Goal: Task Accomplishment & Management: Manage account settings

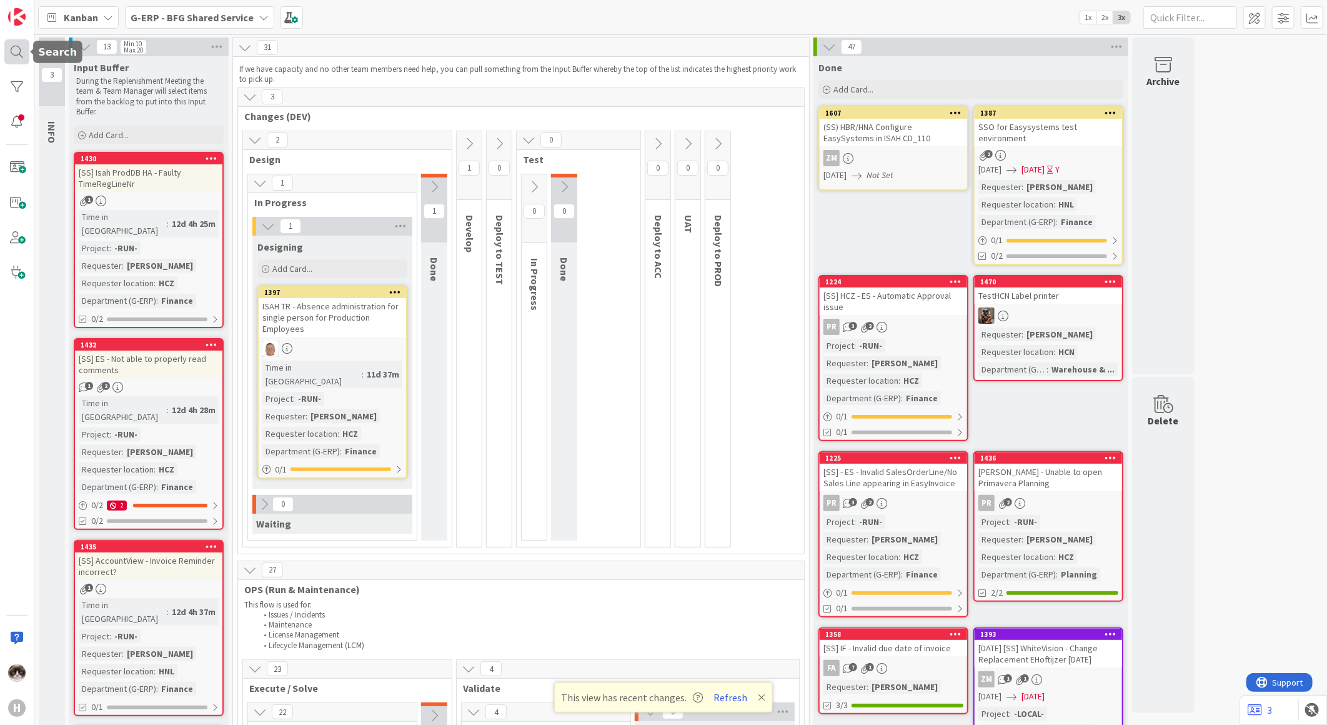
click at [17, 47] on div at bounding box center [16, 51] width 25 height 25
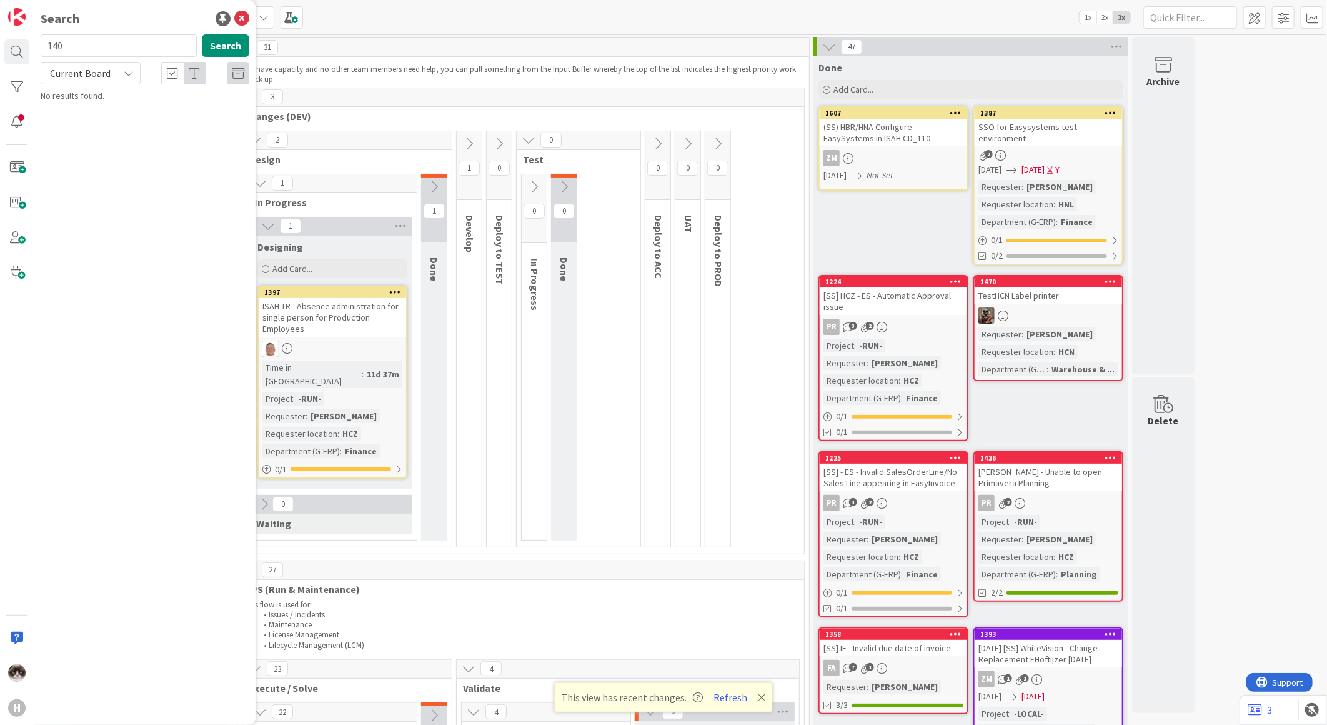
click at [103, 80] on span "Current Board" at bounding box center [79, 72] width 65 height 17
click at [102, 119] on span "All Boards" at bounding box center [112, 125] width 130 height 19
click at [110, 51] on input "140" at bounding box center [119, 45] width 156 height 22
type input "215"
click at [158, 111] on span "Tax Report || Finance" at bounding box center [126, 109] width 76 height 11
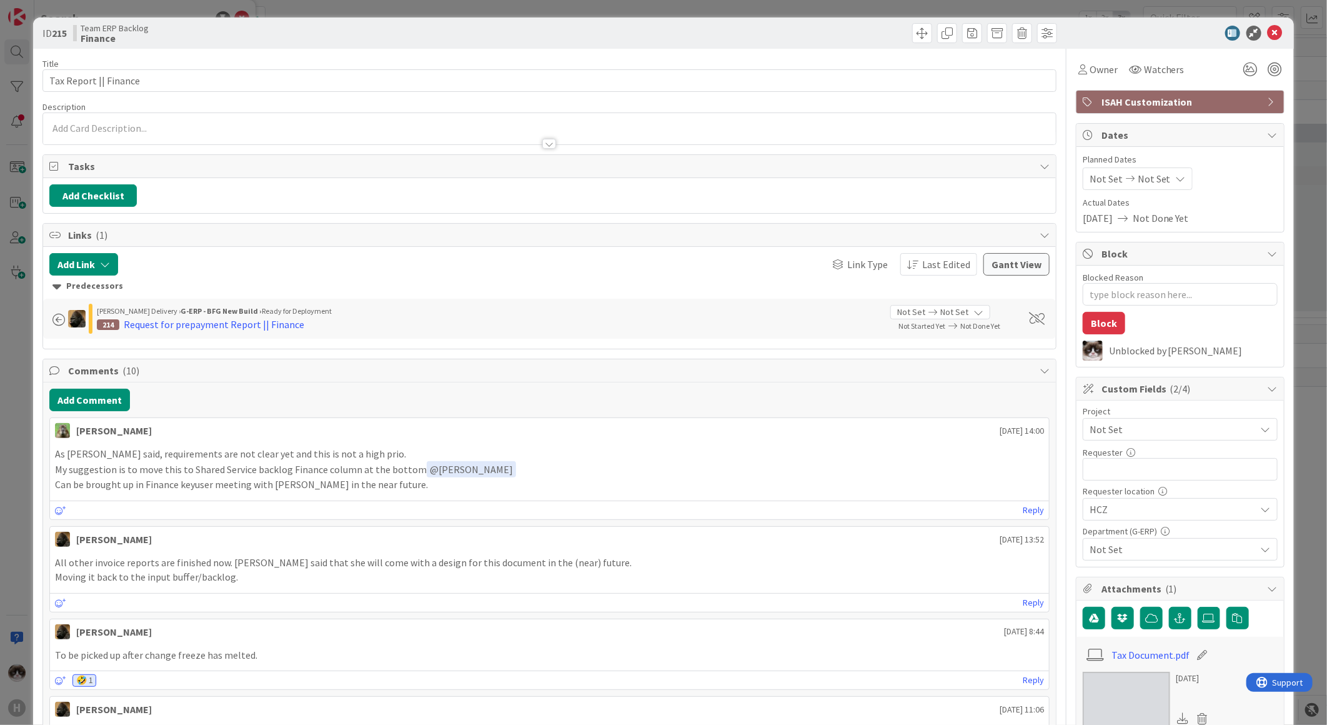
type textarea "x"
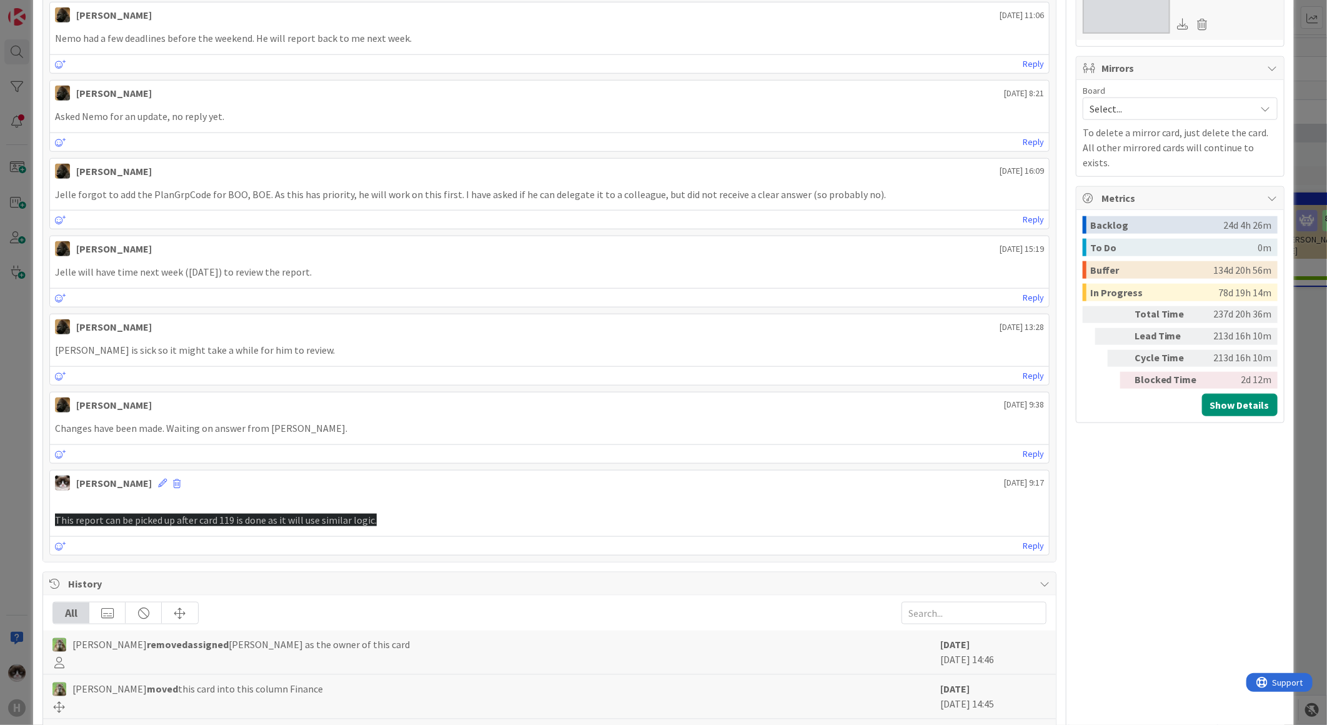
scroll to position [912, 0]
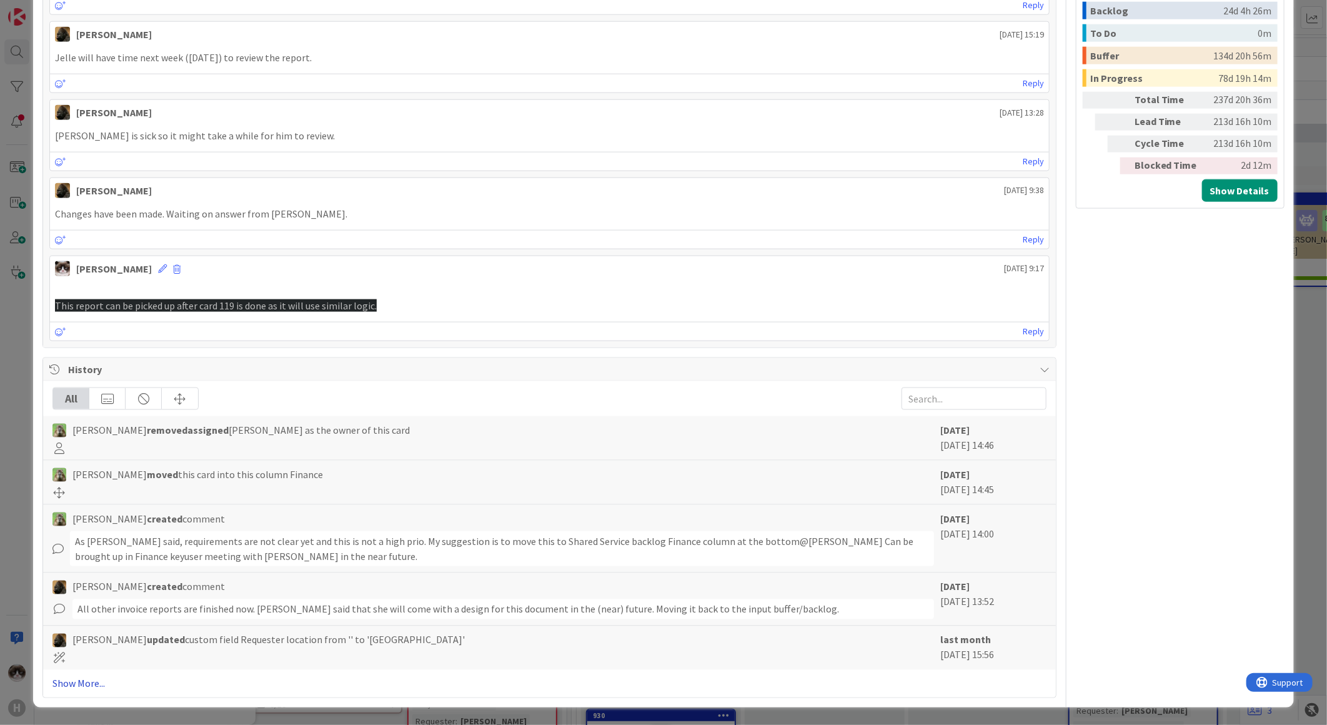
click at [85, 677] on link "Show More..." at bounding box center [549, 683] width 994 height 15
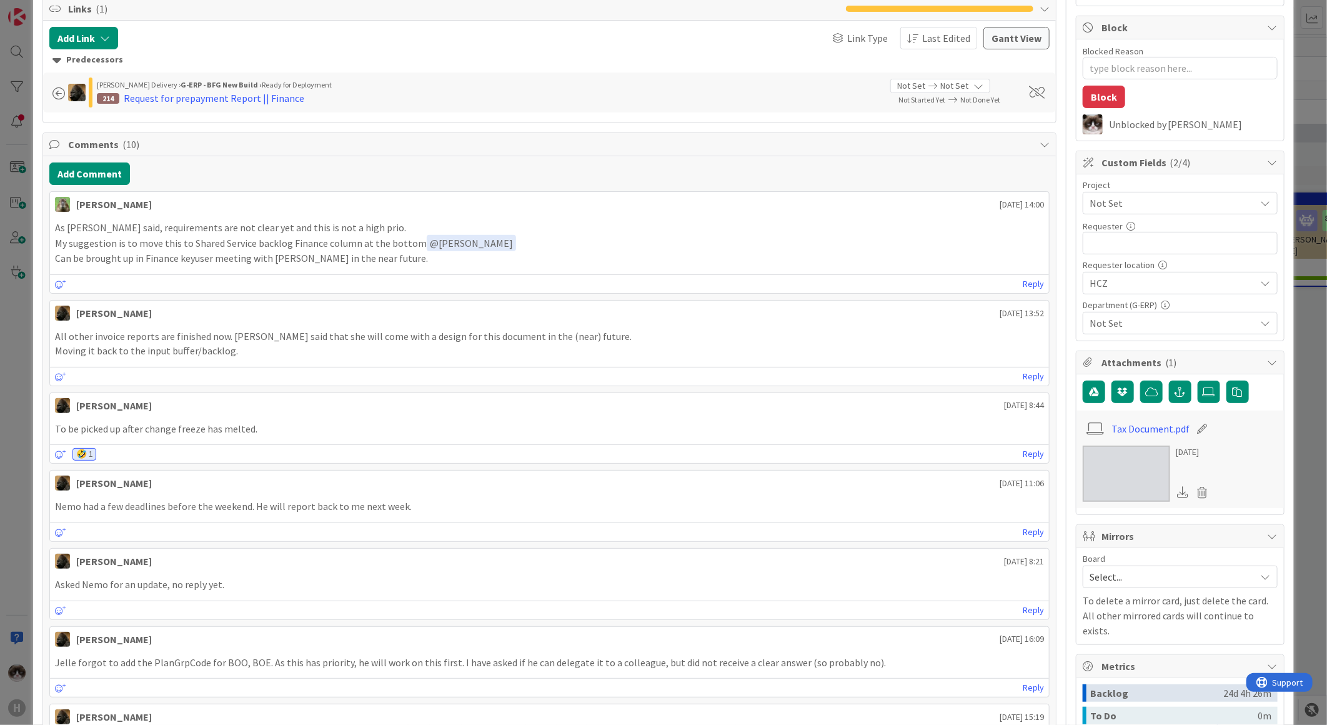
scroll to position [0, 0]
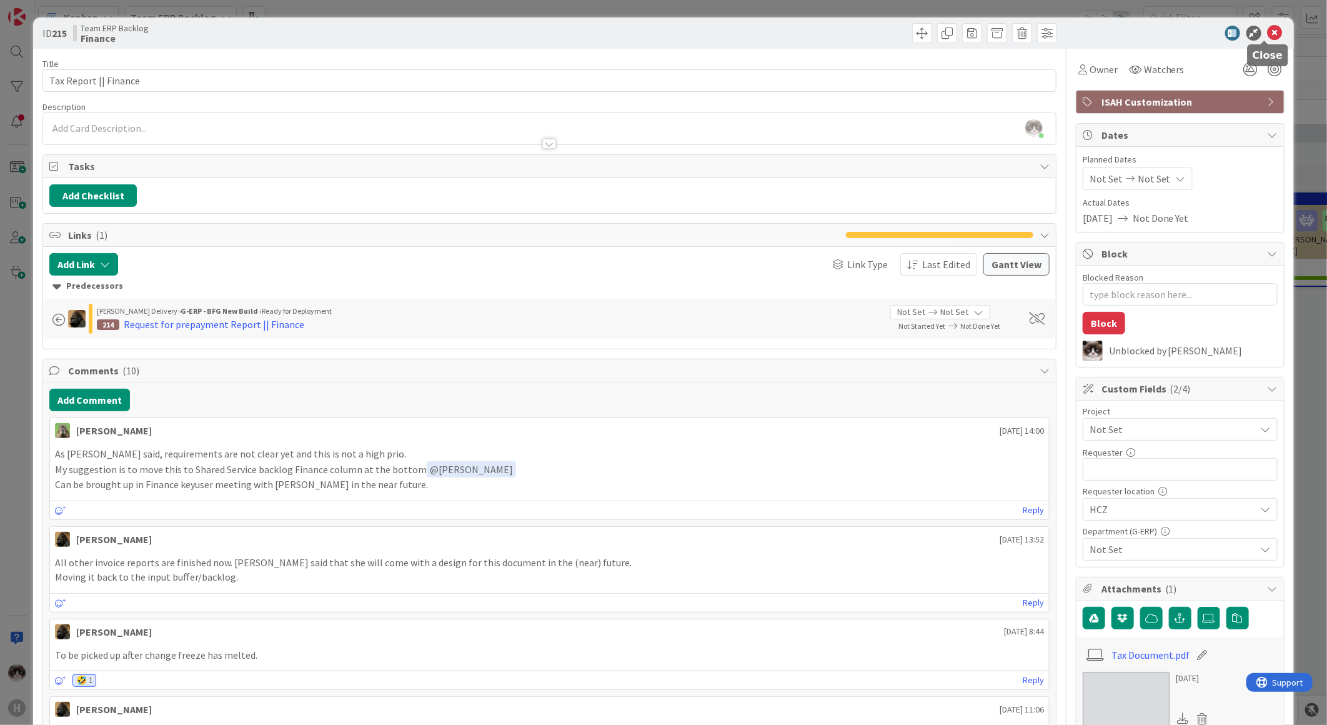
click at [1272, 35] on icon at bounding box center [1275, 33] width 15 height 15
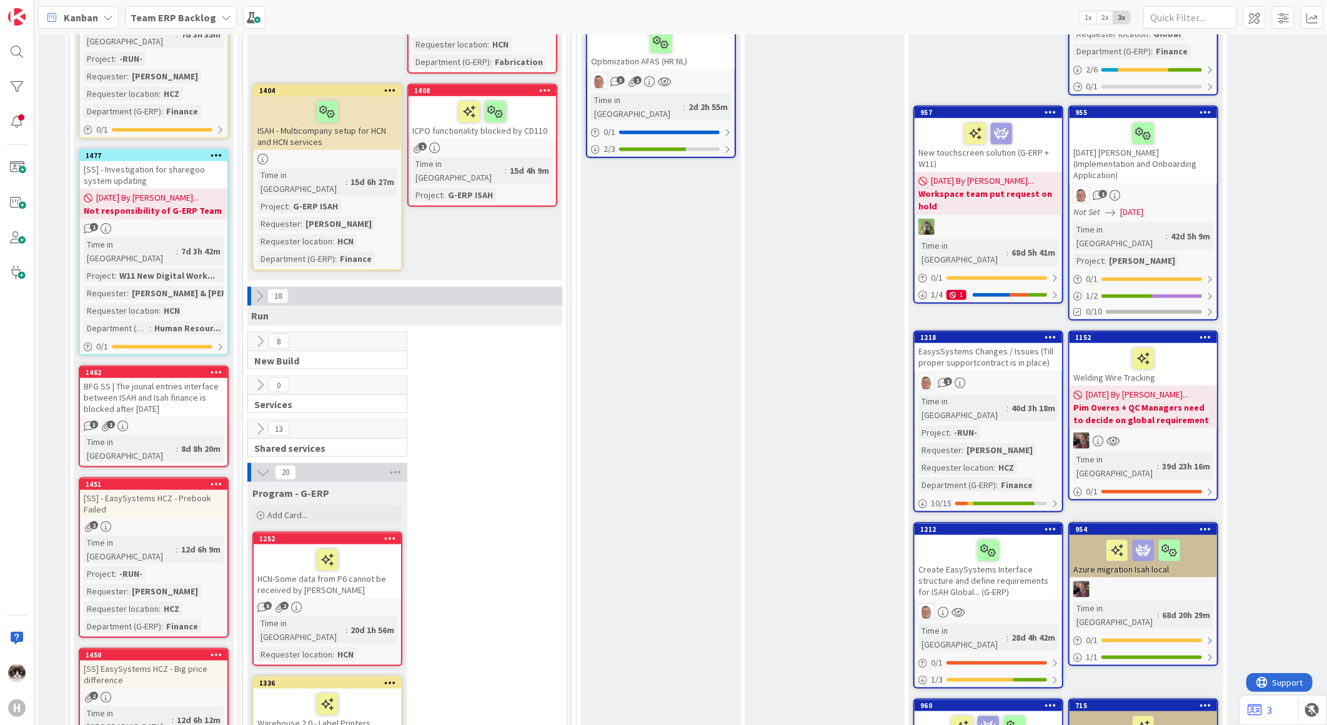
click at [259, 422] on icon at bounding box center [260, 429] width 14 height 14
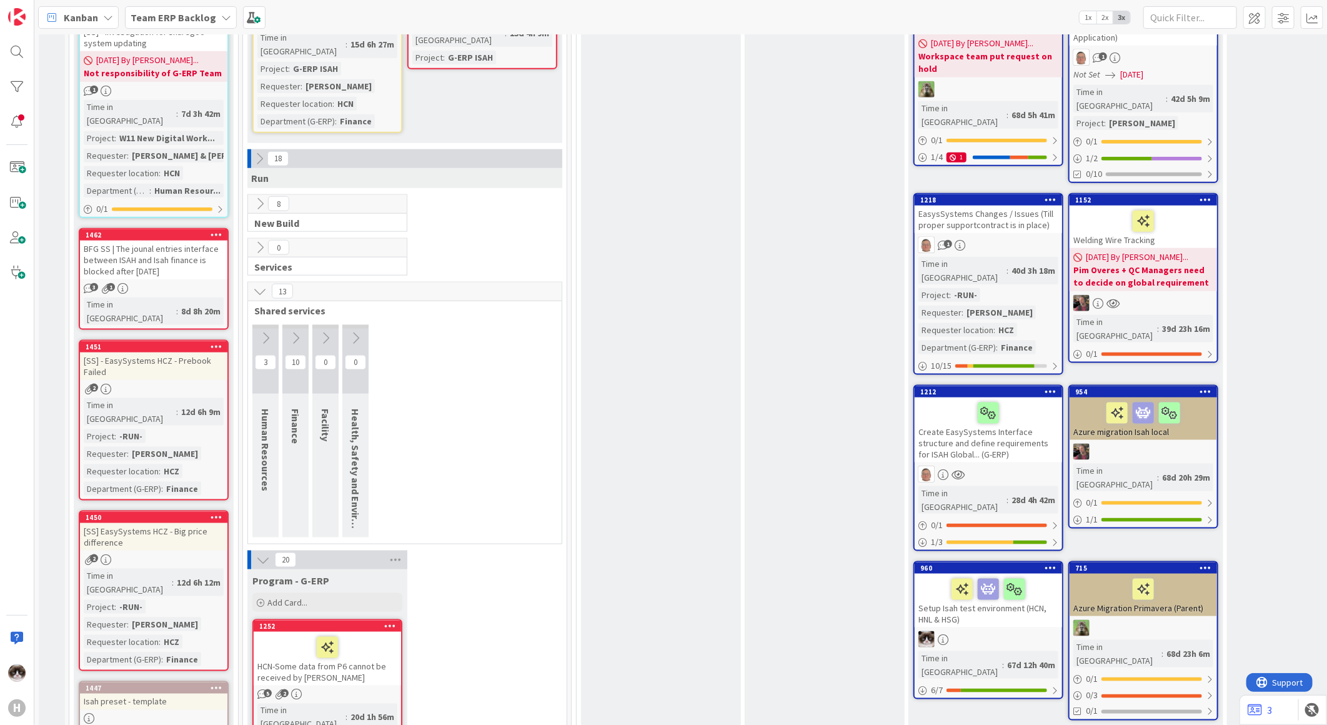
scroll to position [972, 0]
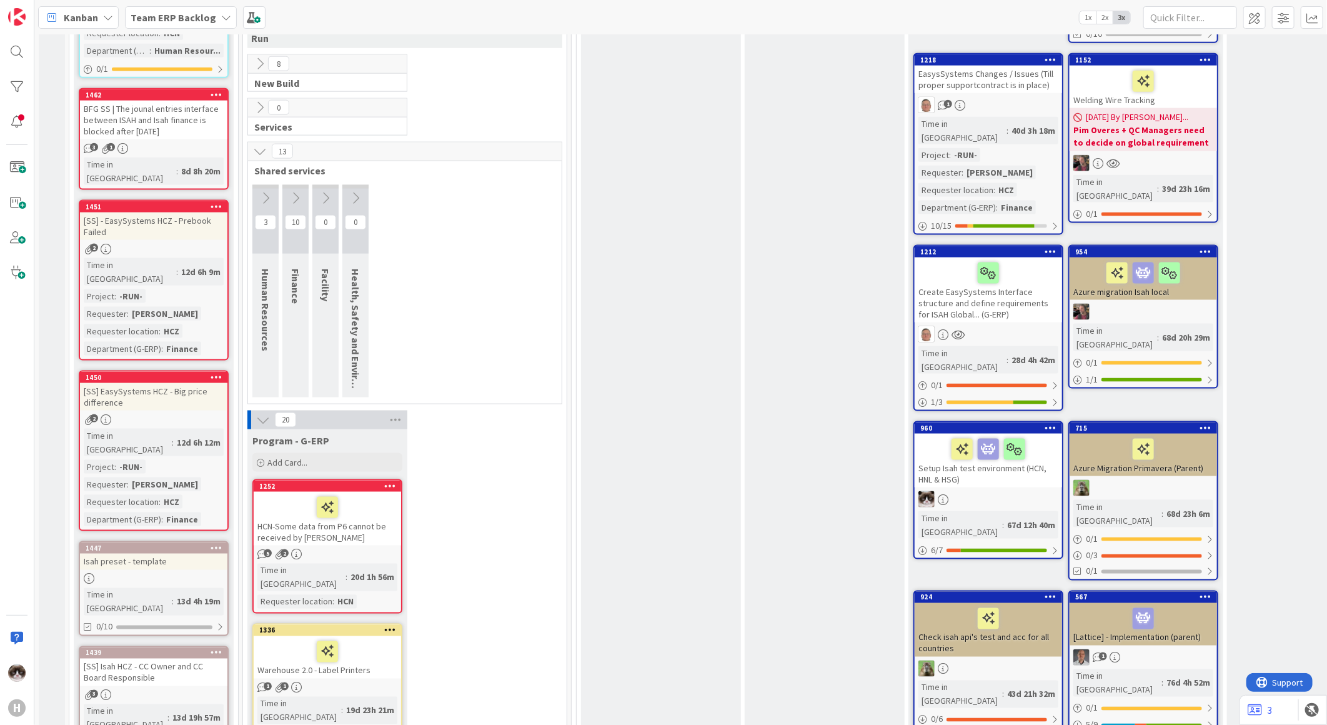
click at [294, 191] on icon at bounding box center [296, 198] width 14 height 14
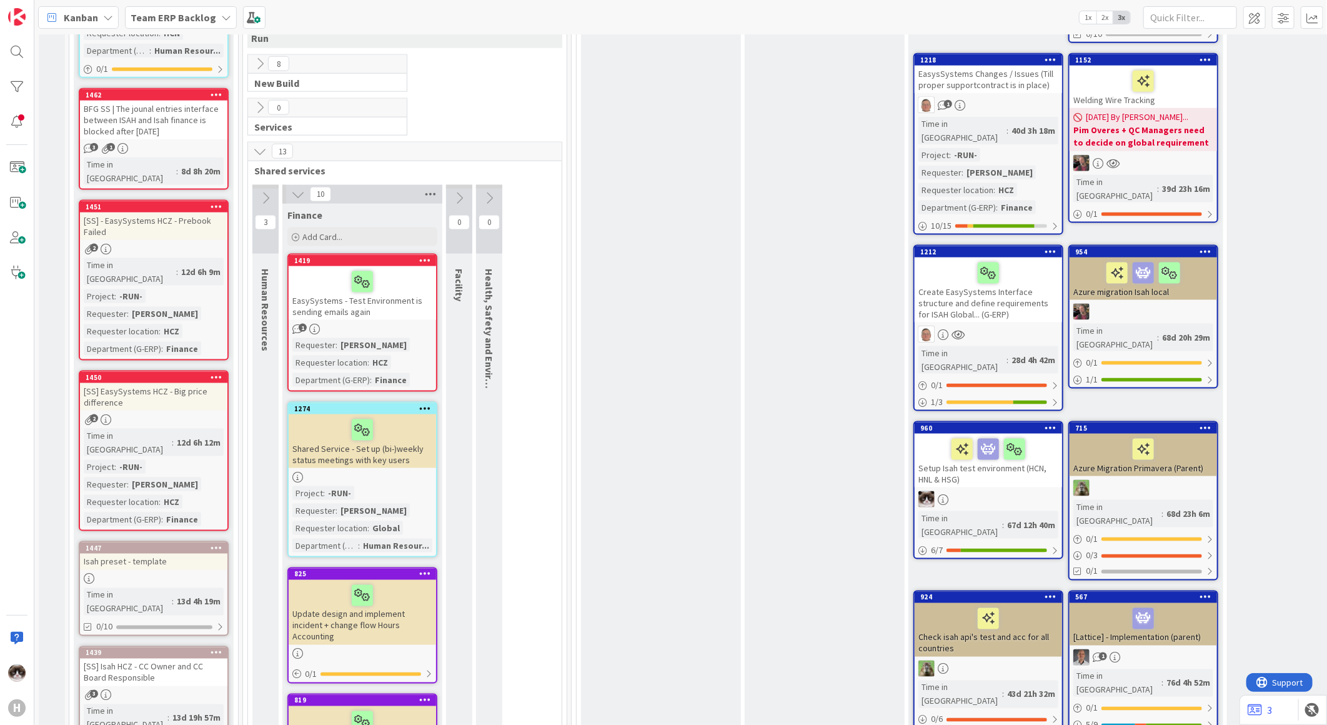
click at [428, 185] on icon at bounding box center [430, 194] width 16 height 19
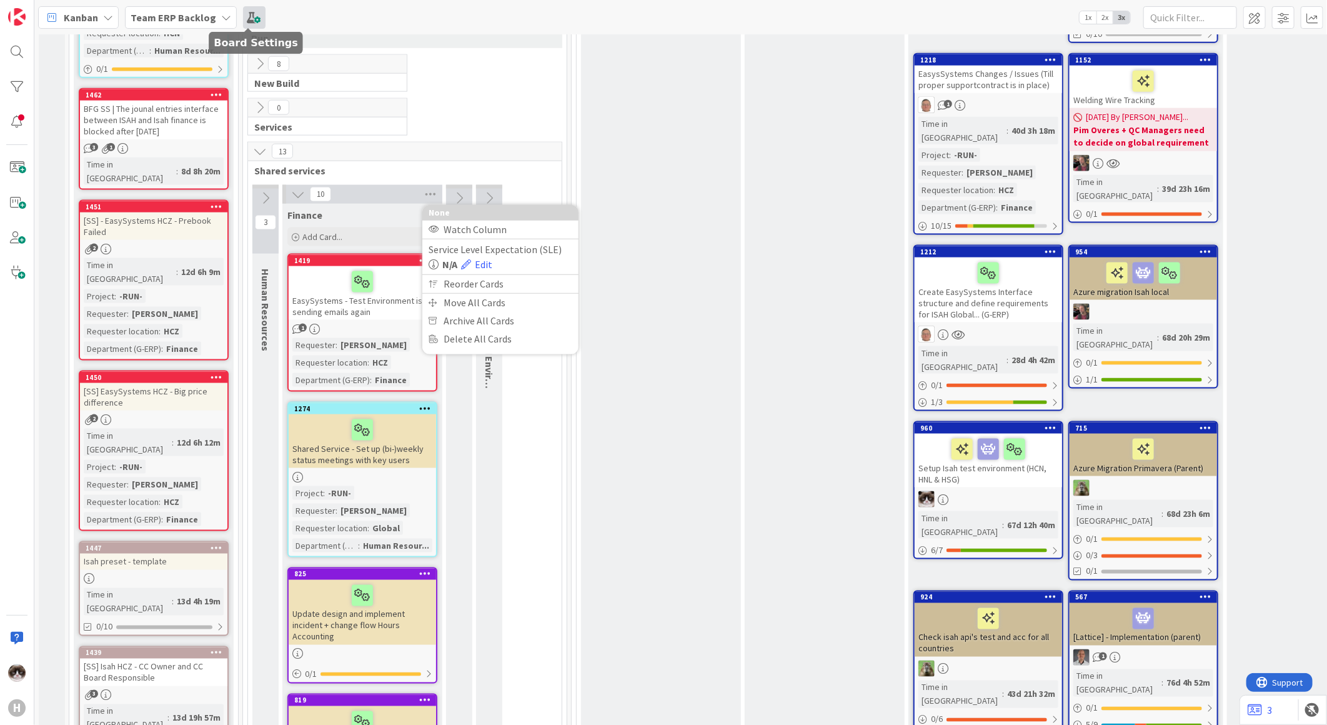
click at [248, 16] on span at bounding box center [254, 17] width 22 height 22
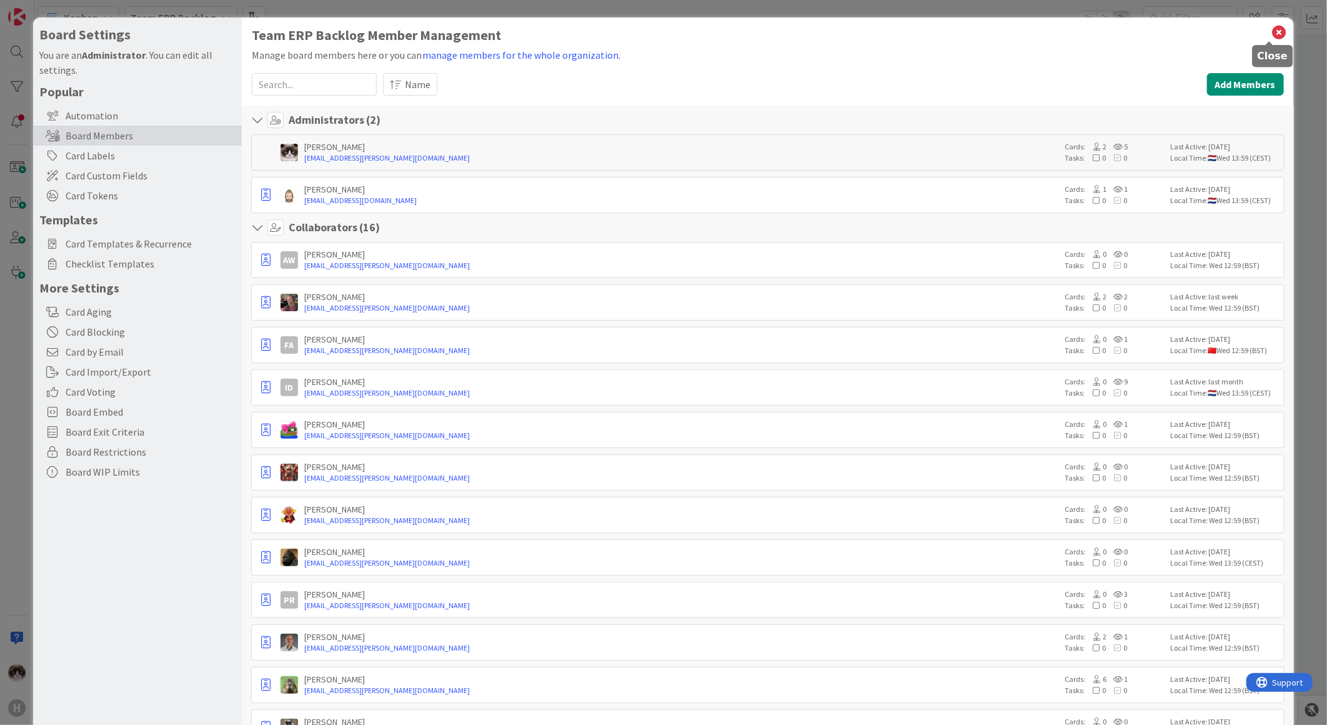
drag, startPoint x: 1264, startPoint y: 35, endPoint x: 1217, endPoint y: 33, distance: 47.5
click at [1272, 35] on icon at bounding box center [1280, 32] width 16 height 17
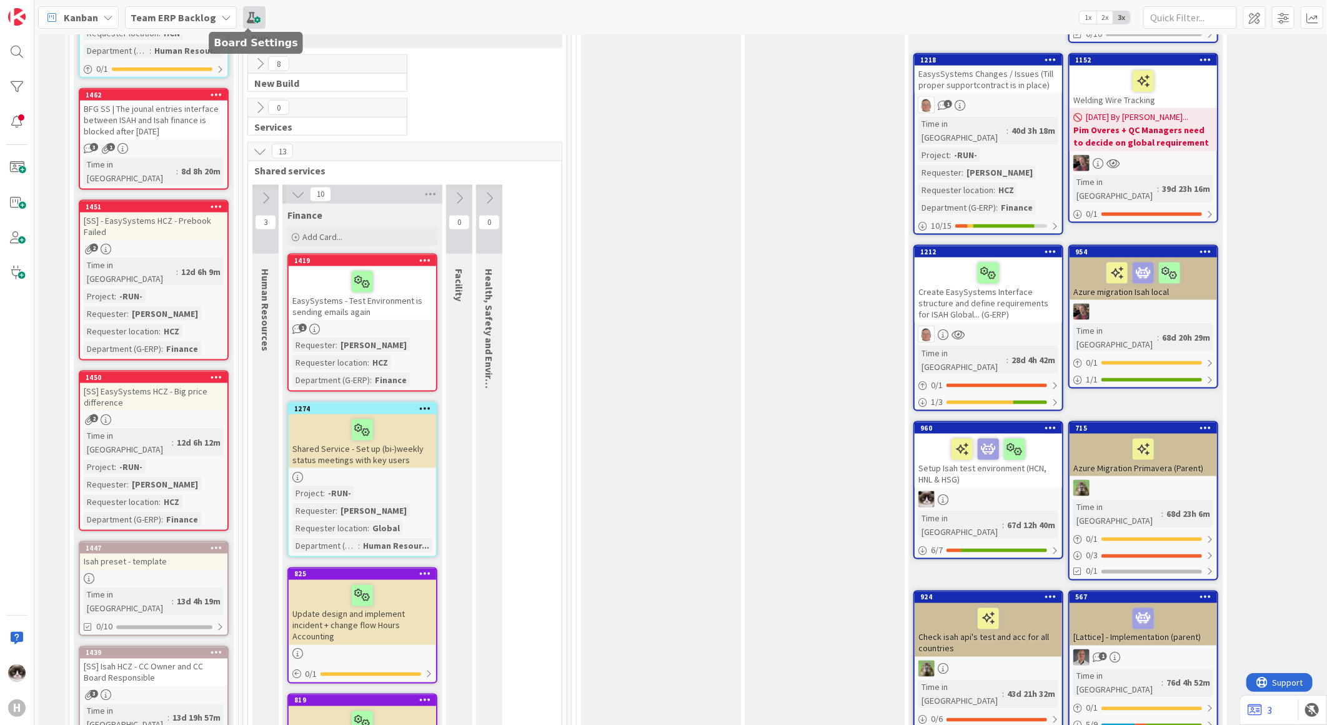
click at [247, 13] on span at bounding box center [254, 17] width 22 height 22
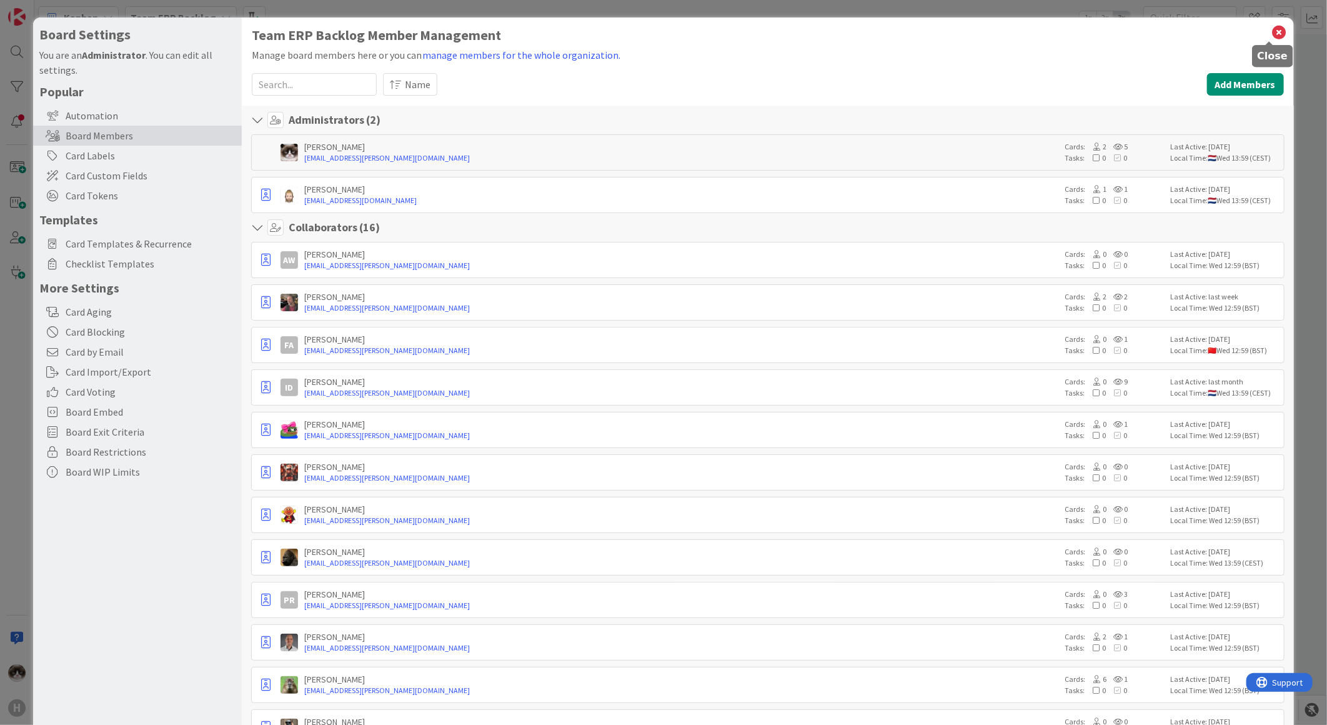
click at [1272, 32] on icon at bounding box center [1280, 32] width 16 height 17
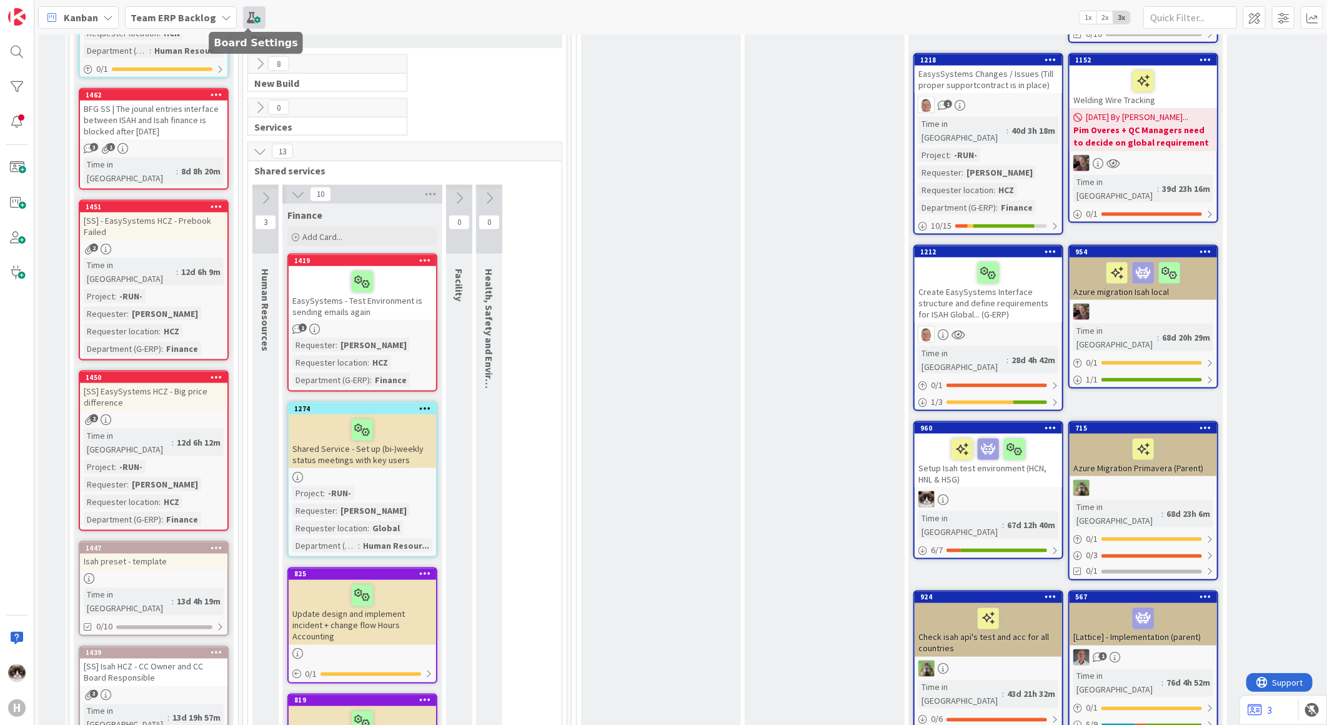
click at [252, 16] on span at bounding box center [254, 17] width 22 height 22
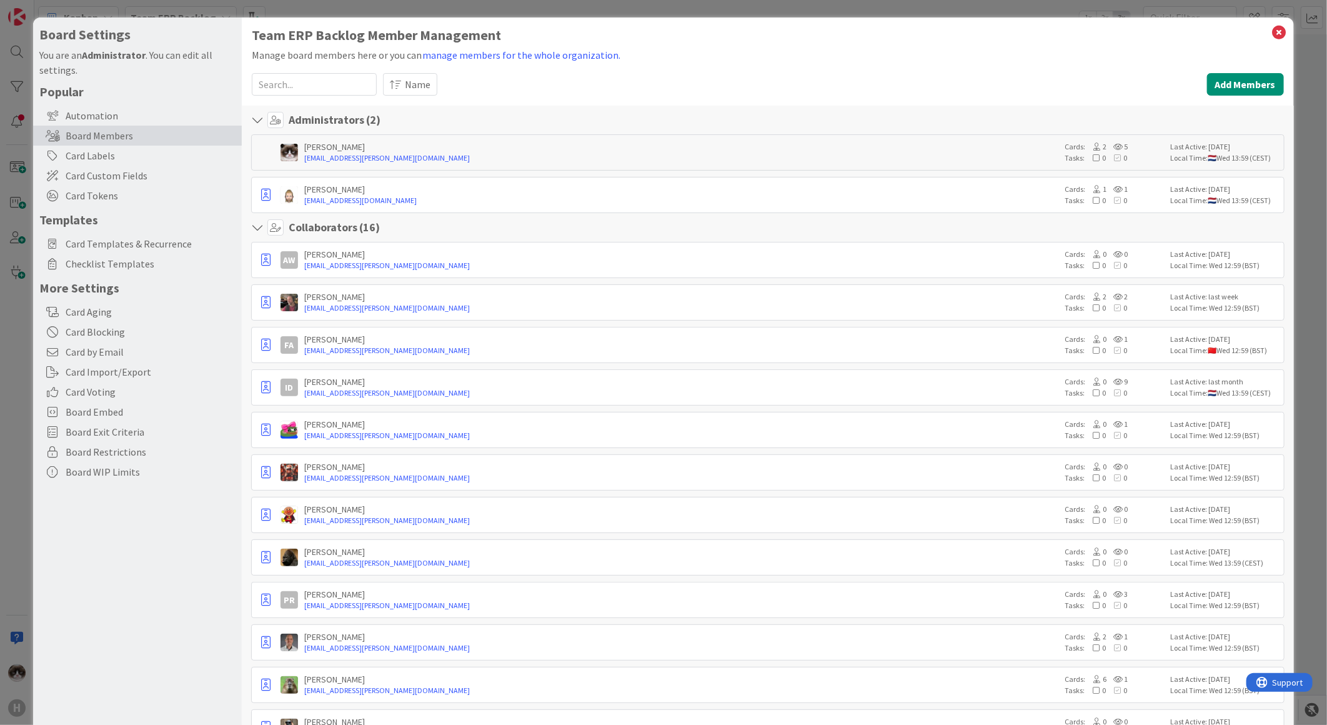
click at [1272, 31] on icon at bounding box center [1280, 32] width 16 height 17
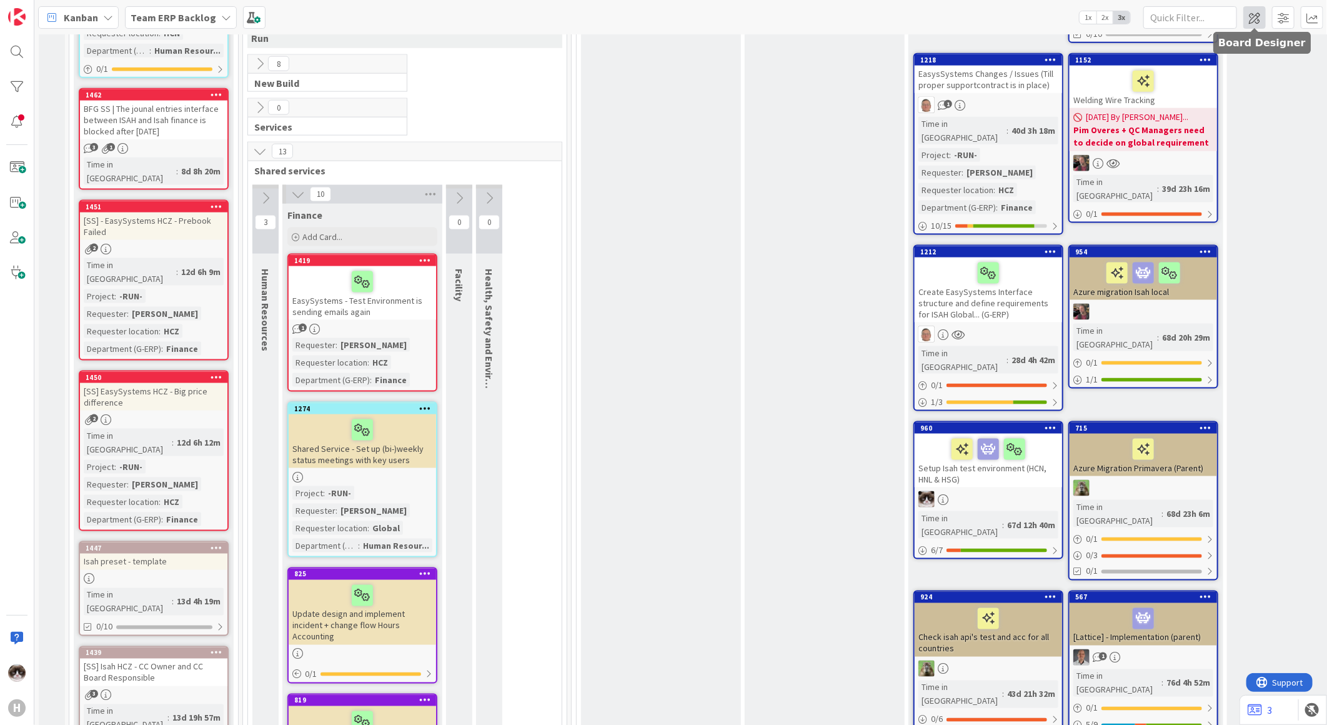
click at [1258, 10] on span at bounding box center [1254, 17] width 22 height 22
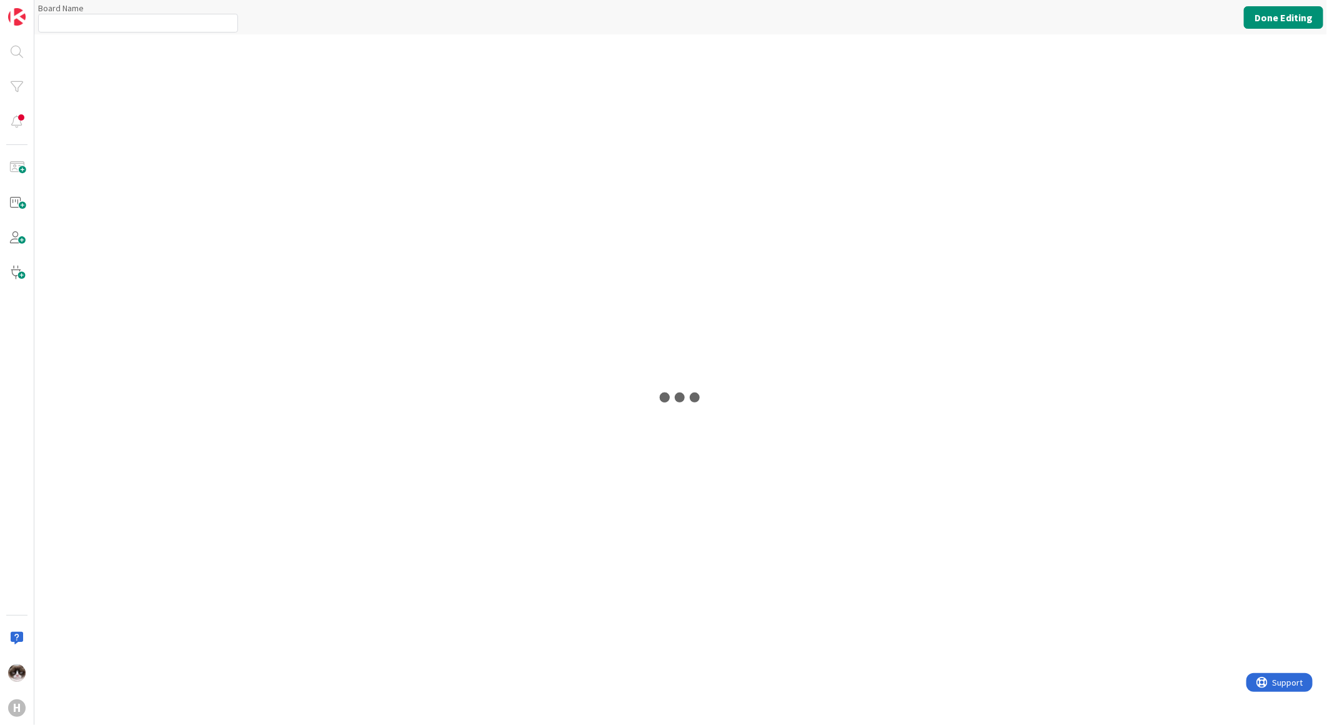
type input "Team ERP Backlog"
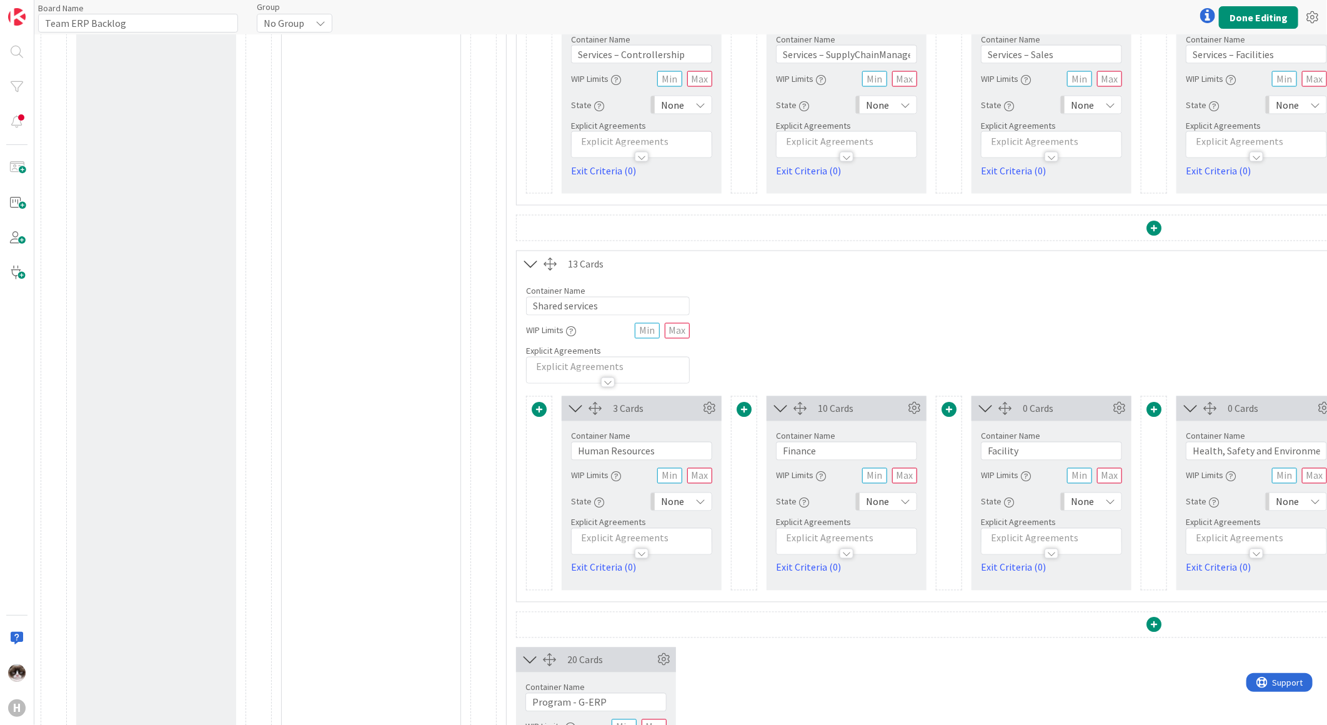
scroll to position [1319, 0]
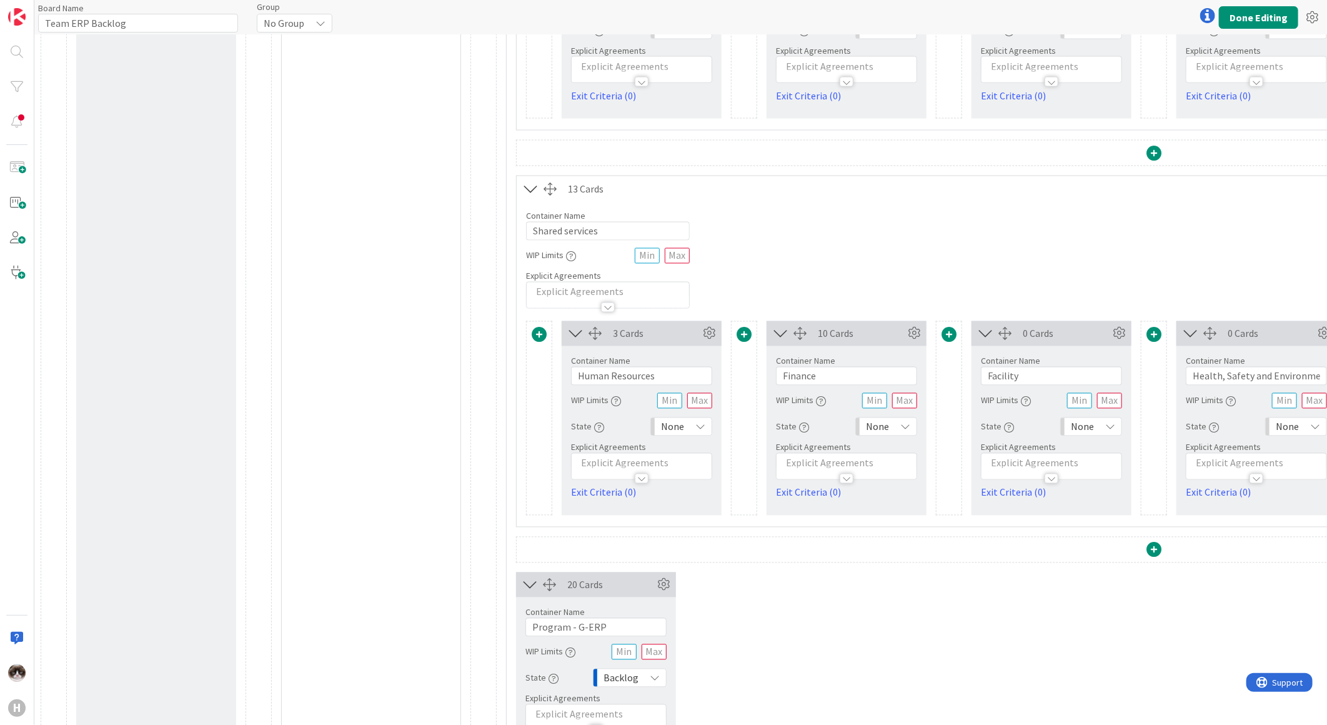
click at [902, 429] on icon at bounding box center [905, 427] width 10 height 10
click at [672, 432] on span "None" at bounding box center [672, 426] width 23 height 17
click at [720, 461] on span "Backlog" at bounding box center [736, 454] width 104 height 19
drag, startPoint x: 872, startPoint y: 435, endPoint x: 879, endPoint y: 442, distance: 9.3
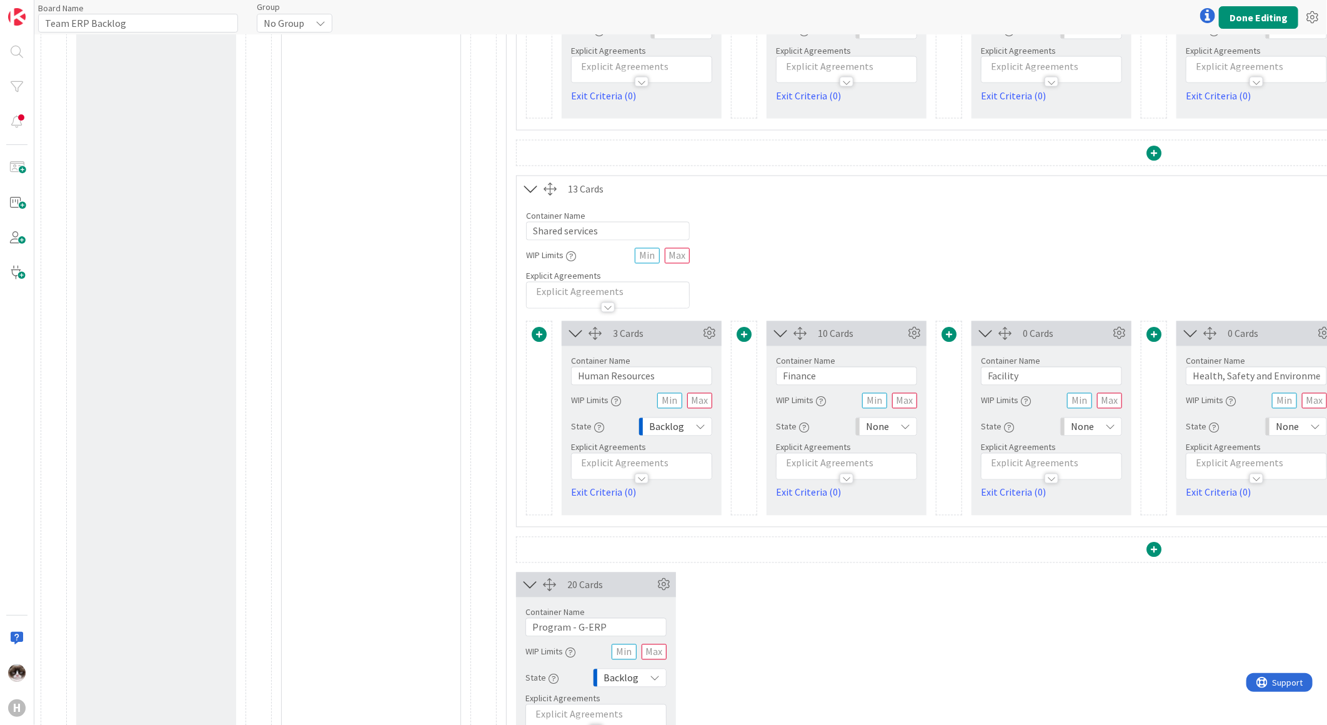
click at [872, 435] on span "None" at bounding box center [877, 426] width 23 height 17
click at [894, 459] on span "Backlog" at bounding box center [941, 454] width 104 height 19
click at [1094, 429] on span "None" at bounding box center [1082, 426] width 23 height 17
click at [1095, 455] on span "Backlog" at bounding box center [1146, 454] width 104 height 19
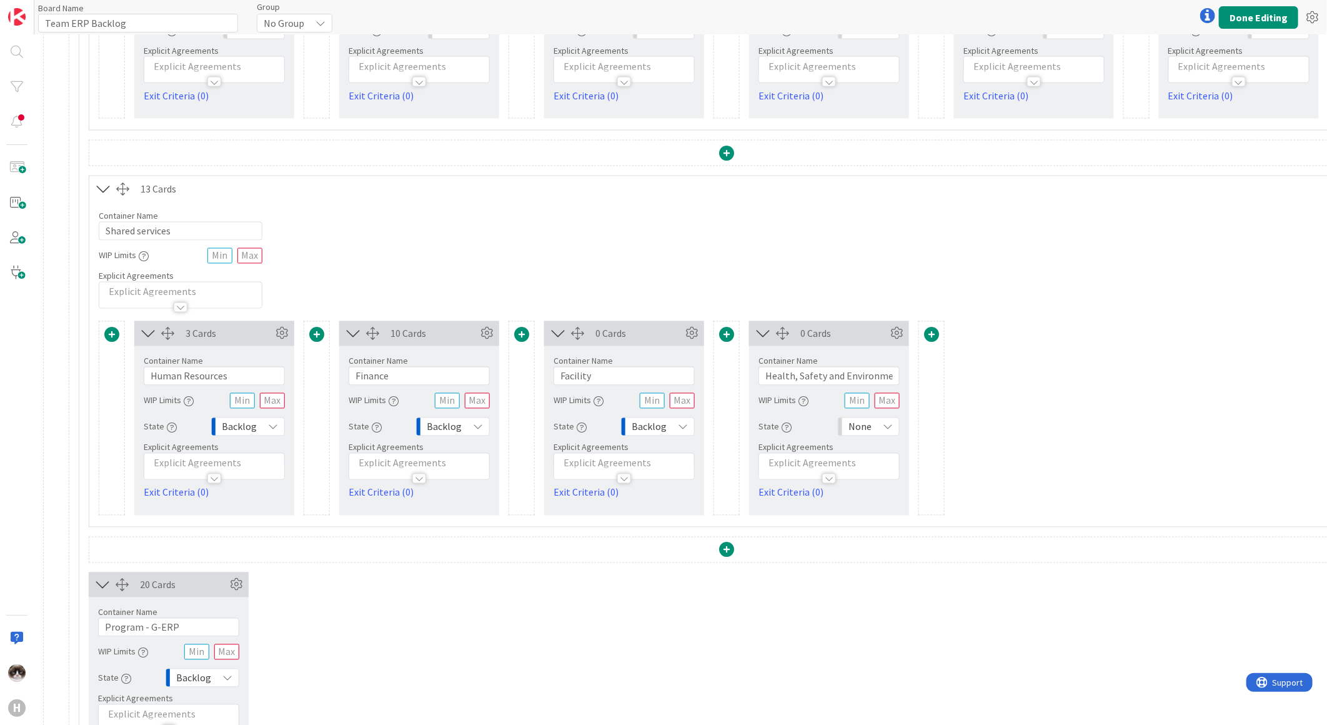
scroll to position [1319, 532]
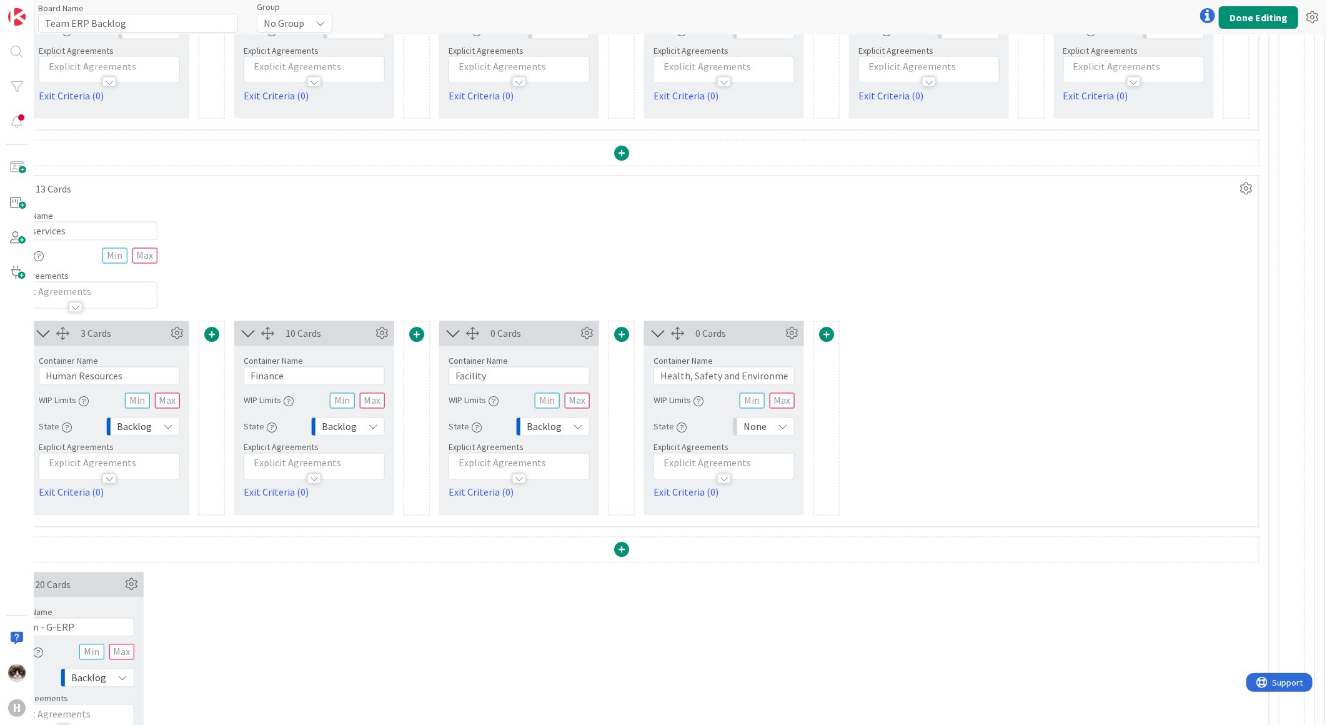
click at [784, 433] on div "None" at bounding box center [764, 426] width 62 height 19
click at [785, 454] on span "Backlog" at bounding box center [818, 454] width 104 height 19
click at [762, 611] on div "20 Cards Container Name 15 / 64 Program - G-ERP WIP Limits State Backlog Explic…" at bounding box center [622, 669] width 1276 height 194
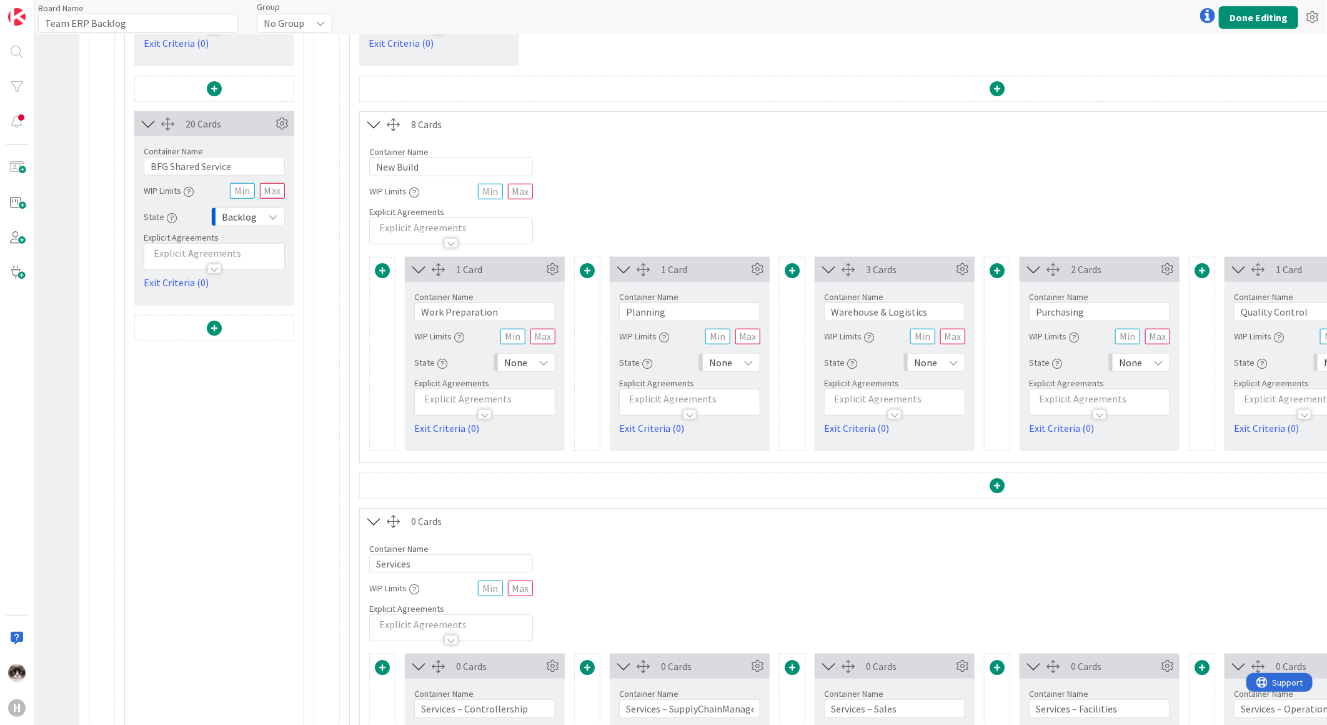
scroll to position [555, 157]
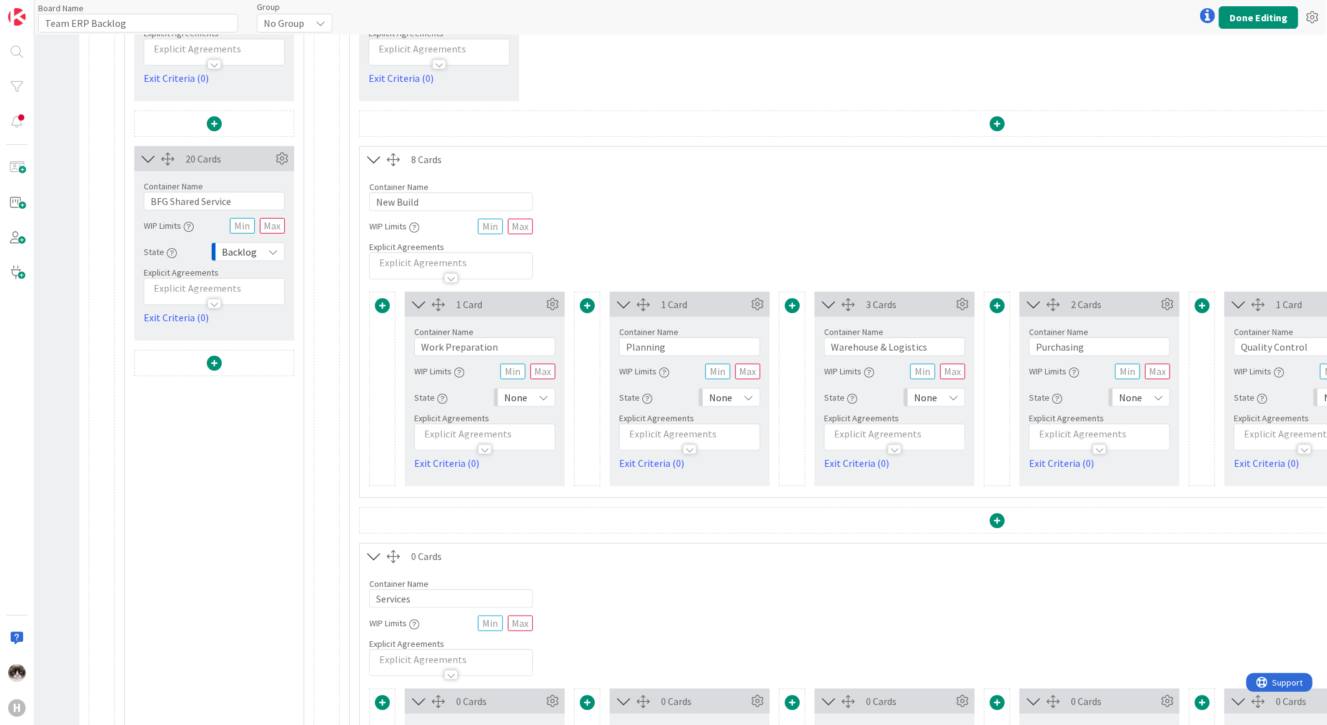
click at [536, 401] on div "None" at bounding box center [525, 397] width 62 height 19
click at [558, 430] on span "Backlog" at bounding box center [579, 425] width 104 height 19
click at [721, 391] on span "None" at bounding box center [720, 397] width 23 height 17
click at [741, 421] on span "Backlog" at bounding box center [784, 425] width 104 height 19
drag, startPoint x: 940, startPoint y: 396, endPoint x: 941, endPoint y: 405, distance: 8.8
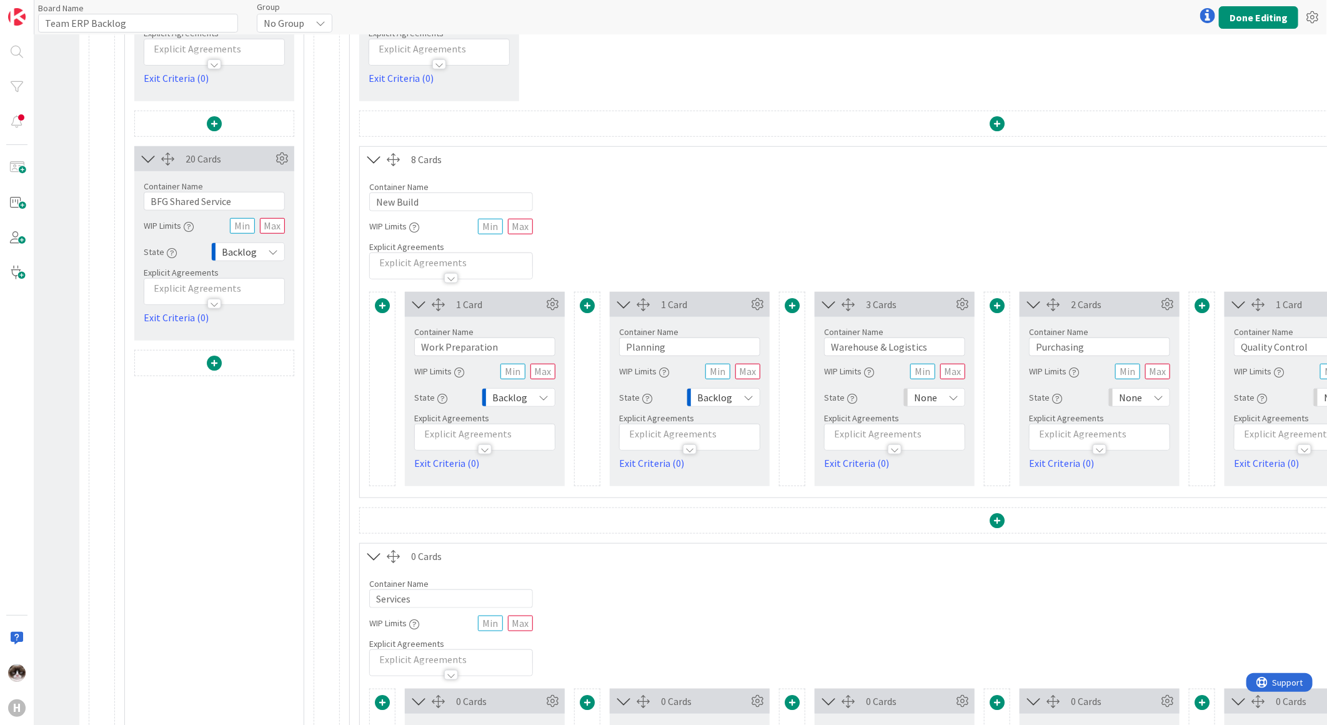
click at [940, 396] on div "None" at bounding box center [935, 397] width 62 height 19
click at [947, 429] on span "Backlog" at bounding box center [989, 425] width 104 height 19
click at [1138, 395] on span "None" at bounding box center [1130, 397] width 23 height 17
drag, startPoint x: 1165, startPoint y: 426, endPoint x: 1071, endPoint y: 589, distance: 188.4
click at [1165, 426] on span "Backlog" at bounding box center [1194, 425] width 104 height 19
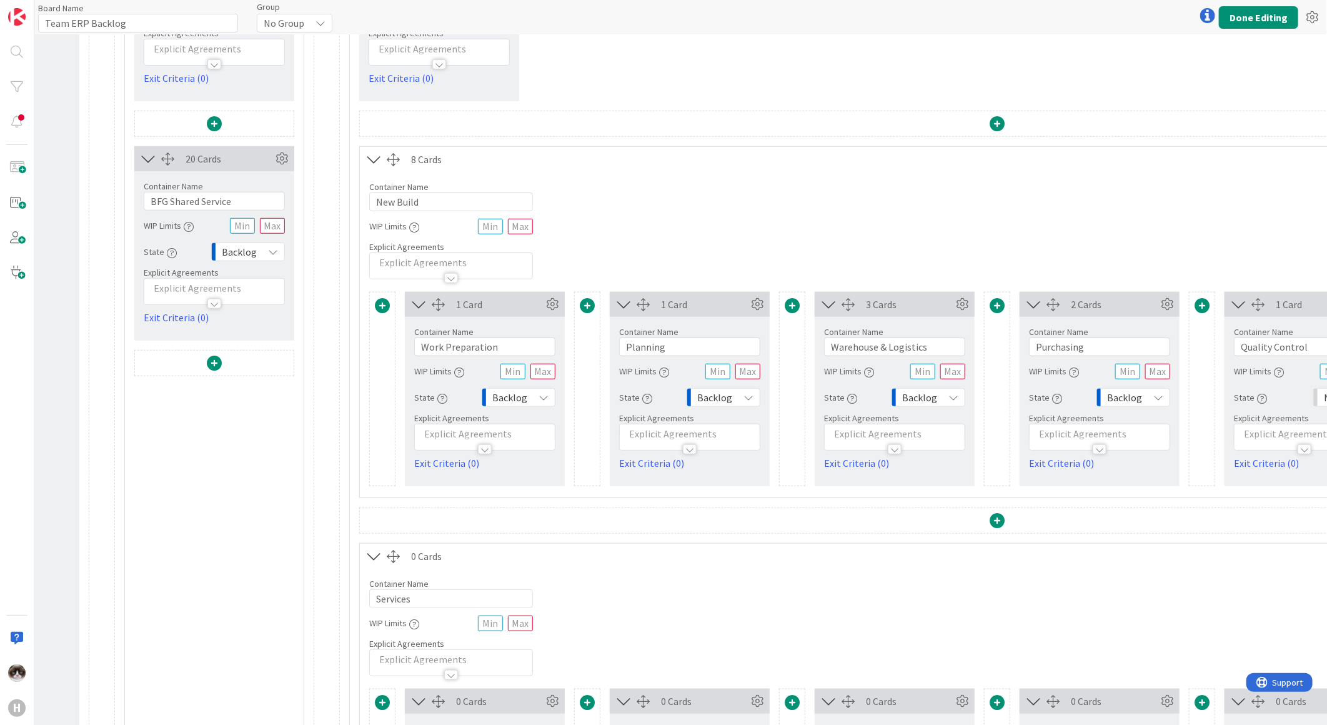
scroll to position [555, 950]
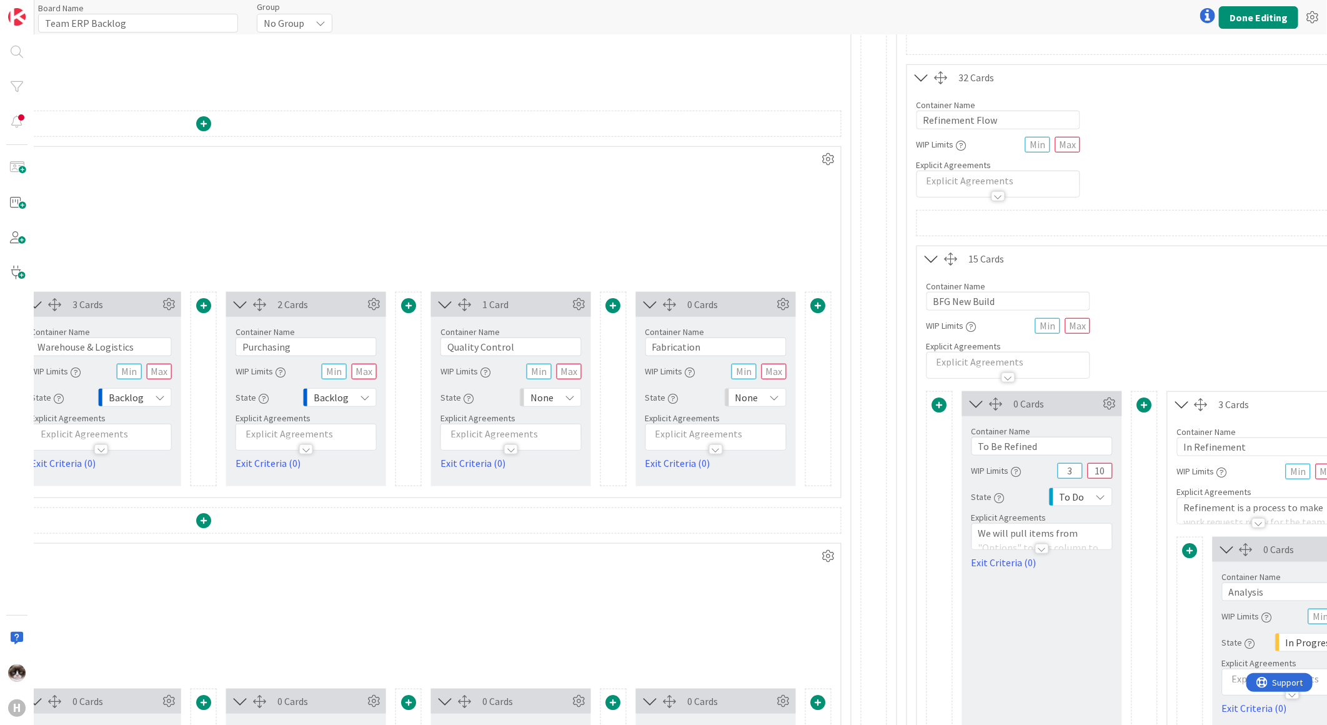
click at [570, 394] on icon at bounding box center [570, 397] width 10 height 10
click at [598, 422] on span "Backlog" at bounding box center [605, 425] width 104 height 19
click at [759, 401] on div "None" at bounding box center [756, 397] width 62 height 19
click at [792, 427] on span "Backlog" at bounding box center [810, 425] width 104 height 19
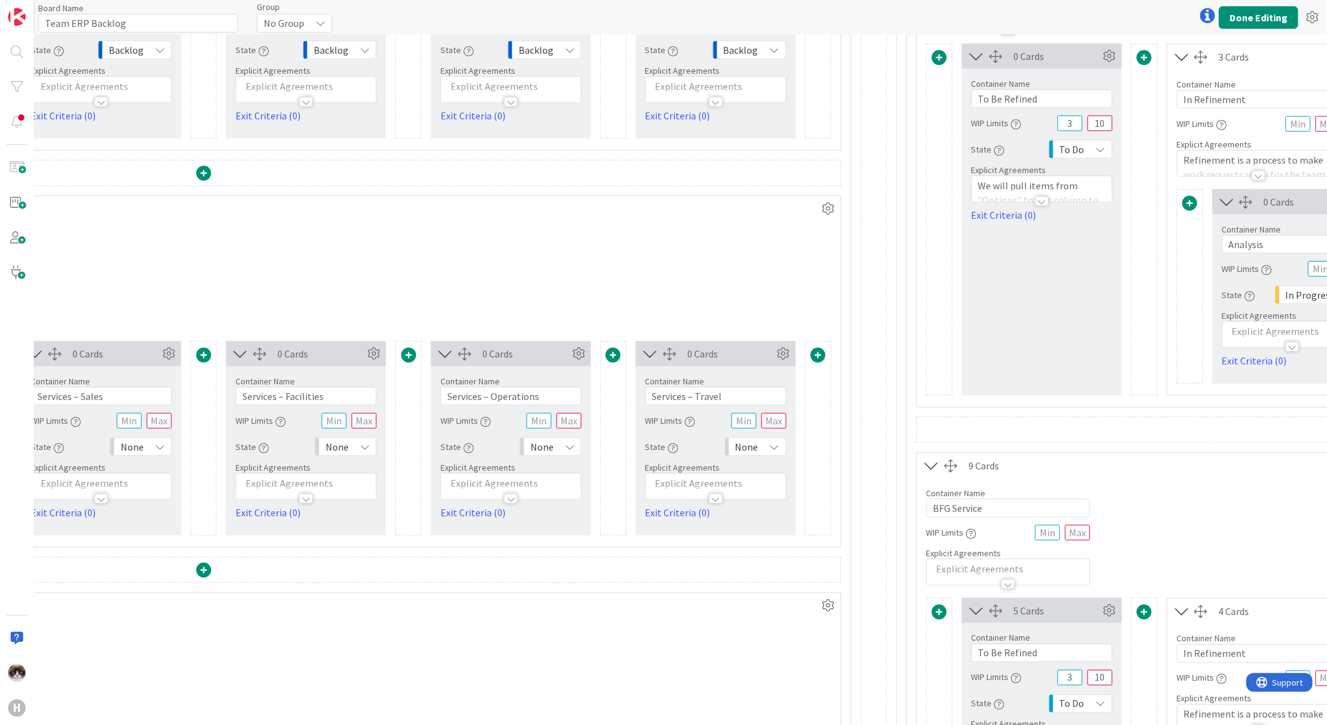
click at [777, 447] on icon at bounding box center [775, 447] width 10 height 10
click at [764, 477] on span "Backlog" at bounding box center [810, 474] width 104 height 19
click at [569, 446] on icon at bounding box center [570, 447] width 10 height 10
click at [563, 478] on span "Backlog" at bounding box center [605, 474] width 104 height 19
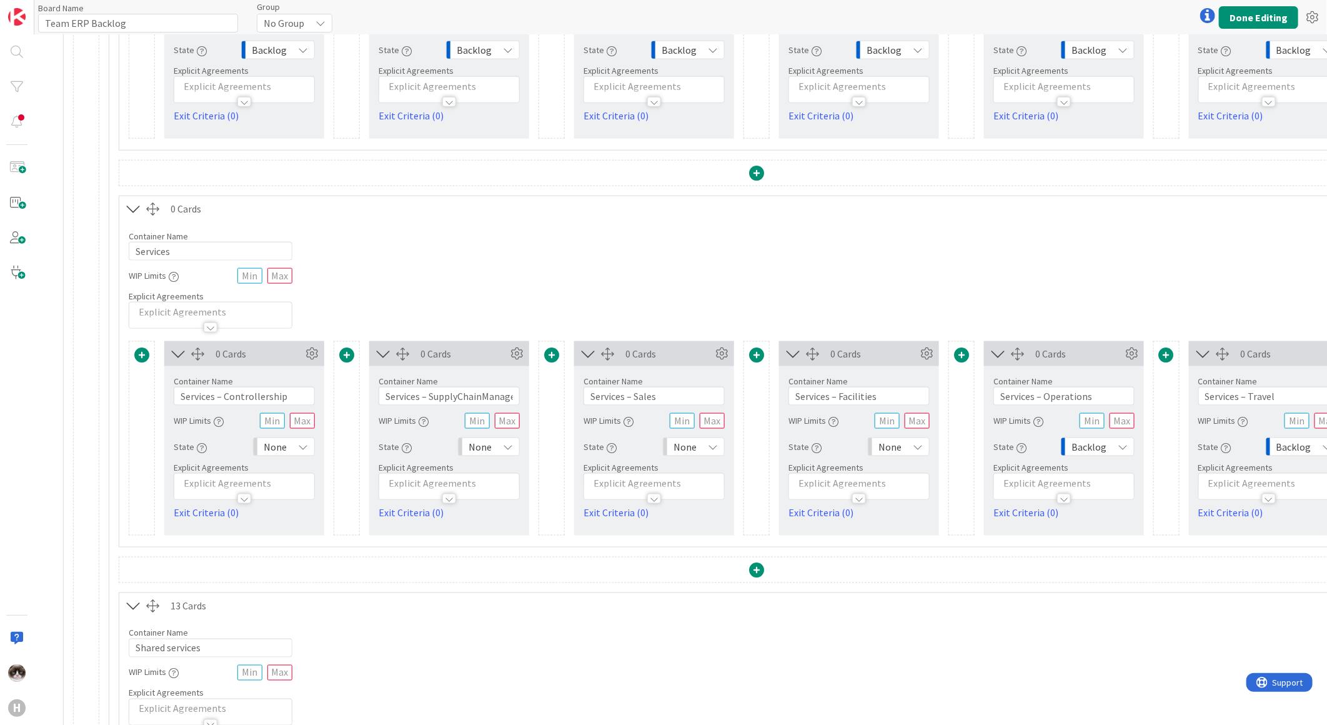
scroll to position [902, 382]
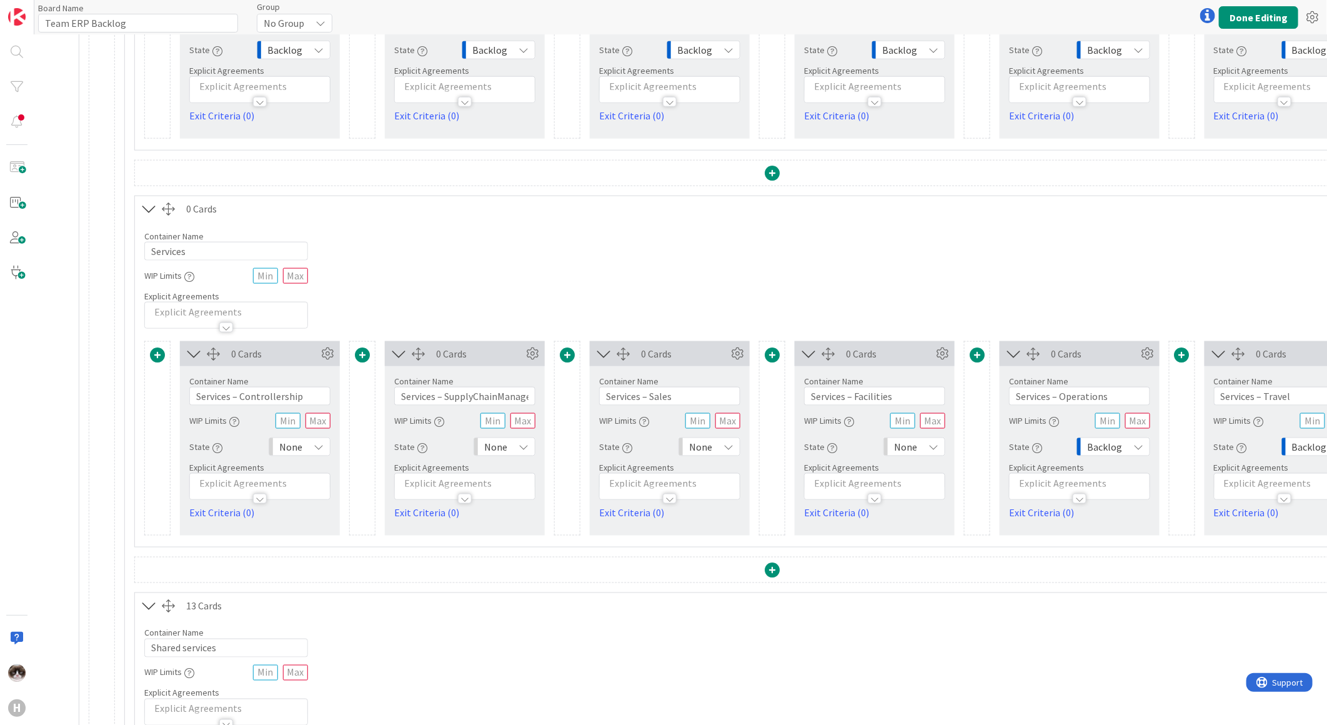
click at [919, 454] on div "None" at bounding box center [915, 446] width 62 height 19
click at [922, 477] on span "Backlog" at bounding box center [969, 474] width 104 height 19
click at [714, 448] on div "None" at bounding box center [710, 446] width 62 height 19
click at [734, 472] on span "Backlog" at bounding box center [764, 474] width 104 height 19
click at [524, 449] on icon at bounding box center [524, 447] width 10 height 10
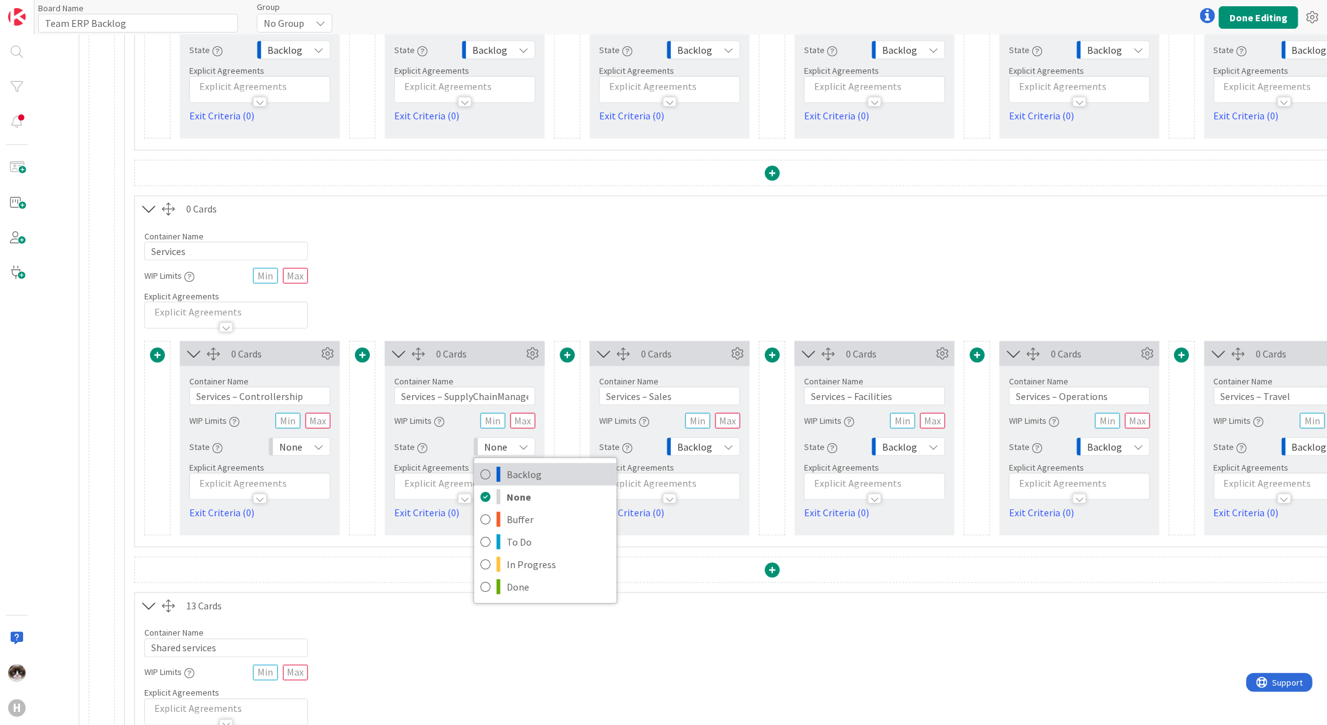
click at [522, 466] on span "Backlog" at bounding box center [559, 474] width 104 height 19
click at [303, 447] on div "None" at bounding box center [300, 446] width 62 height 19
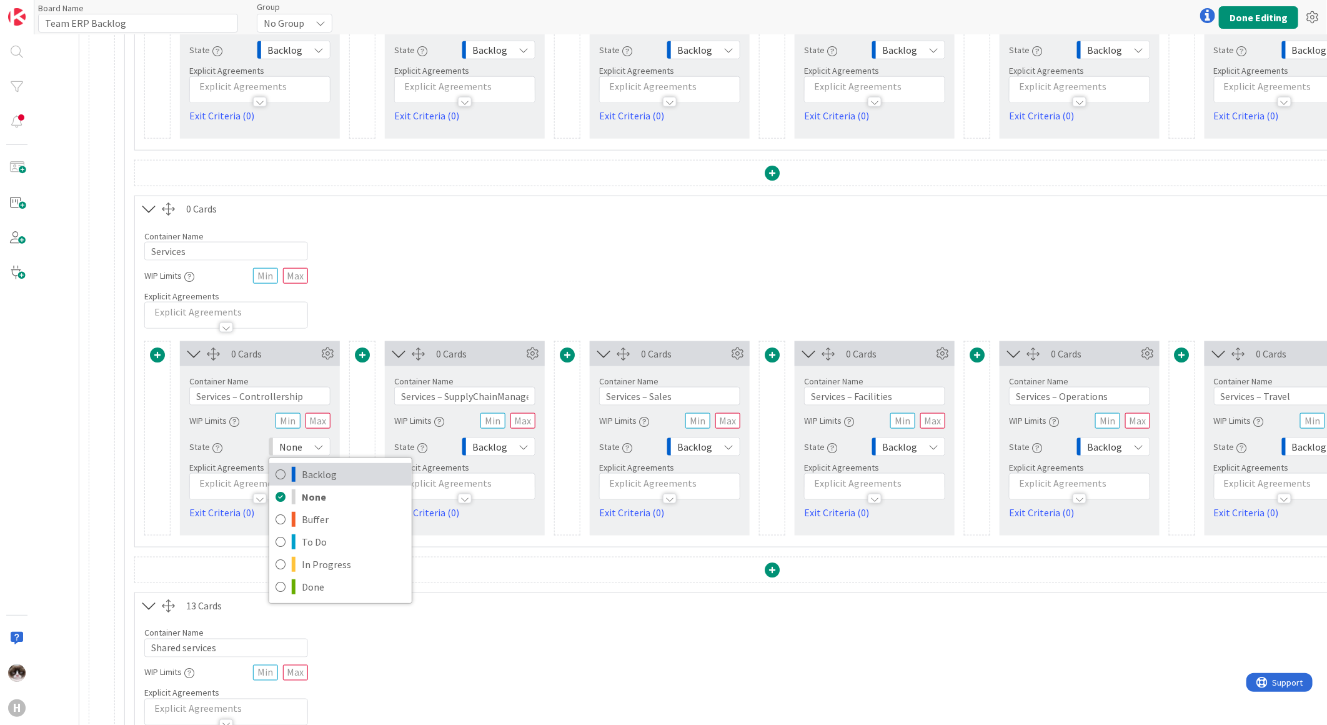
click at [326, 474] on span "Backlog" at bounding box center [354, 474] width 104 height 19
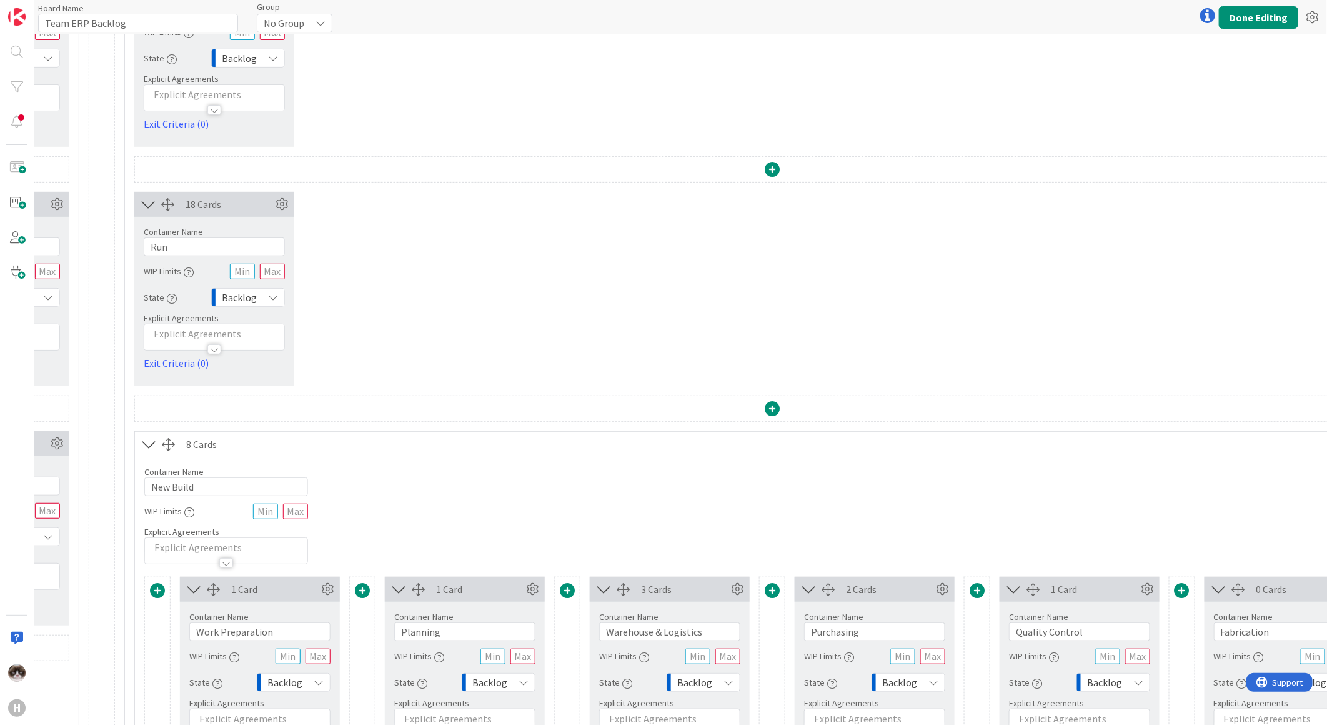
scroll to position [0, 382]
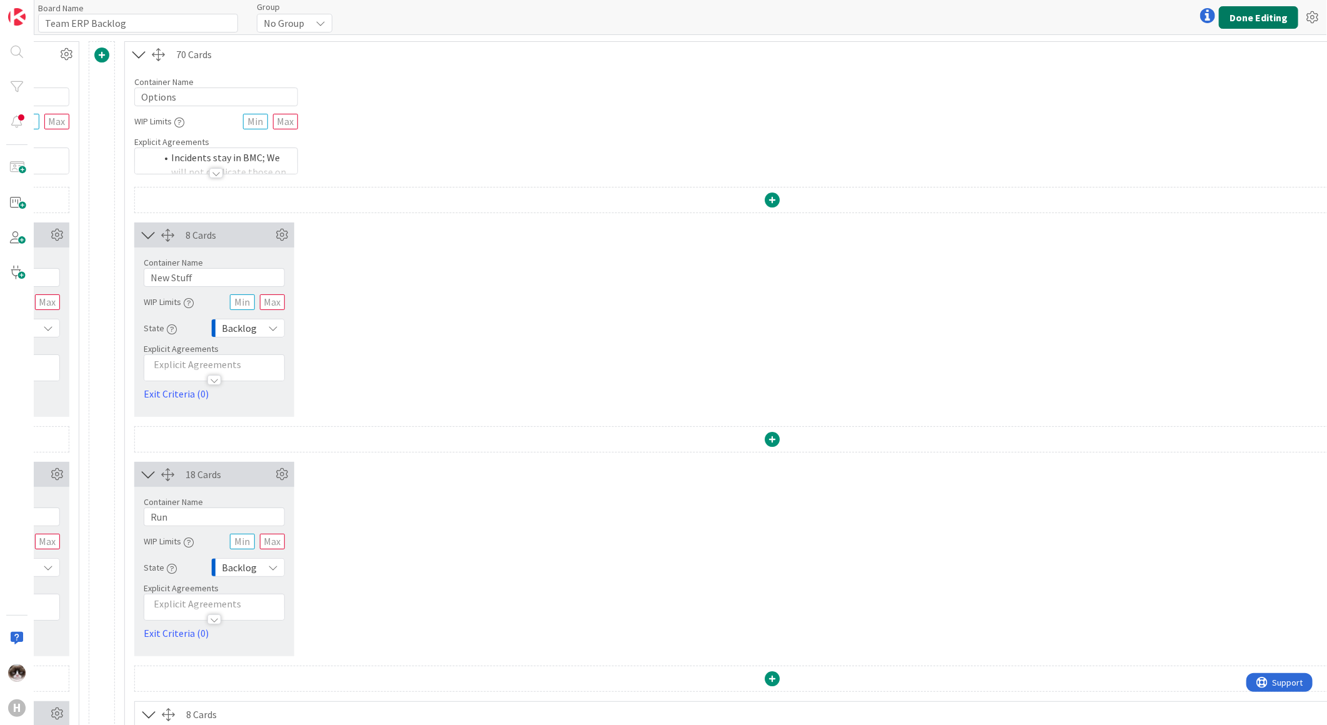
click at [1263, 16] on button "Done Editing" at bounding box center [1258, 17] width 79 height 22
click at [1247, 16] on button "Done Editing" at bounding box center [1258, 17] width 79 height 22
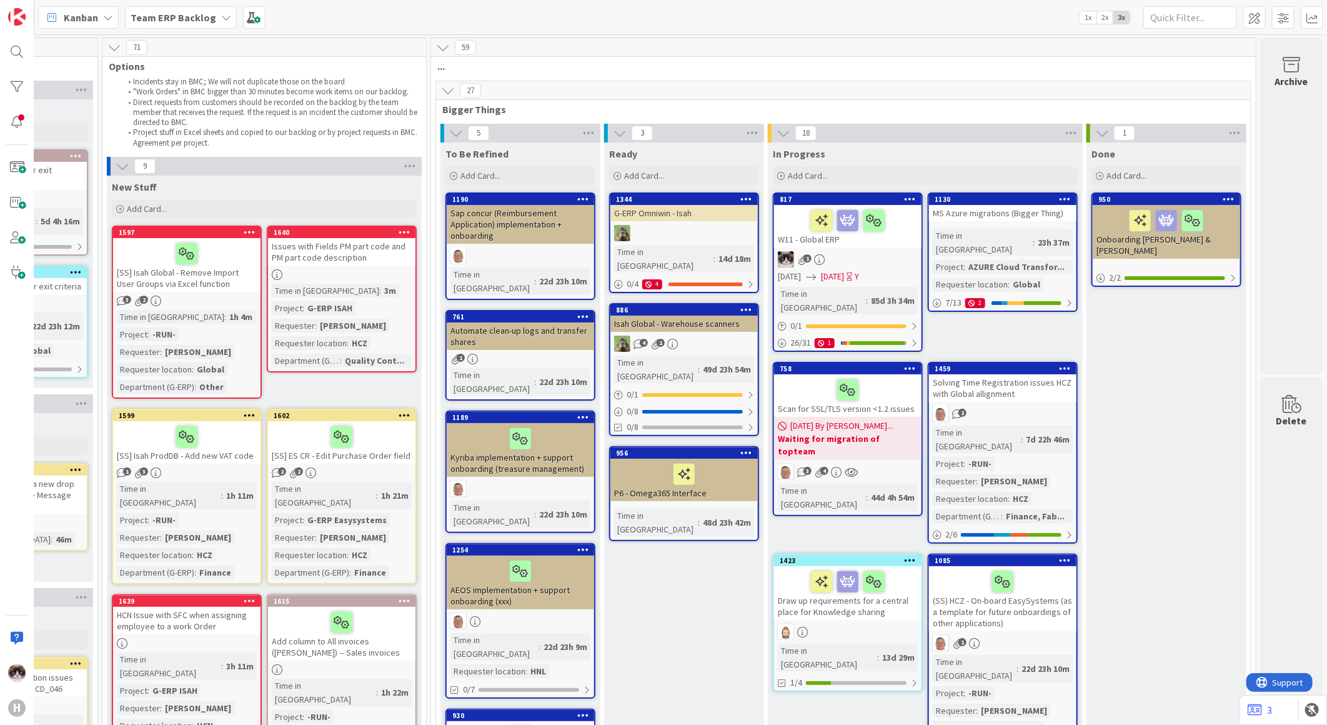
scroll to position [69, 151]
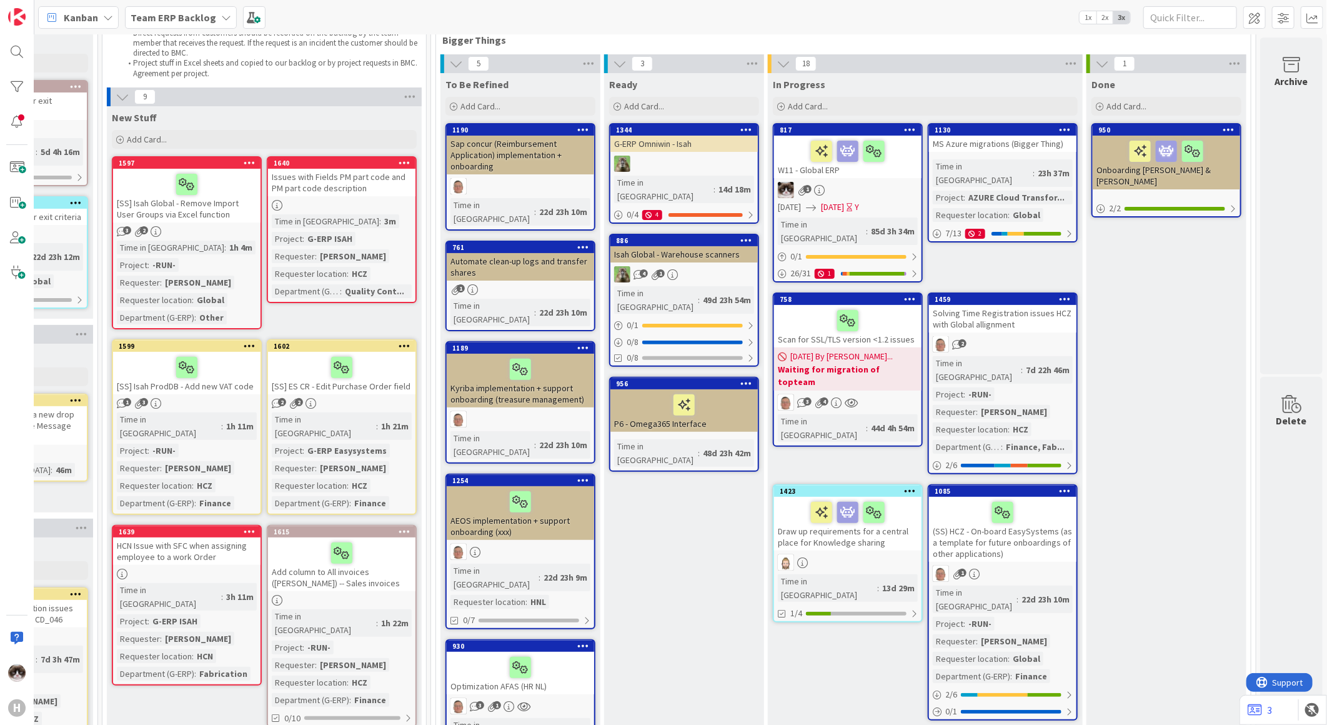
click at [541, 259] on div "Automate clean-up logs and transfer shares" at bounding box center [520, 266] width 147 height 27
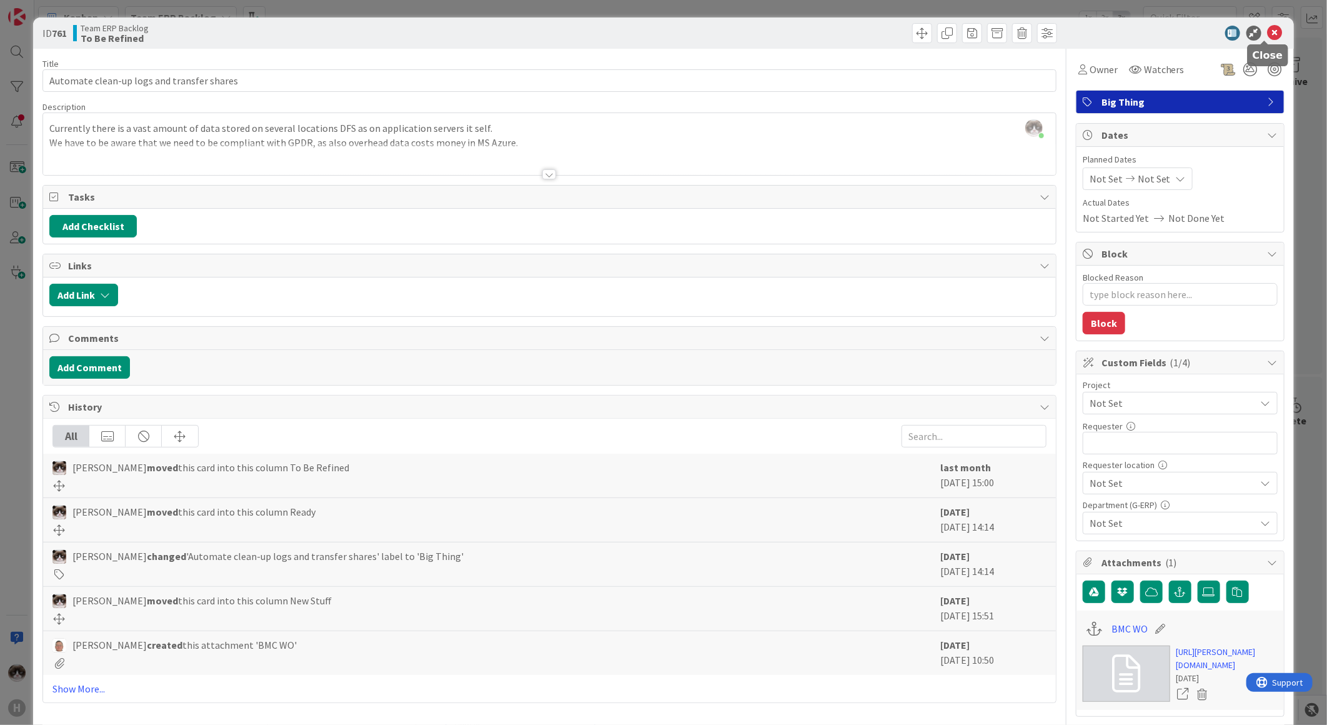
click at [1268, 37] on icon at bounding box center [1275, 33] width 15 height 15
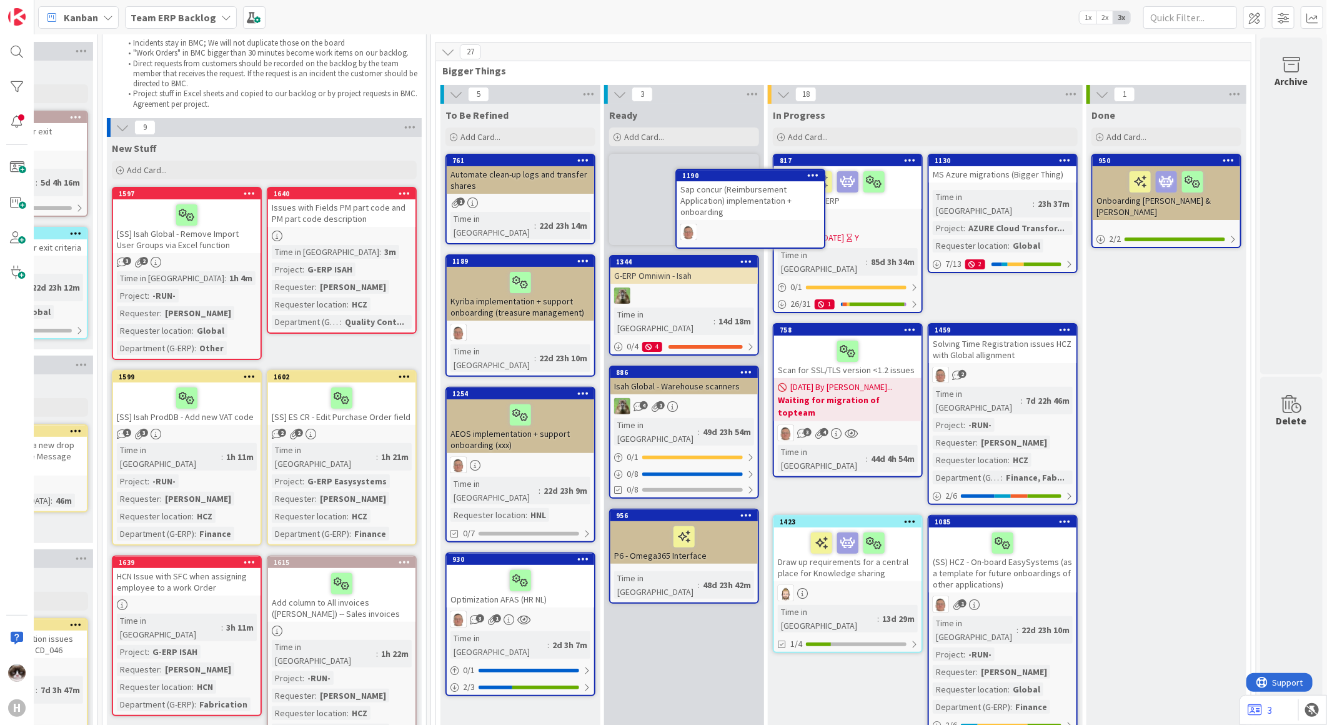
scroll to position [33, 151]
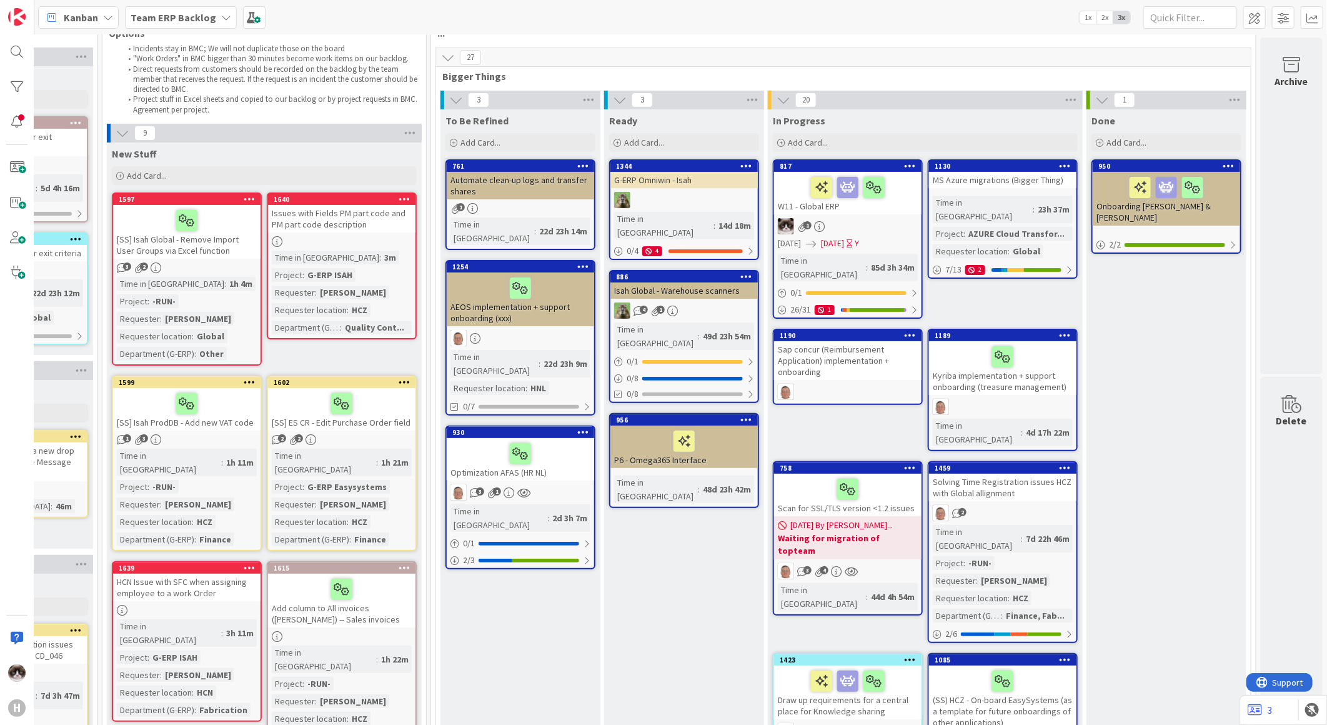
click at [860, 359] on div "Sap concur (Reimbursement Application) implementation + onboarding" at bounding box center [847, 360] width 147 height 39
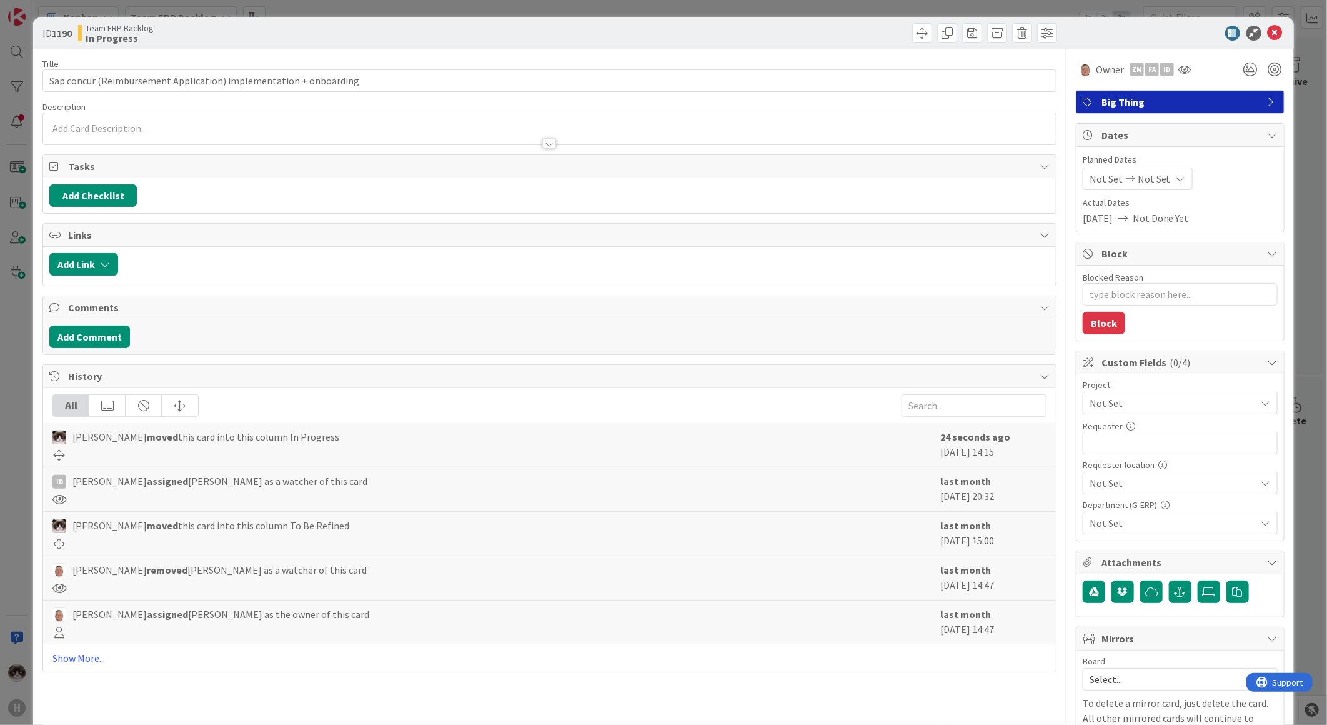
click at [542, 146] on div at bounding box center [549, 144] width 14 height 10
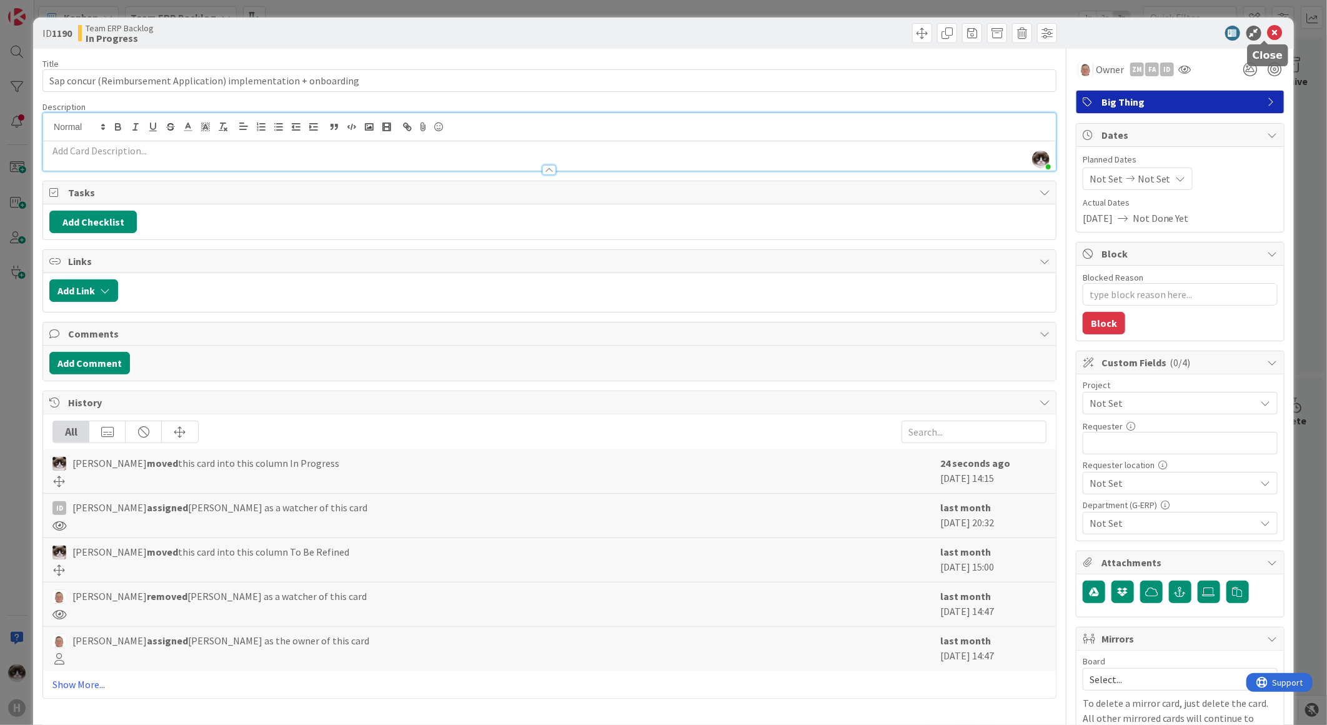
click at [1268, 34] on icon at bounding box center [1275, 33] width 15 height 15
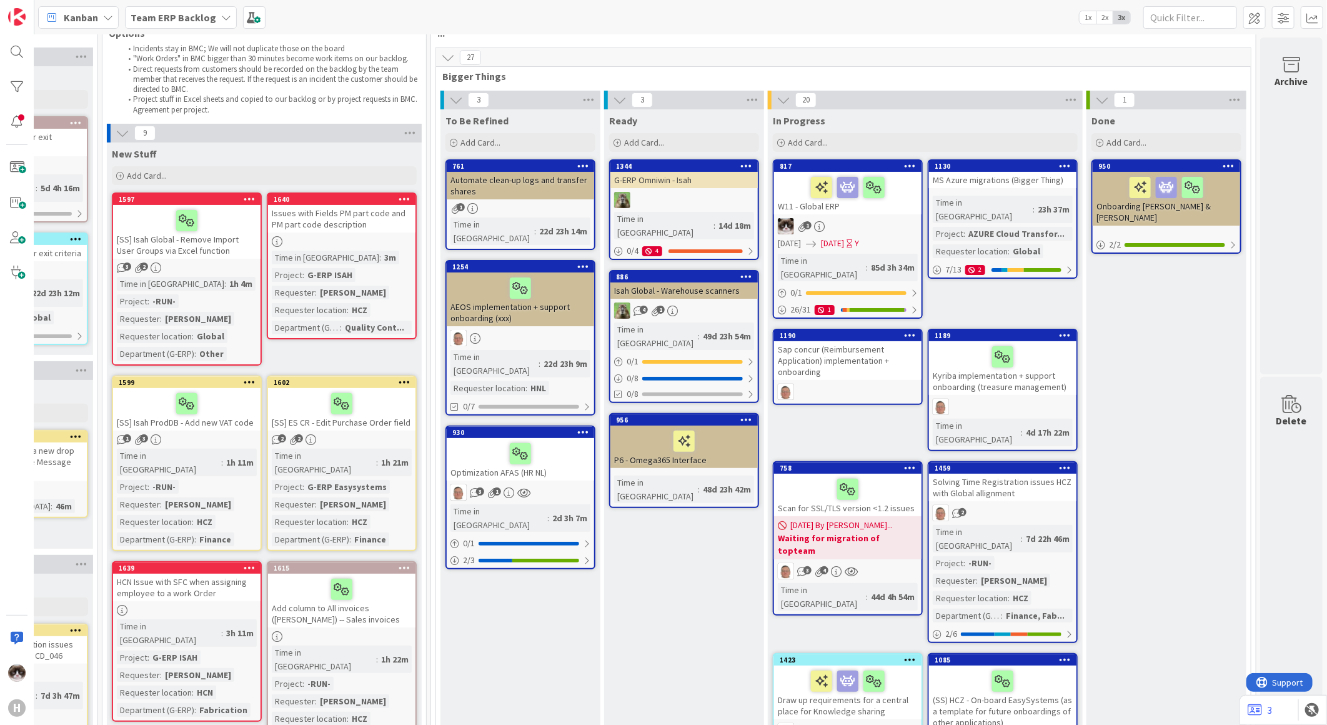
click at [870, 361] on div "Sap concur (Reimbursement Application) implementation + onboarding" at bounding box center [847, 360] width 147 height 39
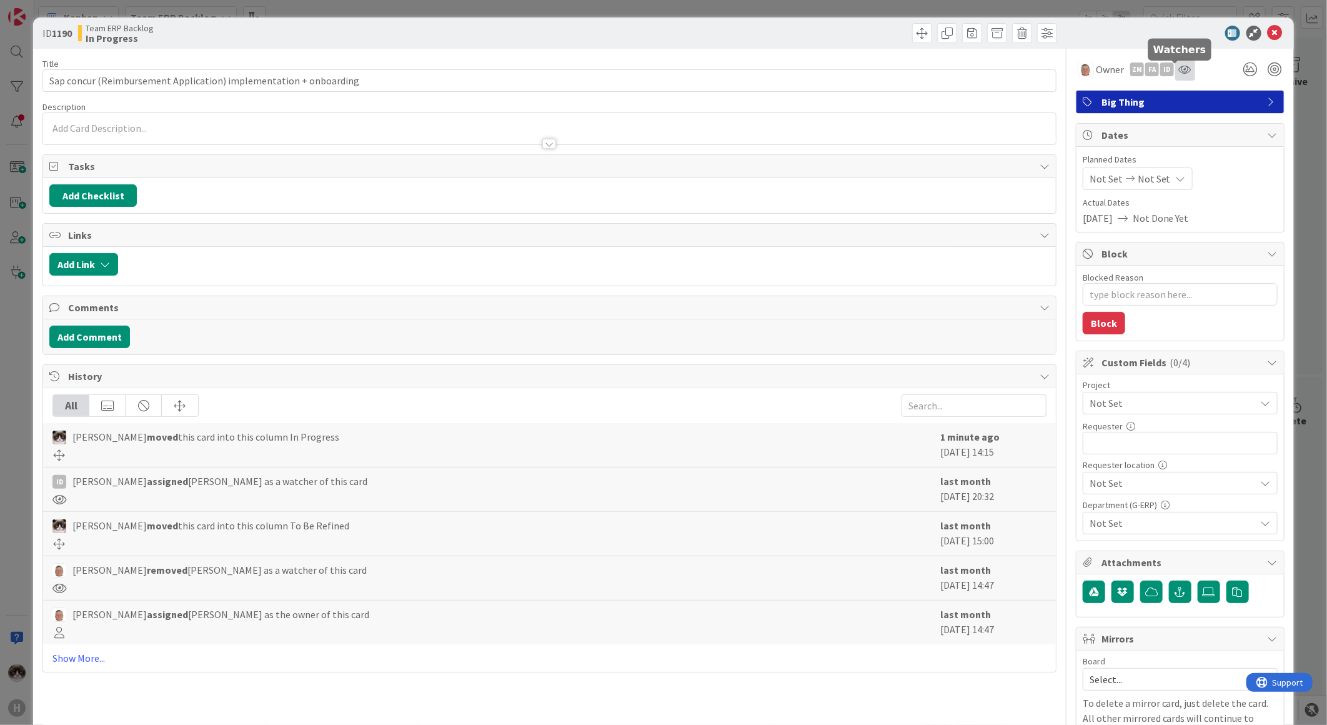
click at [1179, 72] on icon at bounding box center [1185, 69] width 12 height 10
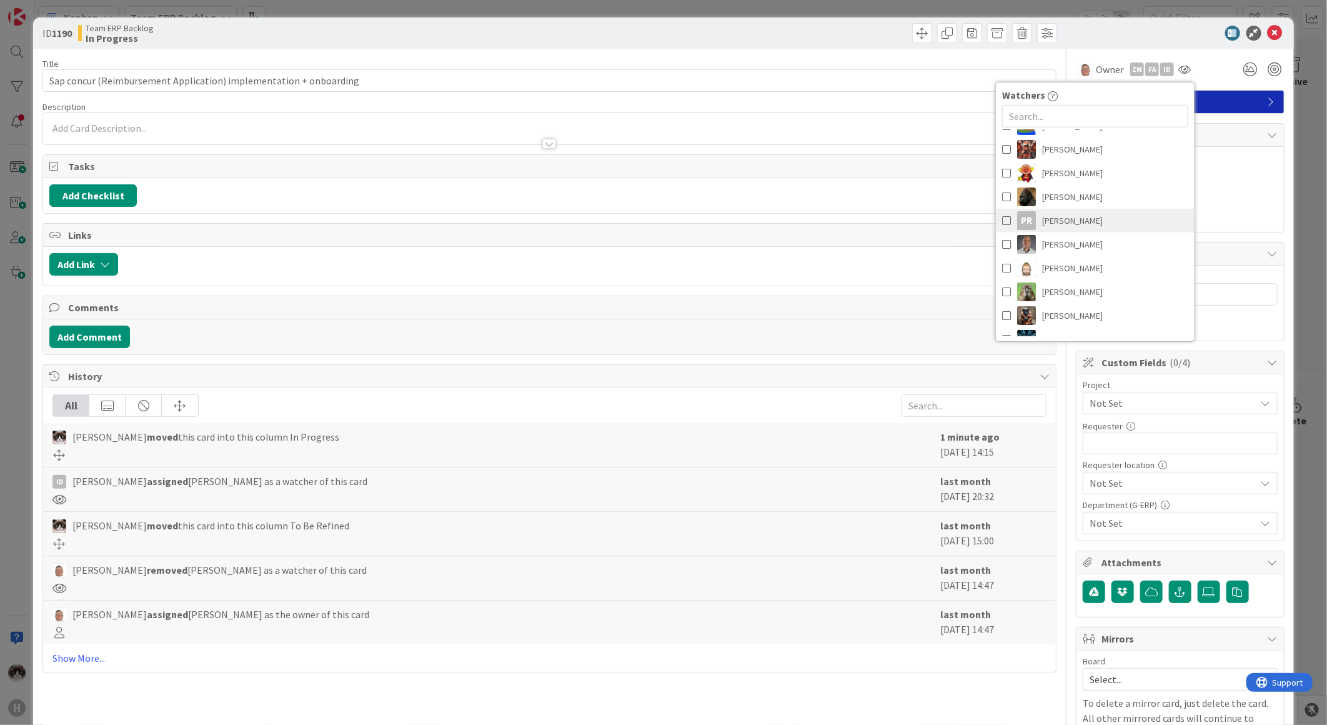
scroll to position [208, 0]
click at [1002, 213] on span at bounding box center [1006, 210] width 9 height 19
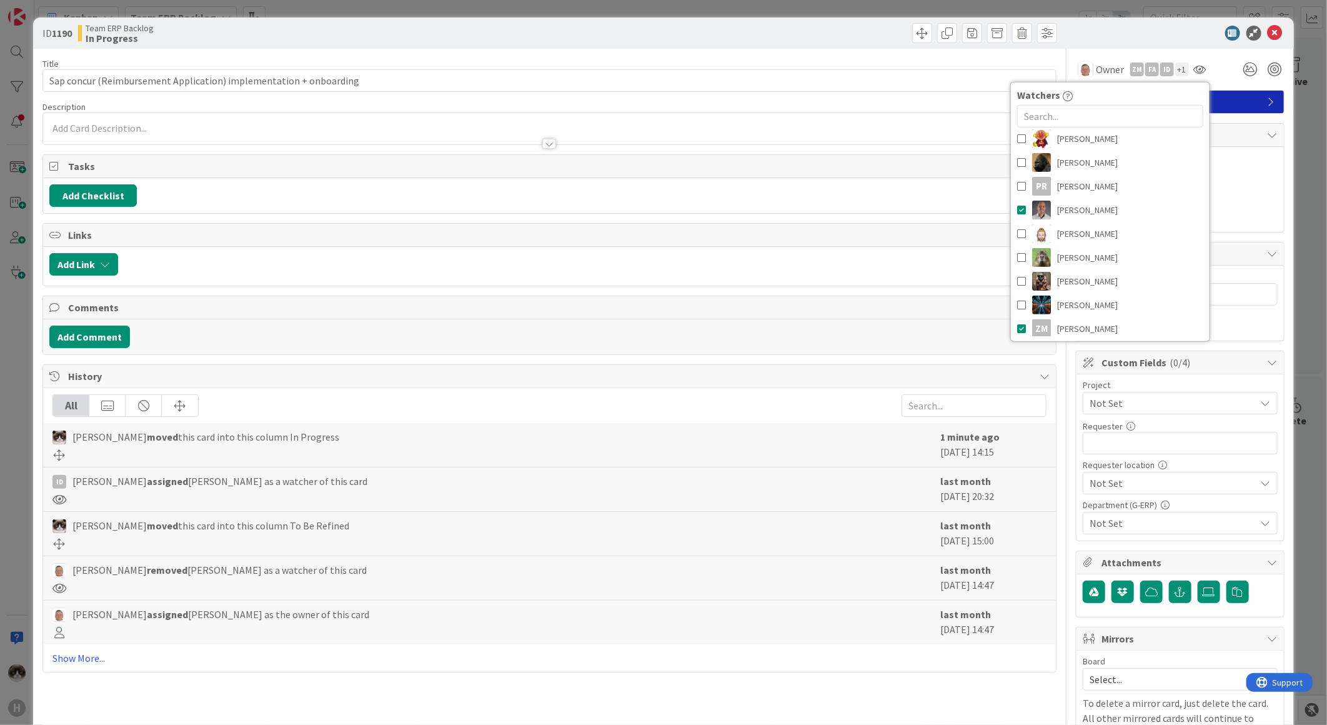
click at [940, 147] on div "Title 66 / 128 Sap concur (Reimbursement Application) implementation + onboardi…" at bounding box center [549, 521] width 1014 height 945
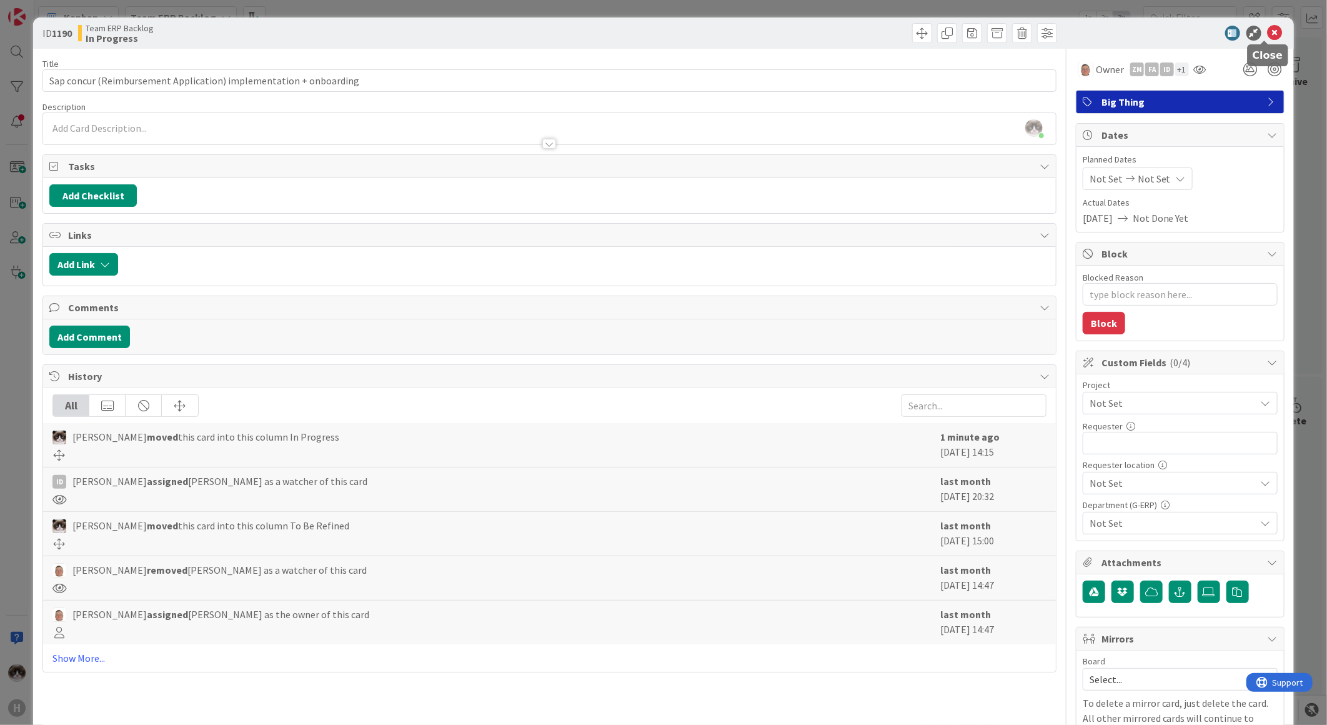
click at [1268, 35] on icon at bounding box center [1275, 33] width 15 height 15
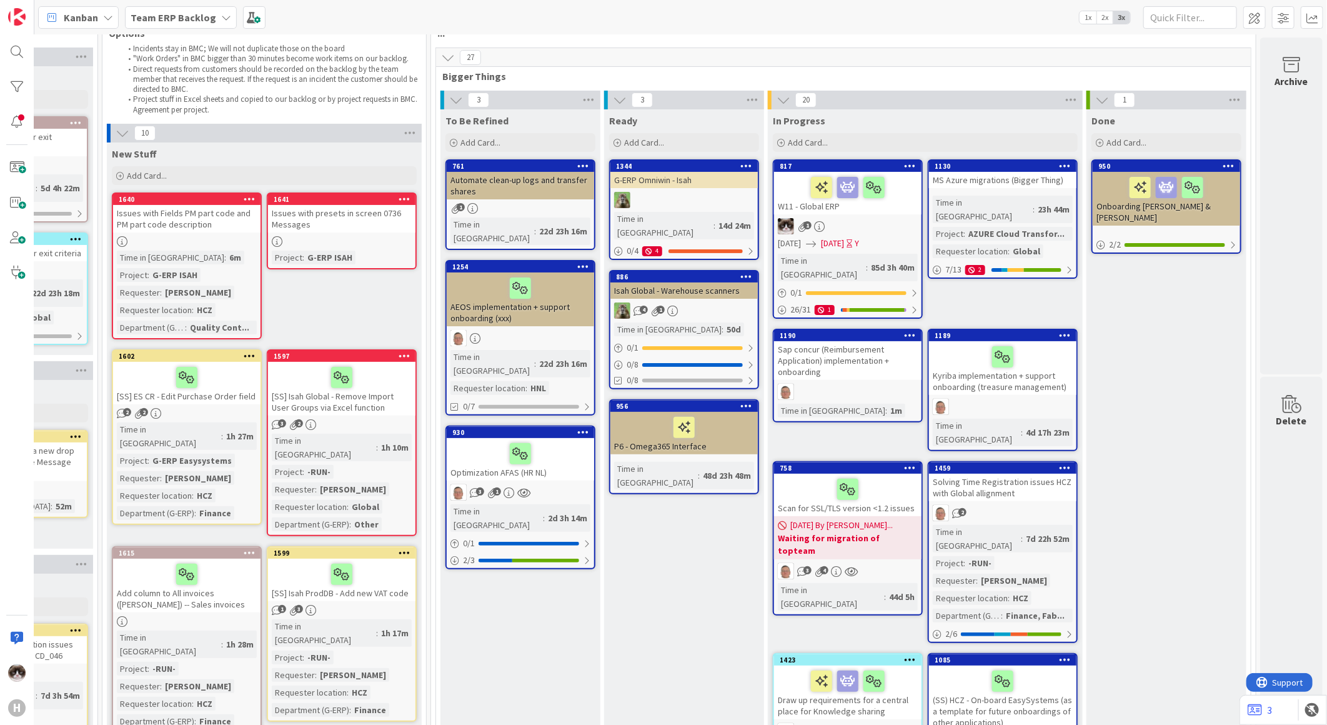
click at [551, 191] on div "Automate clean-up logs and transfer shares" at bounding box center [520, 185] width 147 height 27
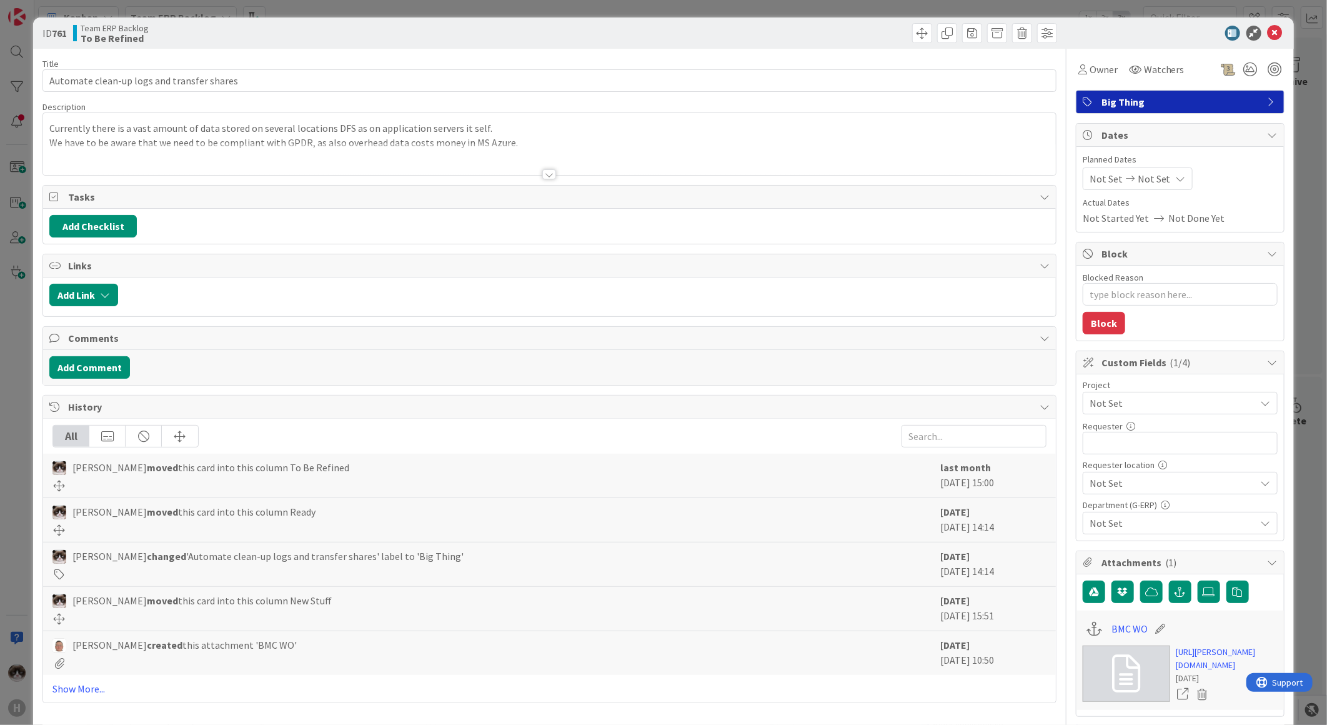
click at [537, 179] on div "Title 42 / 128 Automate clean-up logs and transfer shares Description Currently…" at bounding box center [549, 571] width 1014 height 1044
click at [542, 177] on div at bounding box center [549, 174] width 14 height 10
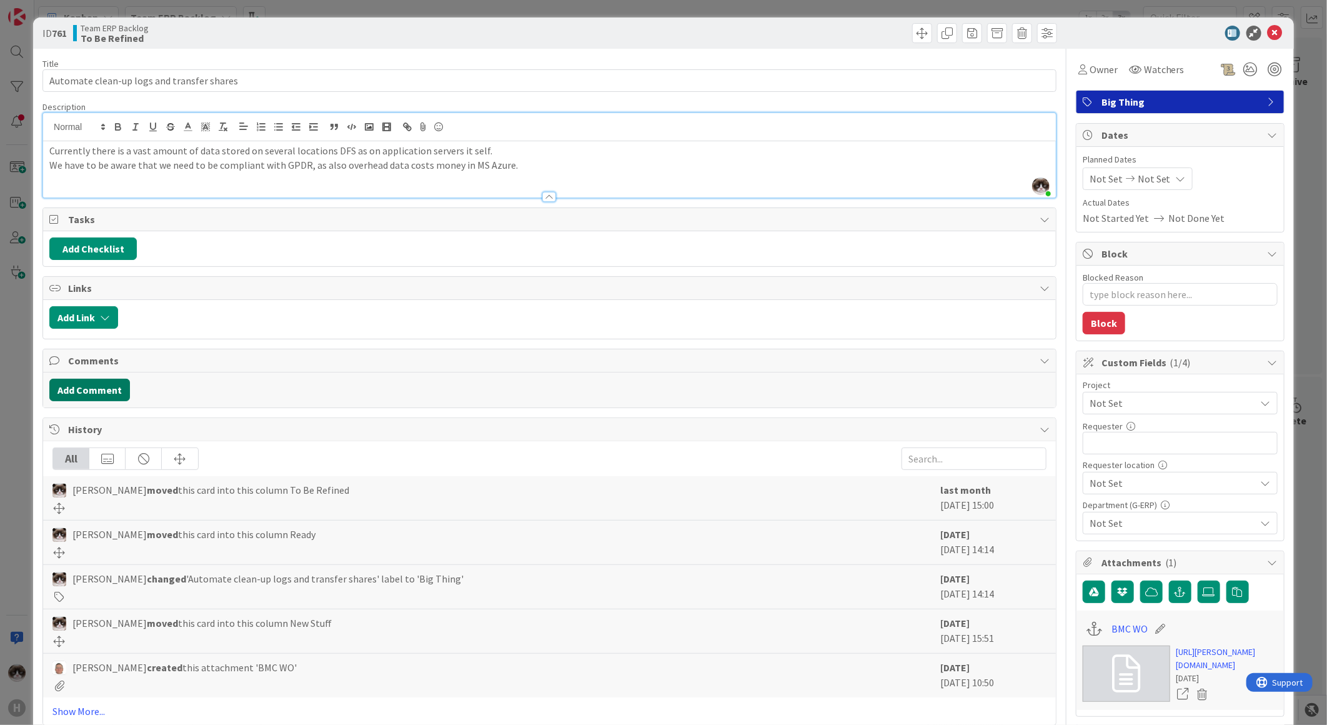
click at [109, 391] on button "Add Comment" at bounding box center [89, 390] width 81 height 22
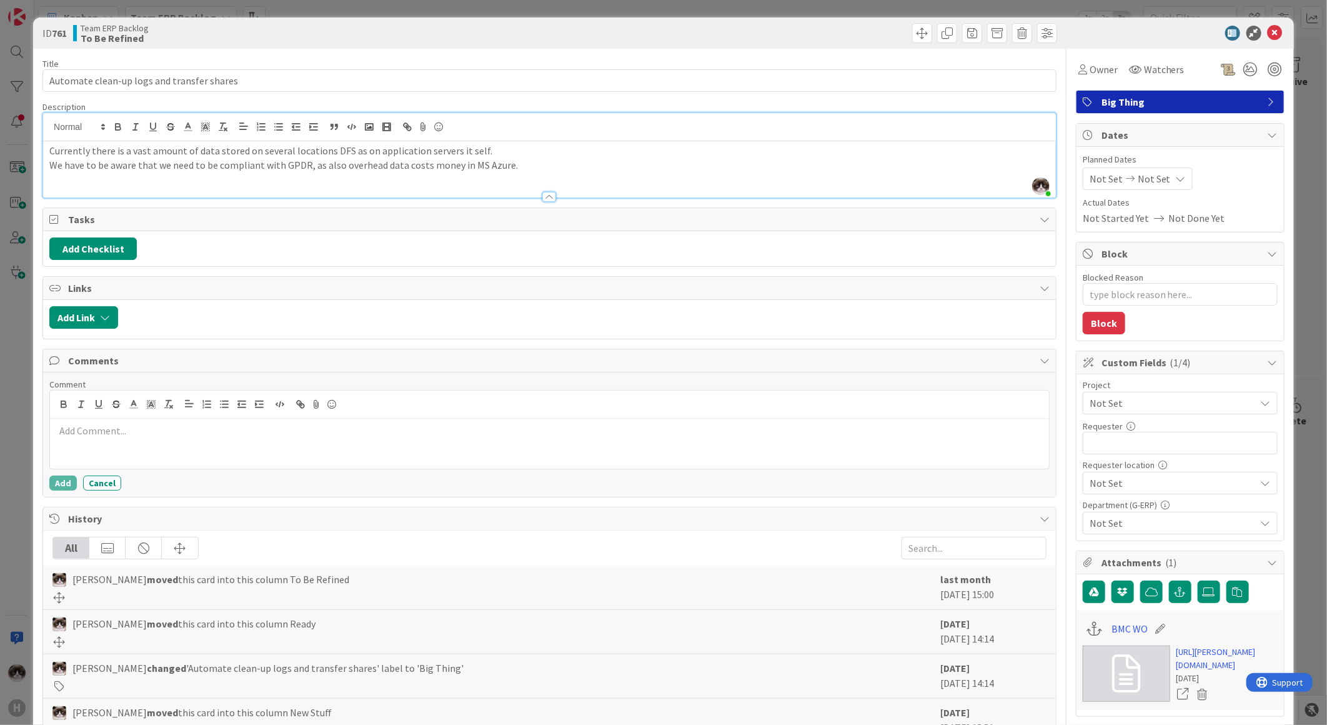
type textarea "x"
click at [72, 434] on p "Espescially for Isah local some clean-up is needed." at bounding box center [549, 431] width 989 height 14
click at [61, 486] on button "Add" at bounding box center [62, 483] width 27 height 15
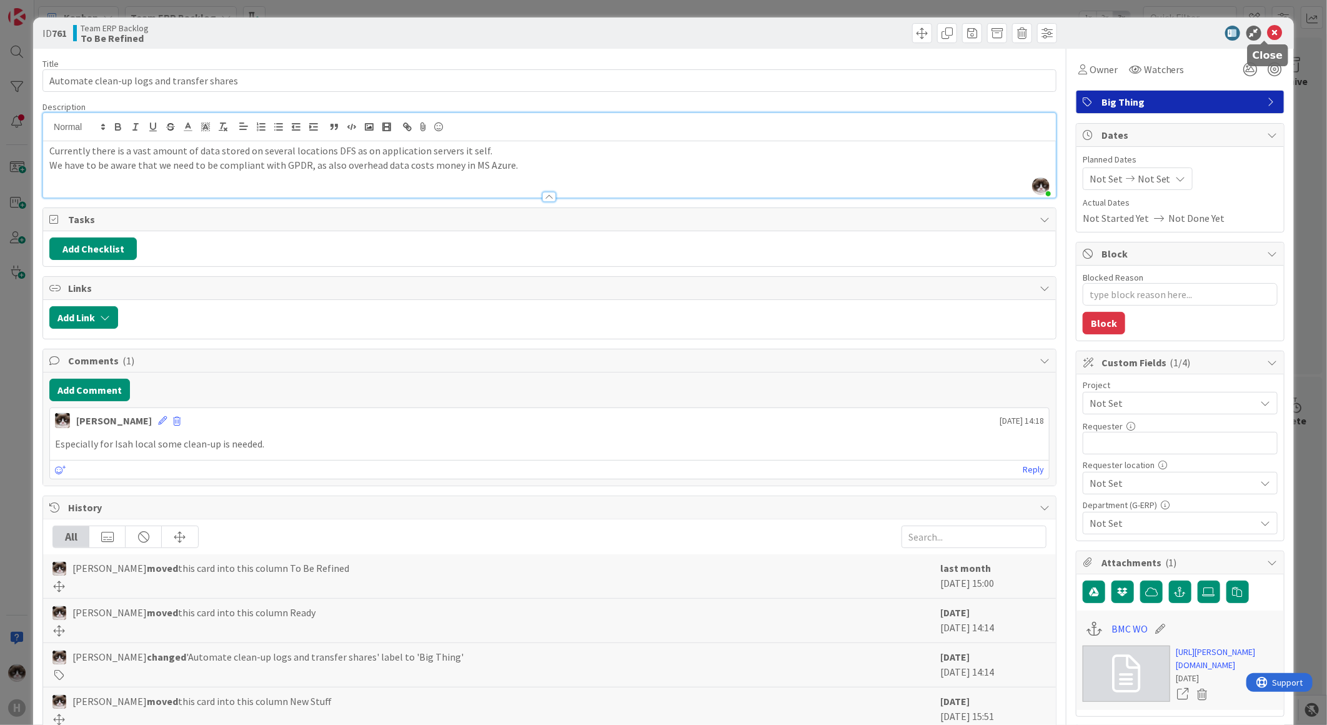
click at [1268, 27] on icon at bounding box center [1275, 33] width 15 height 15
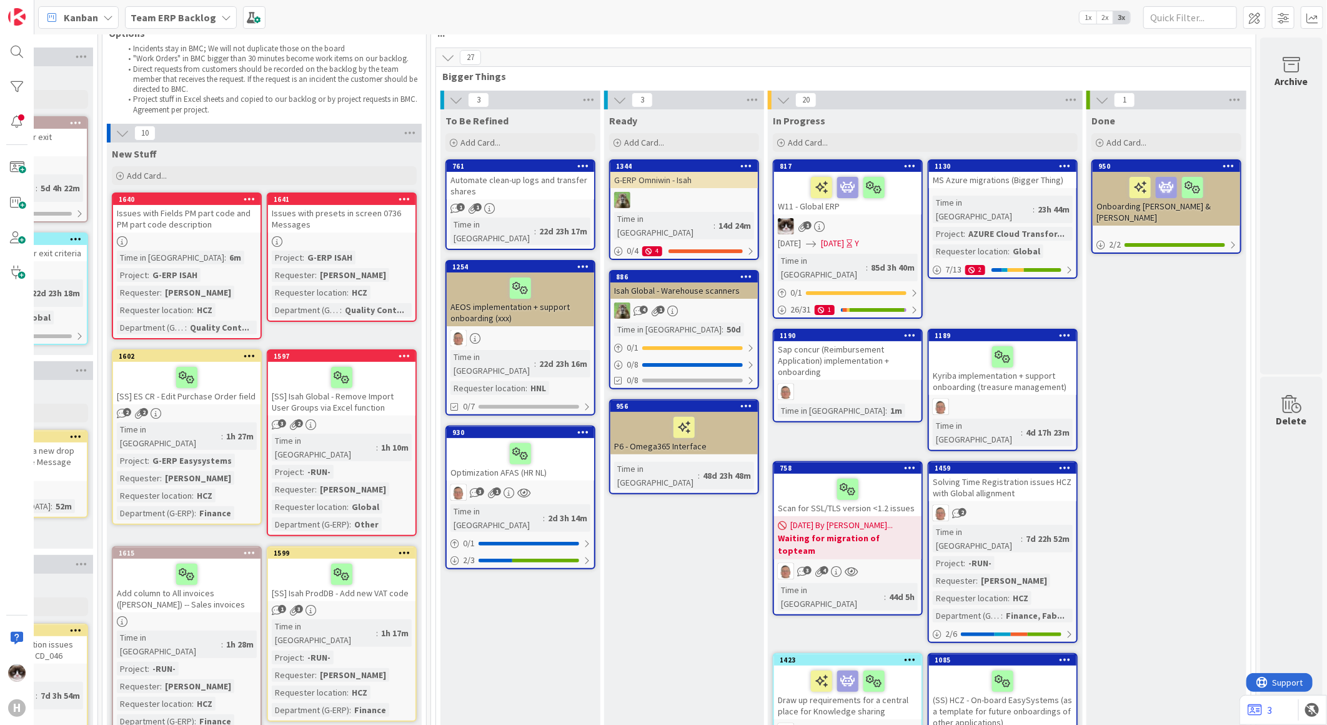
click at [370, 238] on div at bounding box center [341, 241] width 147 height 11
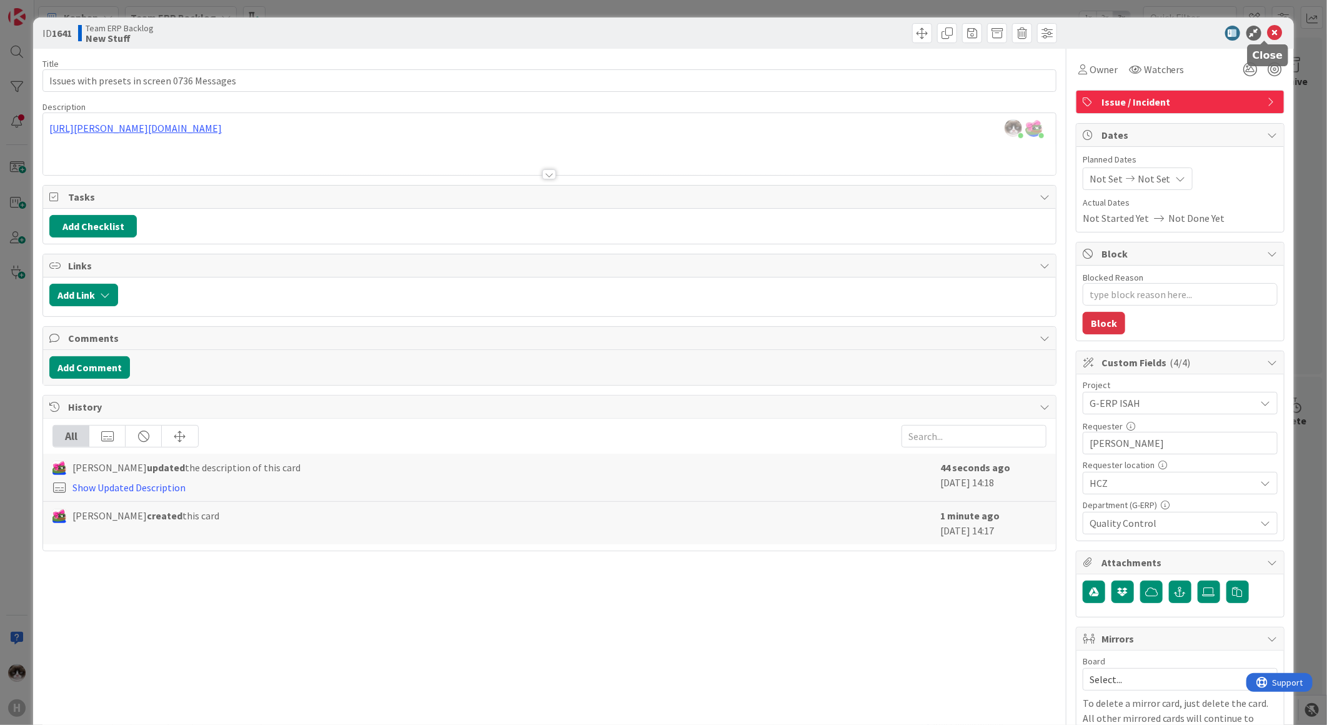
drag, startPoint x: 1262, startPoint y: 27, endPoint x: 861, endPoint y: 392, distance: 541.9
click at [1268, 27] on icon at bounding box center [1275, 33] width 15 height 15
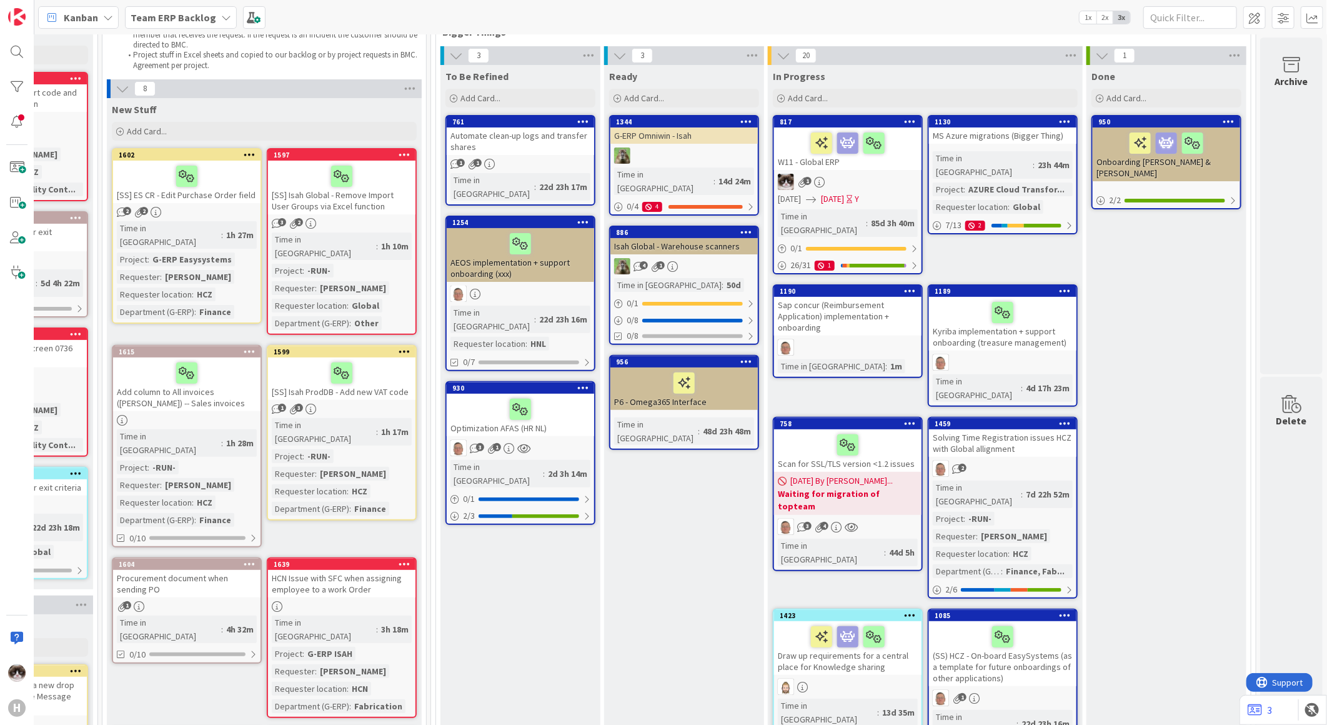
scroll to position [0, 151]
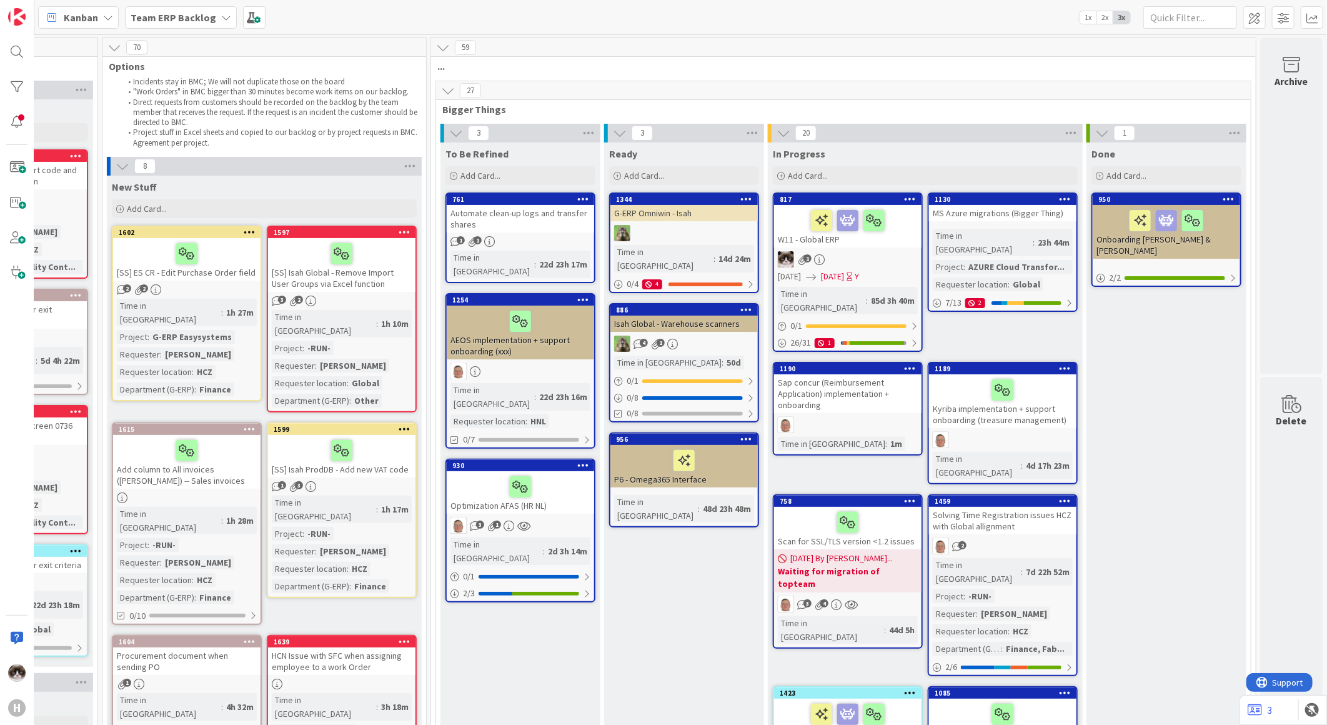
click at [529, 363] on div at bounding box center [520, 371] width 147 height 16
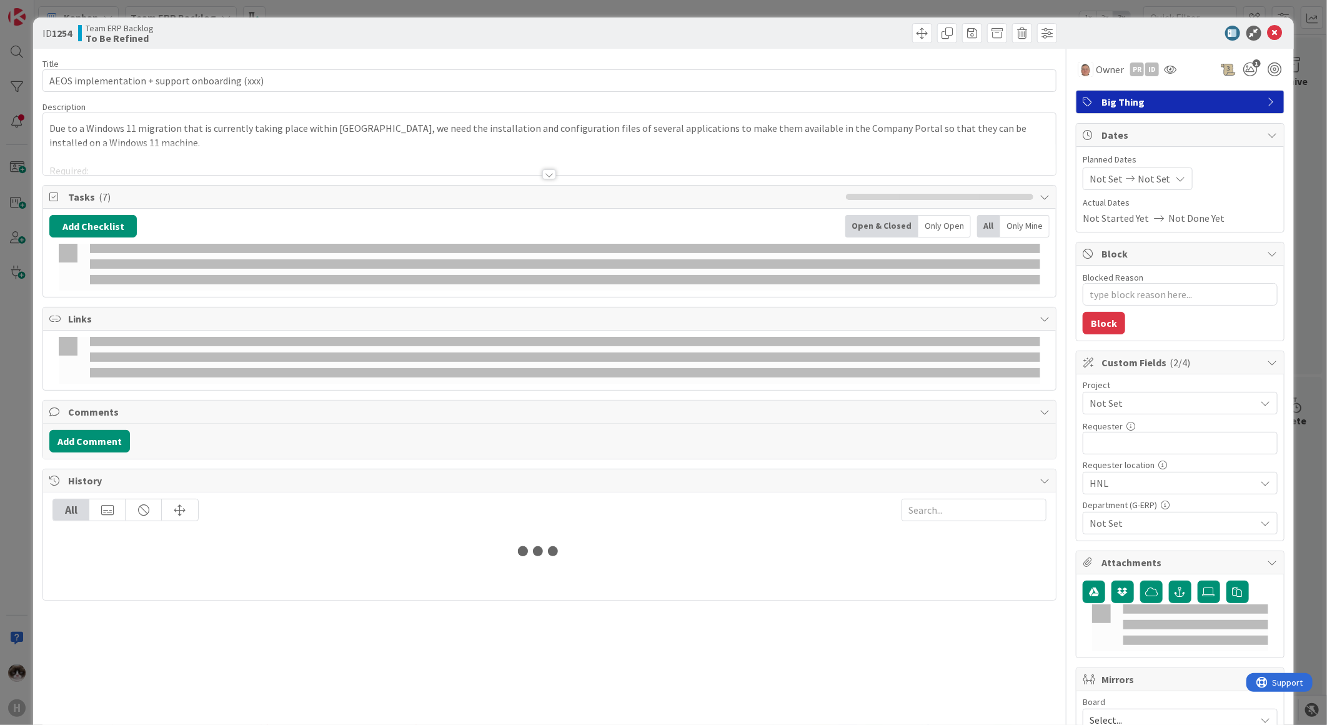
click at [547, 171] on div at bounding box center [549, 174] width 14 height 10
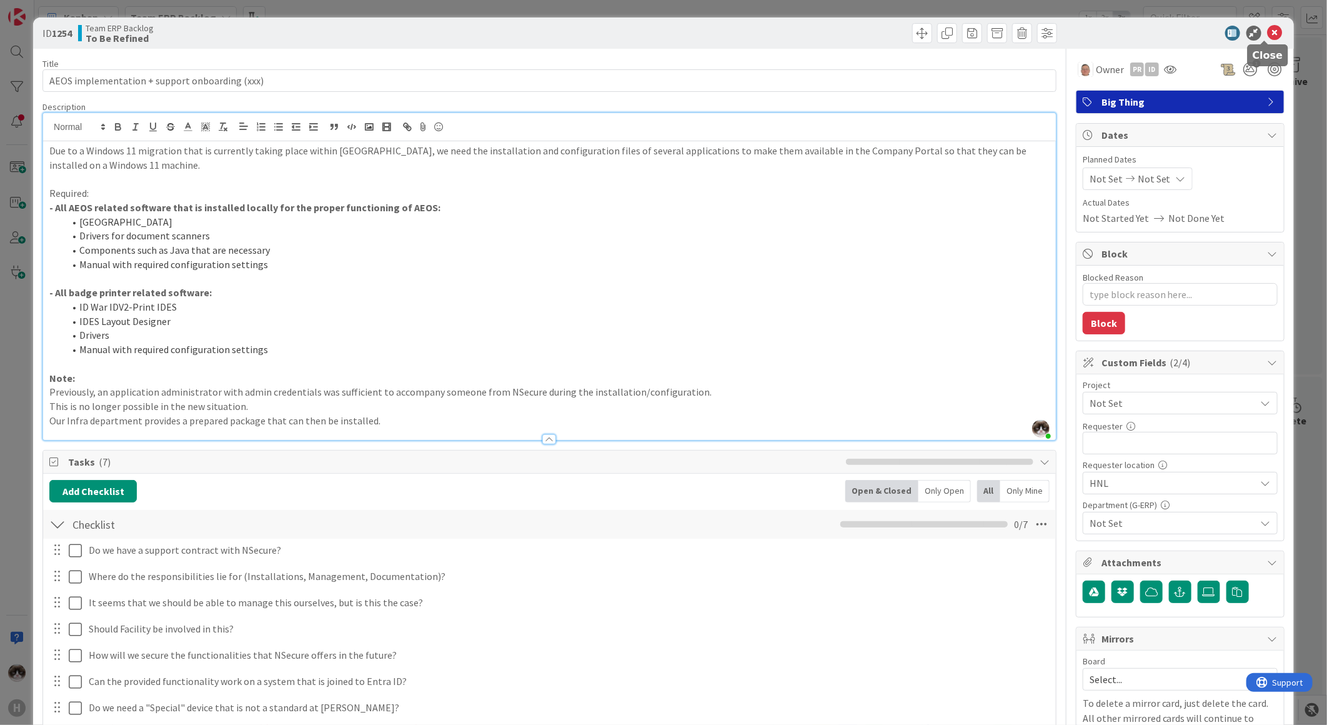
click at [1268, 32] on icon at bounding box center [1275, 33] width 15 height 15
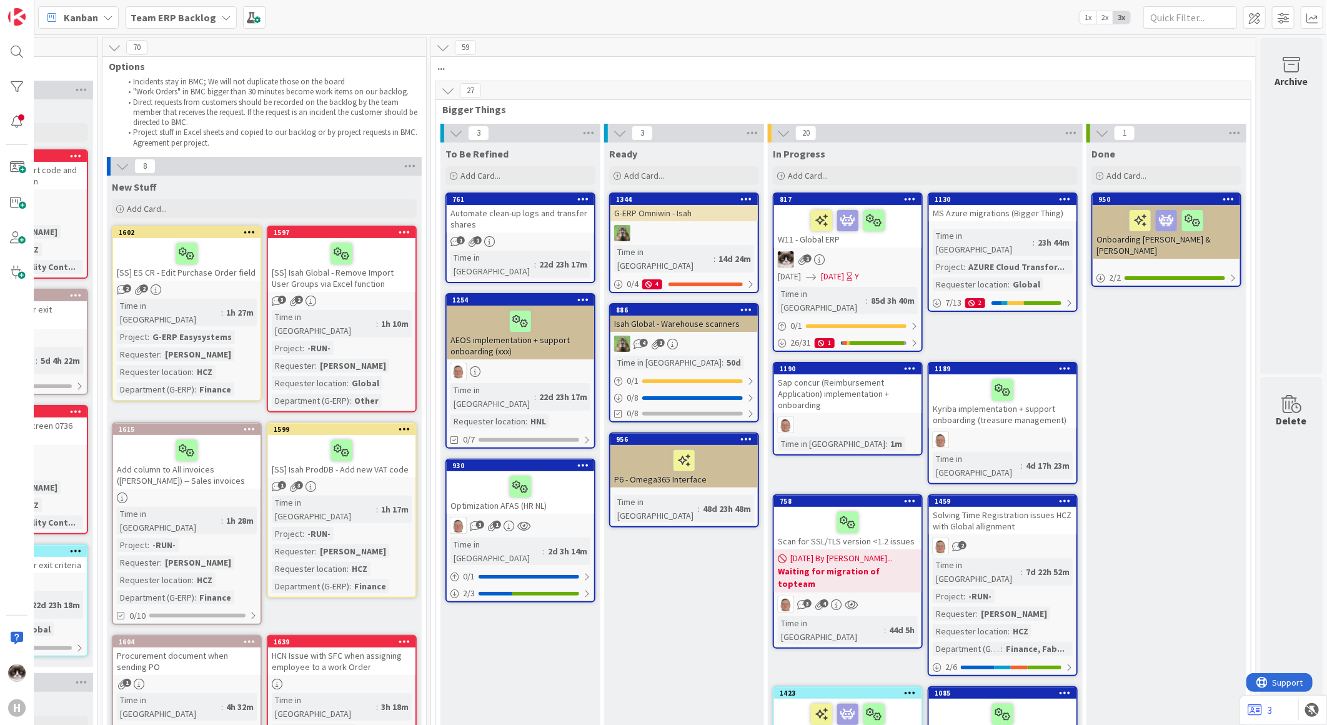
click at [534, 346] on link "1254 AEOS implementation + support onboarding (xxx) Time in [GEOGRAPHIC_DATA] :…" at bounding box center [521, 371] width 150 height 156
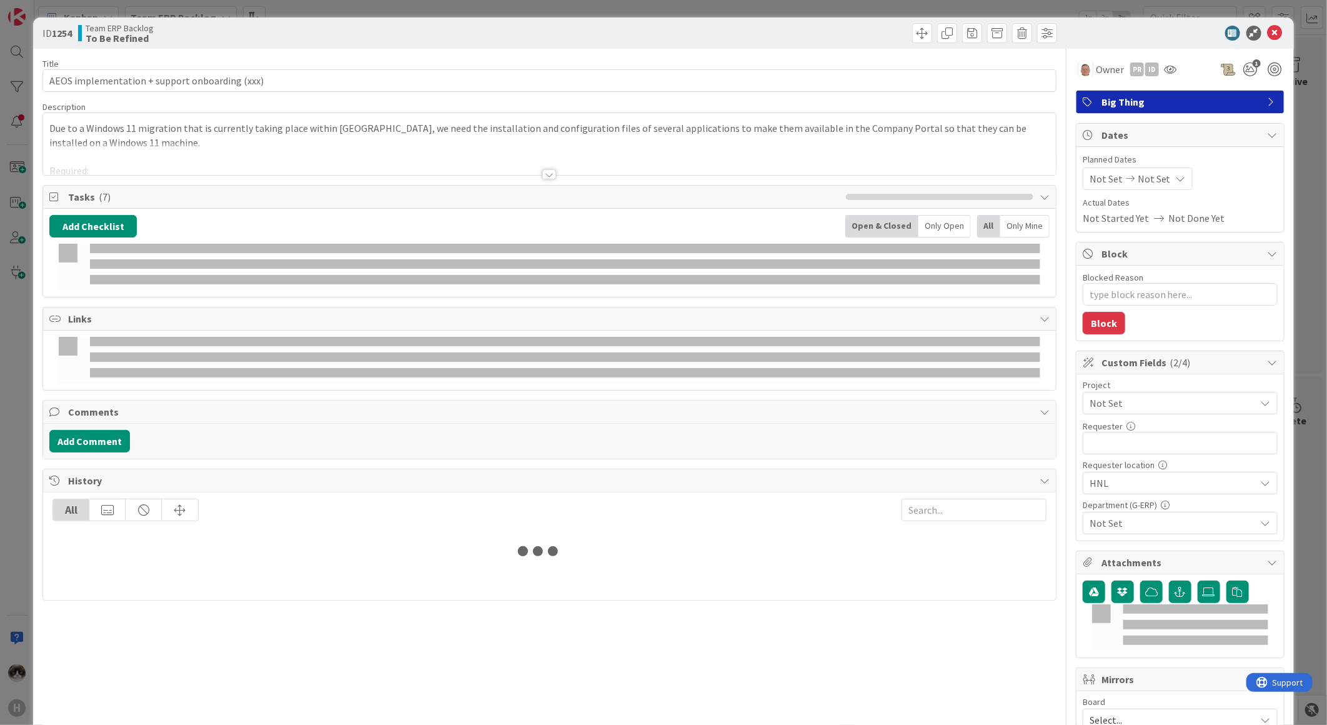
click at [544, 342] on div at bounding box center [565, 341] width 950 height 9
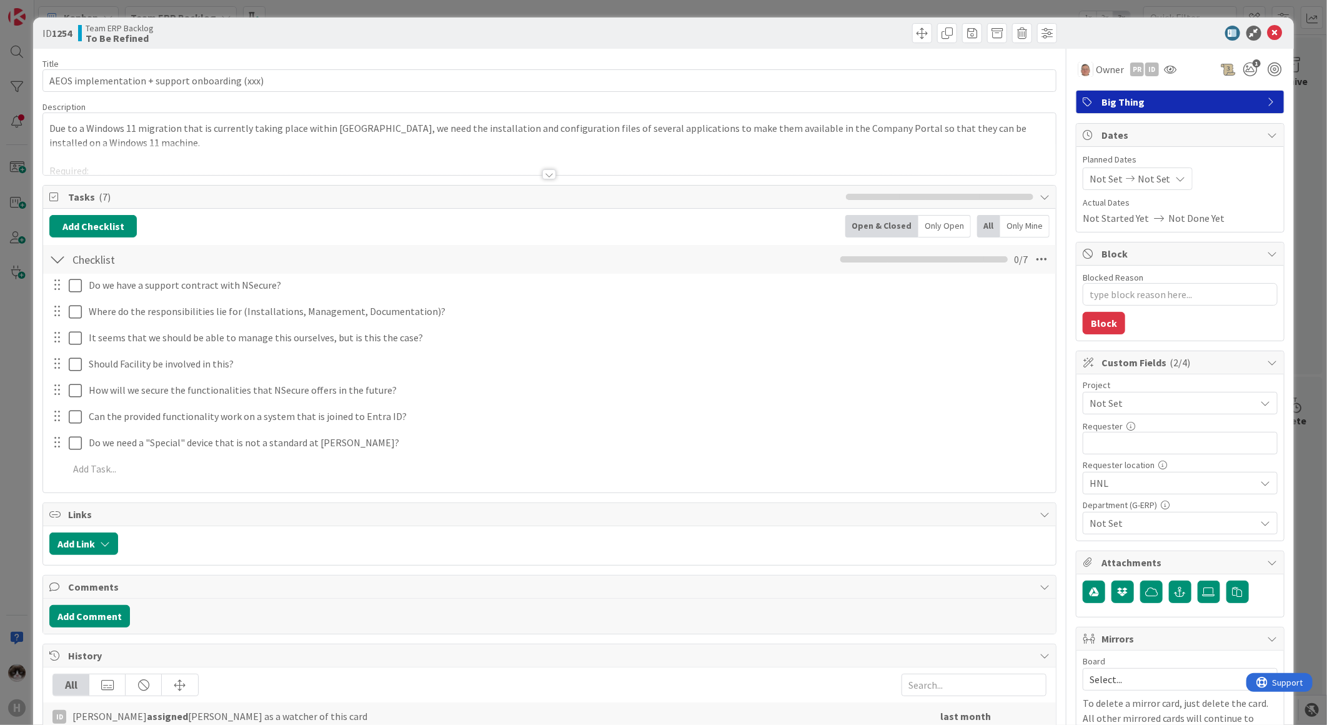
click at [544, 171] on div at bounding box center [549, 174] width 14 height 10
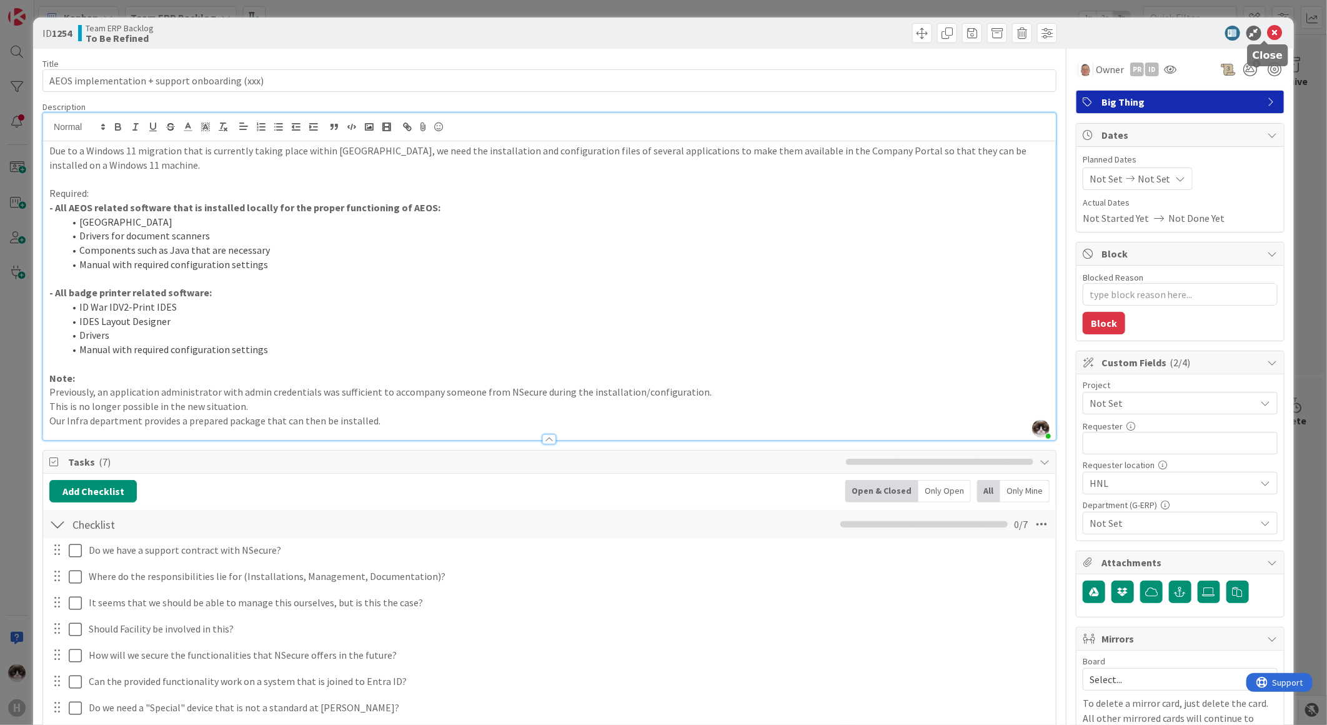
click at [1271, 36] on icon at bounding box center [1275, 33] width 15 height 15
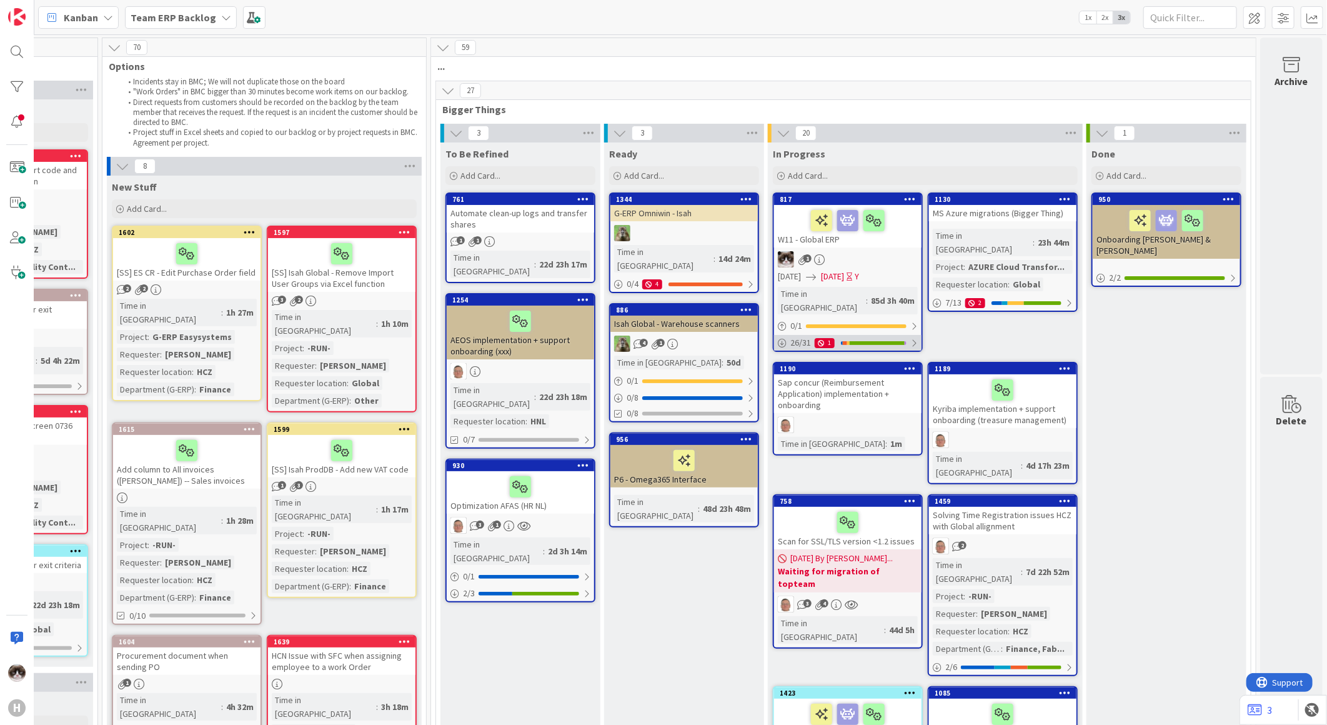
click at [910, 338] on div at bounding box center [913, 343] width 7 height 10
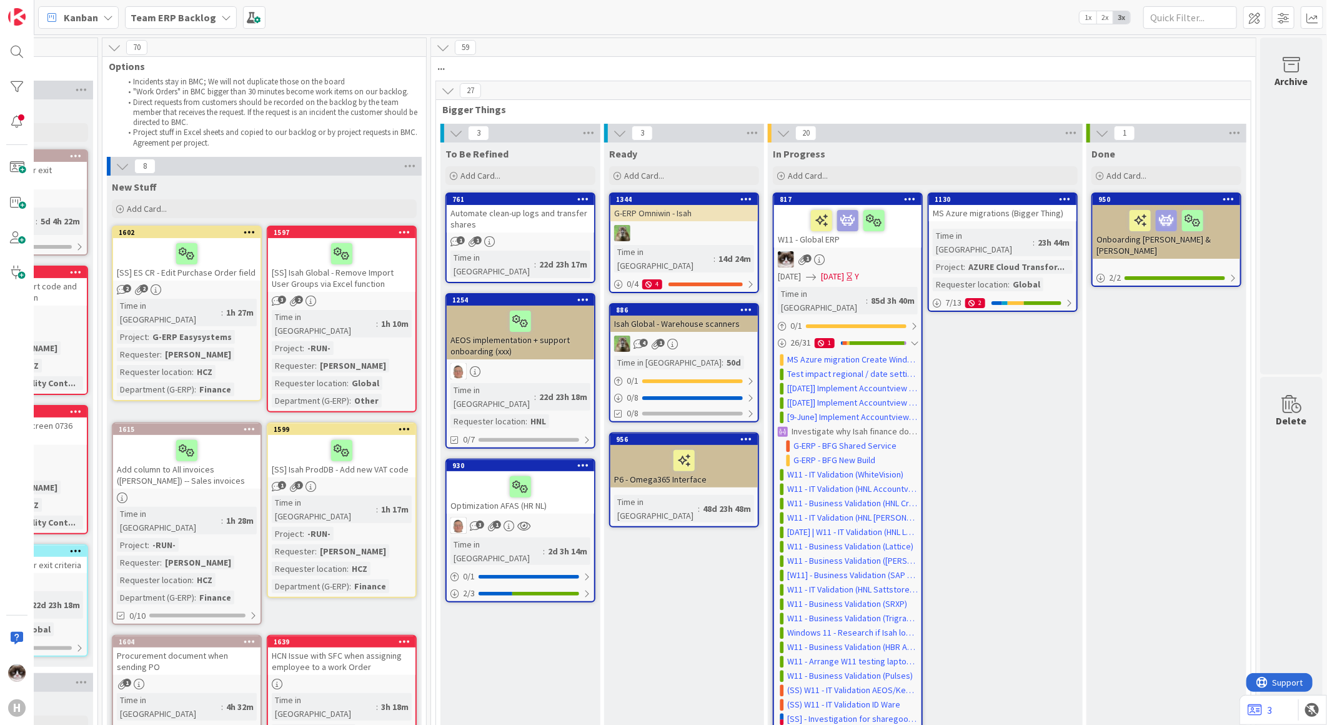
click at [508, 363] on div at bounding box center [520, 371] width 147 height 16
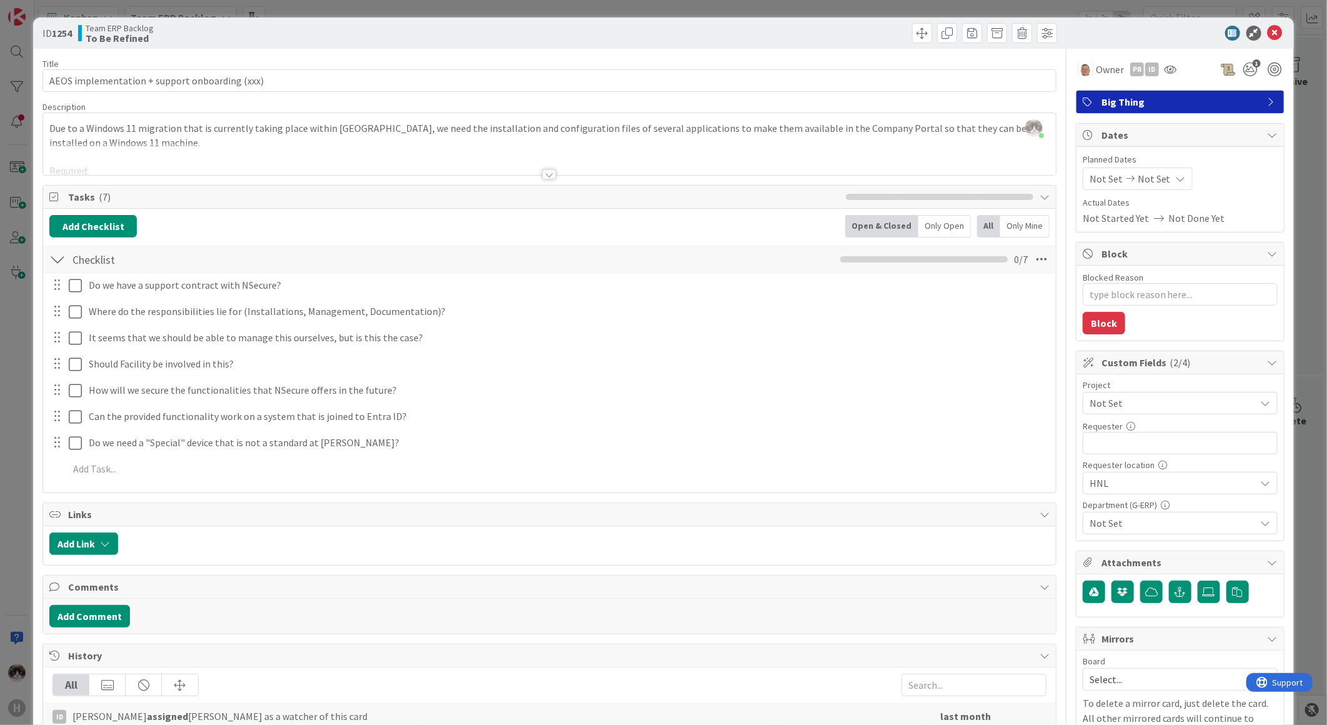
click at [545, 166] on div at bounding box center [549, 159] width 1013 height 32
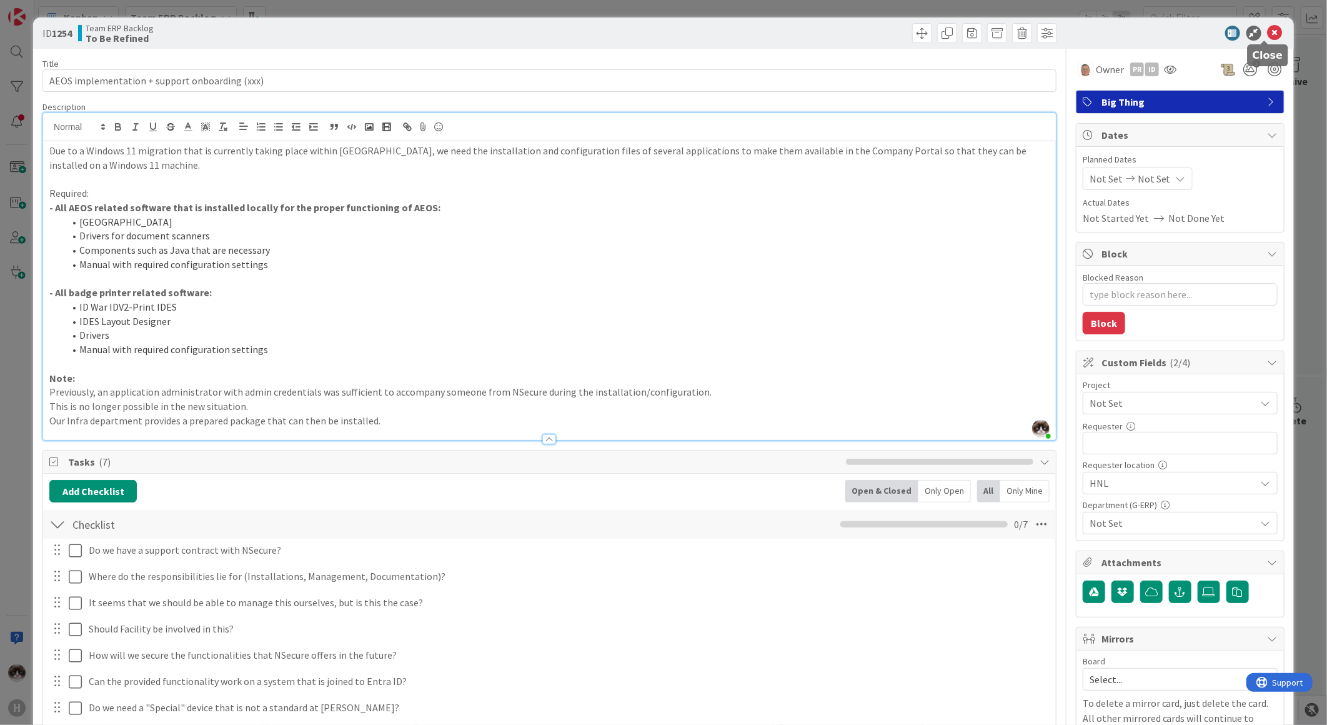
click at [1268, 30] on icon at bounding box center [1275, 33] width 15 height 15
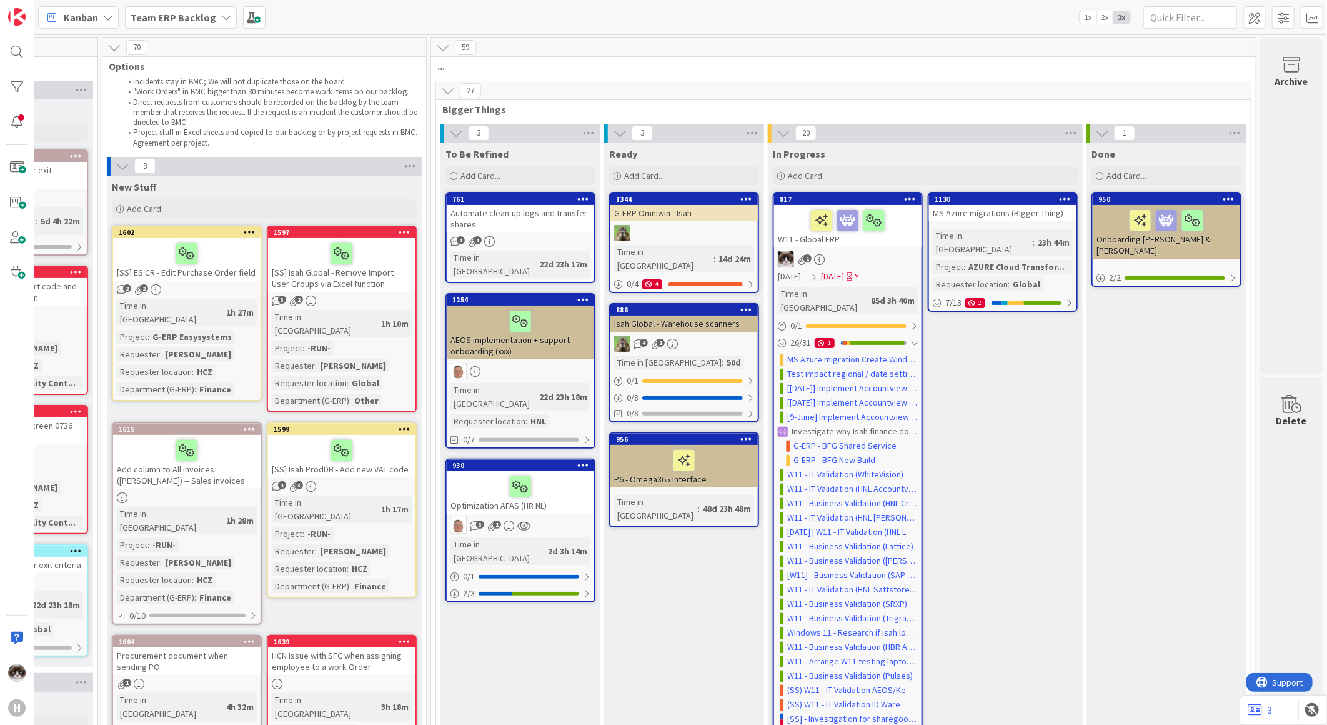
click at [529, 330] on div "AEOS implementation + support onboarding (xxx)" at bounding box center [520, 333] width 147 height 54
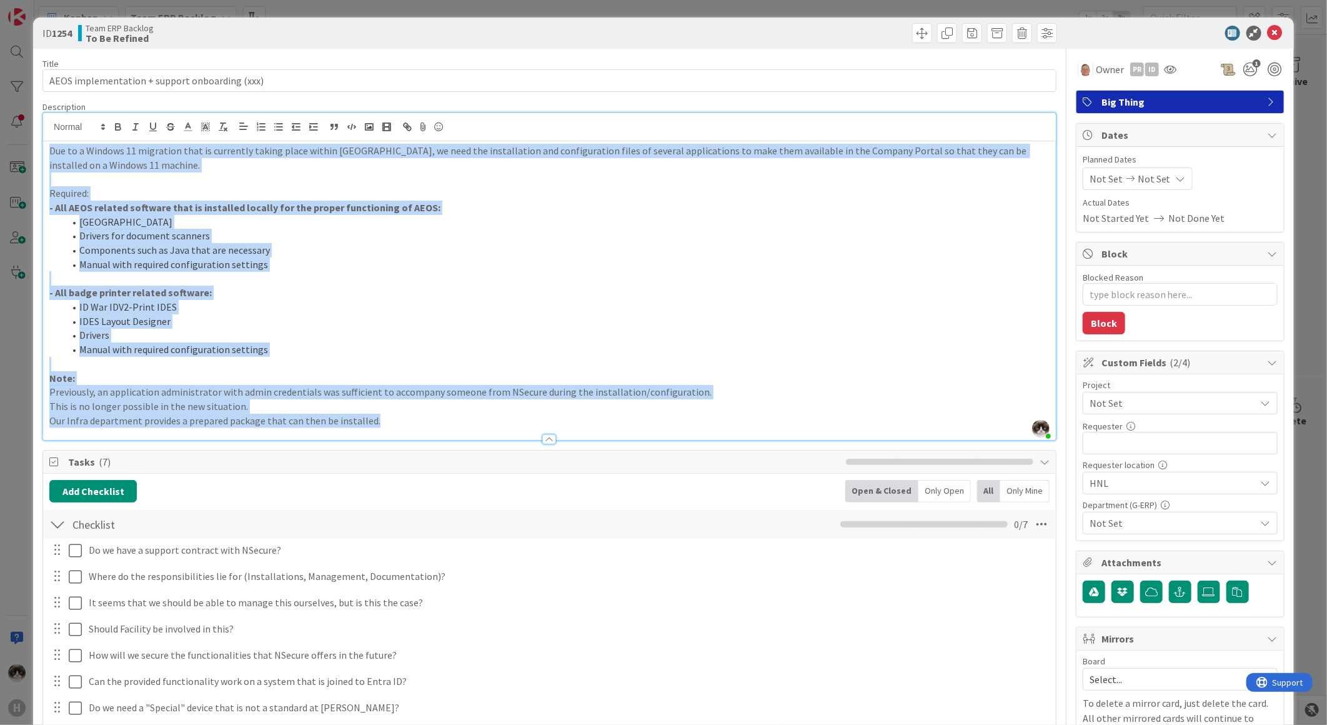
drag, startPoint x: 377, startPoint y: 422, endPoint x: 29, endPoint y: 151, distance: 440.8
click at [29, 151] on div "ID 1254 Team ERP Backlog To Be Refined Title 46 / 128 AEOS implementation + sup…" at bounding box center [663, 362] width 1327 height 725
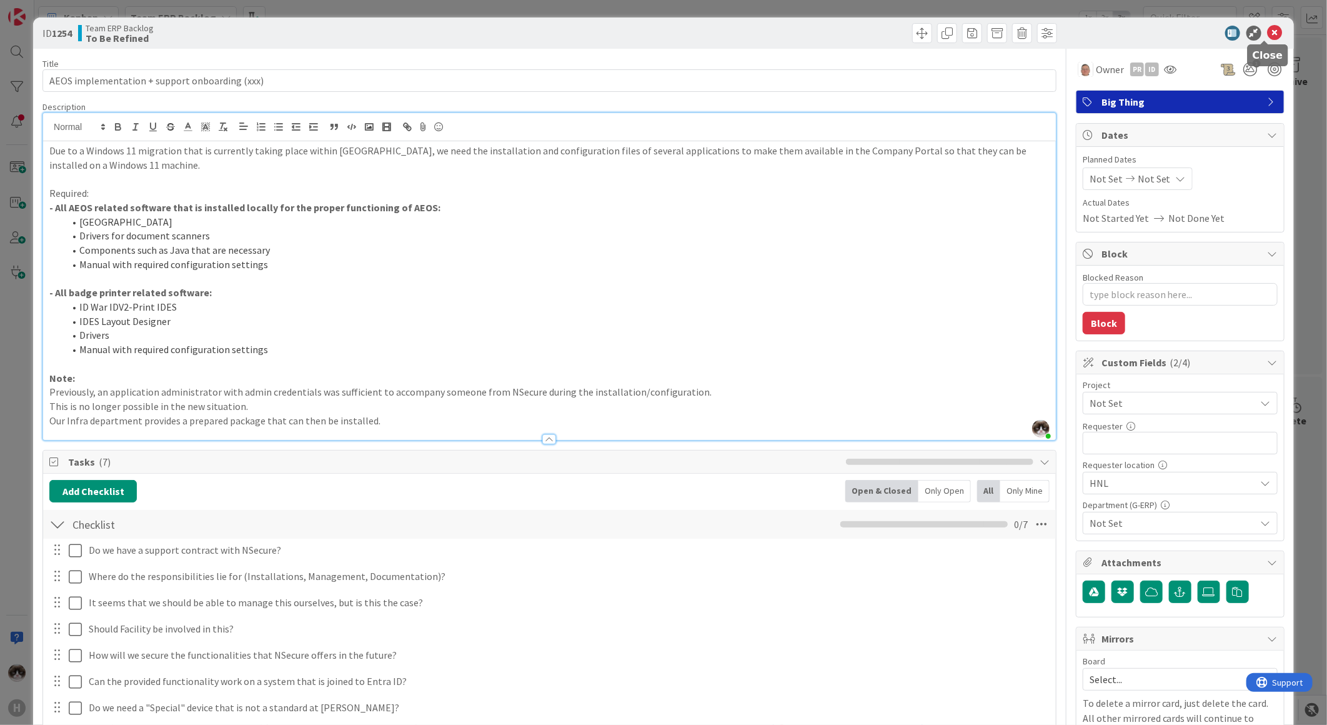
click at [1268, 38] on icon at bounding box center [1275, 33] width 15 height 15
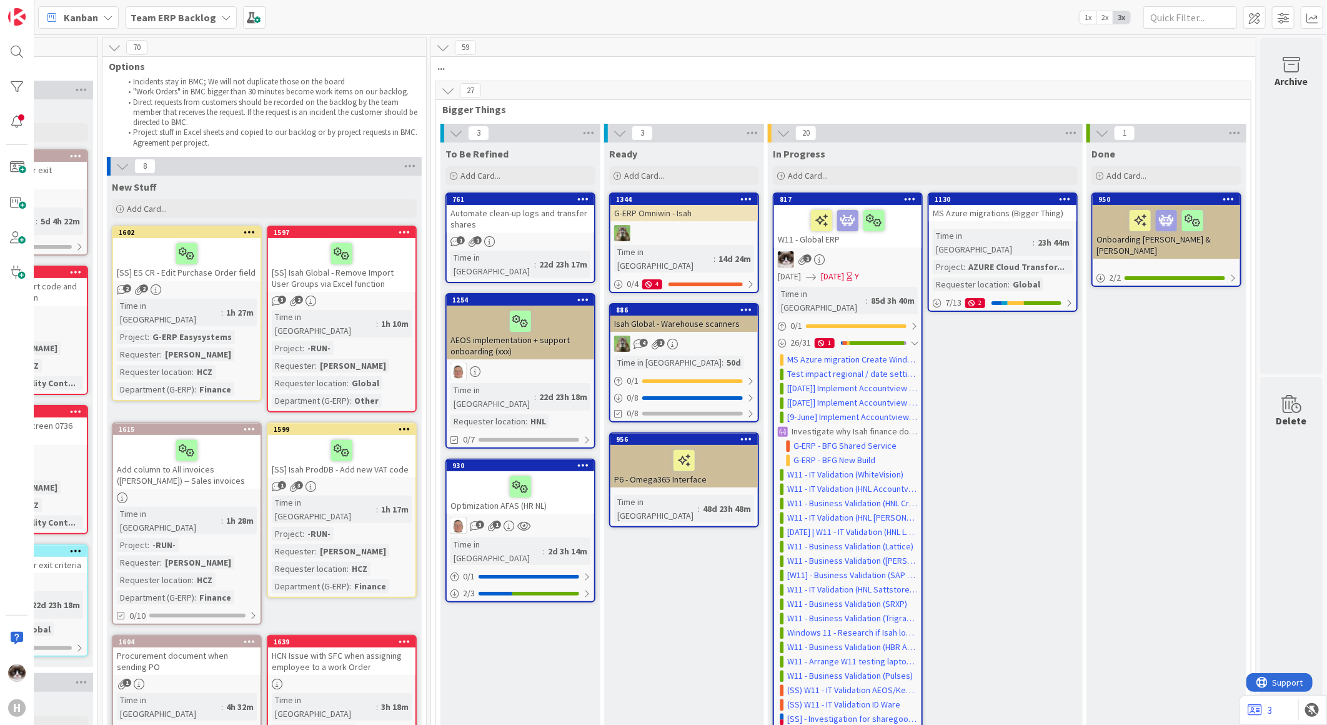
click at [556, 363] on div at bounding box center [520, 371] width 147 height 16
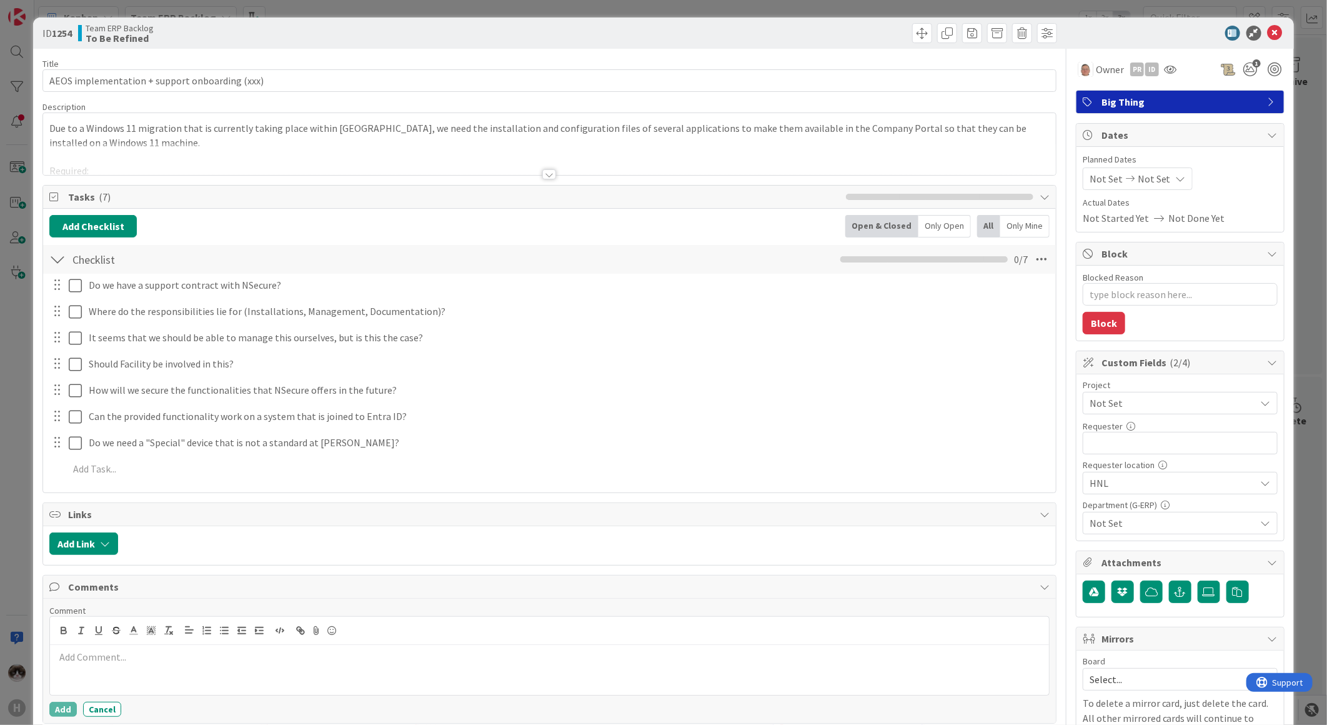
type textarea "x"
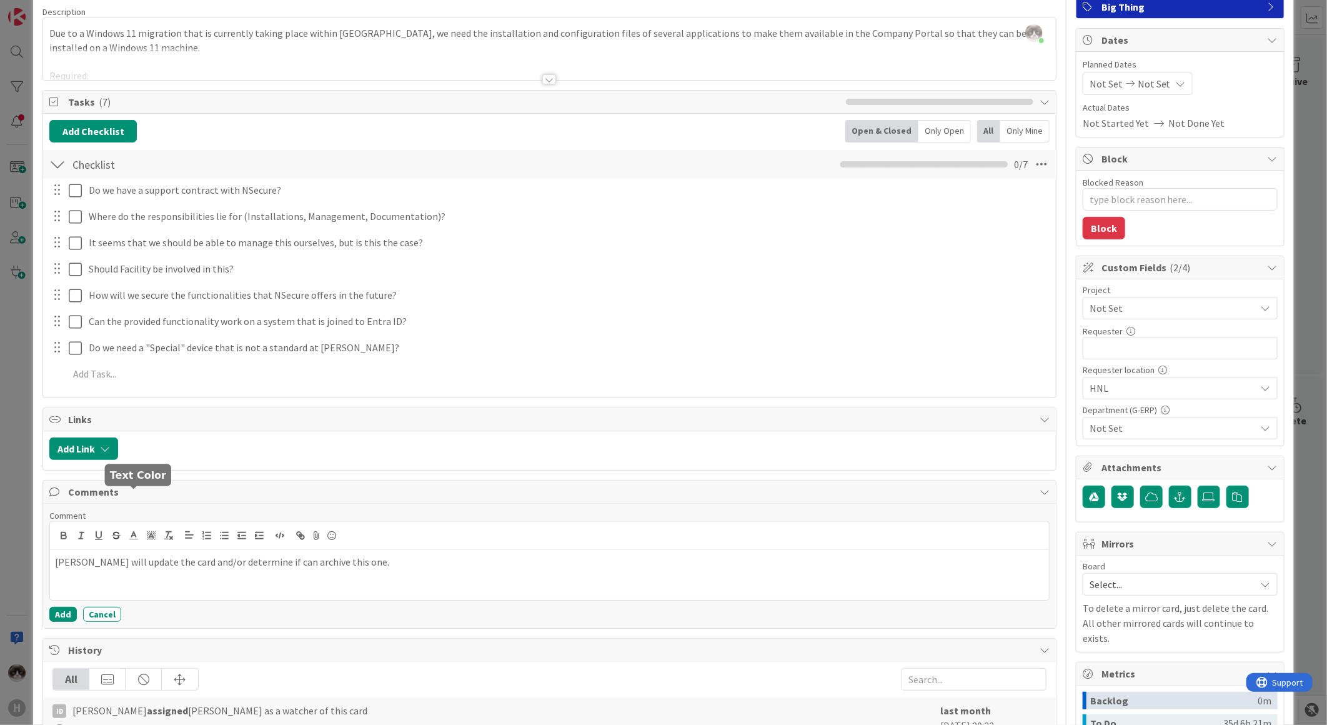
scroll to position [139, 0]
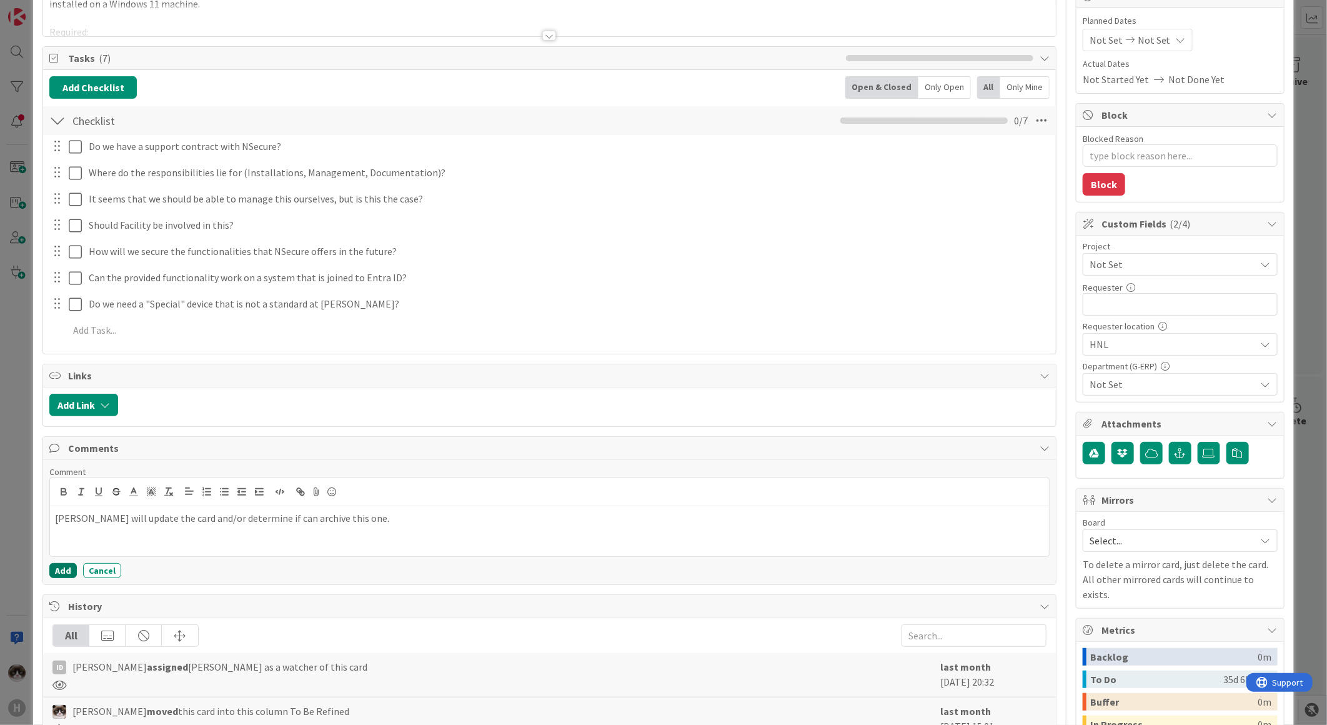
click at [67, 570] on button "Add" at bounding box center [62, 570] width 27 height 15
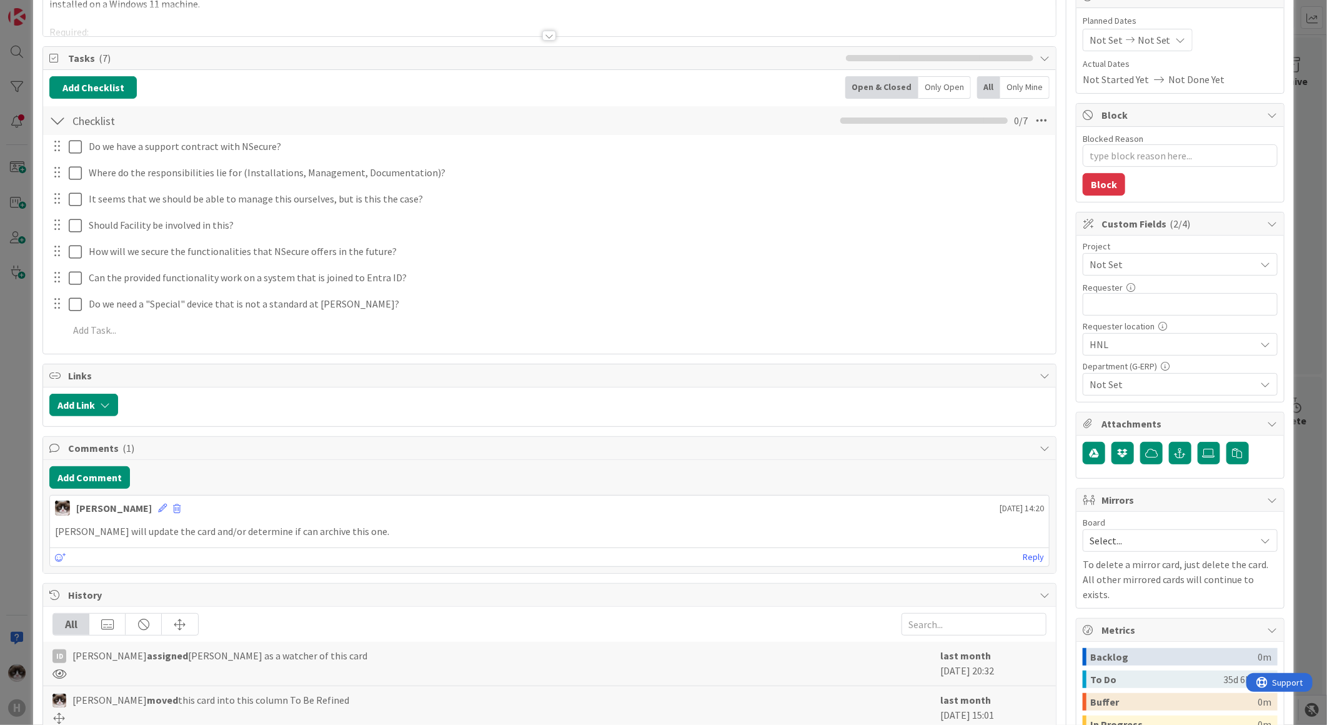
scroll to position [0, 0]
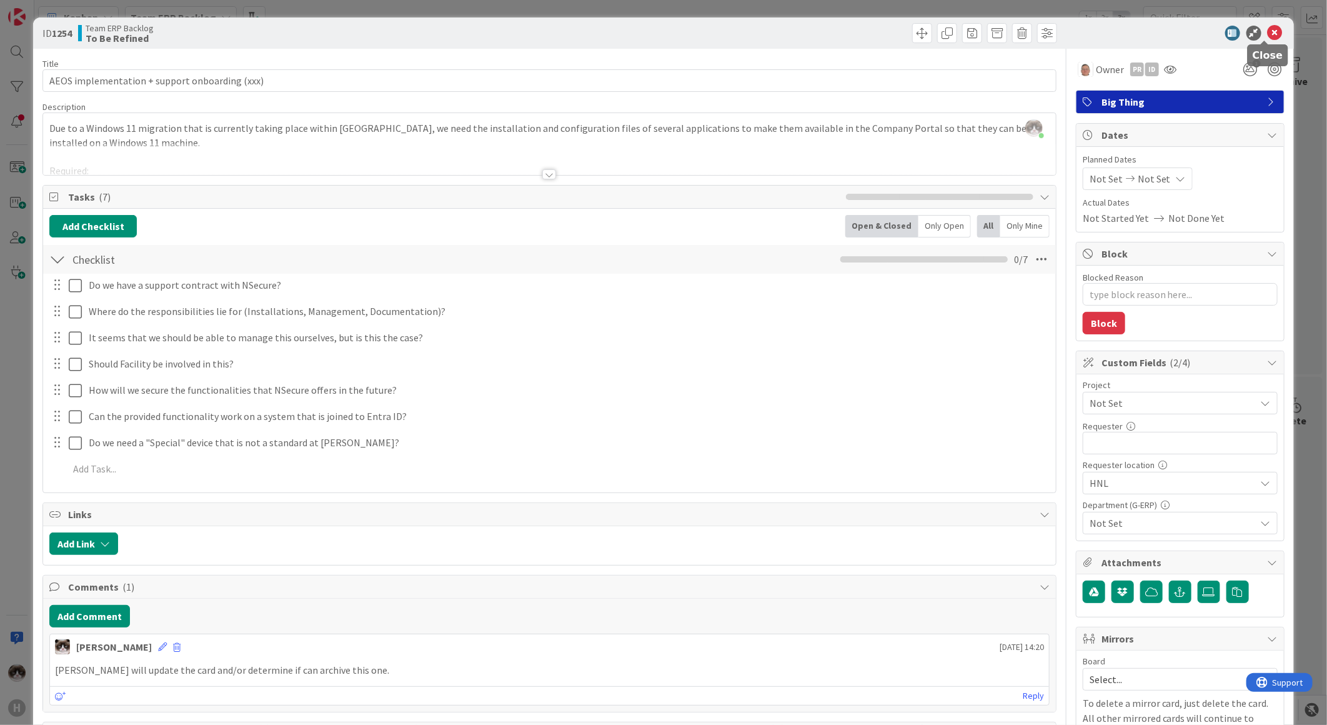
click at [1268, 33] on icon at bounding box center [1275, 33] width 15 height 15
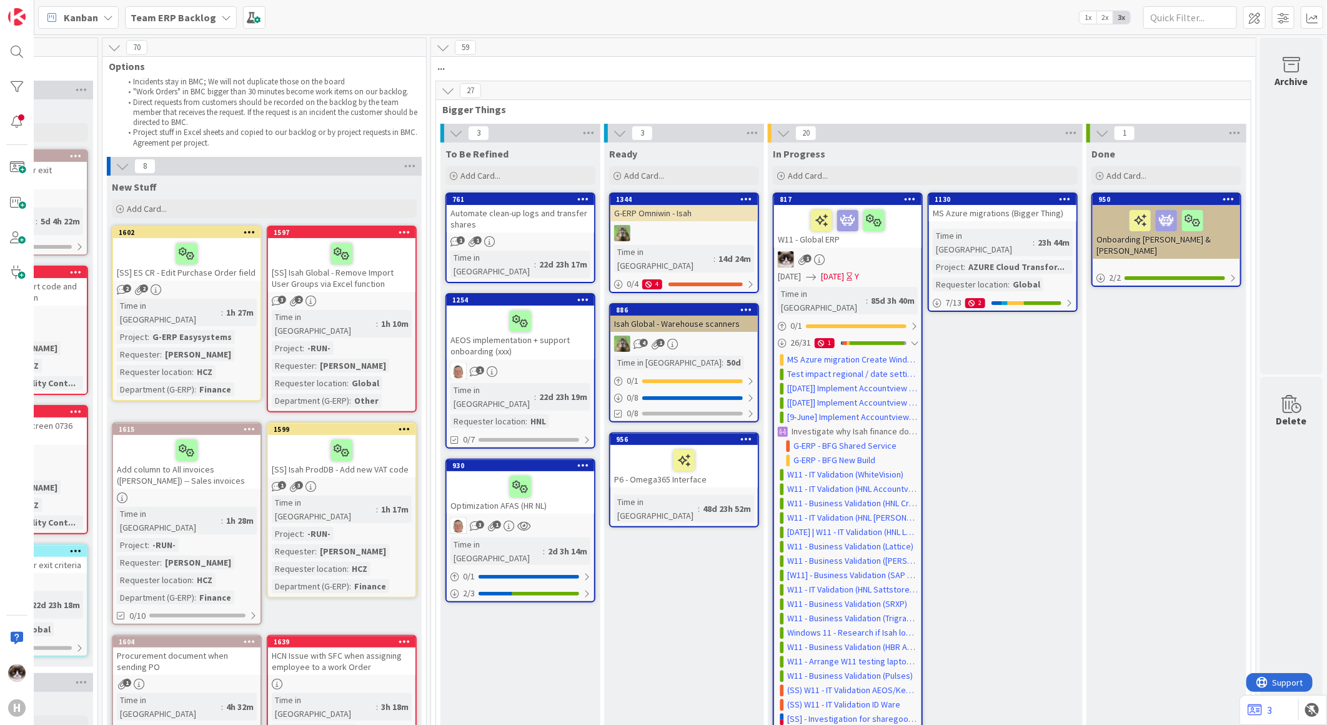
click at [570, 471] on div "Optimization AFAS (HR NL)" at bounding box center [520, 492] width 147 height 42
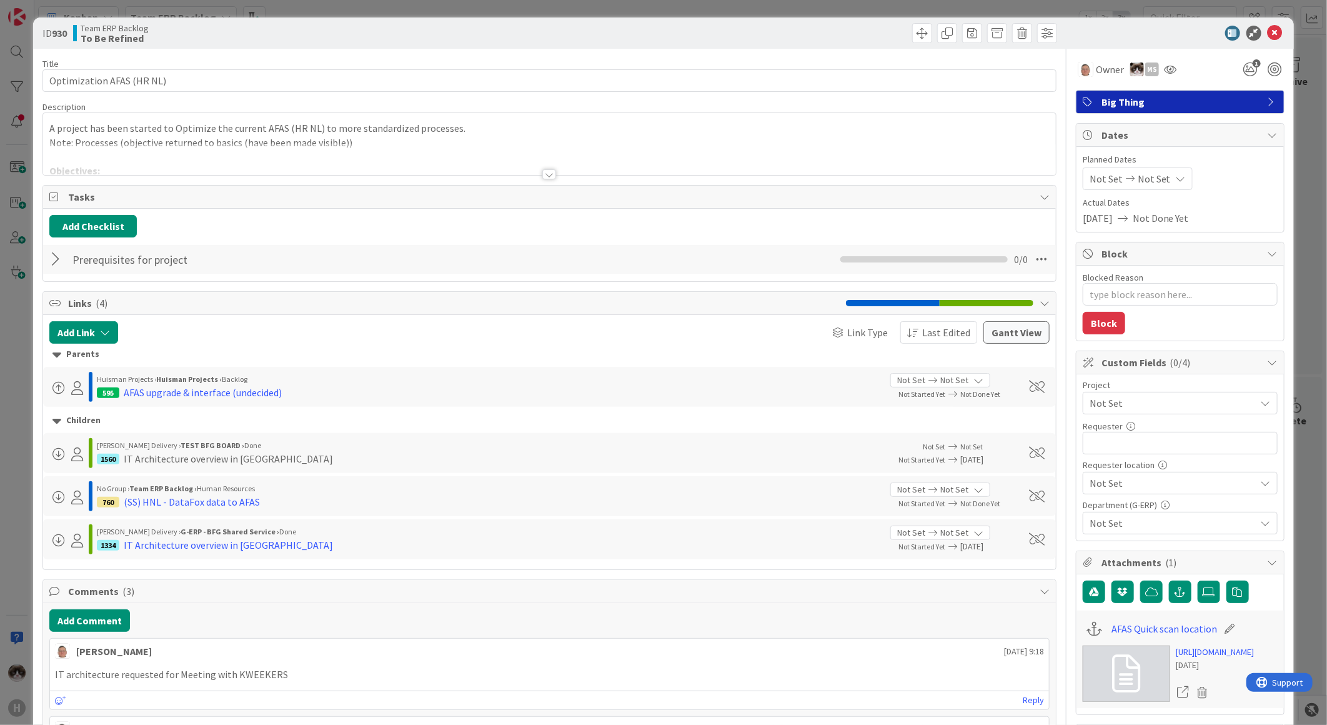
click at [549, 176] on div at bounding box center [549, 174] width 14 height 10
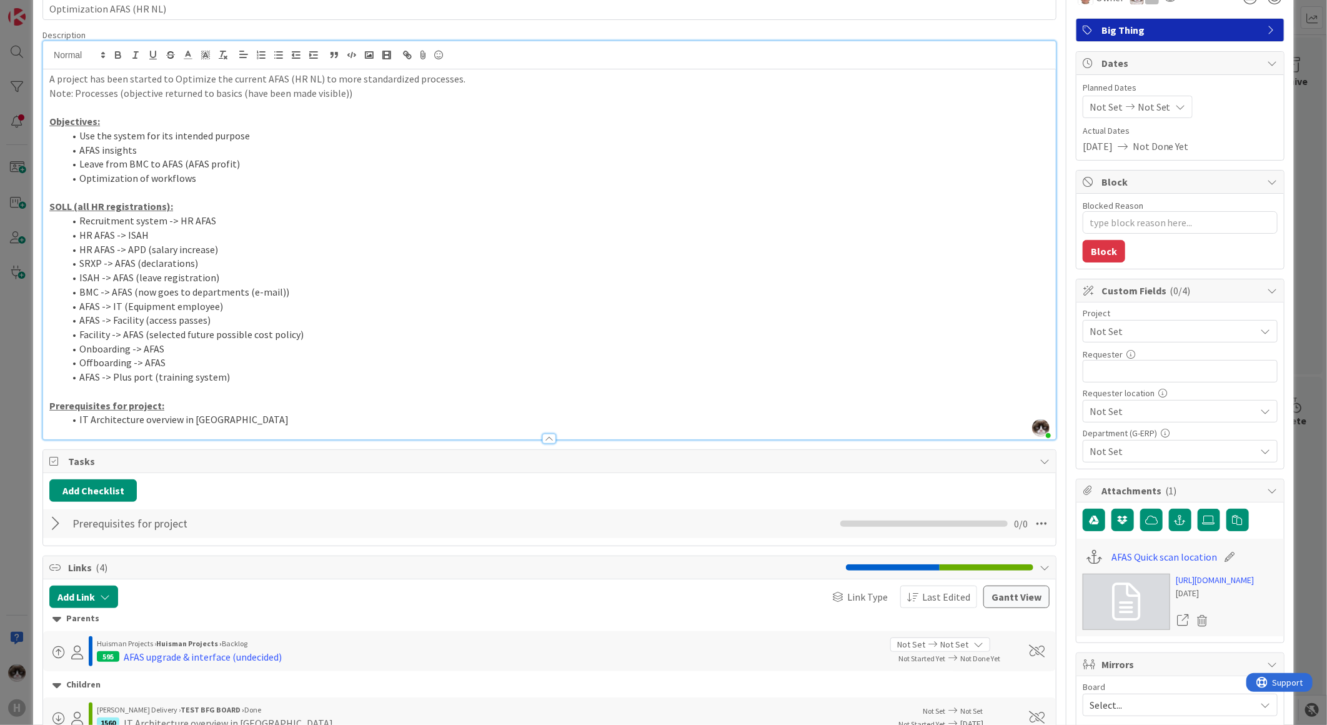
scroll to position [139, 0]
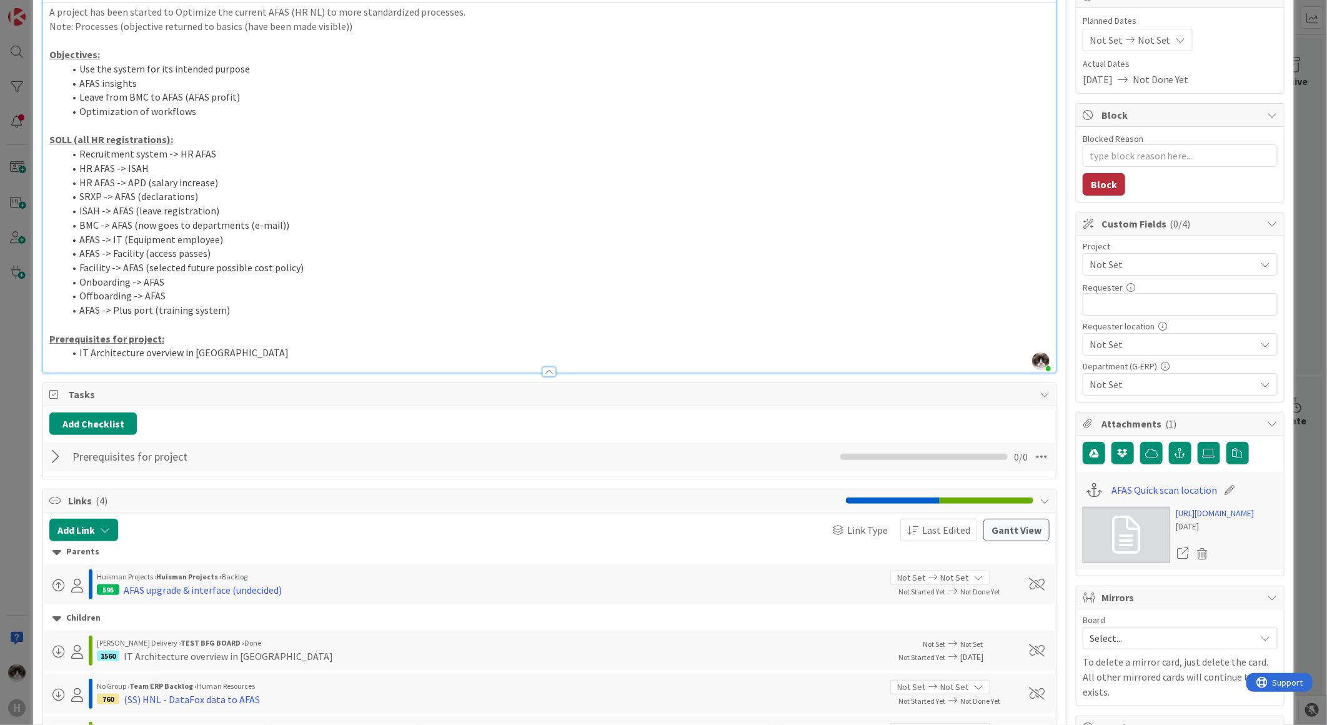
click at [1111, 177] on button "Block" at bounding box center [1104, 184] width 42 height 22
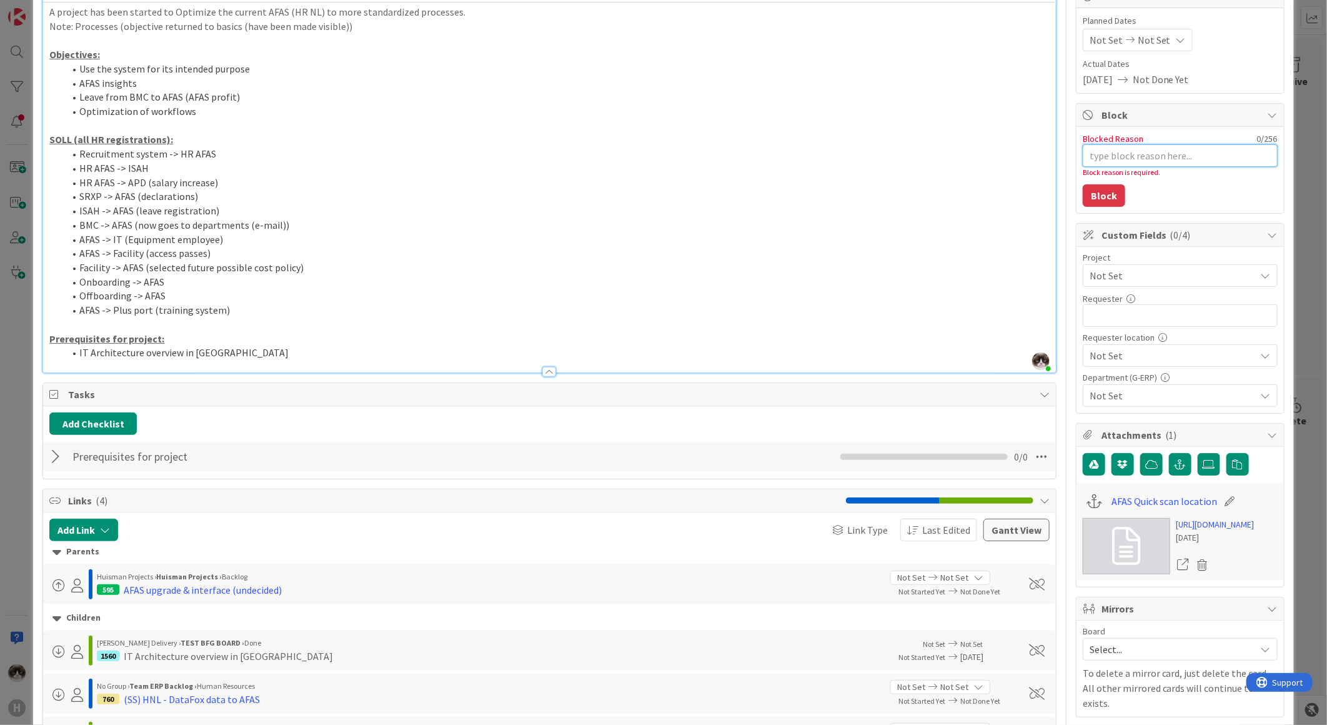
click at [1139, 149] on textarea "Blocked Reason" at bounding box center [1180, 155] width 195 height 22
type textarea "x"
type textarea "N"
type textarea "x"
type textarea "No"
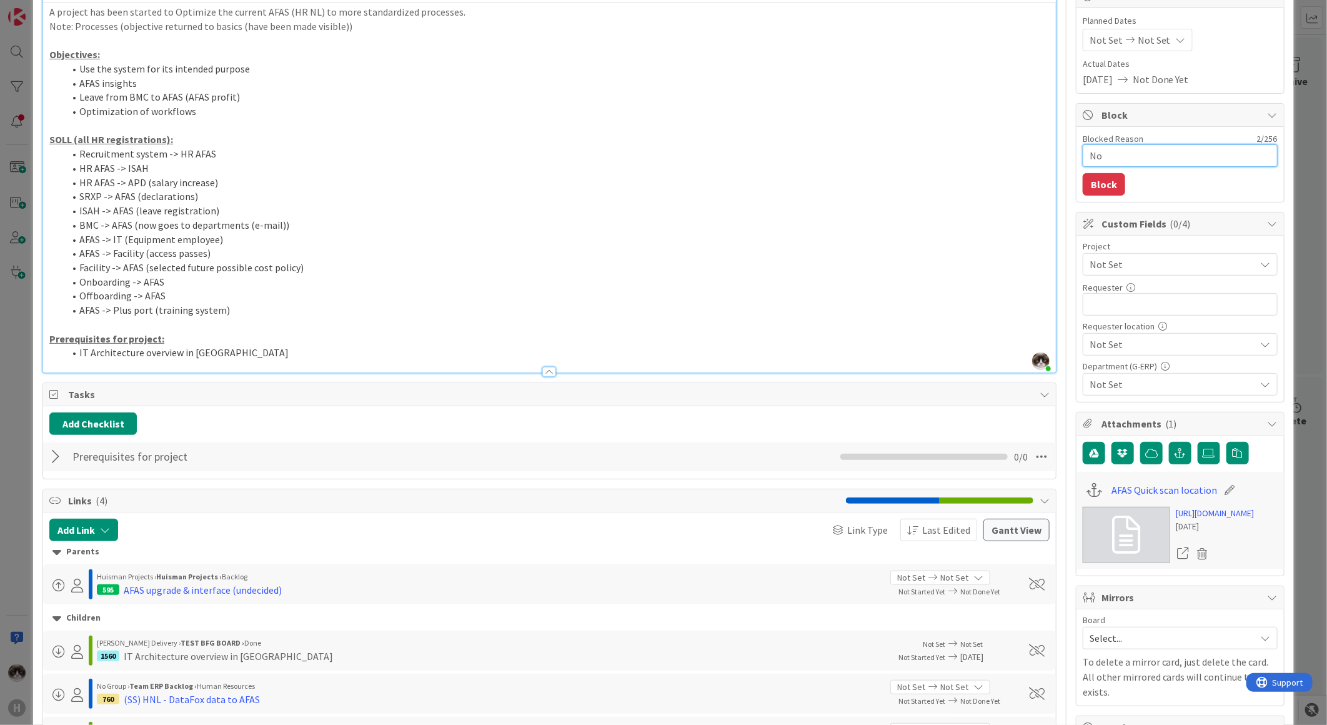
type textarea "x"
type textarea "No"
type textarea "x"
type textarea "No C"
type textarea "x"
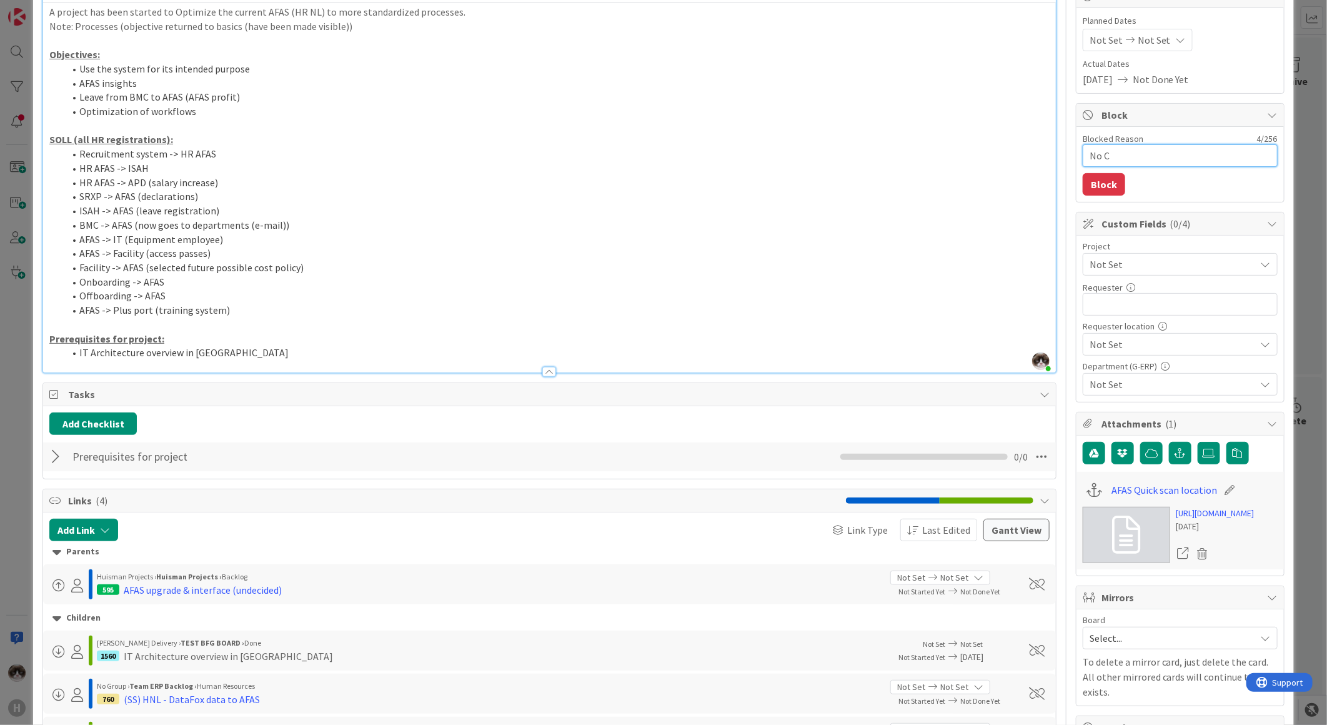
type textarea "No Ca"
type textarea "x"
type textarea "No Cap"
type textarea "x"
type textarea "No Ca"
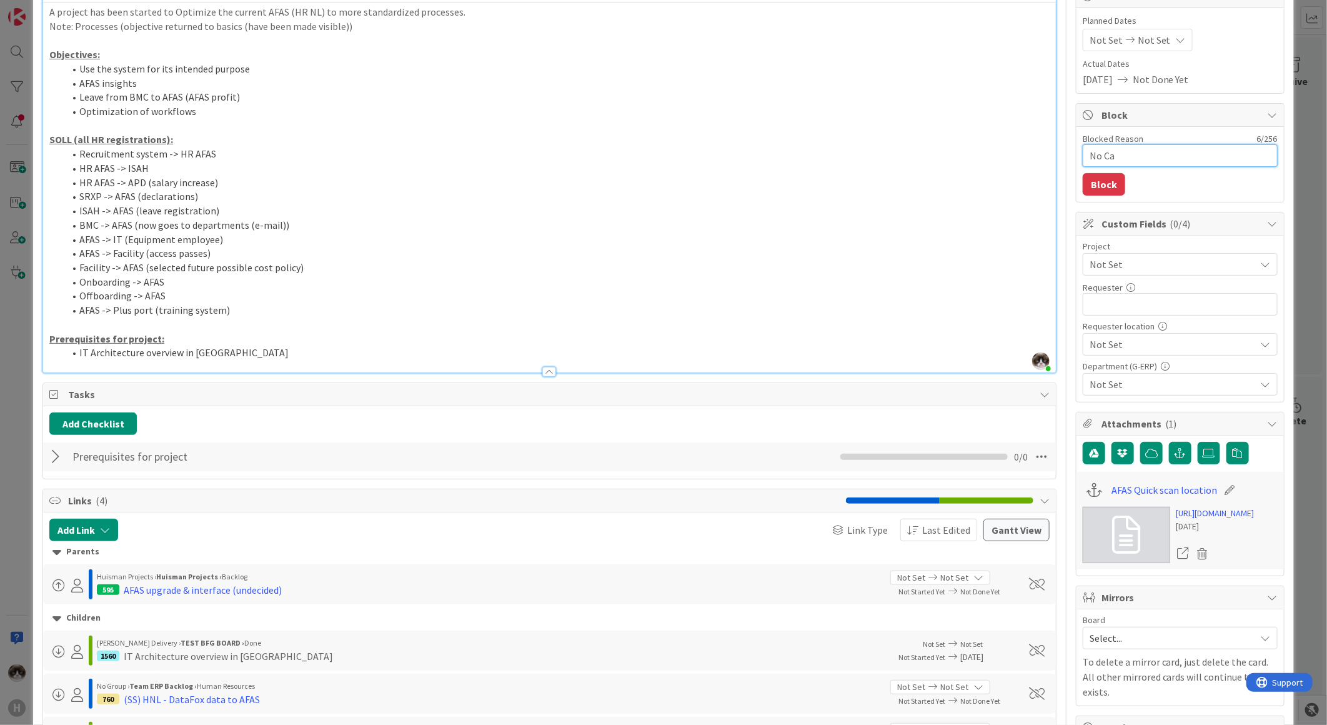
type textarea "x"
type textarea "No C"
type textarea "x"
type textarea "No c"
type textarea "x"
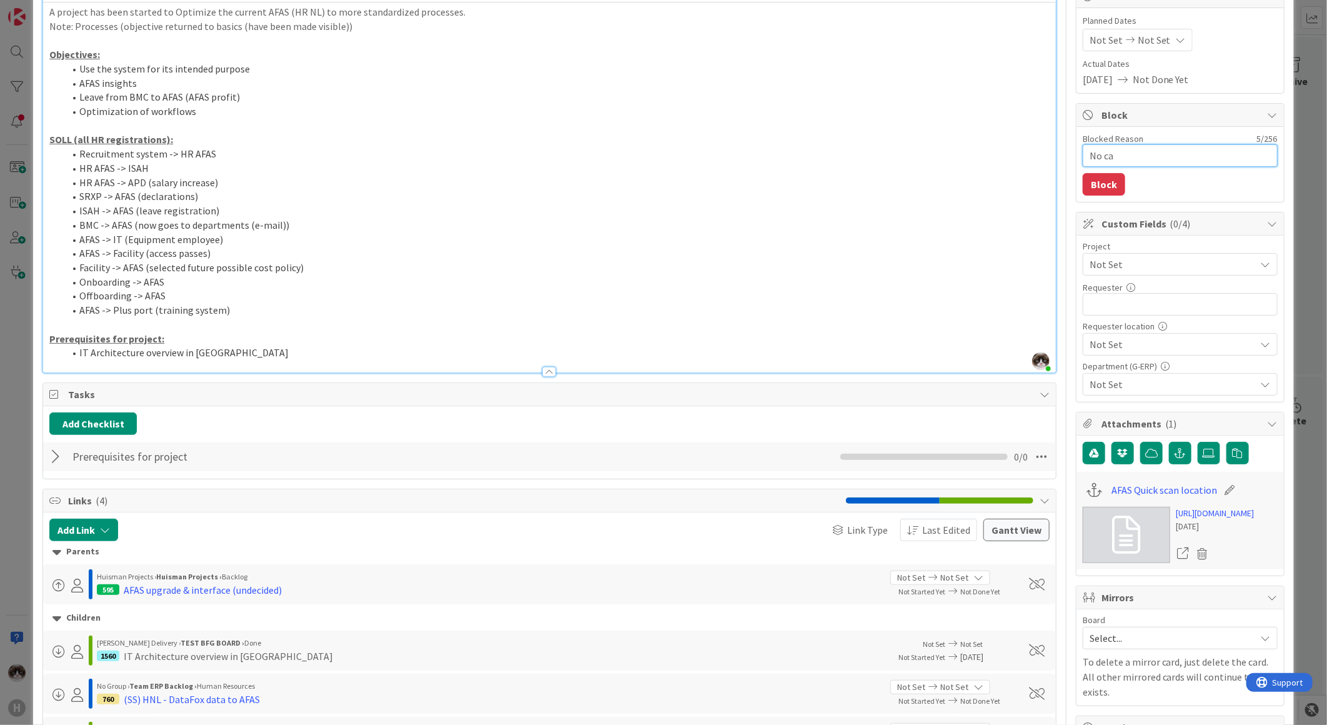
type textarea "No cap"
type textarea "x"
type textarea "No capa"
type textarea "x"
type textarea "No capac"
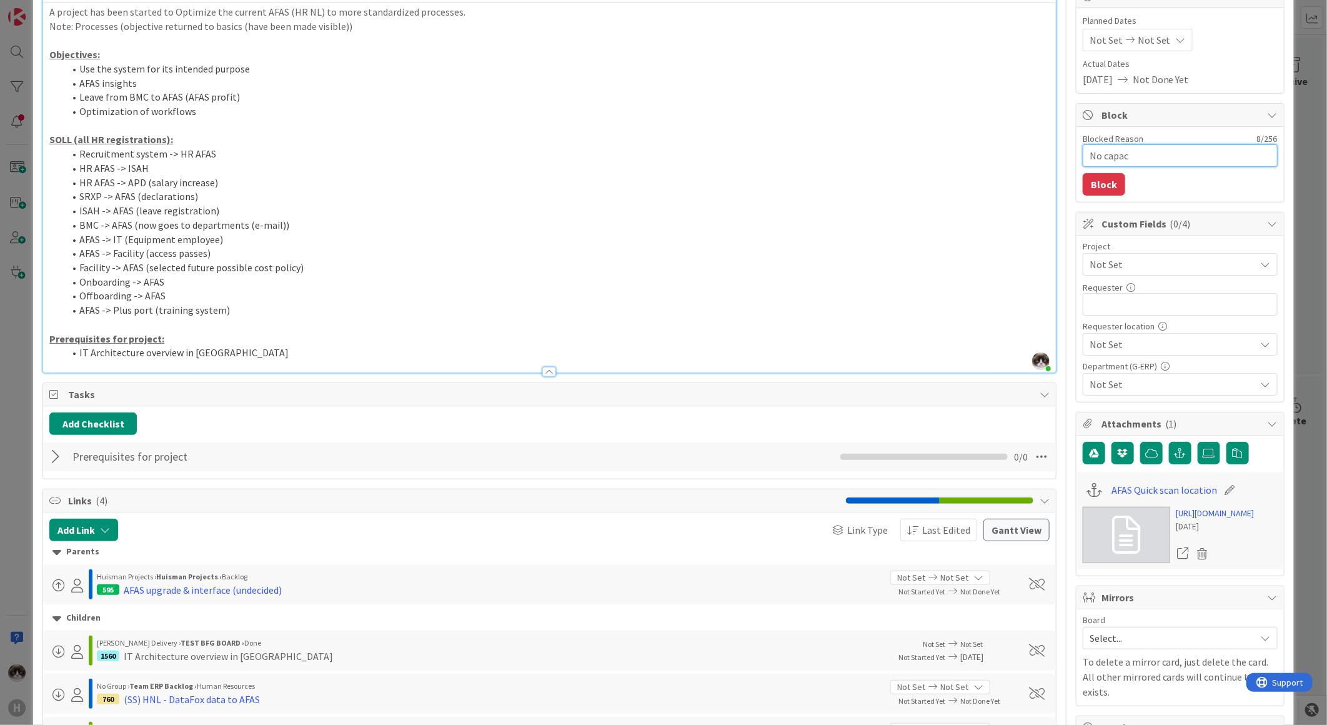
type textarea "x"
type textarea "No capaci"
type textarea "x"
type textarea "No capacit"
type textarea "x"
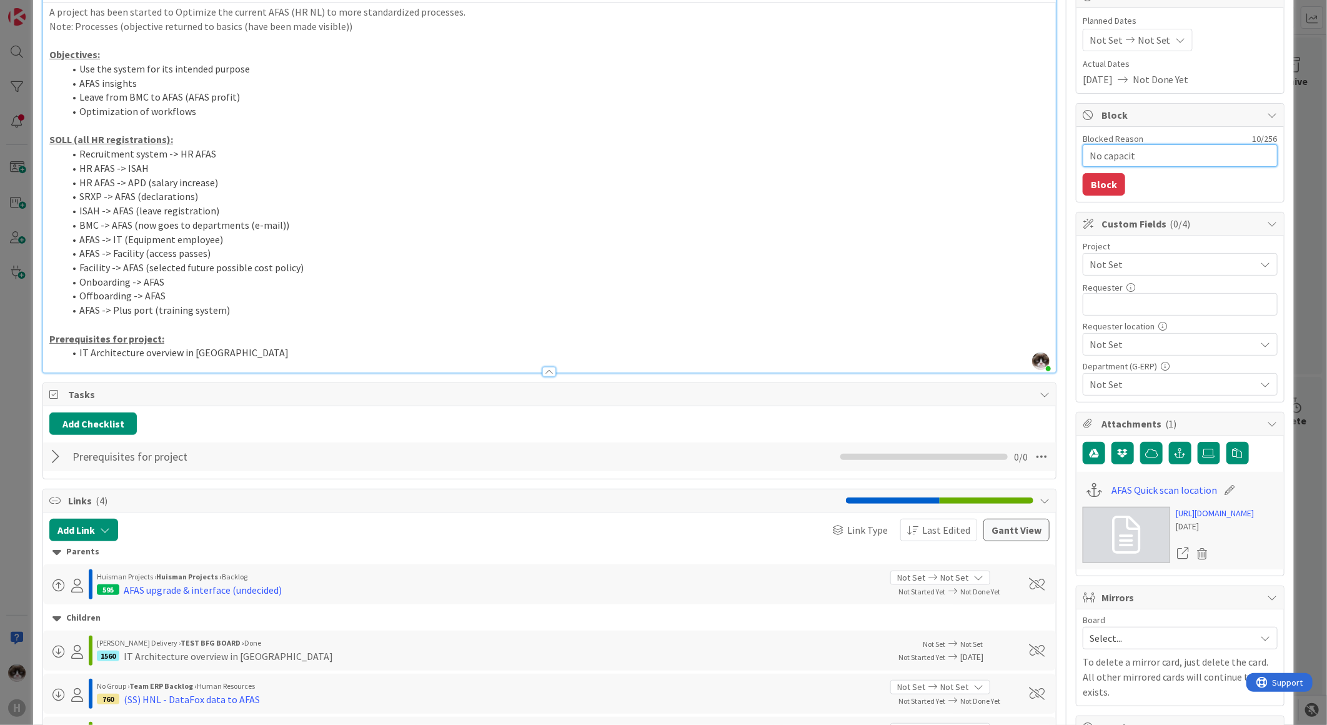
type textarea "No capacity"
type textarea "x"
type textarea "No capacity ="
type textarea "x"
type textarea "No capacity"
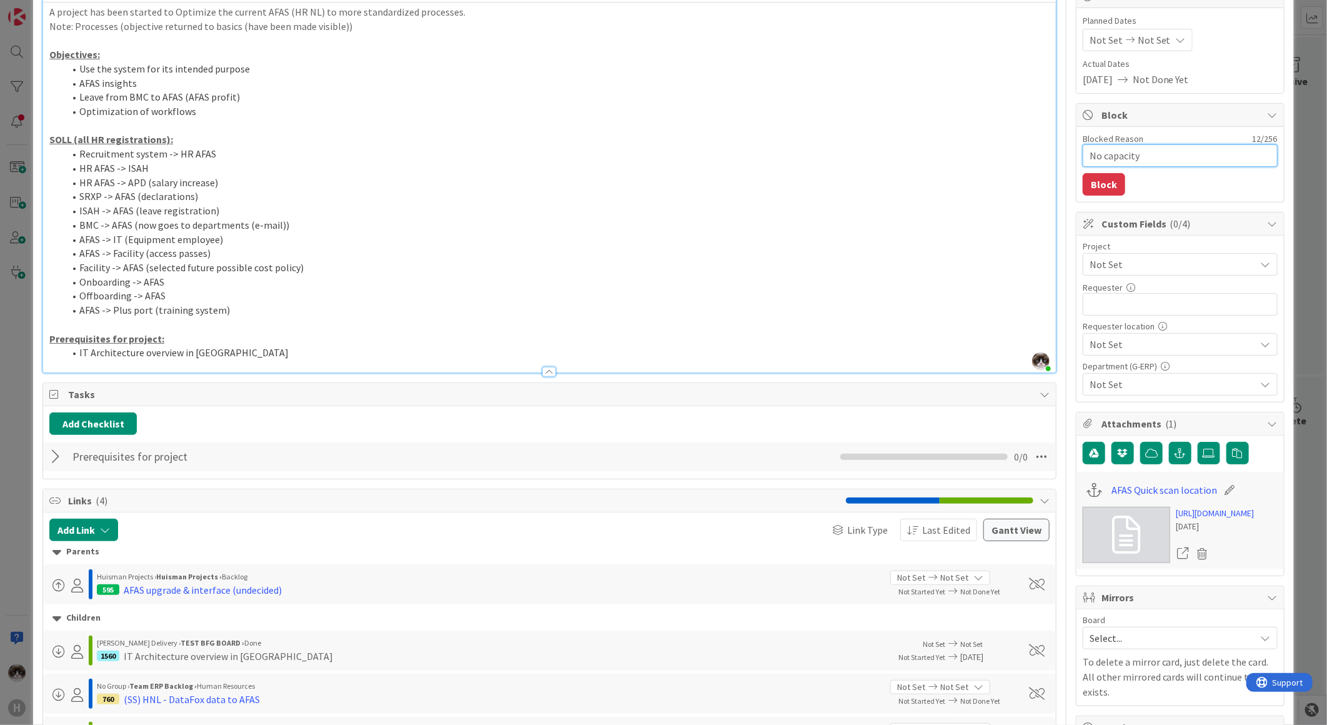
type textarea "x"
type textarea "No capacity"
type textarea "x"
type textarea "No capacity"
type textarea "x"
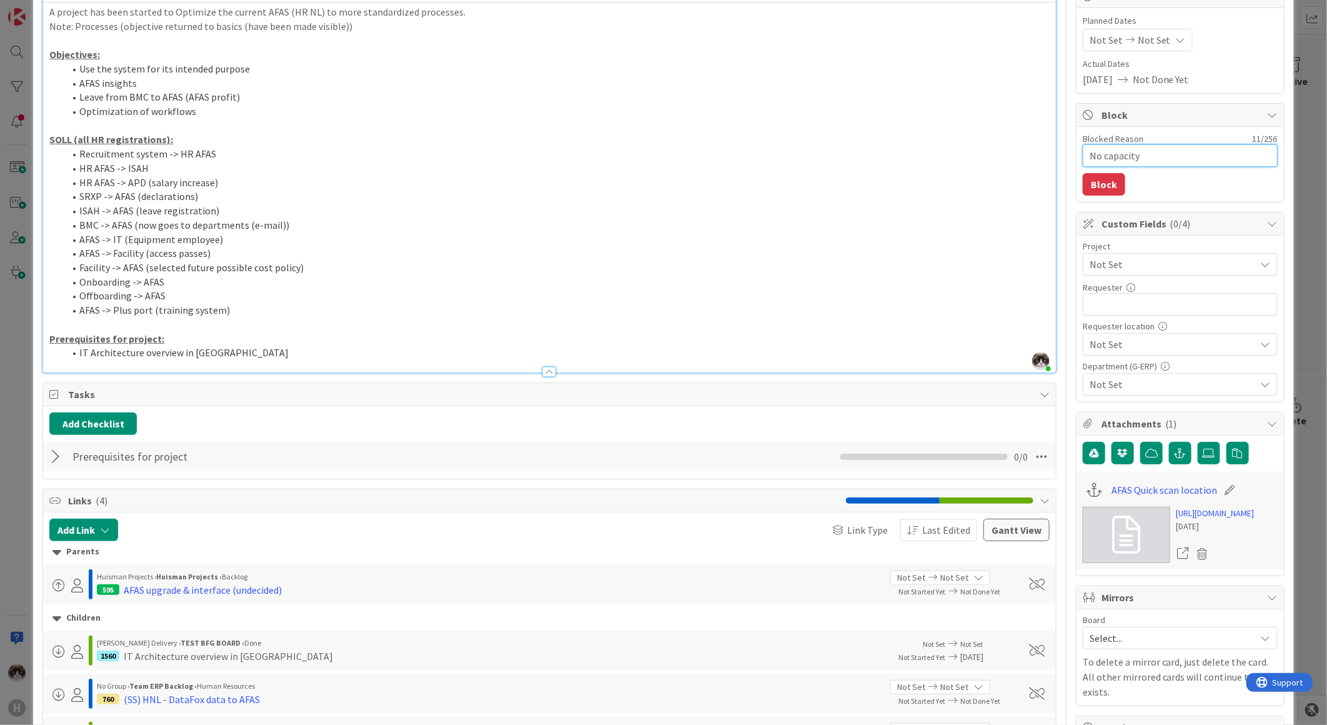
type textarea "No capacity"
type textarea "x"
type textarea "No capacity"
type textarea "x"
type textarea "No capacity"
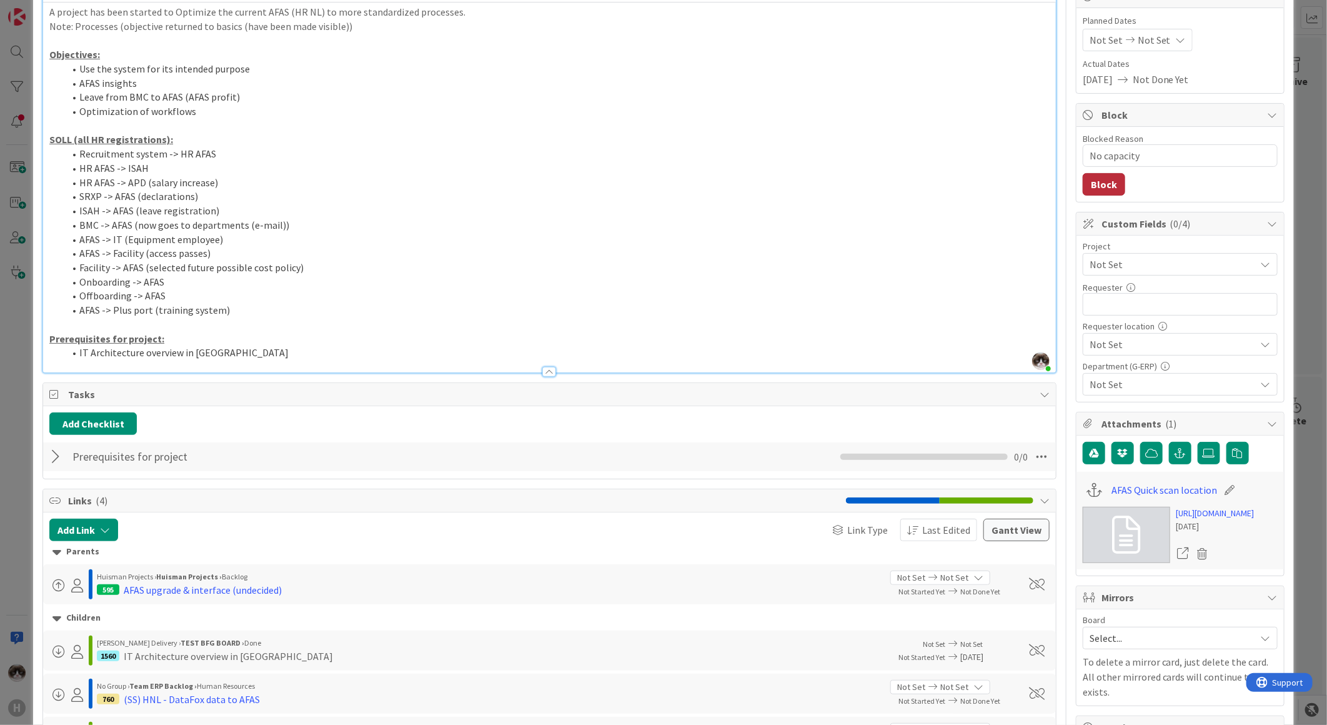
click at [1097, 192] on button "Block" at bounding box center [1104, 184] width 42 height 22
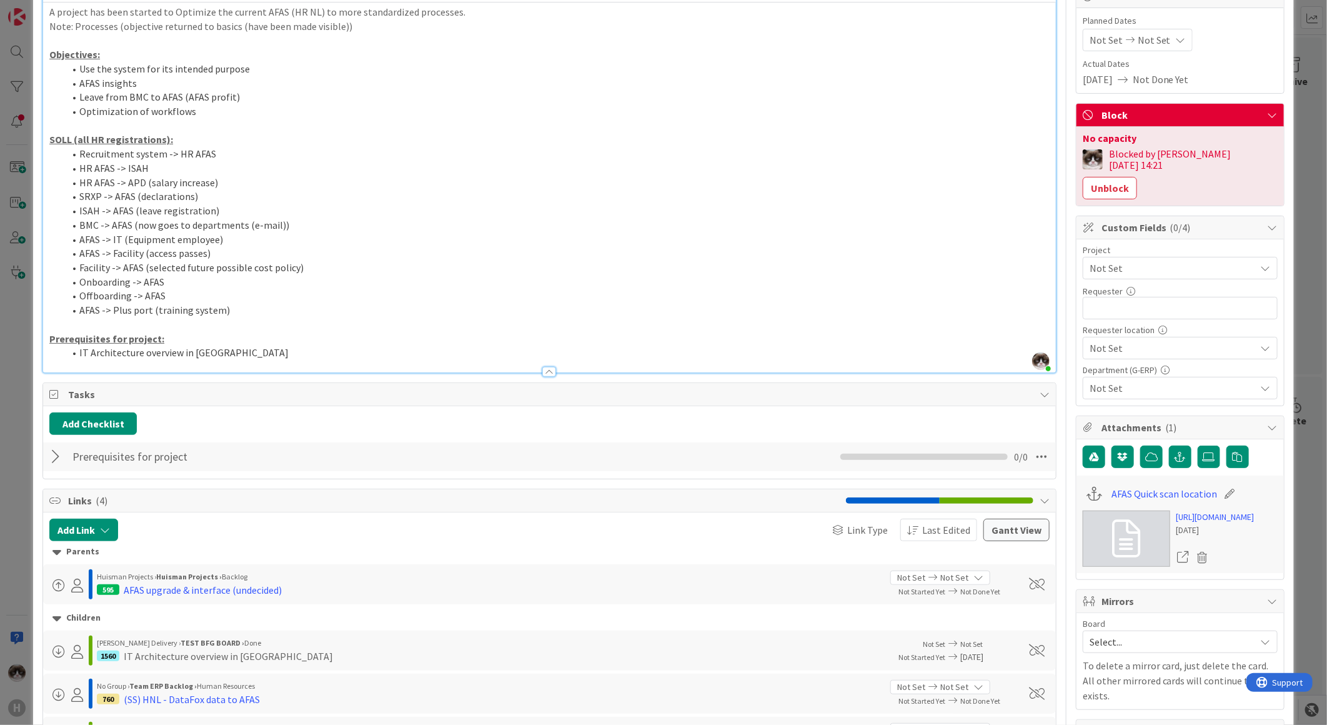
scroll to position [0, 0]
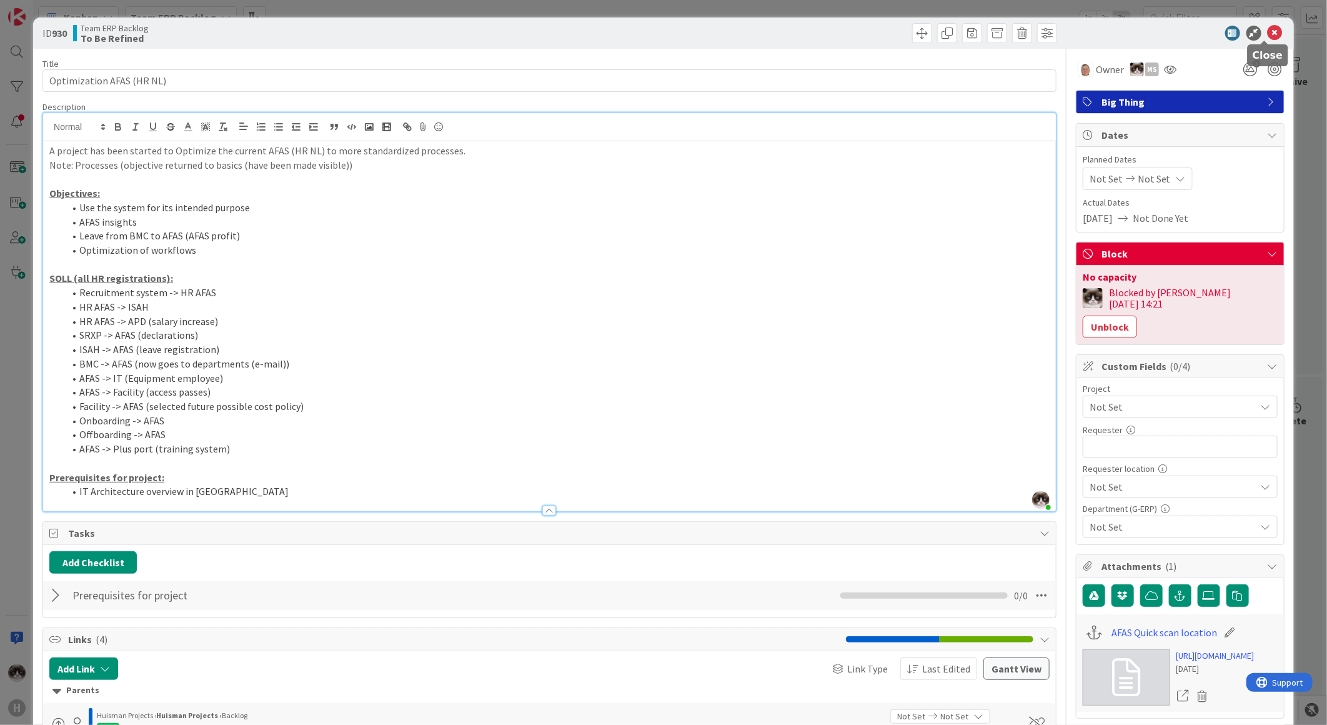
click at [1268, 34] on icon at bounding box center [1275, 33] width 15 height 15
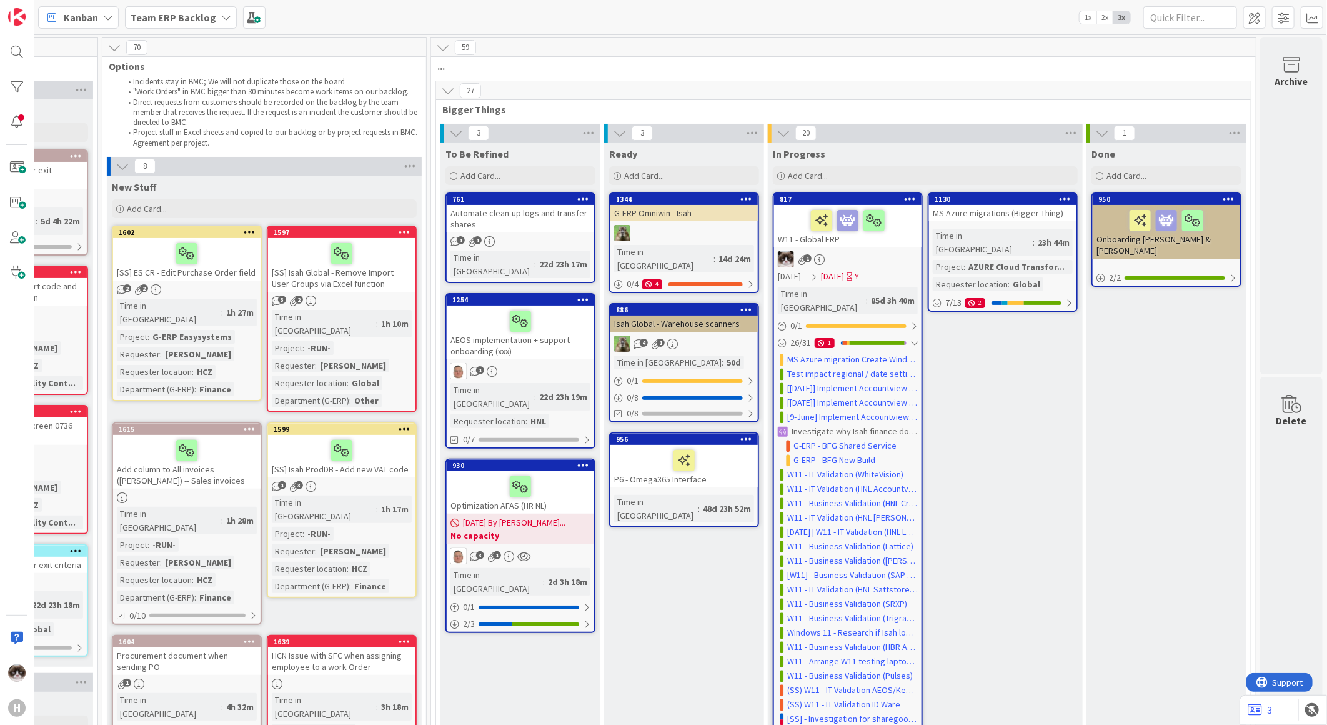
click at [566, 548] on div "3 1" at bounding box center [520, 556] width 147 height 16
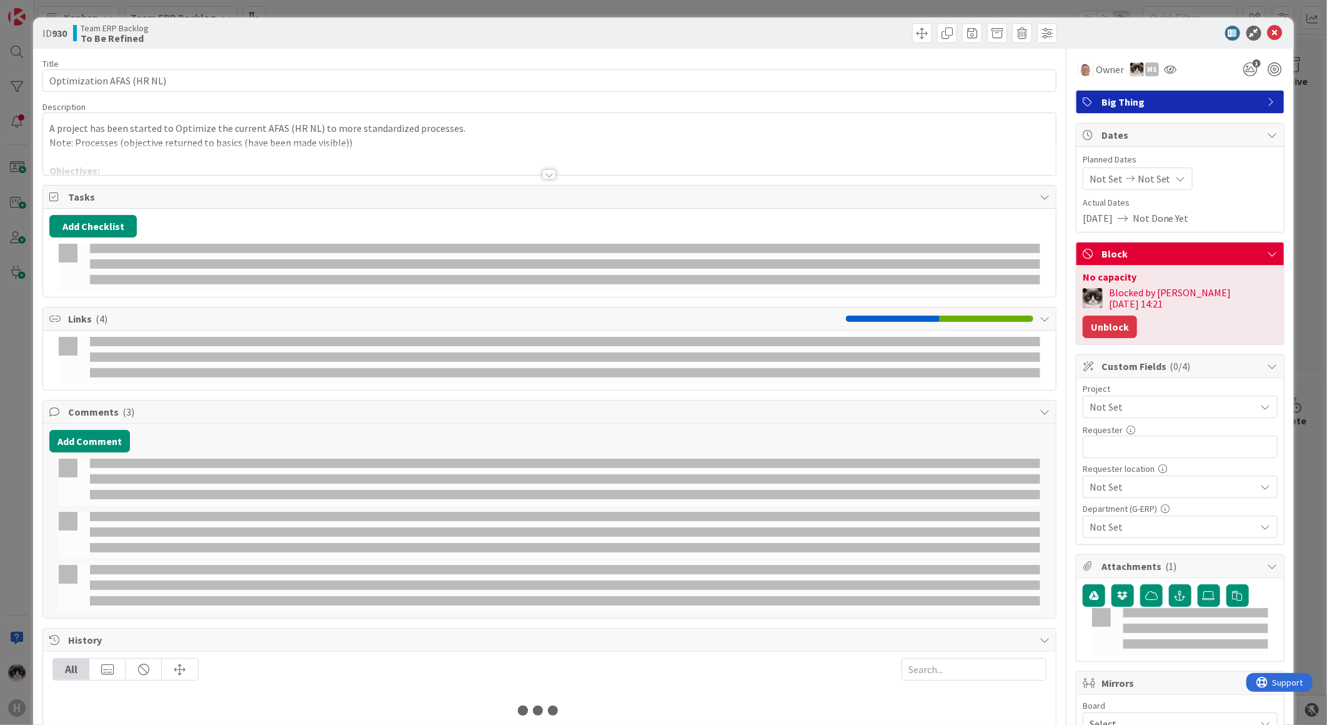
click at [1137, 316] on button "Unblock" at bounding box center [1110, 327] width 54 height 22
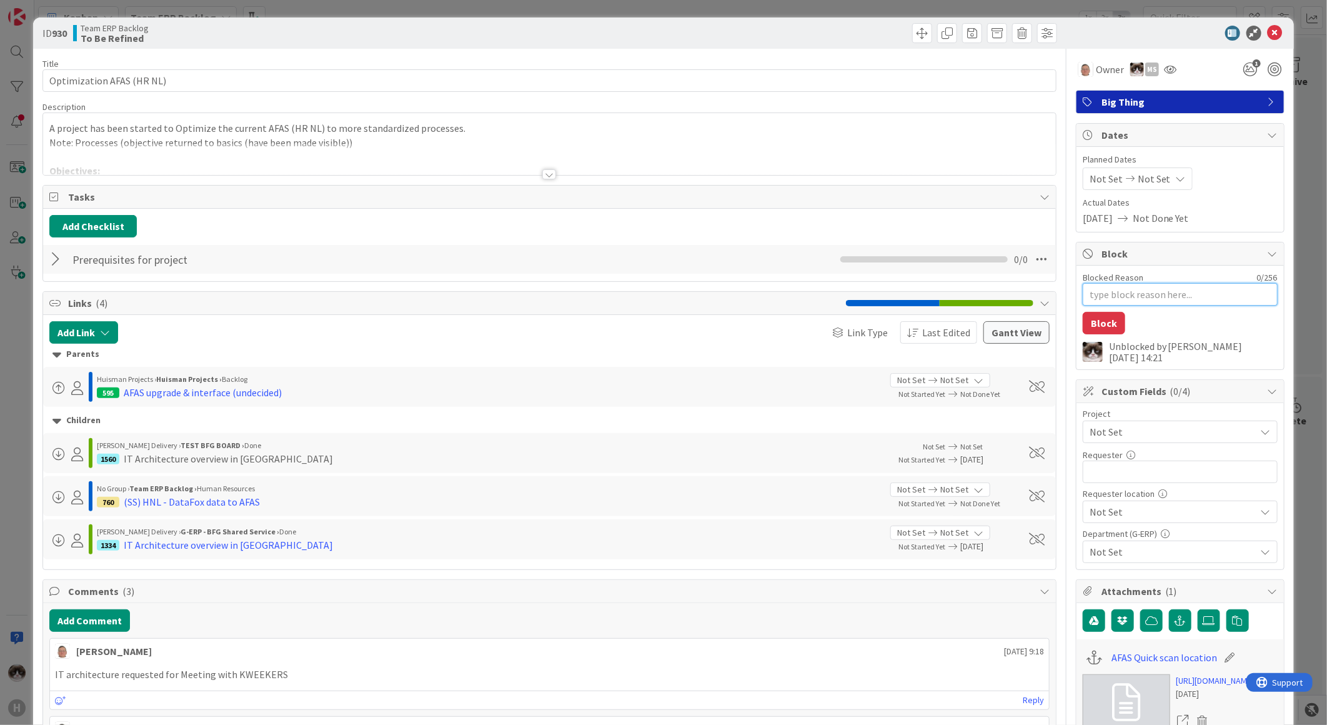
click at [1116, 297] on textarea "Blocked Reason" at bounding box center [1180, 294] width 195 height 22
type textarea "x"
type textarea "N"
type textarea "x"
type textarea "No"
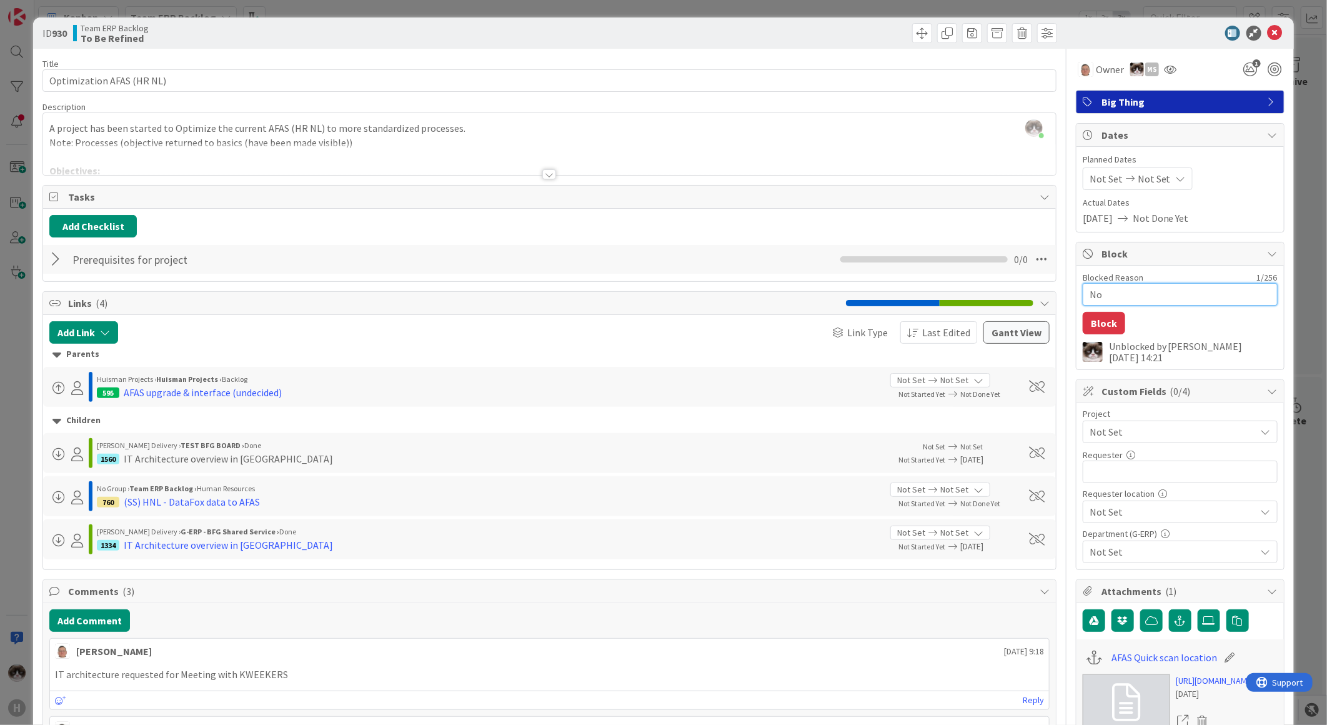
type textarea "x"
type textarea "No"
type textarea "x"
type textarea "No c"
type textarea "x"
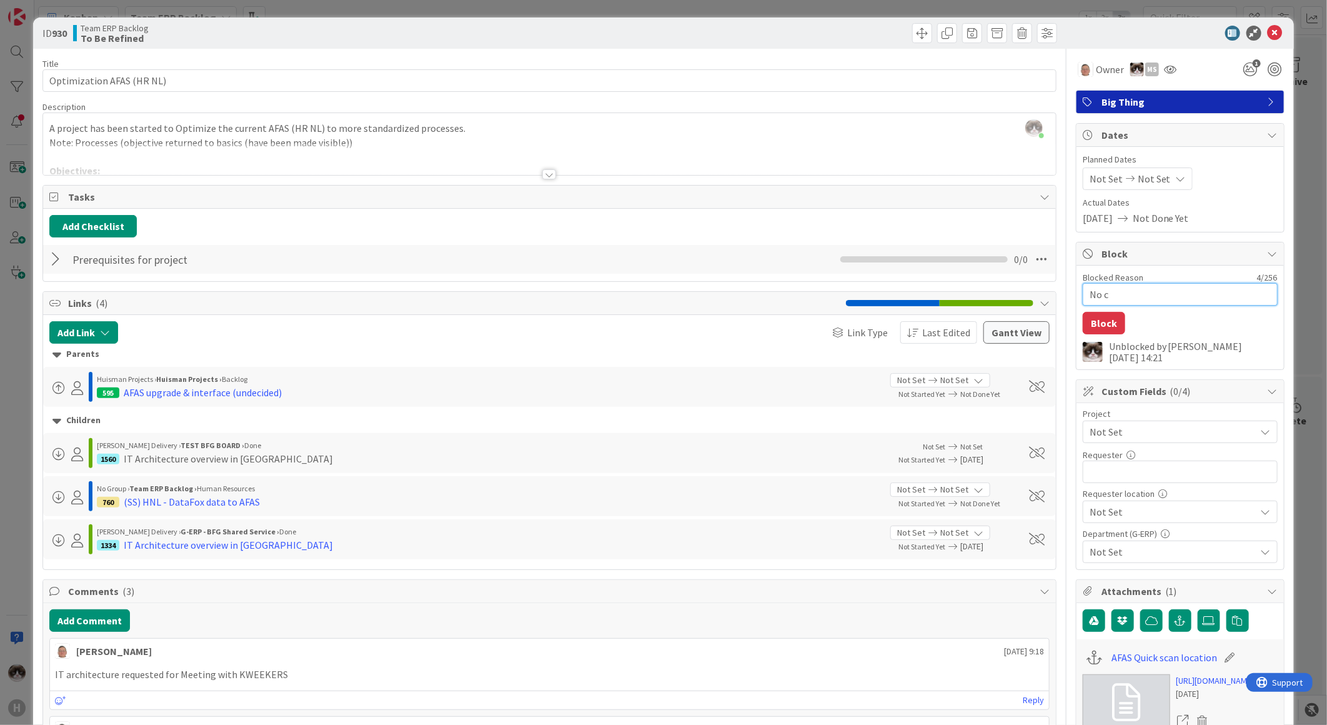
type textarea "No ca"
type textarea "x"
type textarea "No cap"
type textarea "x"
type textarea "No capac"
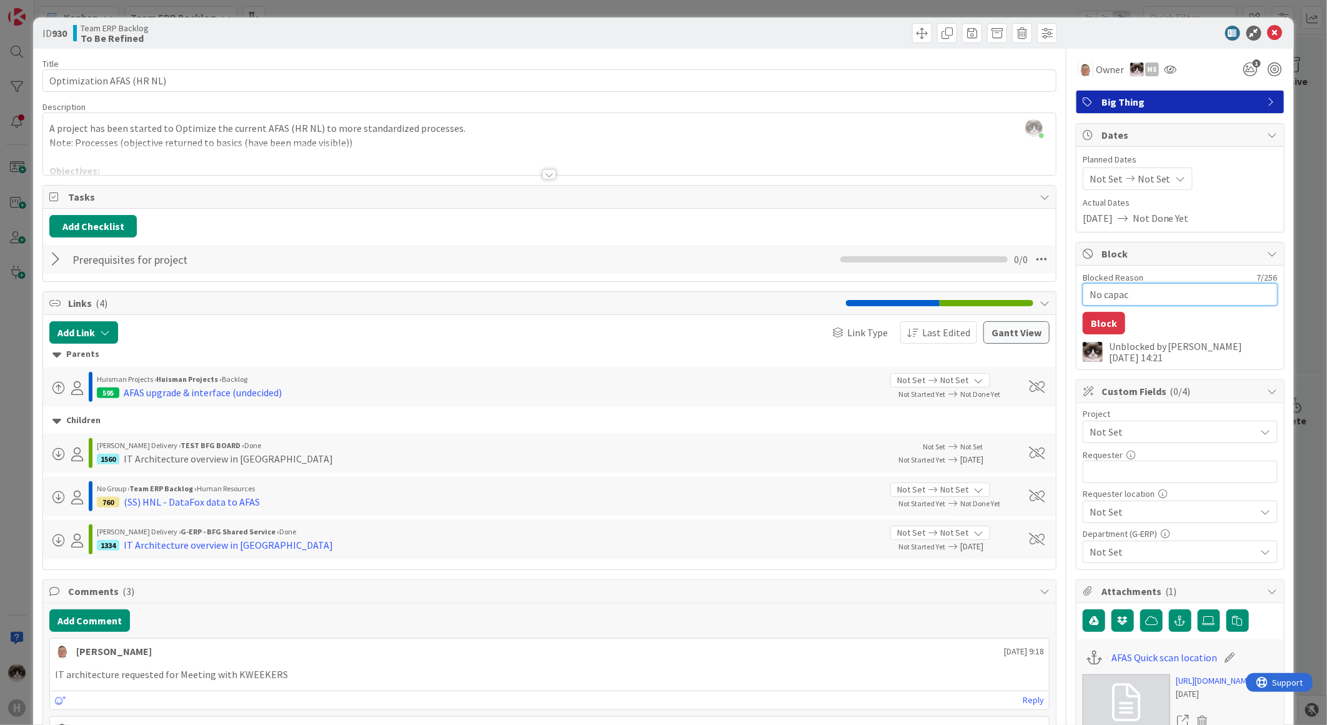
type textarea "x"
type textarea "No capaci"
type textarea "x"
type textarea "No capacit"
type textarea "x"
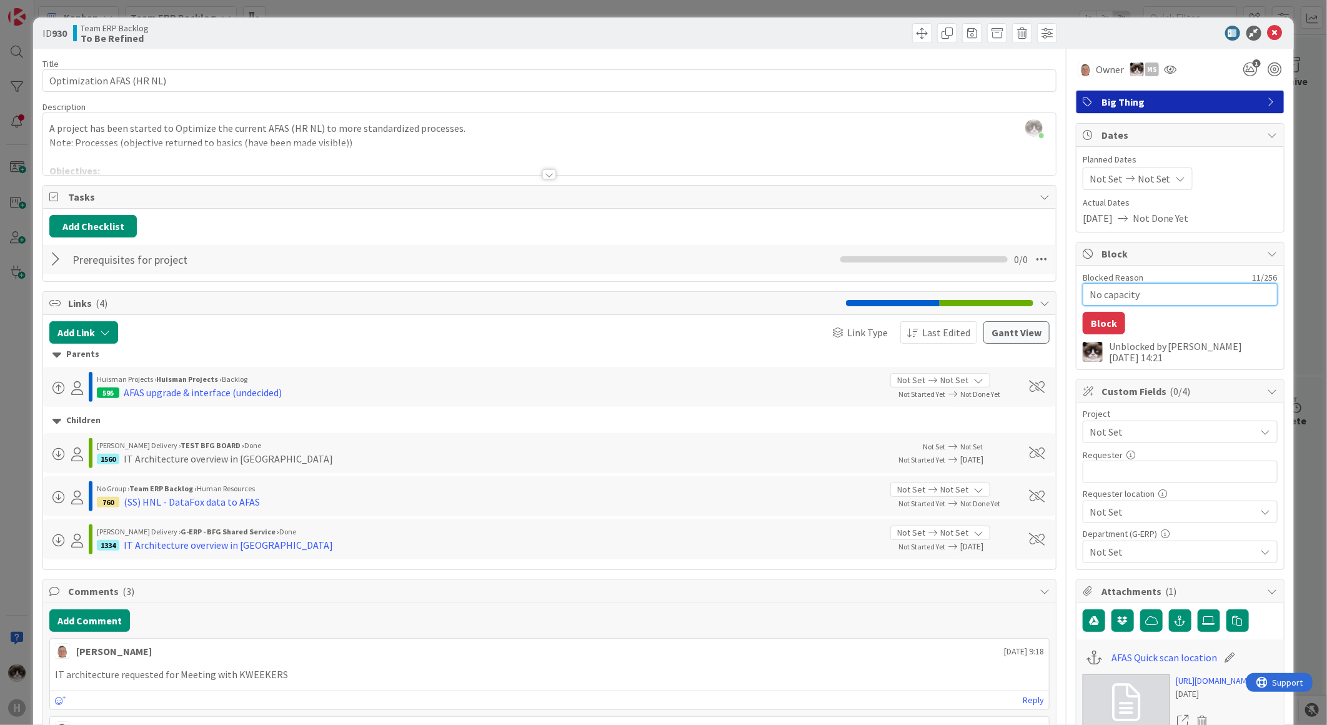
type textarea "No capacity"
type textarea "x"
type textarea "No capacity r"
type textarea "x"
type textarea "No capacity ro"
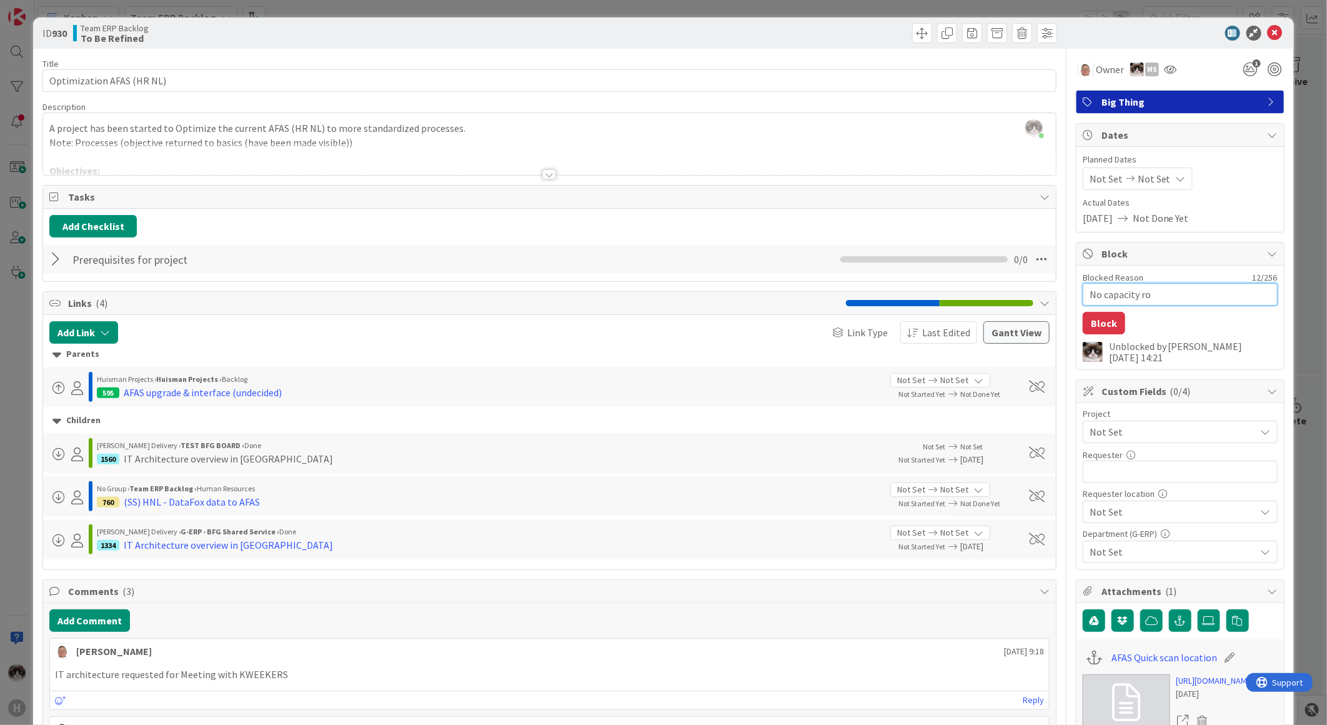
type textarea "x"
type textarea "No capacity rom"
type textarea "x"
type textarea "No capacity ro"
type textarea "x"
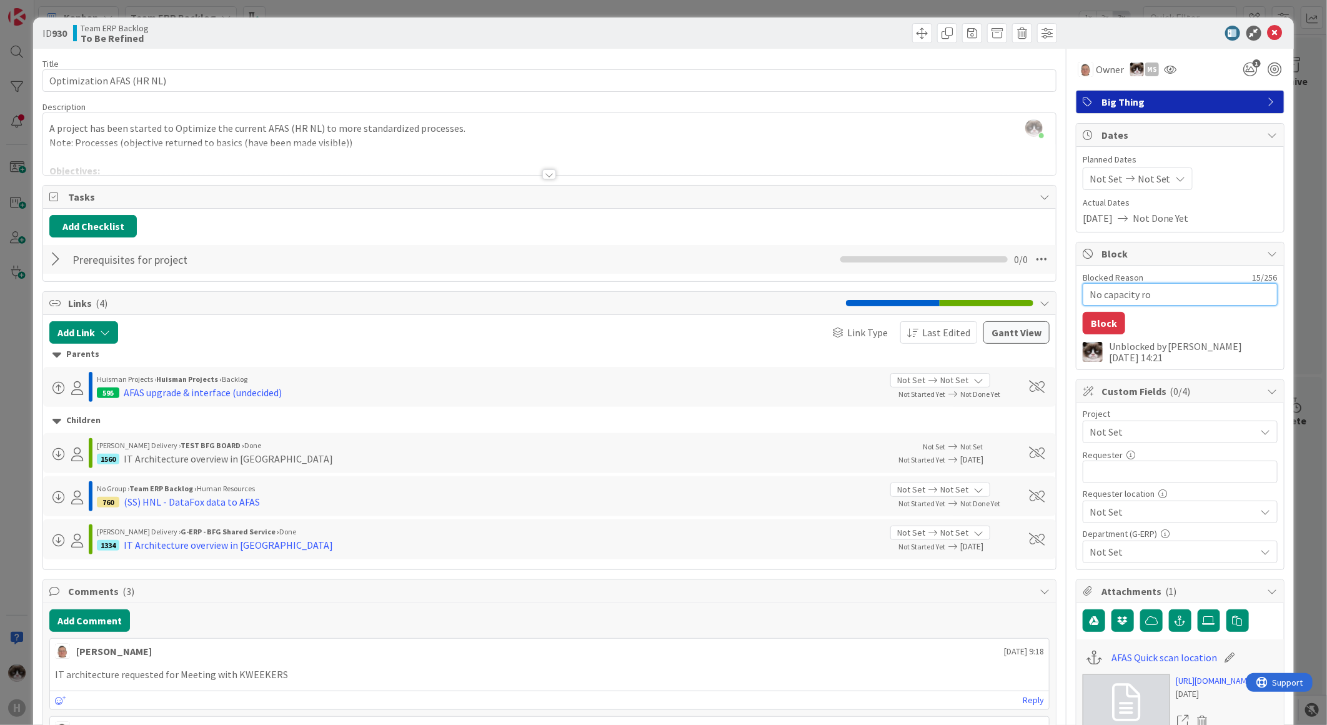
type textarea "No capacity r"
type textarea "x"
type textarea "No capacity"
type textarea "x"
type textarea "No capacity fo"
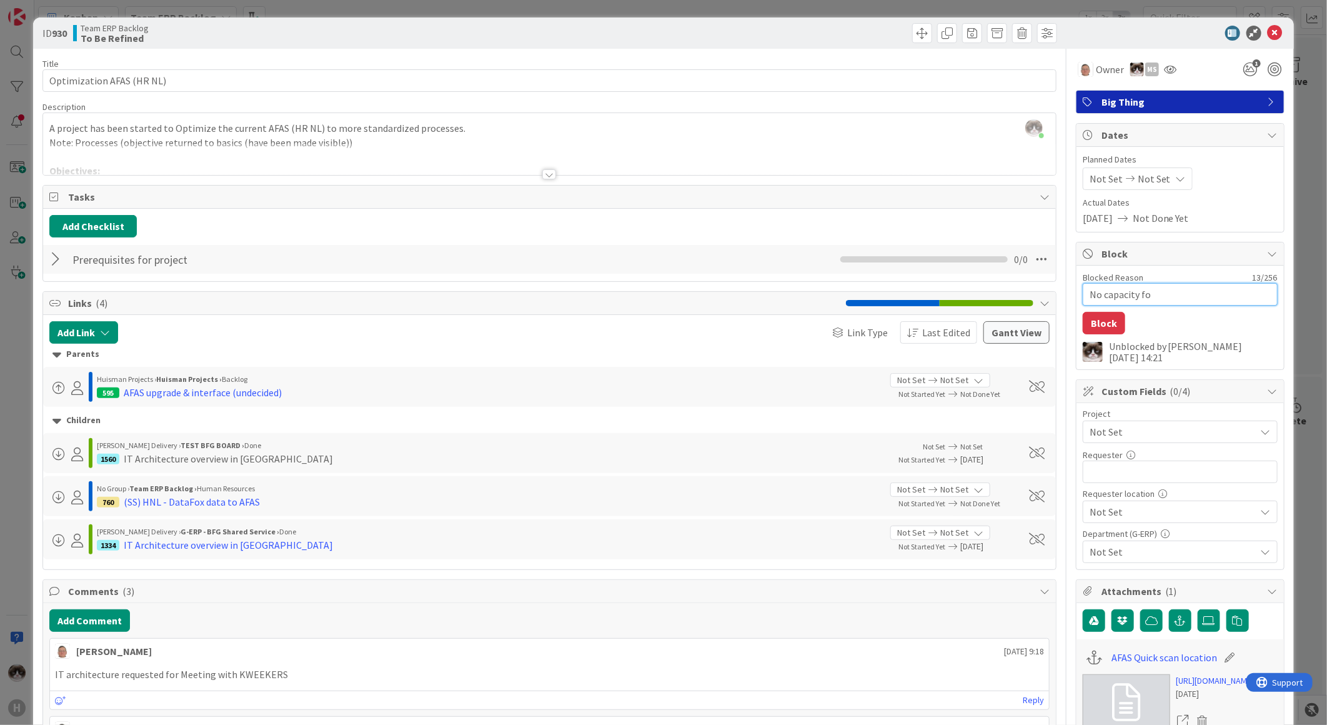
type textarea "x"
type textarea "No capacity for"
type textarea "x"
type textarea "No capacity form"
type textarea "x"
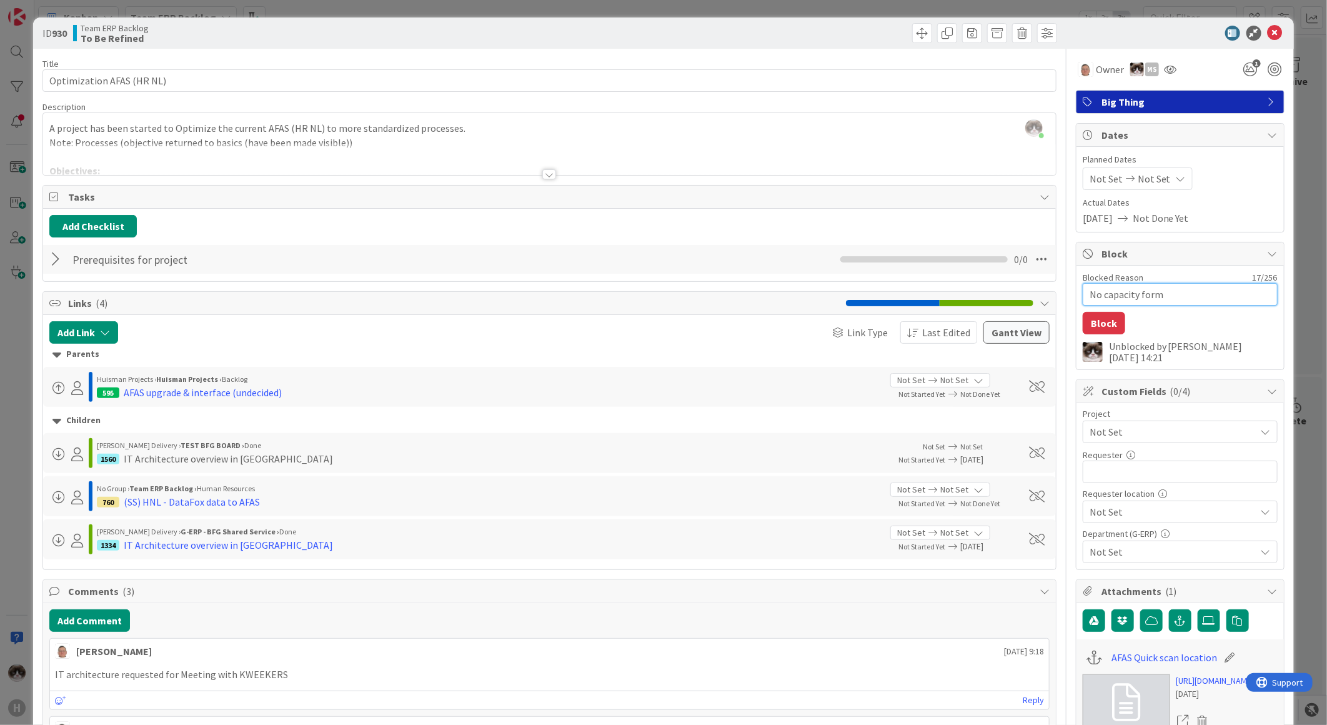
type textarea "No capacity form u"
type textarea "x"
type textarea "No capacity form ur"
type textarea "x"
type textarea "No capacity form u"
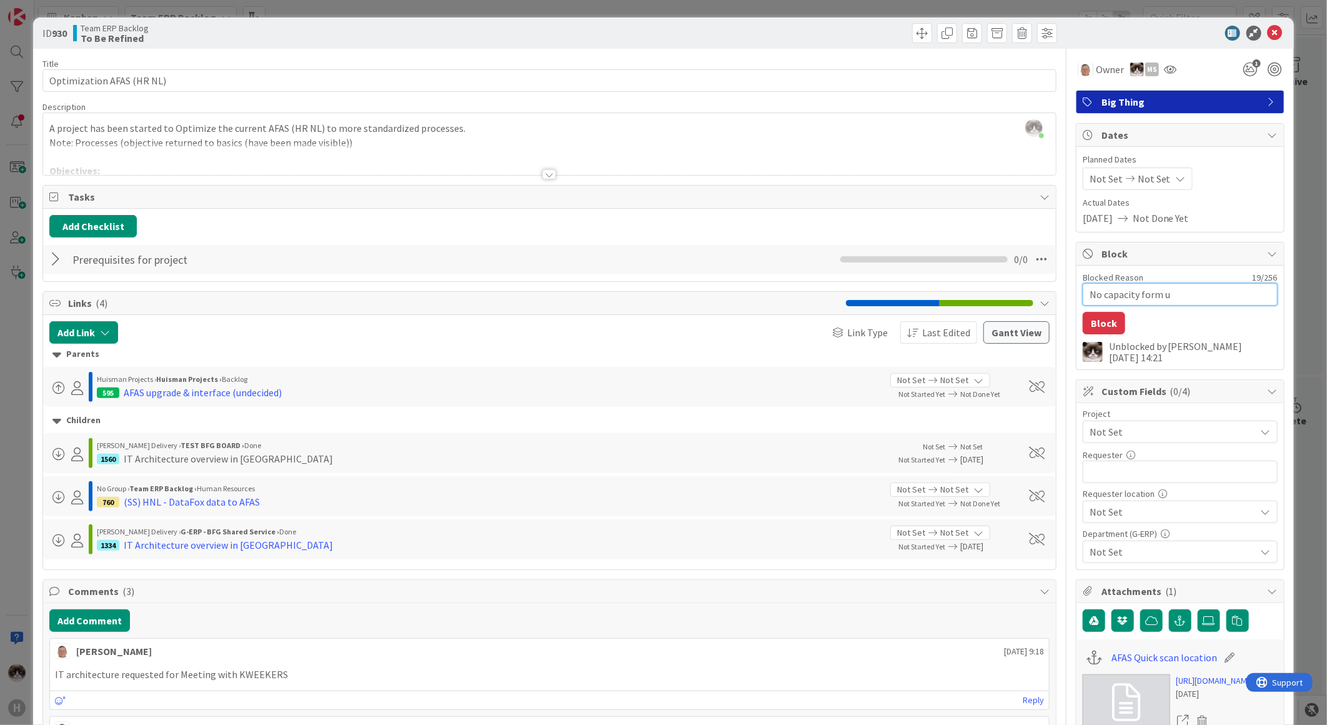
type textarea "x"
type textarea "No capacity form"
type textarea "x"
type textarea "No capacity form o"
type textarea "x"
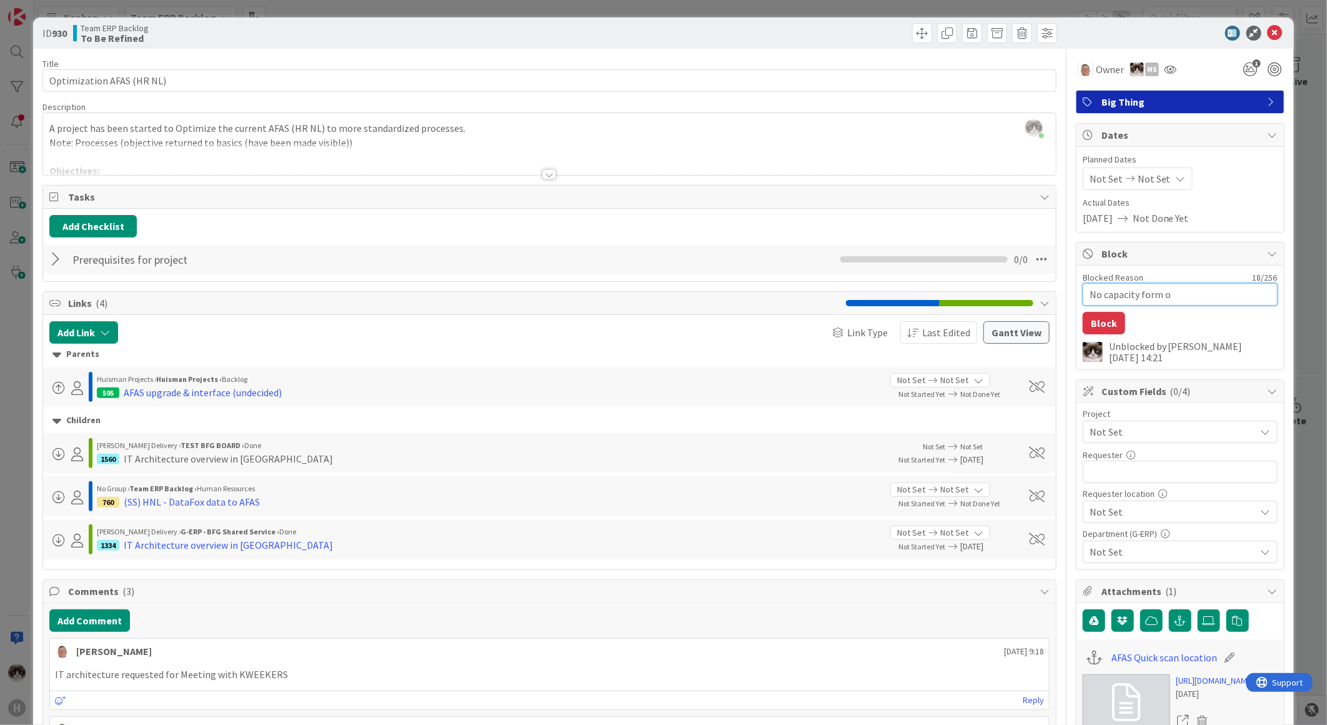
type textarea "No capacity form ou"
type textarea "x"
type textarea "No capacity form our"
type textarea "x"
type textarea "No capacity form our"
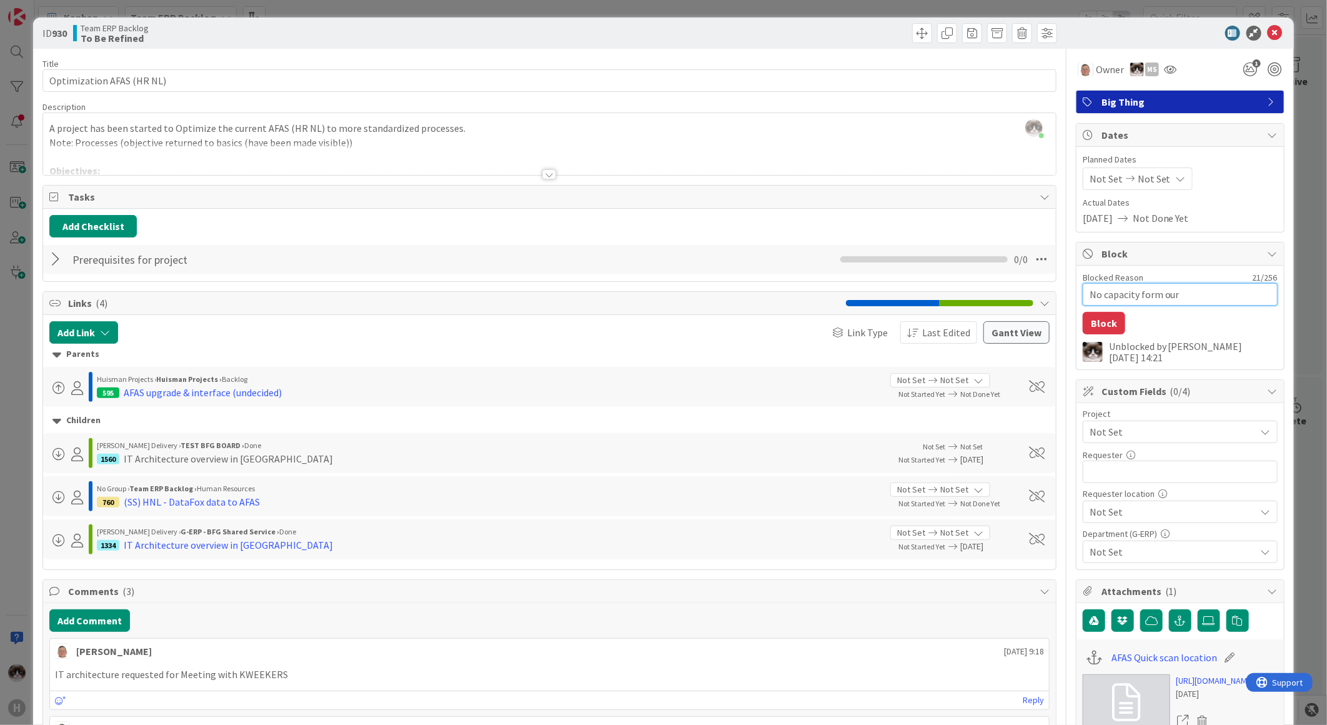
type textarea "x"
type textarea "No capacity form our t"
type textarea "x"
type textarea "No capacity form our te"
type textarea "x"
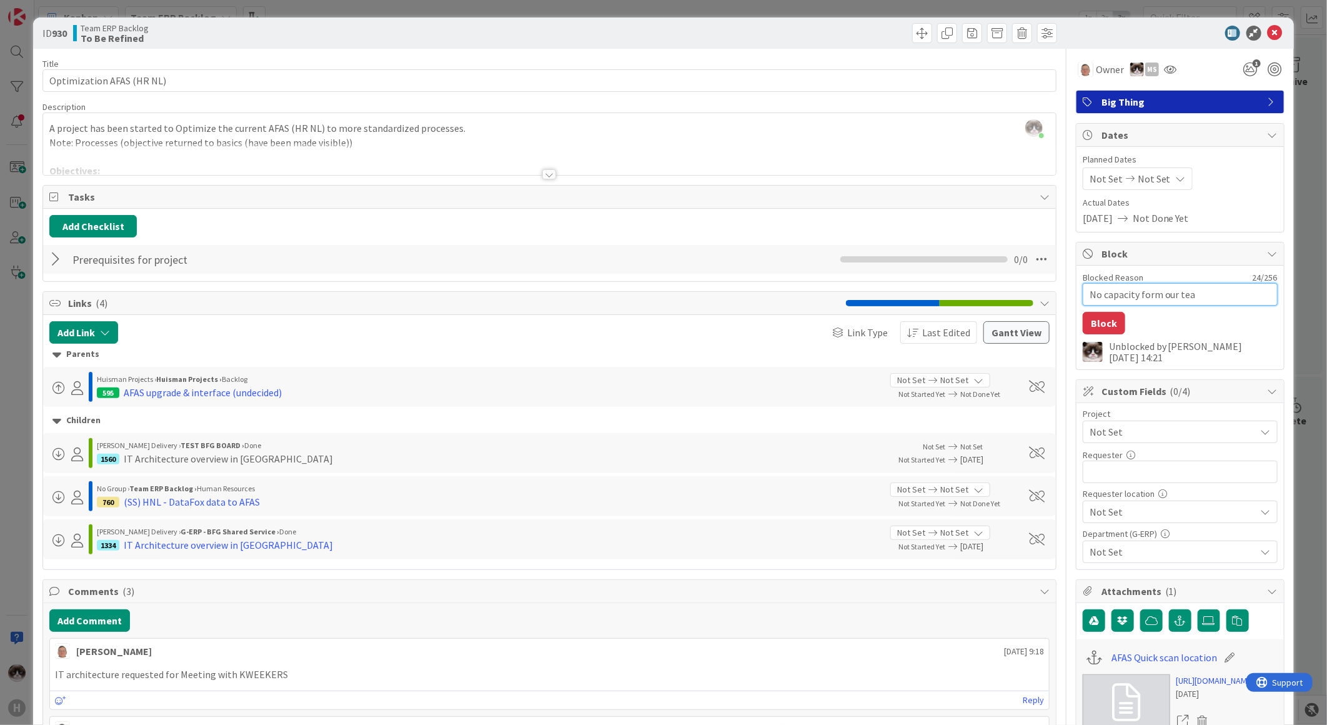
type textarea "No capacity form our team"
type textarea "x"
type textarea "No capacity form our team"
type textarea "x"
type textarea "No capacity form our team +"
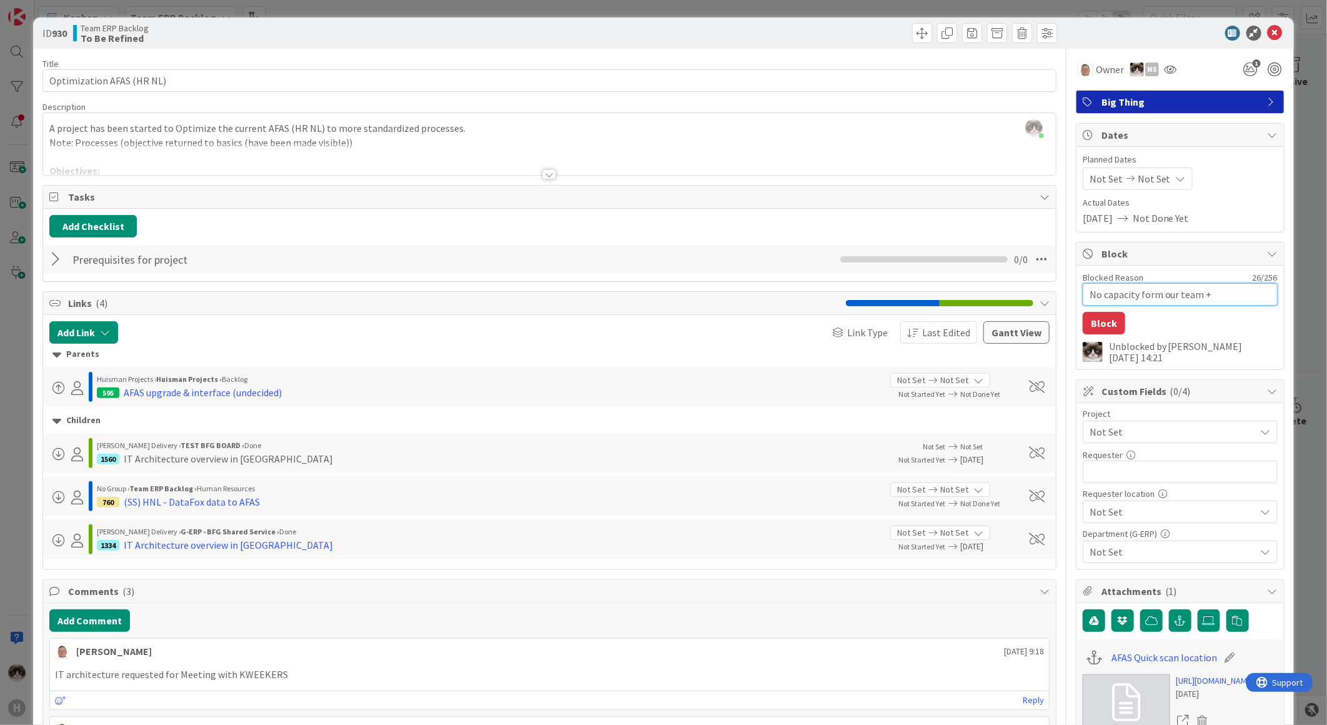
type textarea "x"
type textarea "No capacity form our team +"
type textarea "x"
type textarea "No capacity form our team + H"
type textarea "x"
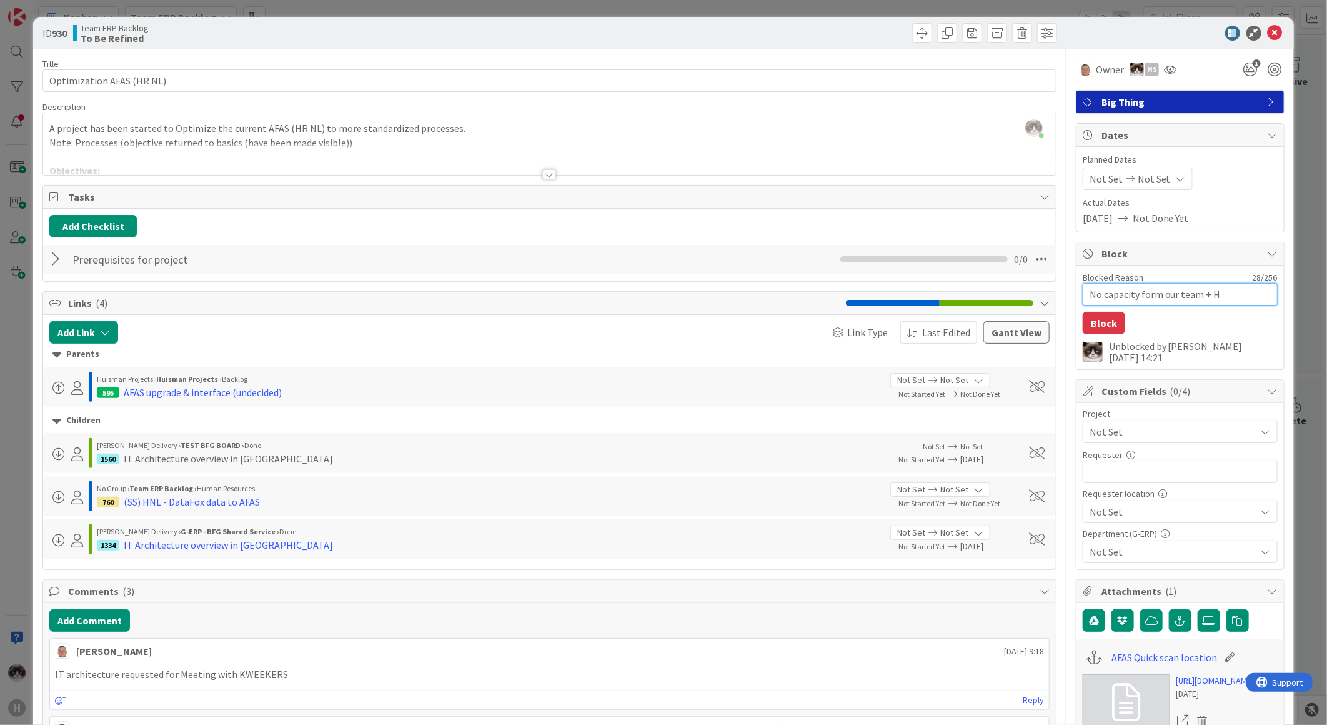
type textarea "No capacity form our team + HR"
type textarea "x"
type textarea "No capacity form our team + HR"
type textarea "x"
type textarea "No capacity form our team + HR"
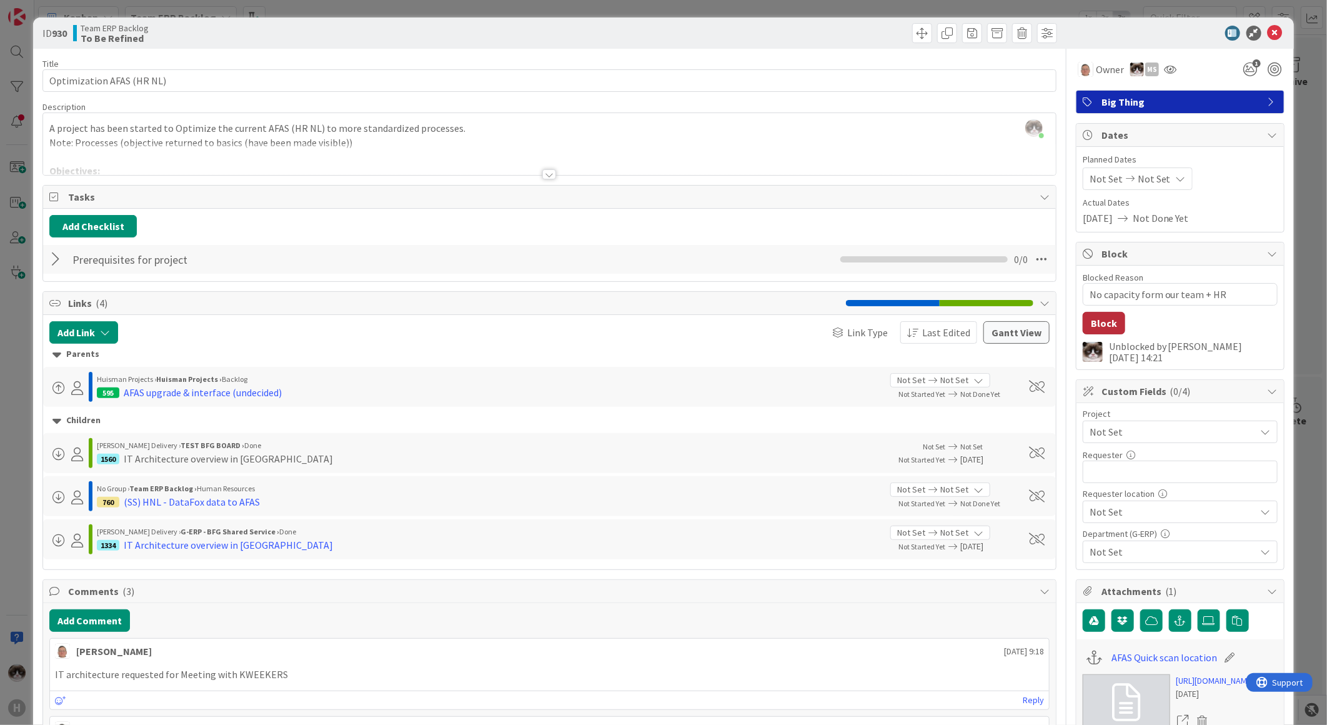
click at [1104, 315] on button "Block" at bounding box center [1104, 323] width 42 height 22
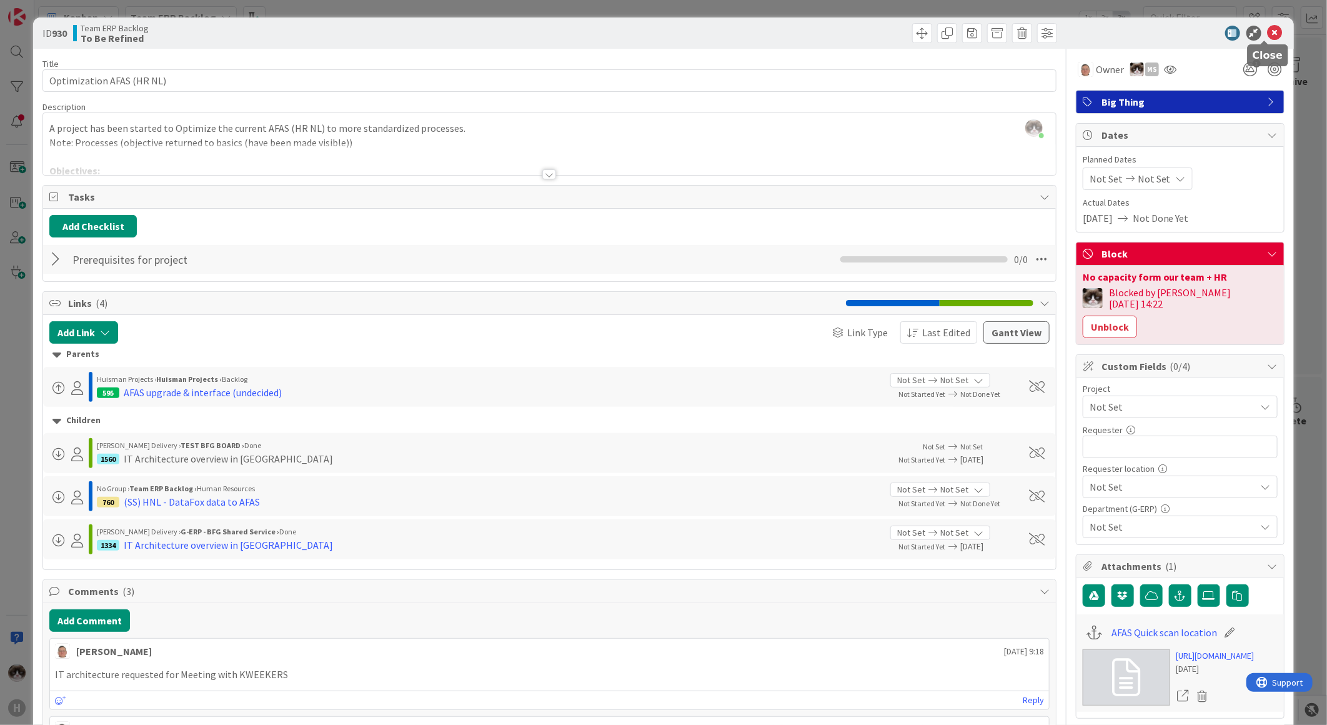
click at [1268, 23] on div "ID 930 Team ERP Backlog To Be Refined" at bounding box center [663, 32] width 1261 height 31
click at [1268, 32] on icon at bounding box center [1275, 33] width 15 height 15
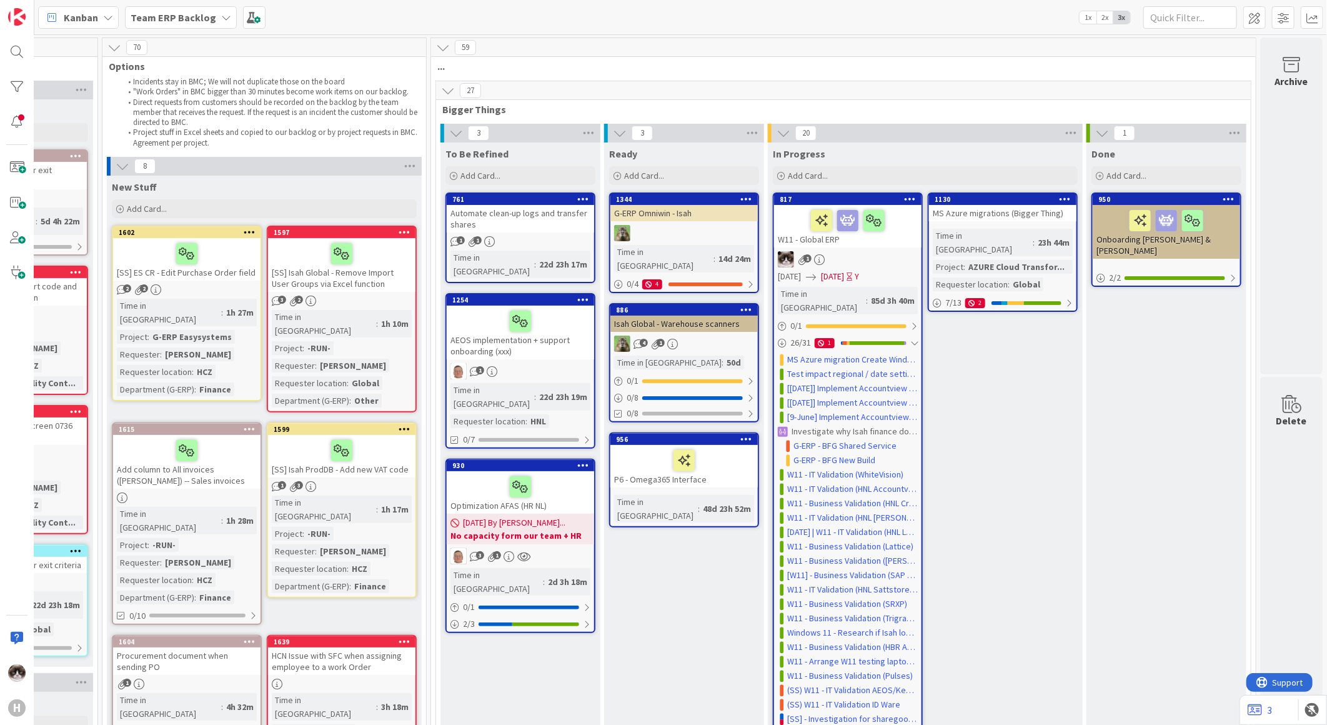
click at [910, 338] on div at bounding box center [913, 343] width 7 height 10
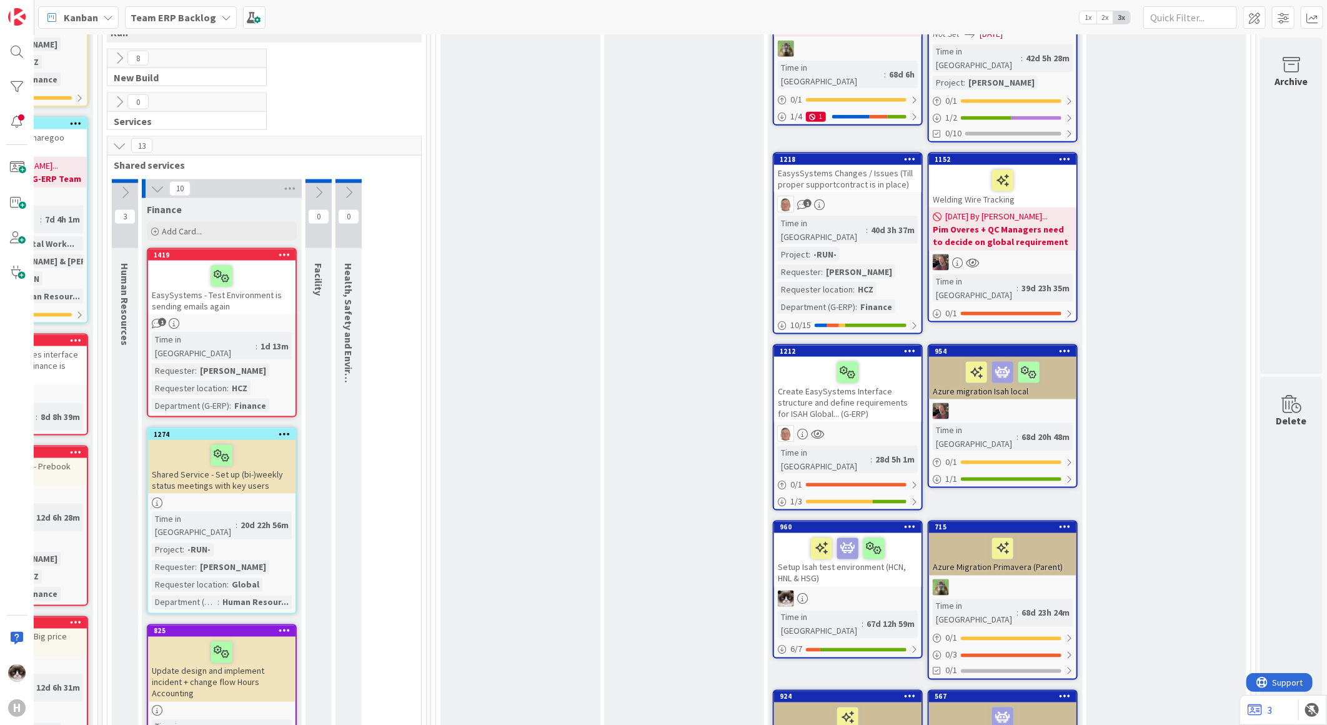
scroll to position [1180, 144]
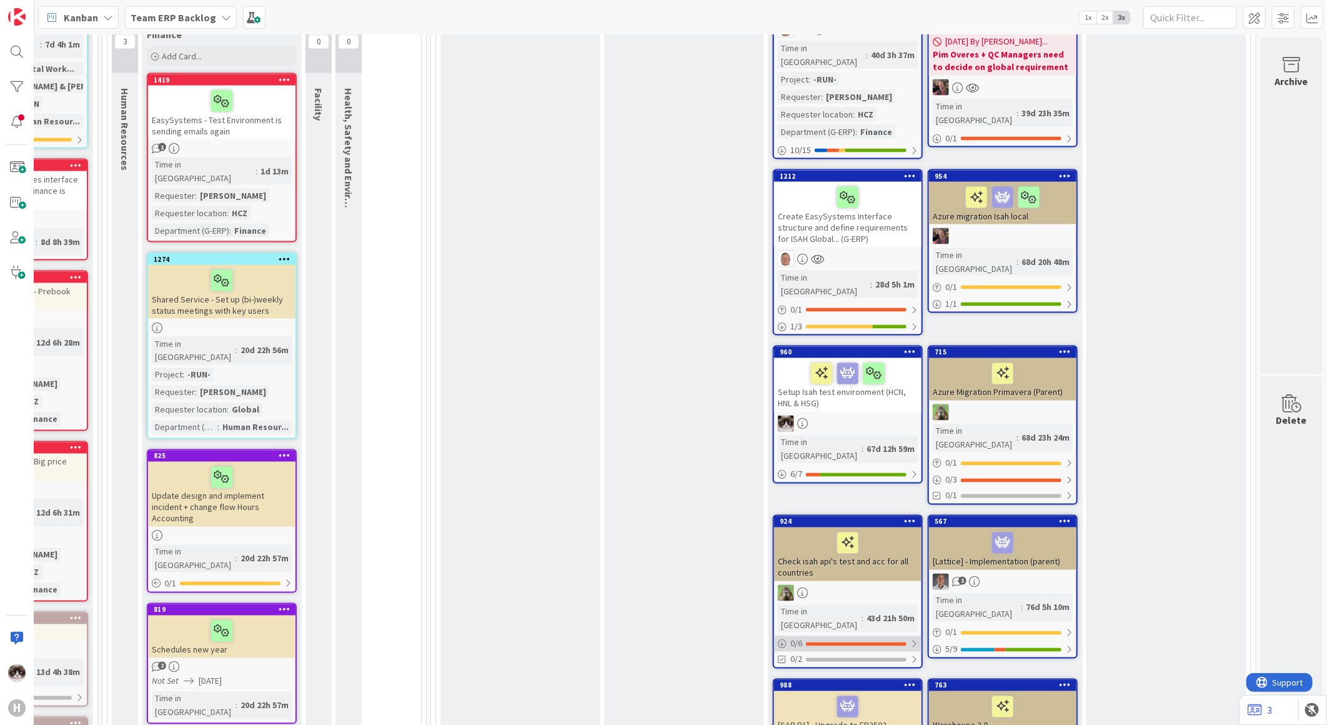
click at [910, 639] on div at bounding box center [913, 644] width 7 height 10
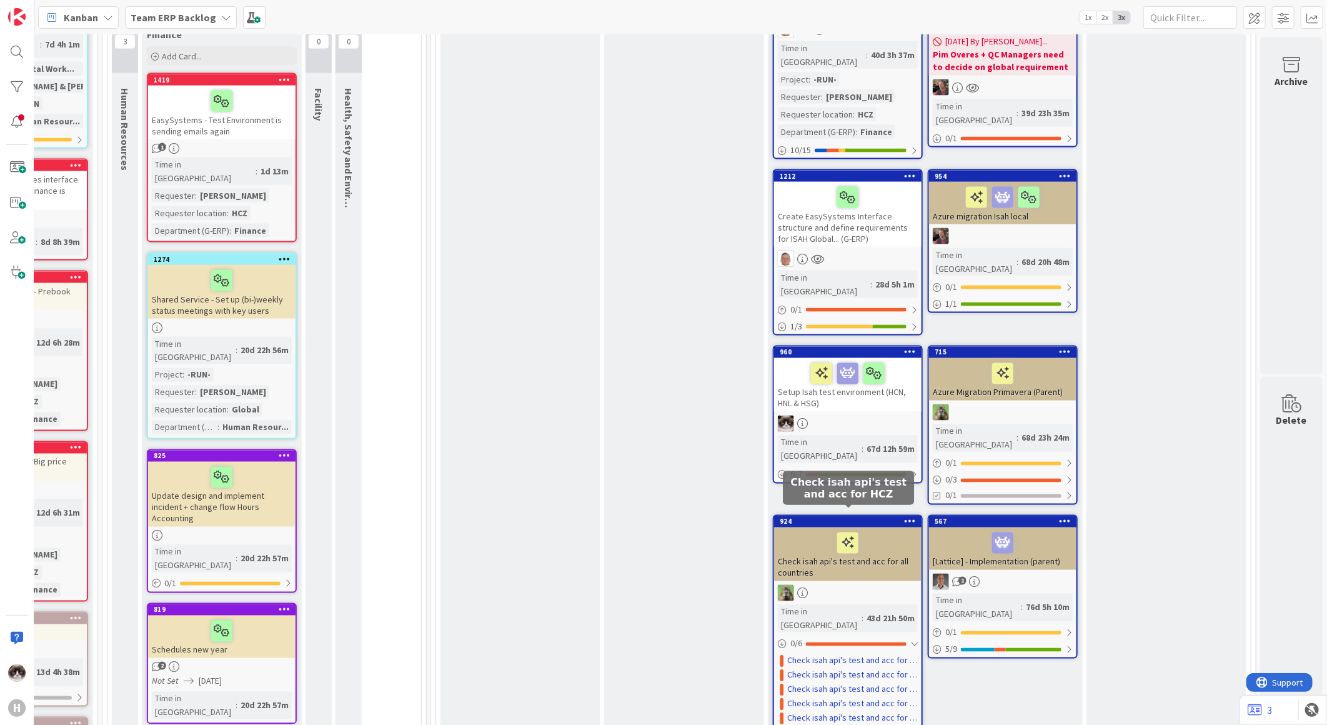
click at [832, 654] on link "Check isah api's test and acc for HCZ" at bounding box center [852, 660] width 131 height 13
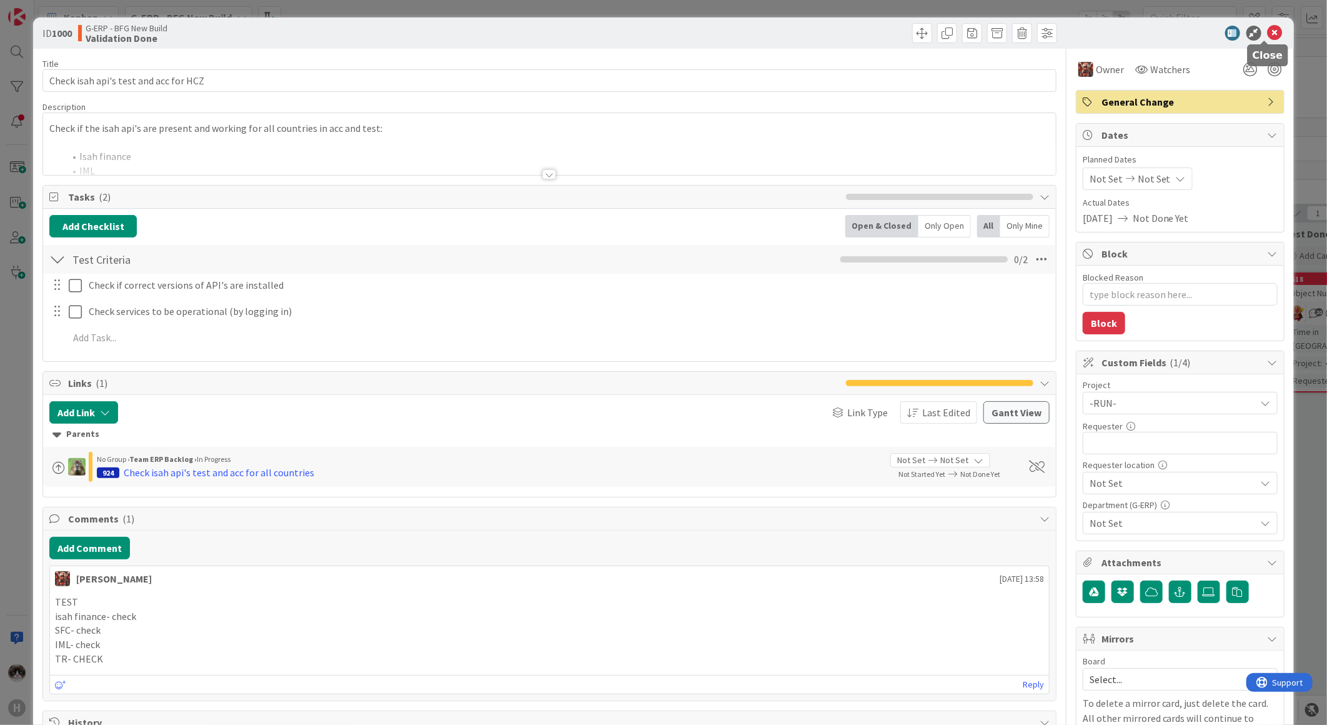
click at [1270, 27] on icon at bounding box center [1275, 33] width 15 height 15
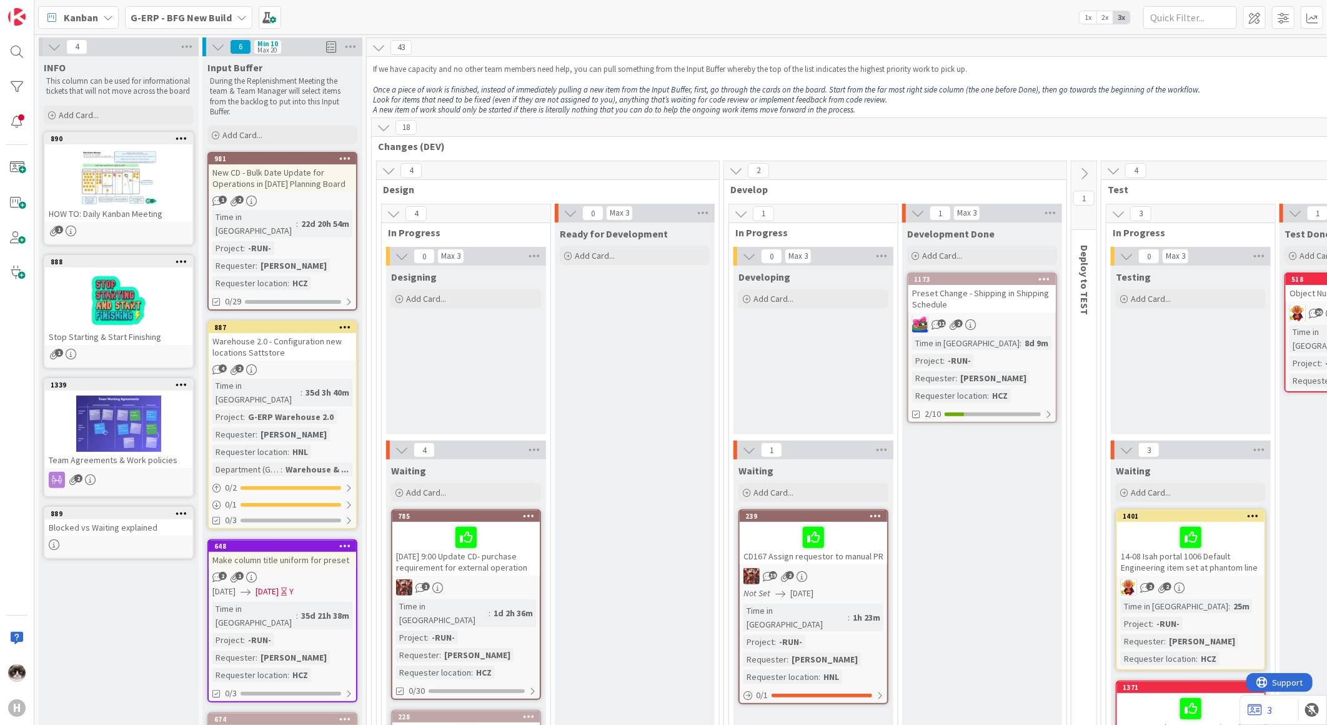
click at [214, 17] on b "G-ERP - BFG New Build" at bounding box center [181, 17] width 101 height 12
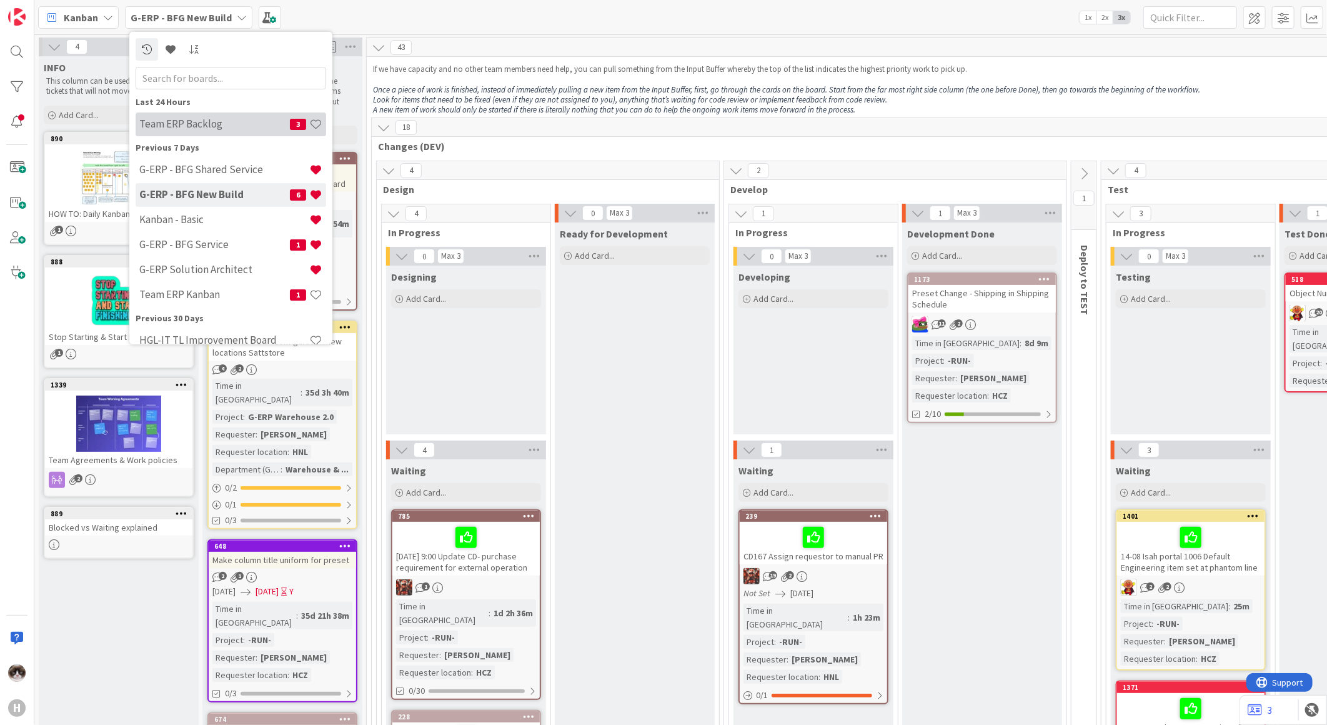
click at [216, 122] on h4 "Team ERP Backlog" at bounding box center [214, 123] width 151 height 12
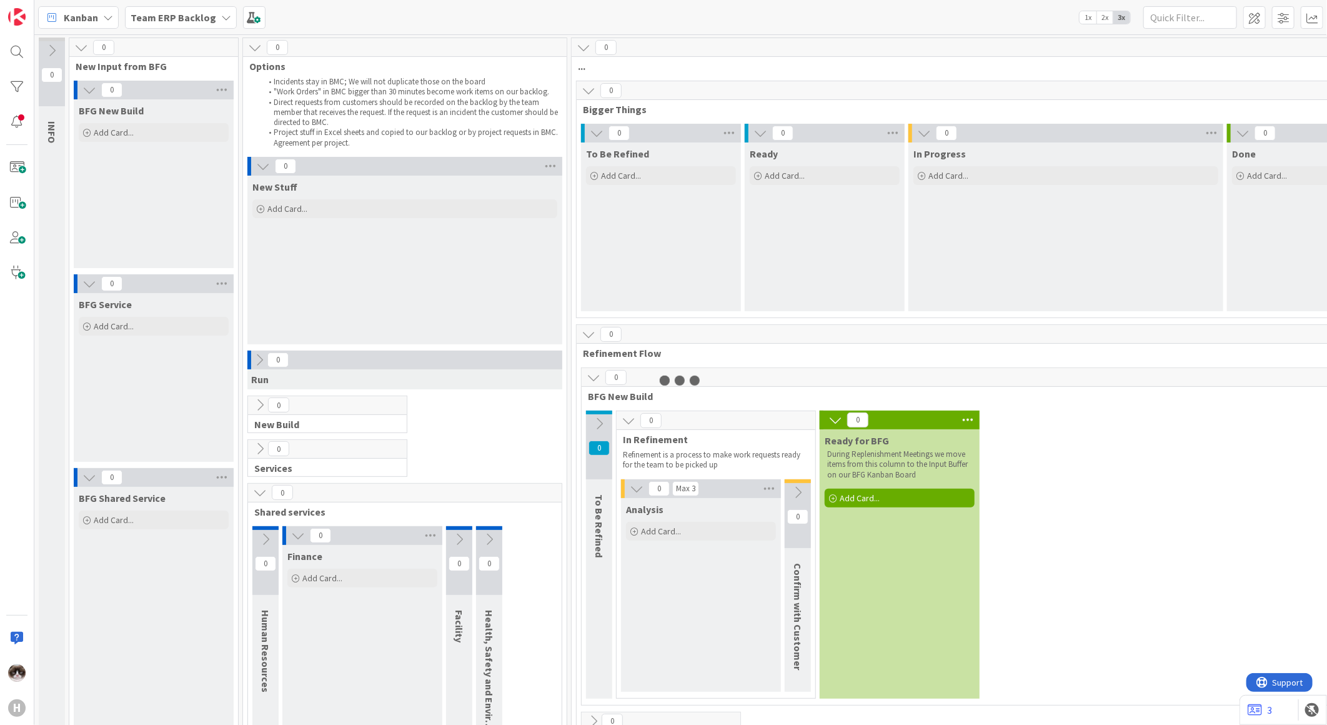
click at [184, 19] on b "Team ERP Backlog" at bounding box center [174, 17] width 86 height 12
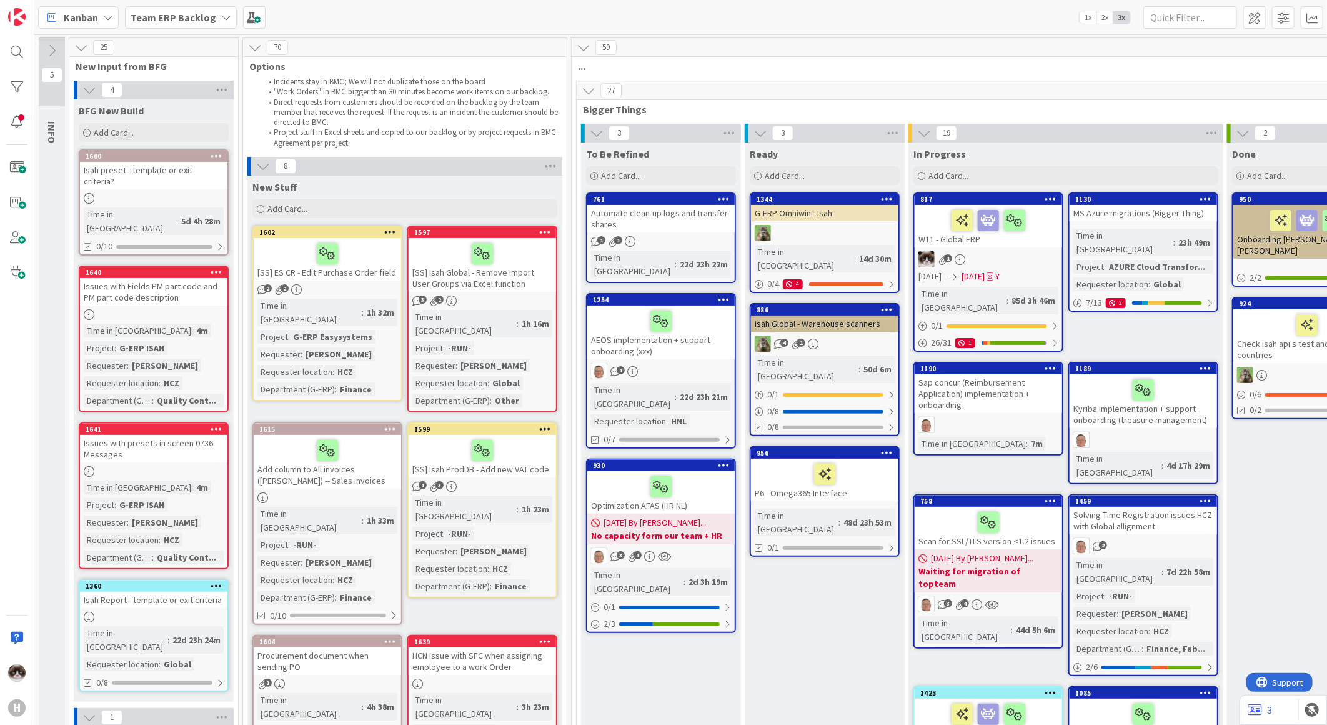
click at [336, 282] on link "1602 [SS] ES CR - Edit Purchase Order field 2 2 Time in Column : 1h 32m Project…" at bounding box center [327, 314] width 150 height 176
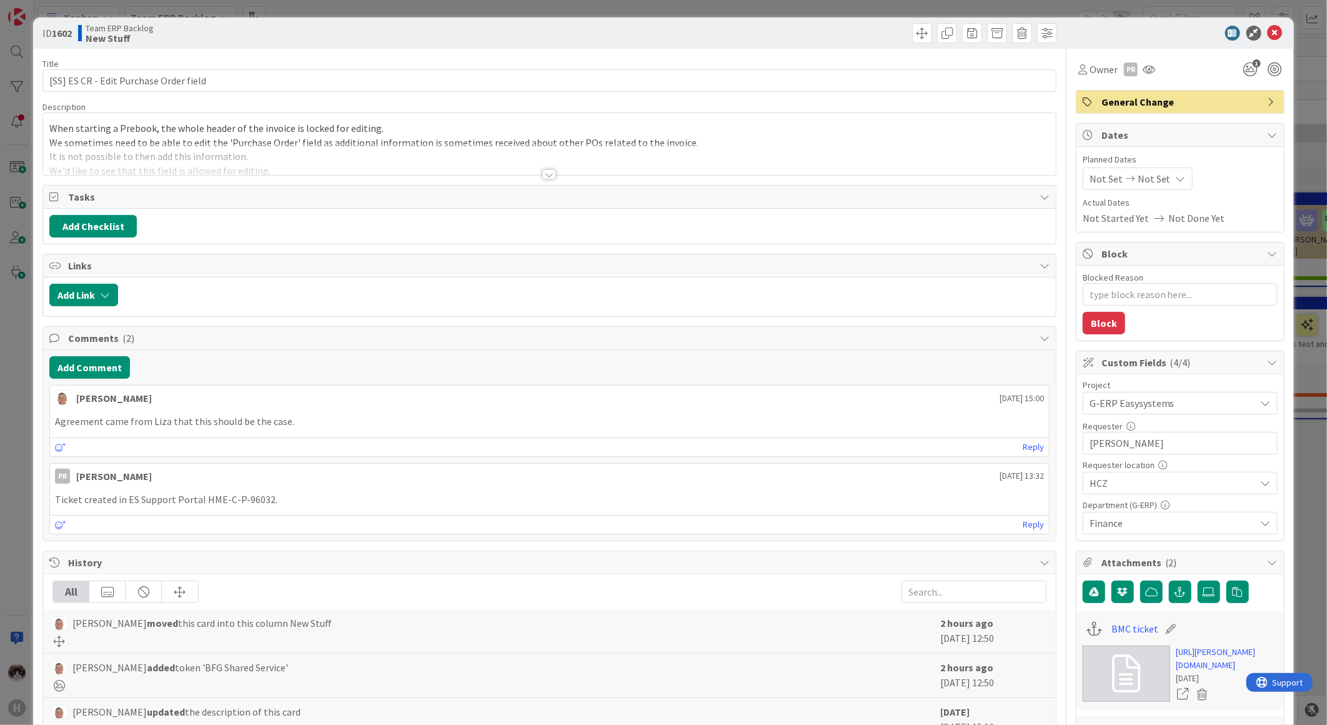
click at [547, 175] on div at bounding box center [549, 174] width 14 height 10
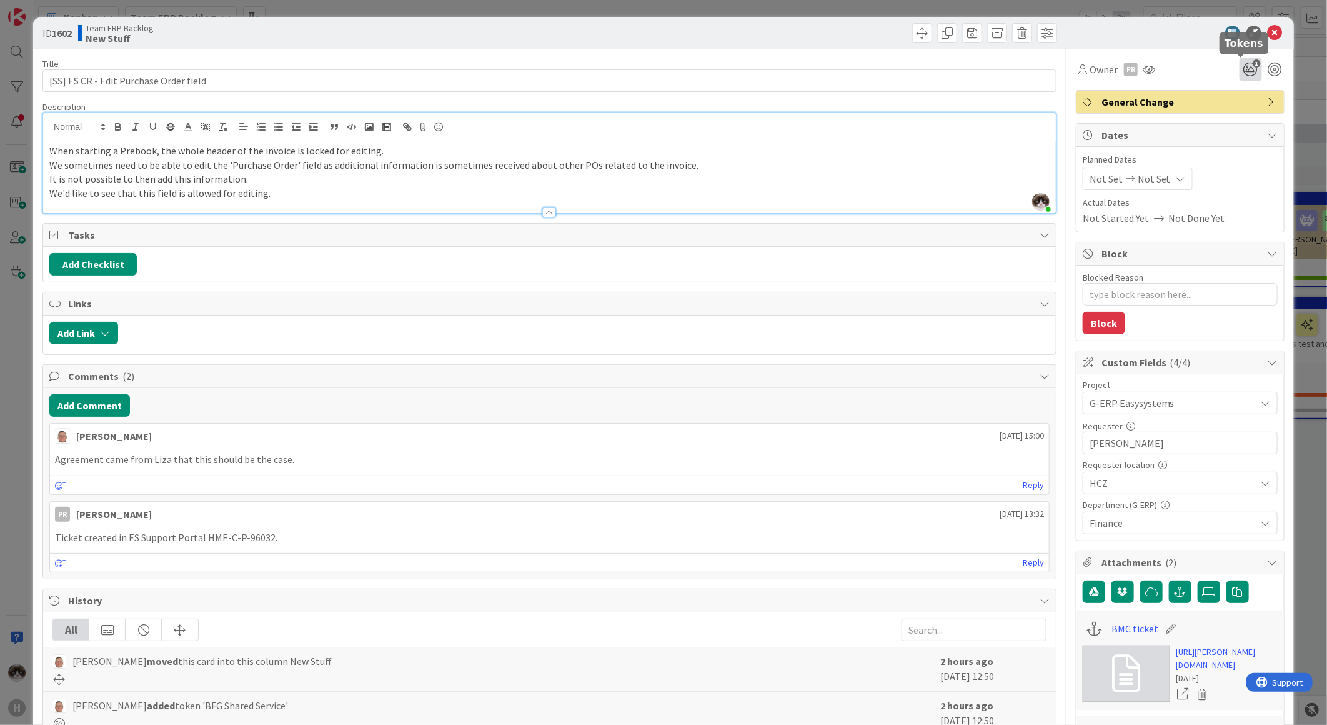
click at [1240, 69] on icon "1" at bounding box center [1251, 69] width 22 height 22
click at [734, 98] on div "Title 38 / 128 [SS] ES CR - Edit Purchase Order field Description [PERSON_NAME]…" at bounding box center [549, 626] width 1014 height 1154
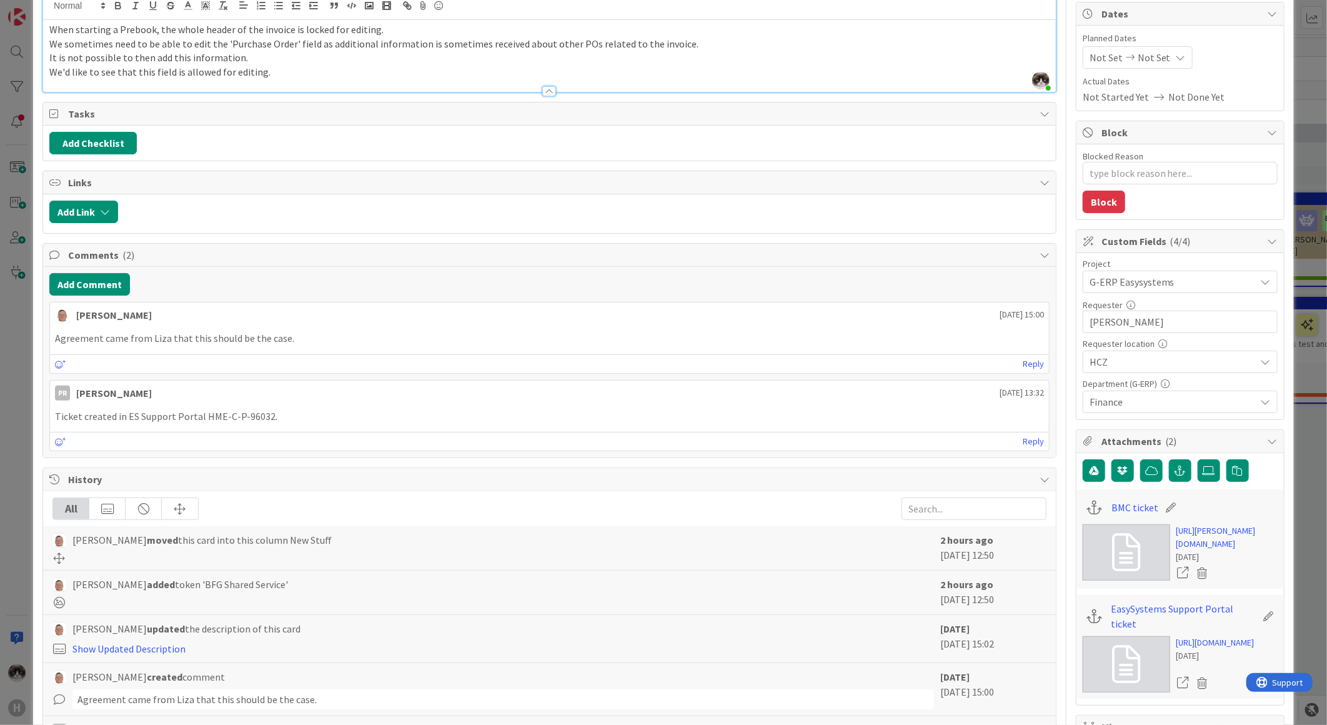
scroll to position [277, 0]
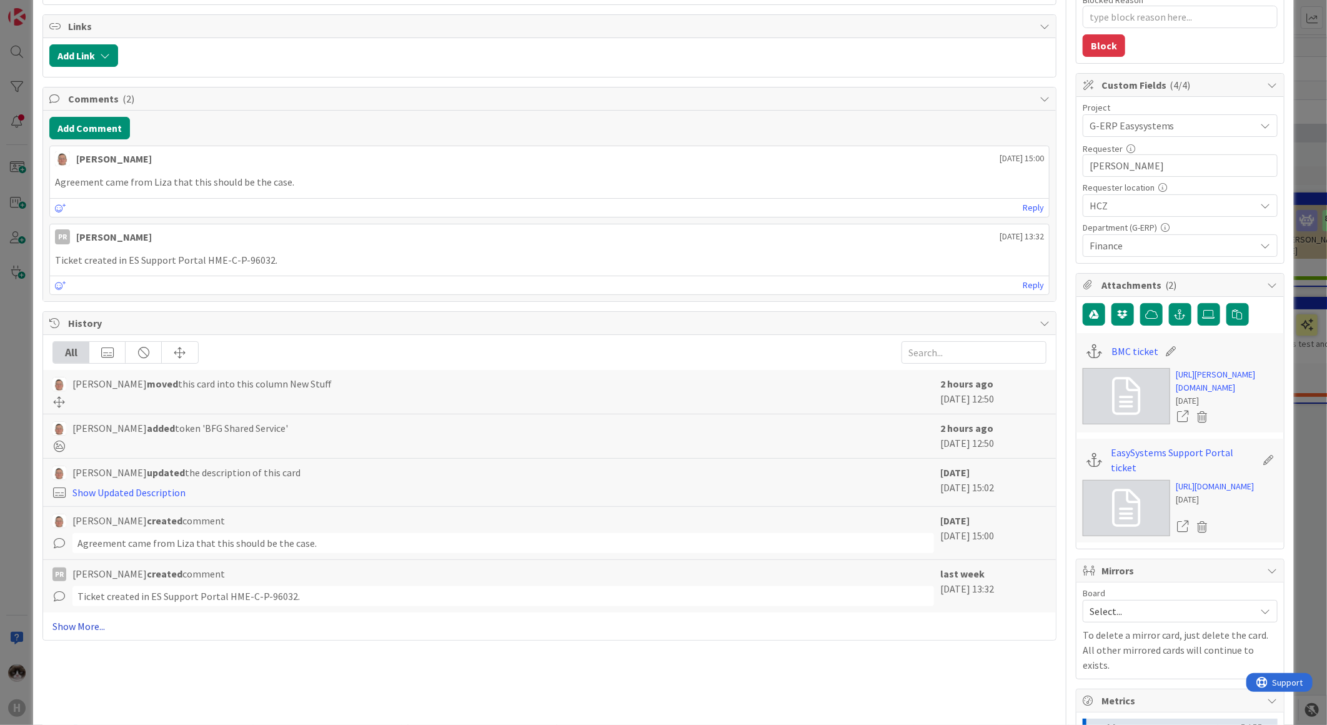
click at [81, 634] on link "Show More..." at bounding box center [549, 626] width 994 height 15
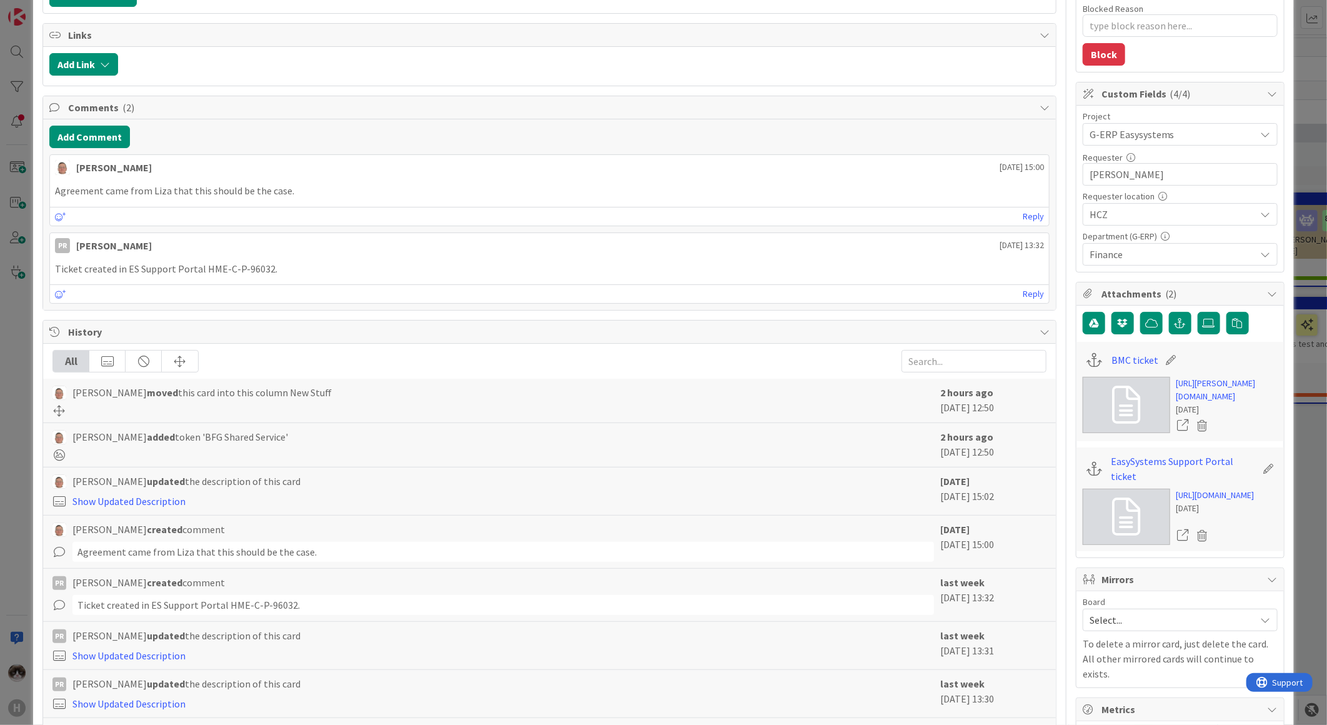
scroll to position [0, 0]
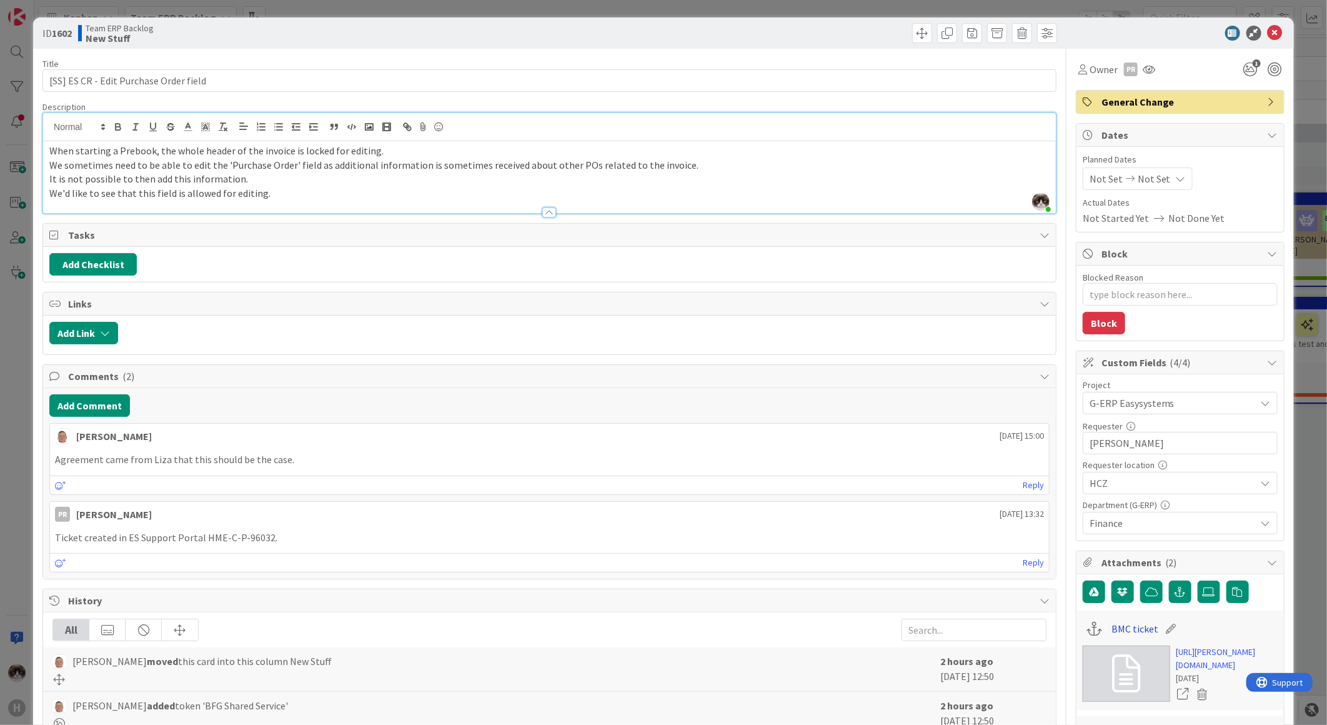
click at [1117, 632] on link "BMC ticket" at bounding box center [1135, 628] width 47 height 15
click at [1268, 31] on icon at bounding box center [1275, 33] width 15 height 15
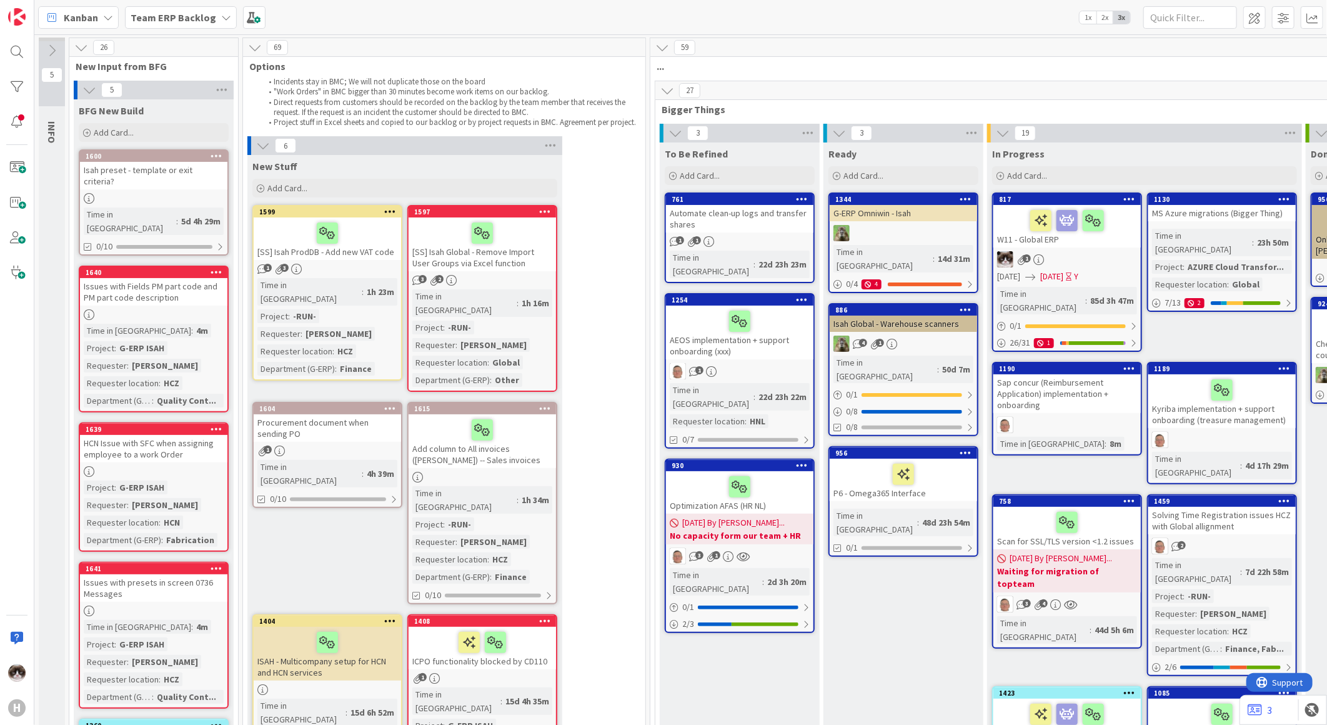
click at [361, 261] on link "1599 [SS] Isah ProdDB - Add new VAT code 1 3 Time in [GEOGRAPHIC_DATA] : 1h 23m…" at bounding box center [327, 293] width 150 height 176
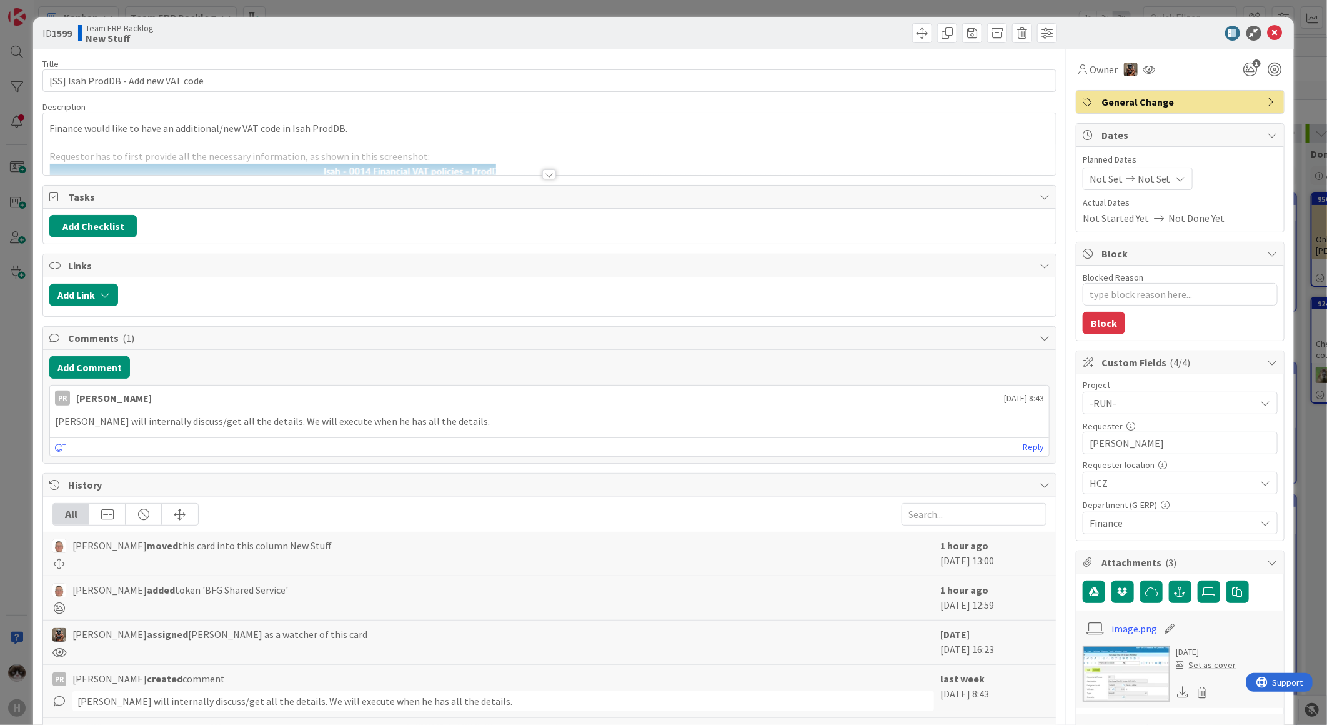
click at [542, 172] on div at bounding box center [549, 174] width 14 height 10
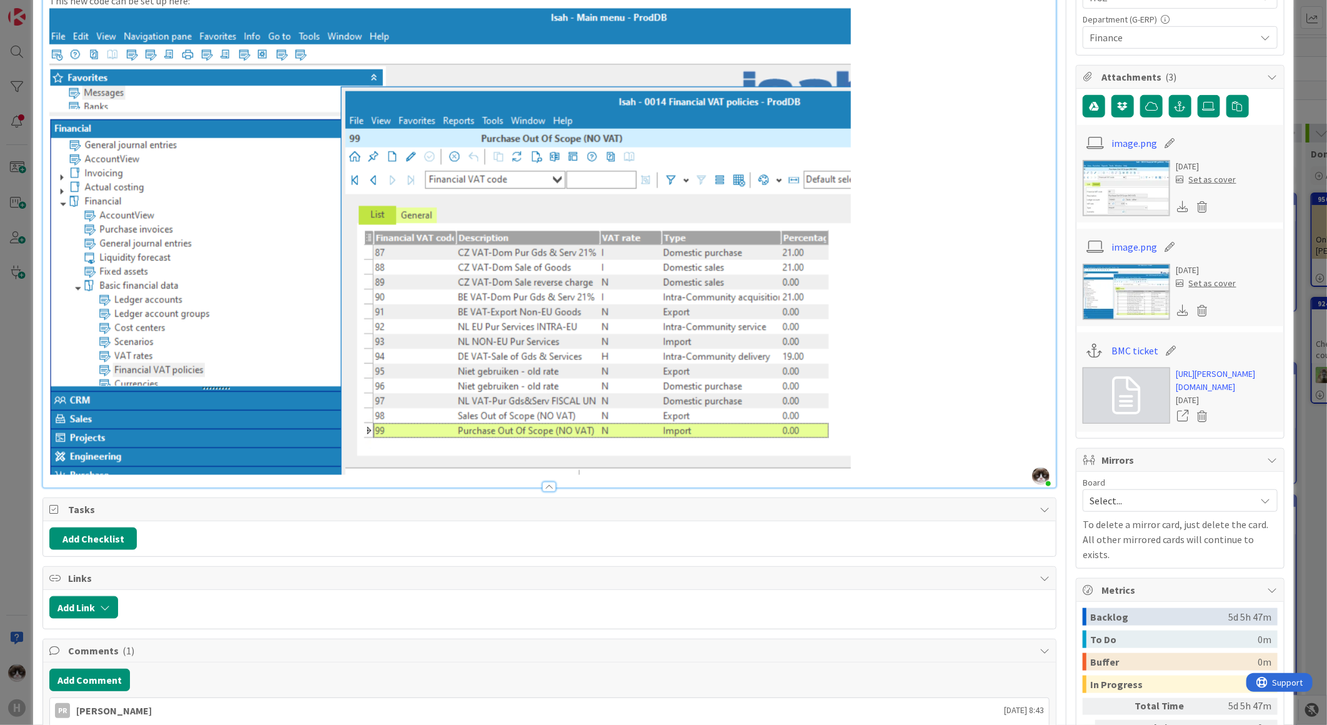
scroll to position [895, 0]
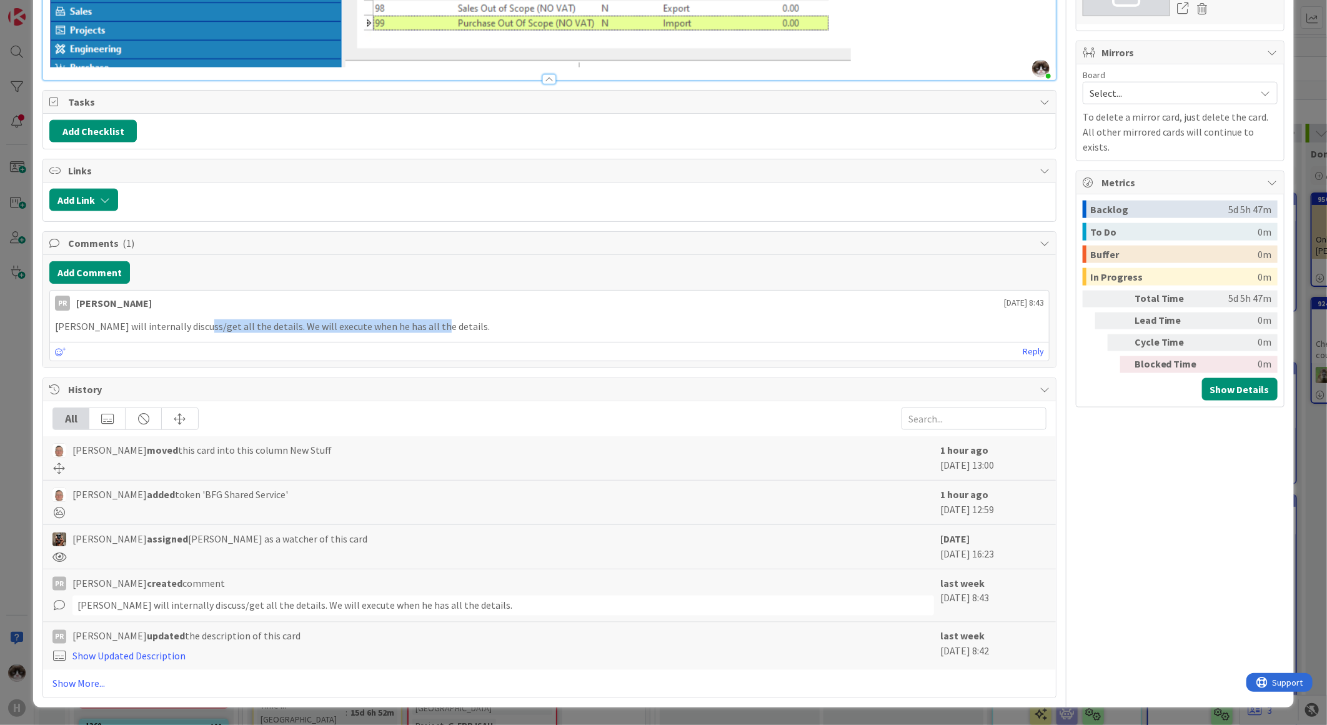
drag, startPoint x: 196, startPoint y: 326, endPoint x: 486, endPoint y: 329, distance: 290.6
click at [486, 329] on p "[PERSON_NAME] will internally discuss/get all the details. We will execute when…" at bounding box center [549, 326] width 989 height 14
drag, startPoint x: 486, startPoint y: 329, endPoint x: 464, endPoint y: 334, distance: 22.6
click at [464, 334] on div "[PERSON_NAME] will internally discuss/get all the details. We will execute when…" at bounding box center [549, 326] width 999 height 24
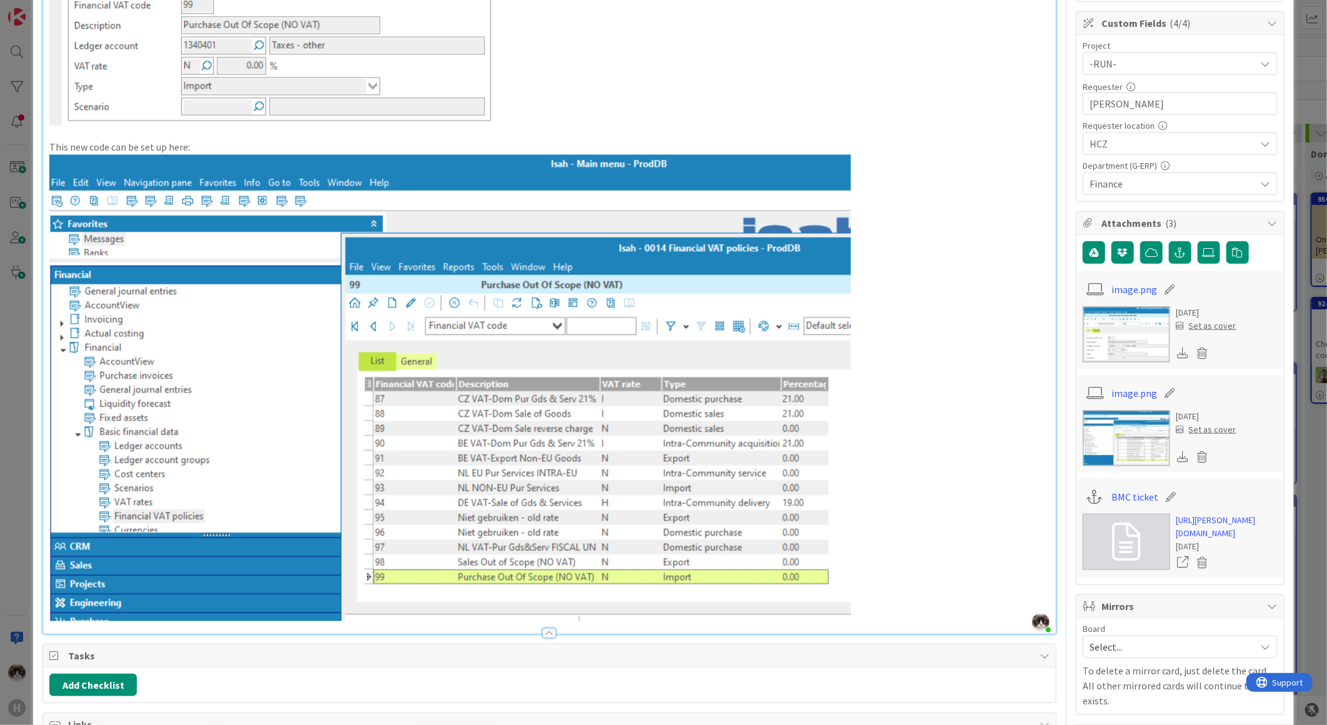
scroll to position [0, 0]
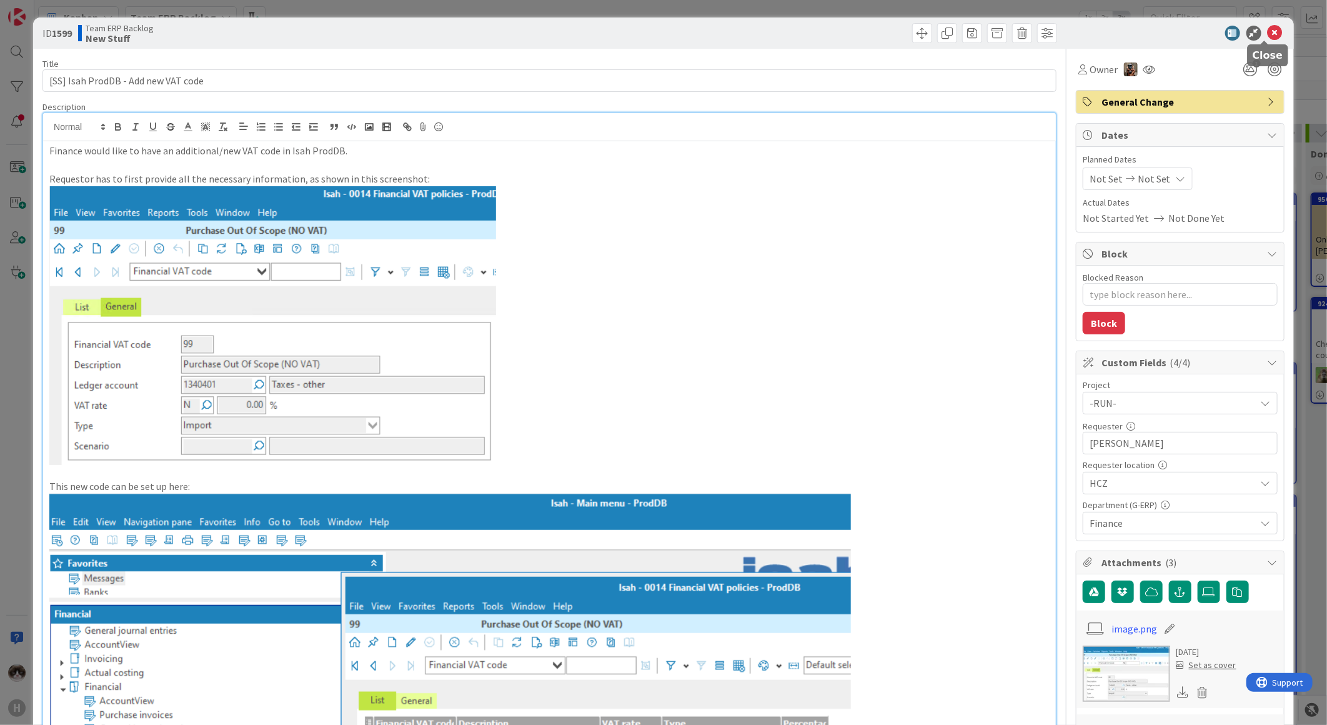
click at [1268, 32] on icon at bounding box center [1275, 33] width 15 height 15
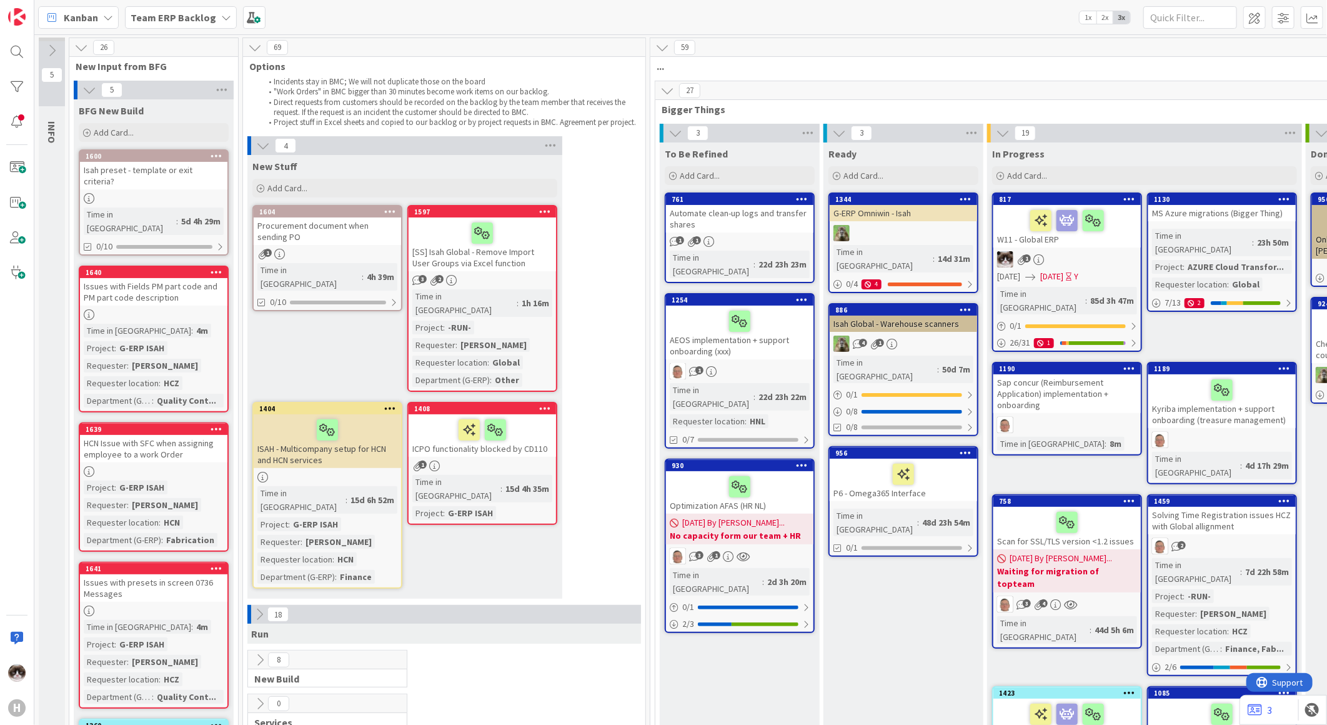
click at [351, 236] on div "Procurement document when sending PO" at bounding box center [327, 230] width 147 height 27
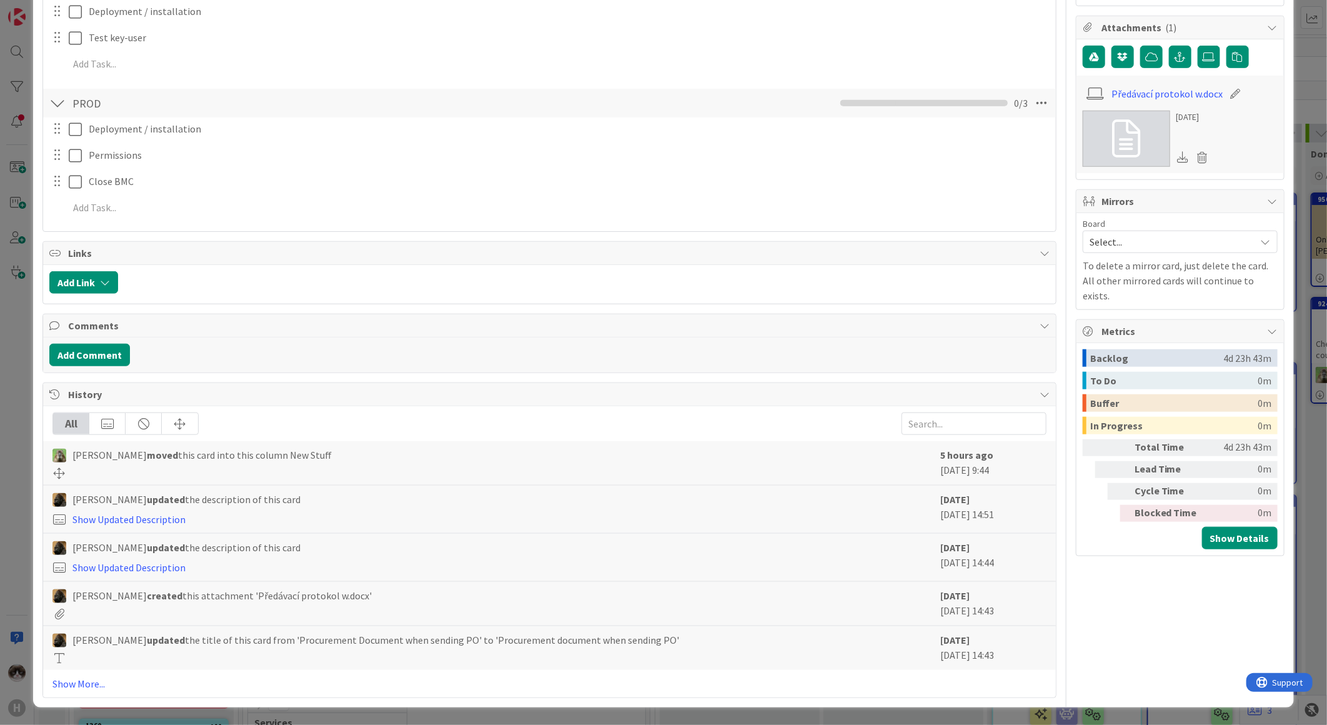
scroll to position [51, 0]
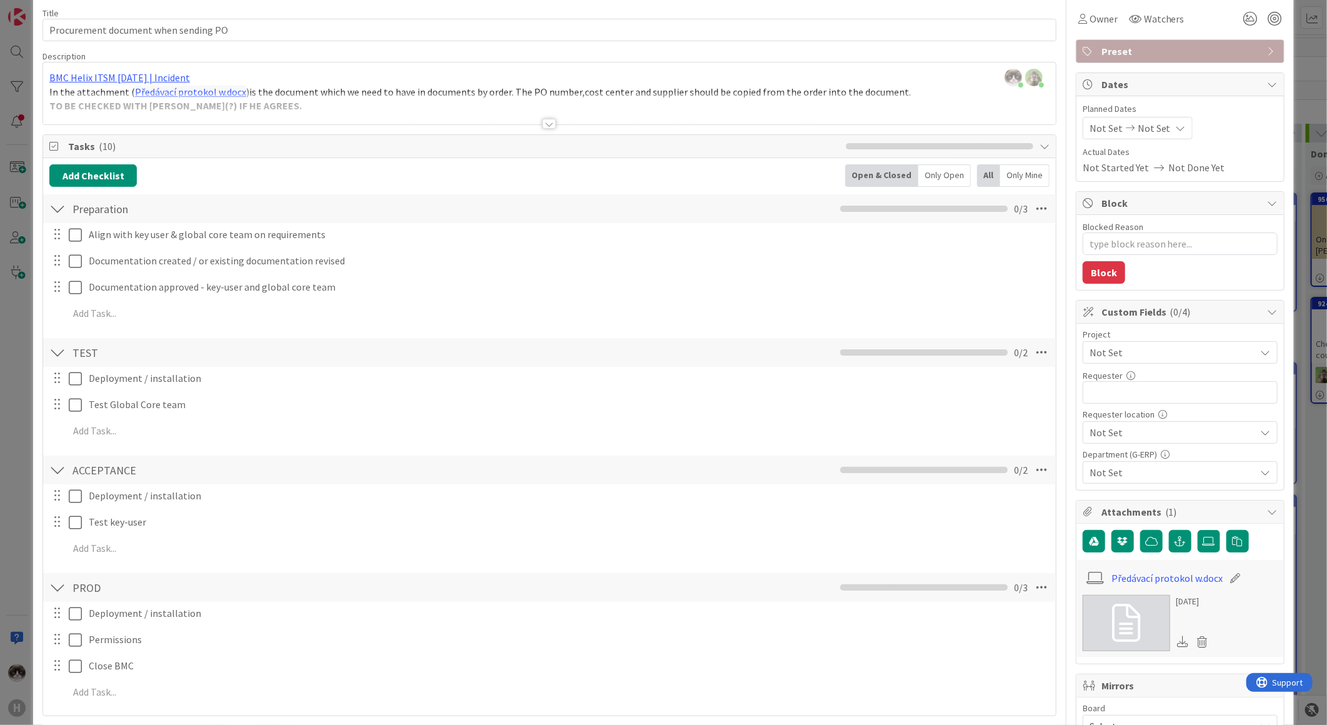
drag, startPoint x: 527, startPoint y: 124, endPoint x: 540, endPoint y: 123, distance: 12.5
click at [529, 123] on div at bounding box center [549, 108] width 1013 height 32
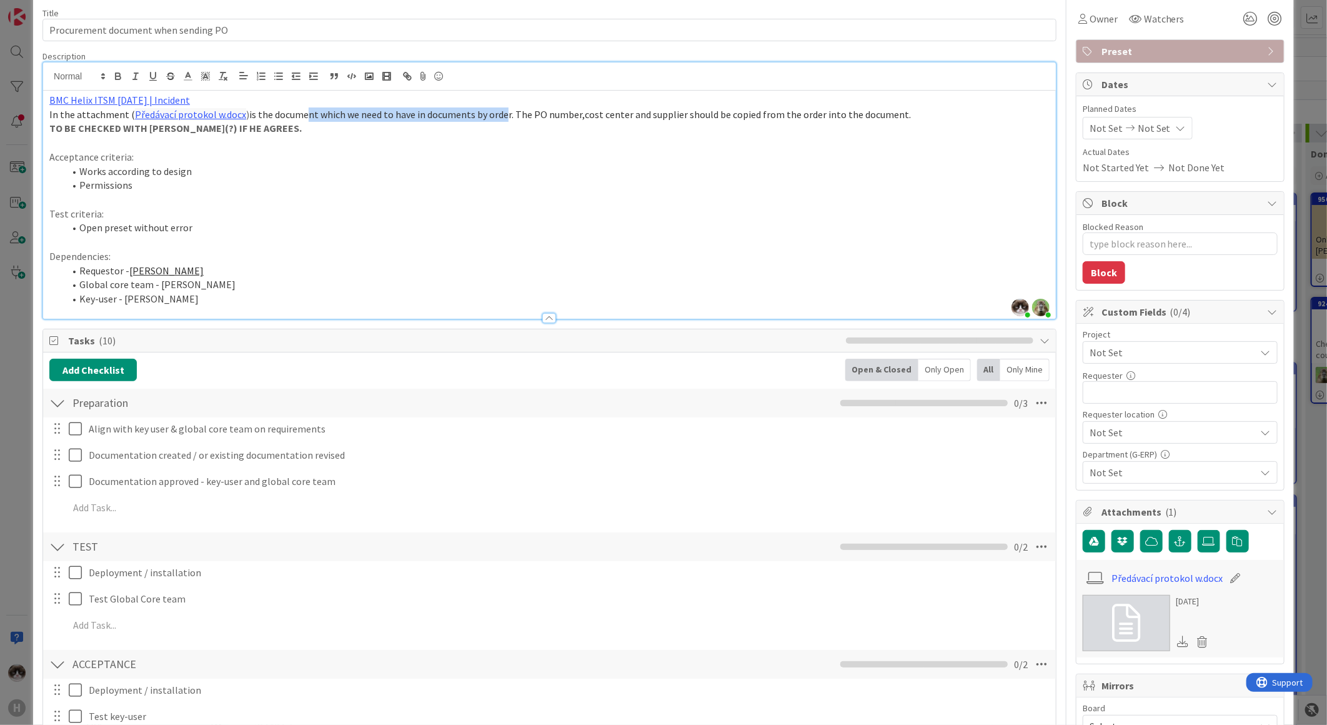
drag, startPoint x: 303, startPoint y: 114, endPoint x: 526, endPoint y: 159, distance: 227.0
click at [500, 116] on span "is the document which we need to have in documents by order. The PO number,cost…" at bounding box center [580, 114] width 662 height 12
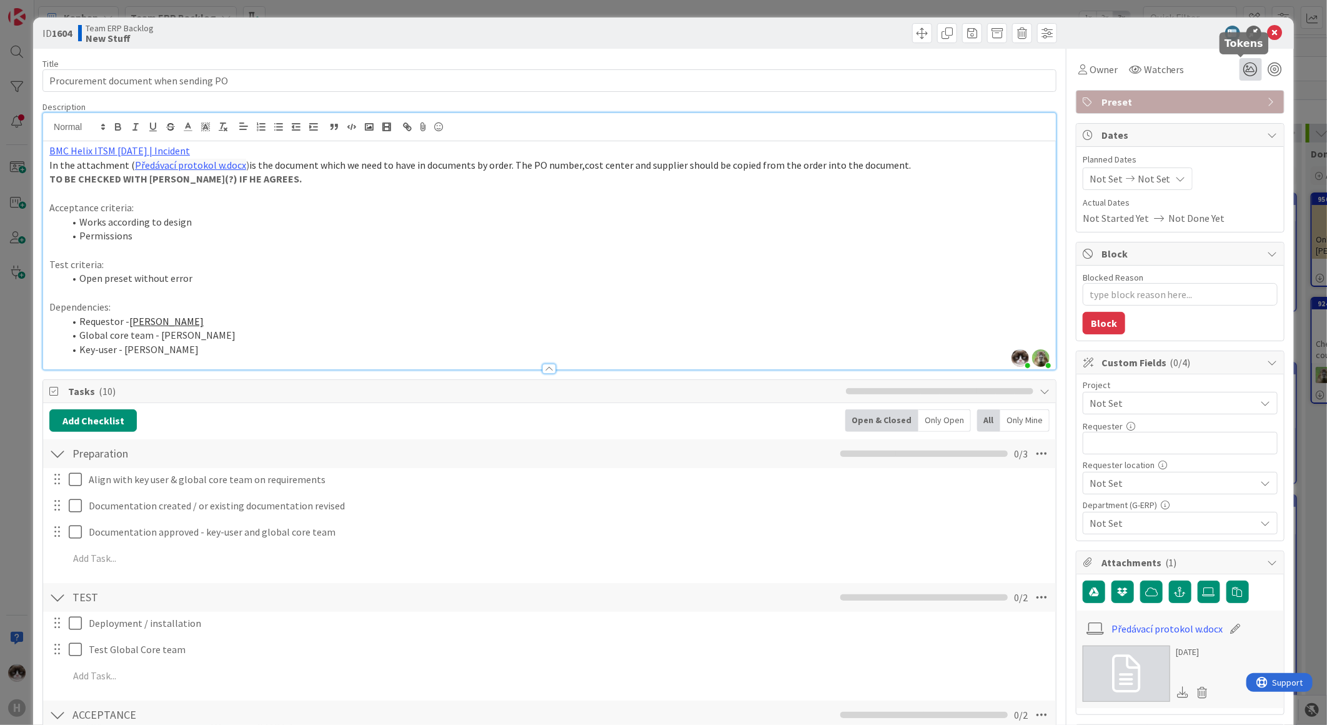
click at [1240, 71] on icon at bounding box center [1251, 69] width 22 height 22
click at [1231, 117] on icon at bounding box center [1236, 116] width 10 height 10
click at [884, 206] on p "Acceptance criteria:" at bounding box center [549, 208] width 1000 height 14
click at [141, 154] on link "BMC Helix ITSM [DATE] | Incident" at bounding box center [119, 150] width 141 height 12
click at [139, 177] on link "[URL][PERSON_NAME][DOMAIN_NAME]" at bounding box center [111, 175] width 125 height 16
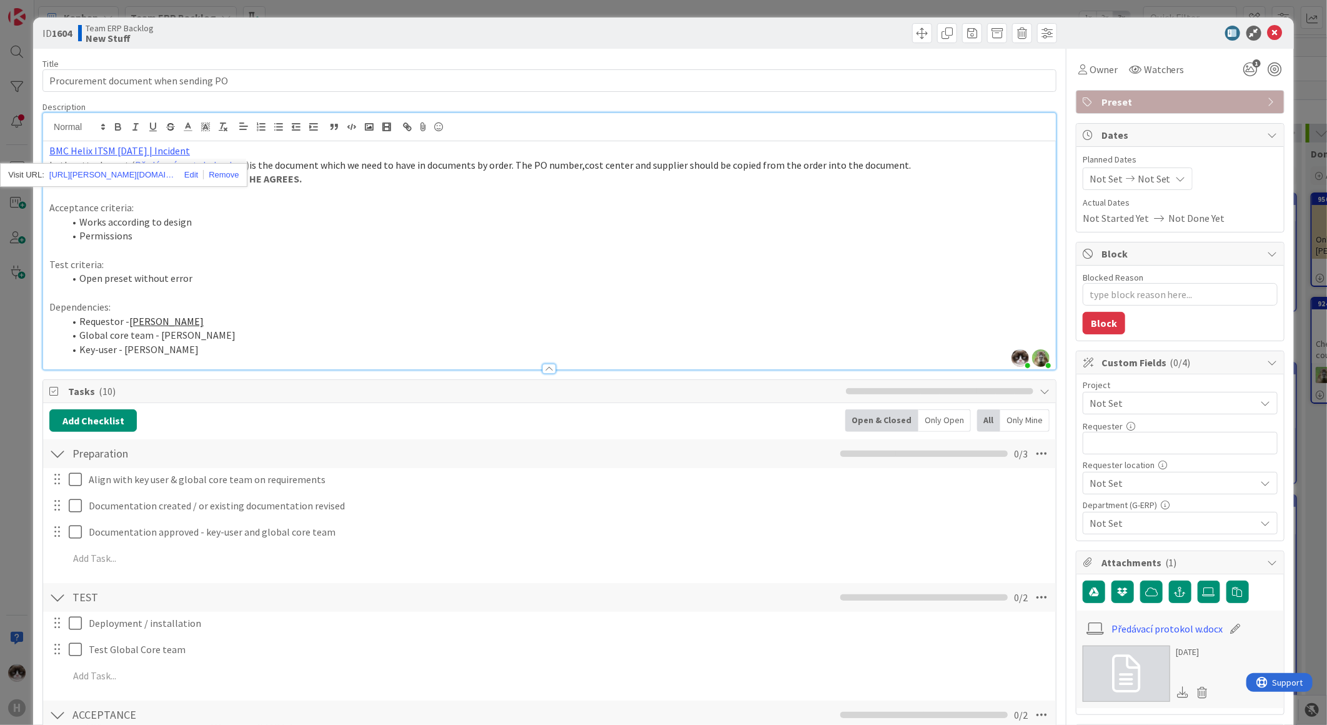
click at [567, 291] on p at bounding box center [549, 293] width 1000 height 14
click at [1134, 104] on span "Preset" at bounding box center [1182, 101] width 160 height 15
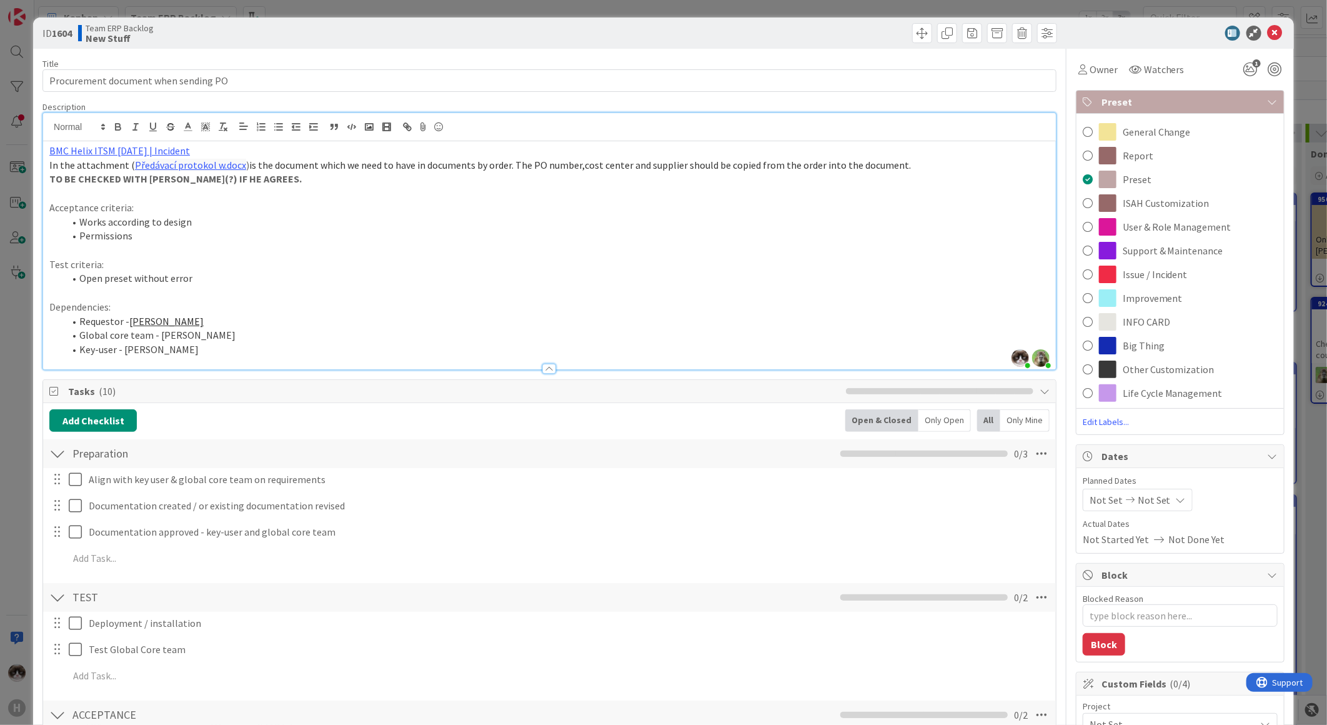
click at [660, 211] on p "Acceptance criteria:" at bounding box center [549, 208] width 1000 height 14
click at [141, 152] on link "BMC Helix ITSM [DATE] | Incident" at bounding box center [119, 150] width 141 height 12
click at [82, 170] on link "[URL][PERSON_NAME][DOMAIN_NAME]" at bounding box center [111, 175] width 125 height 16
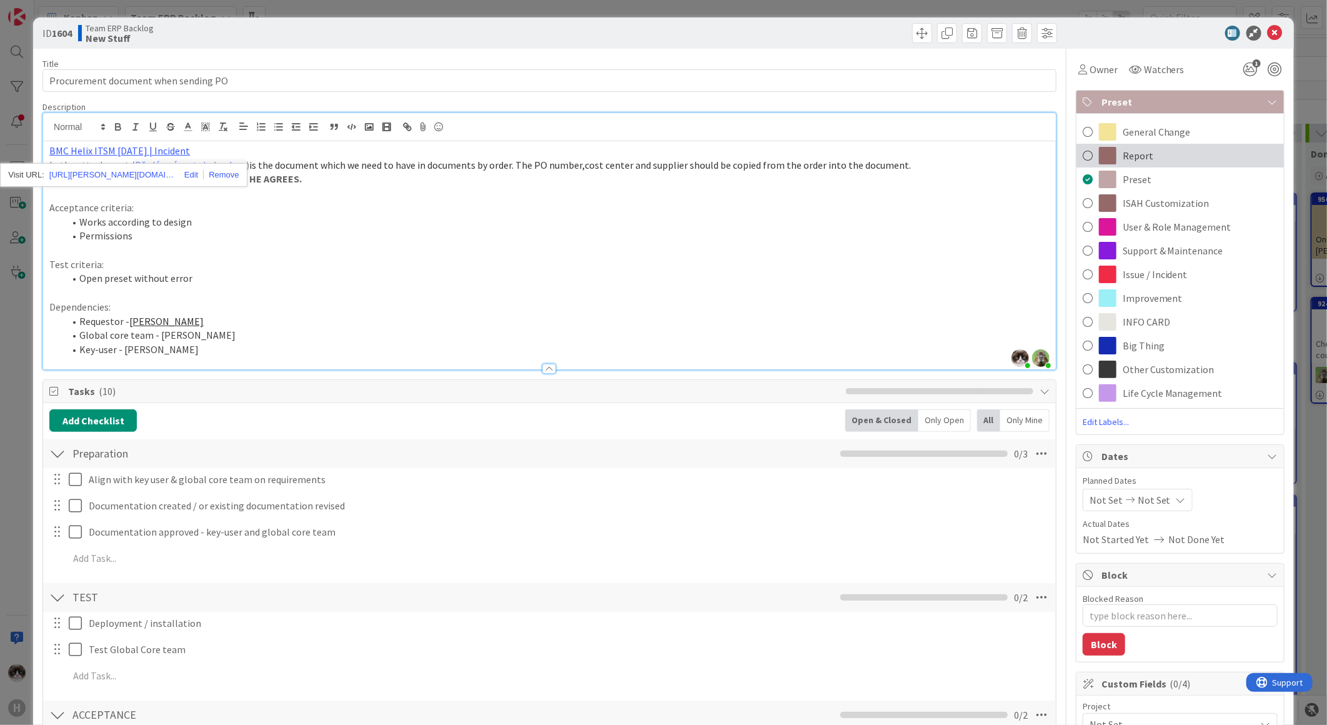
click at [1135, 159] on span "Report" at bounding box center [1138, 155] width 31 height 15
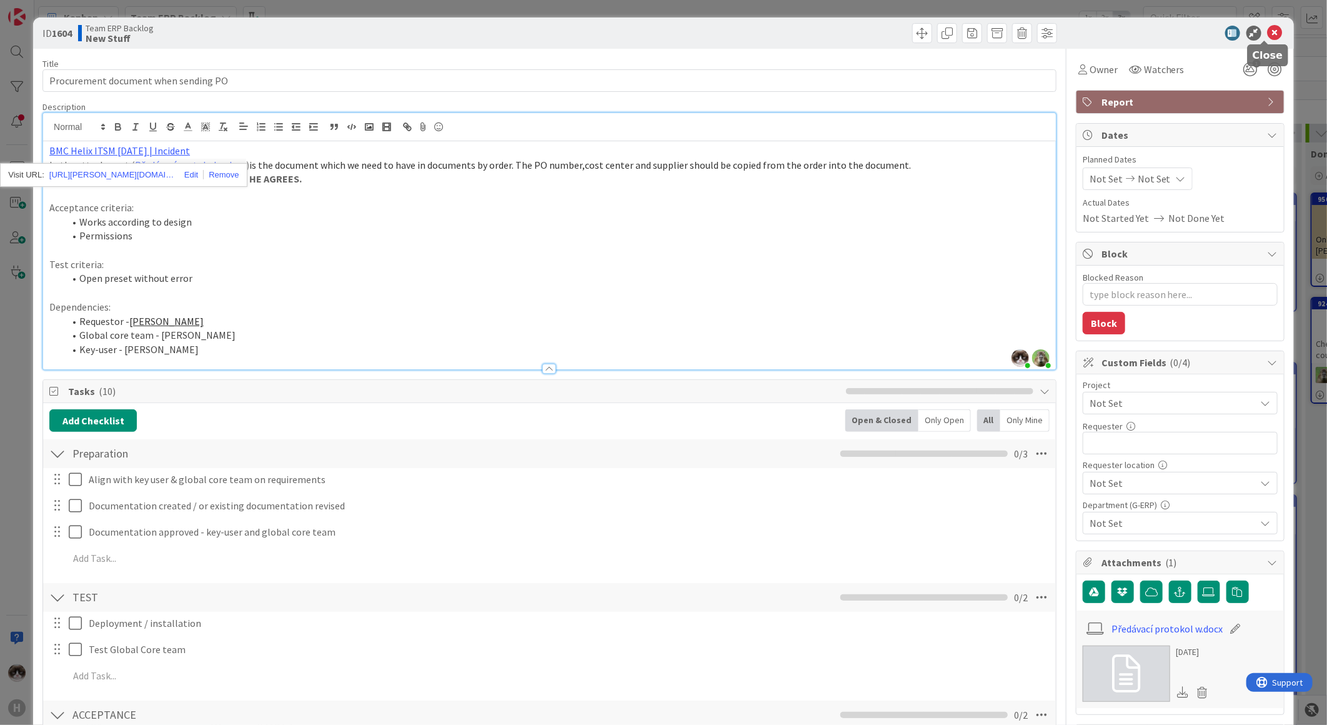
click at [1268, 34] on icon at bounding box center [1275, 33] width 15 height 15
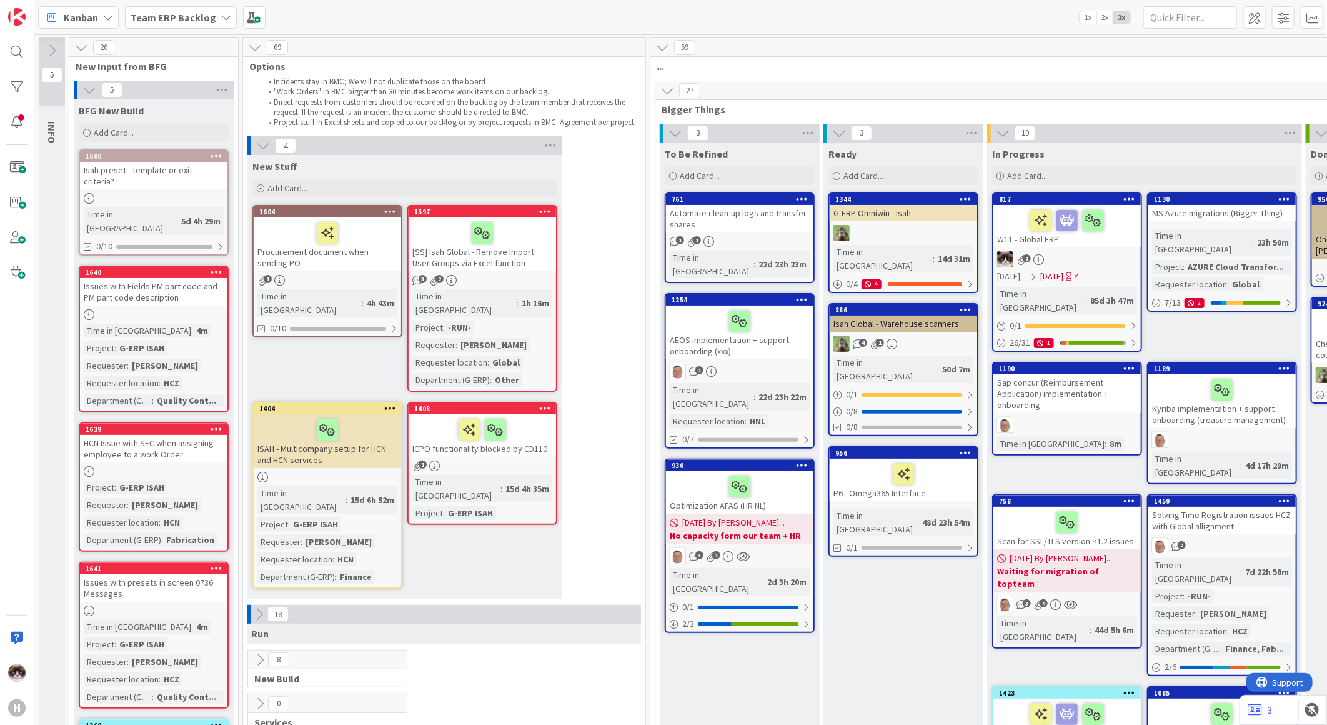
click at [372, 239] on div at bounding box center [327, 233] width 140 height 26
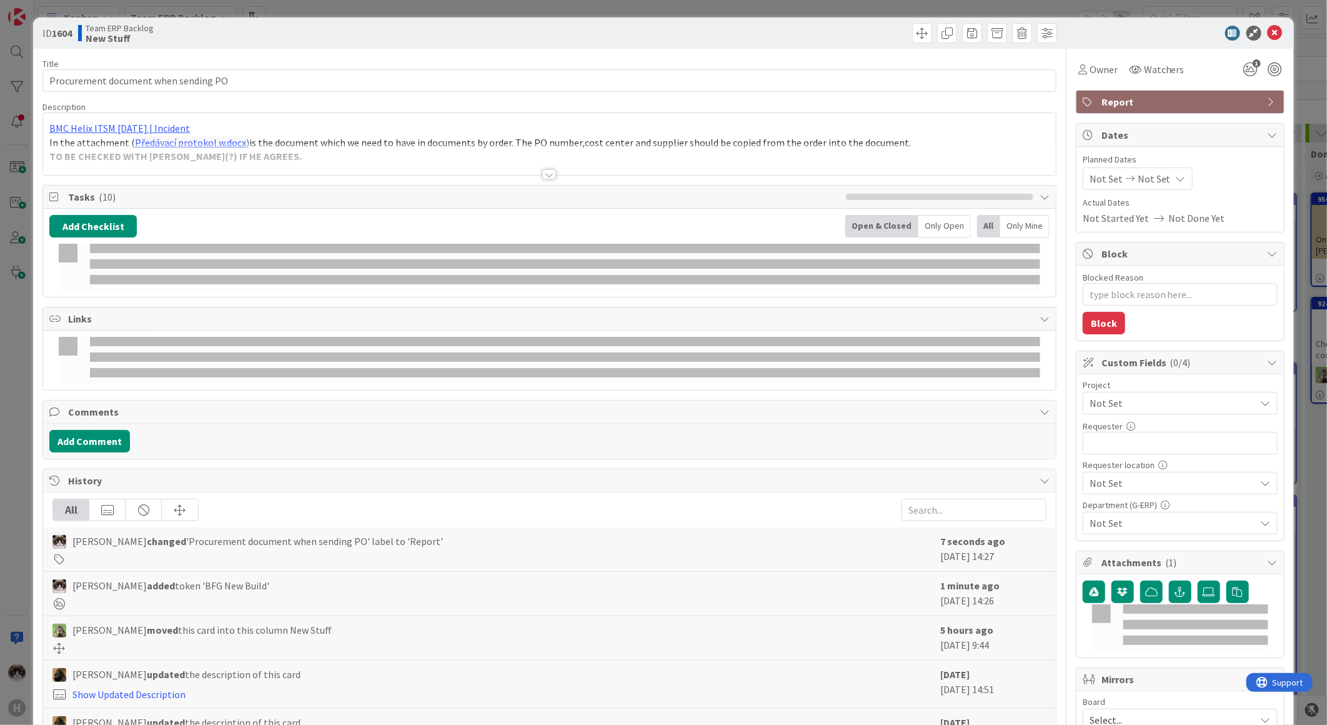
click at [1127, 404] on span "Not Set" at bounding box center [1170, 402] width 160 height 17
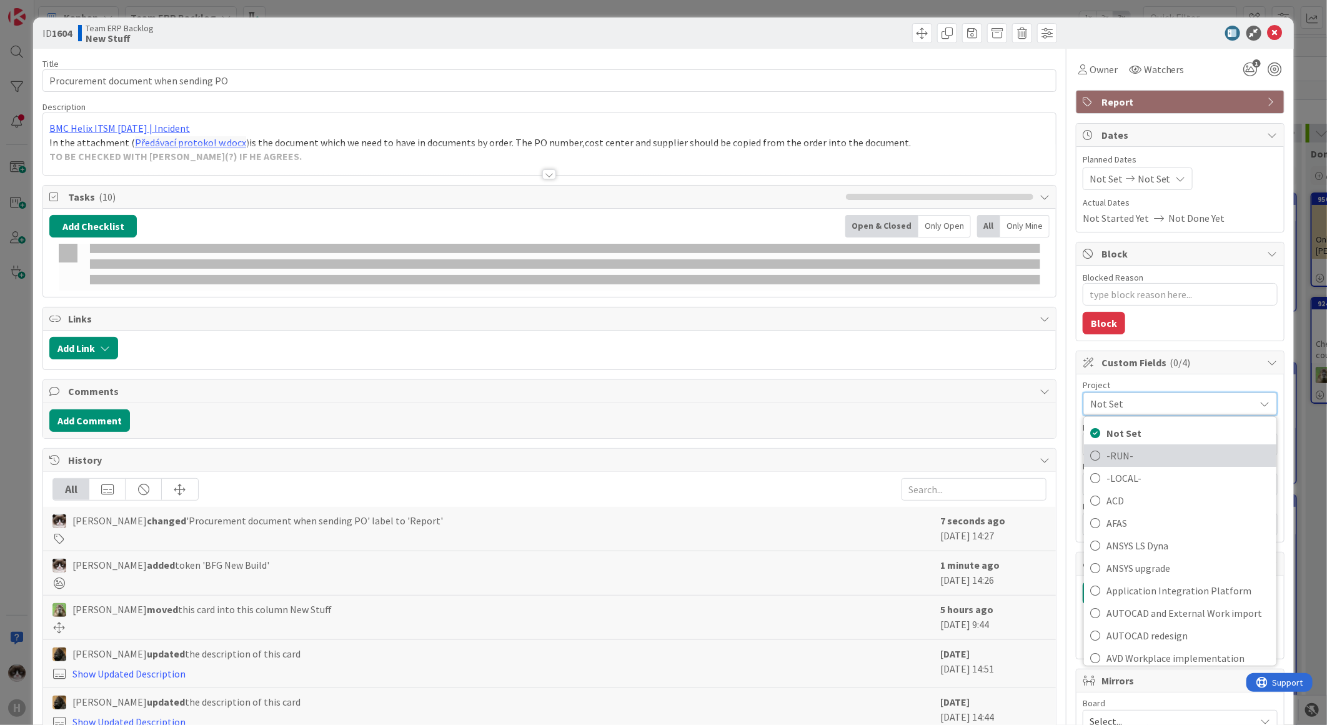
click at [1127, 459] on span "-RUN-" at bounding box center [1189, 455] width 164 height 19
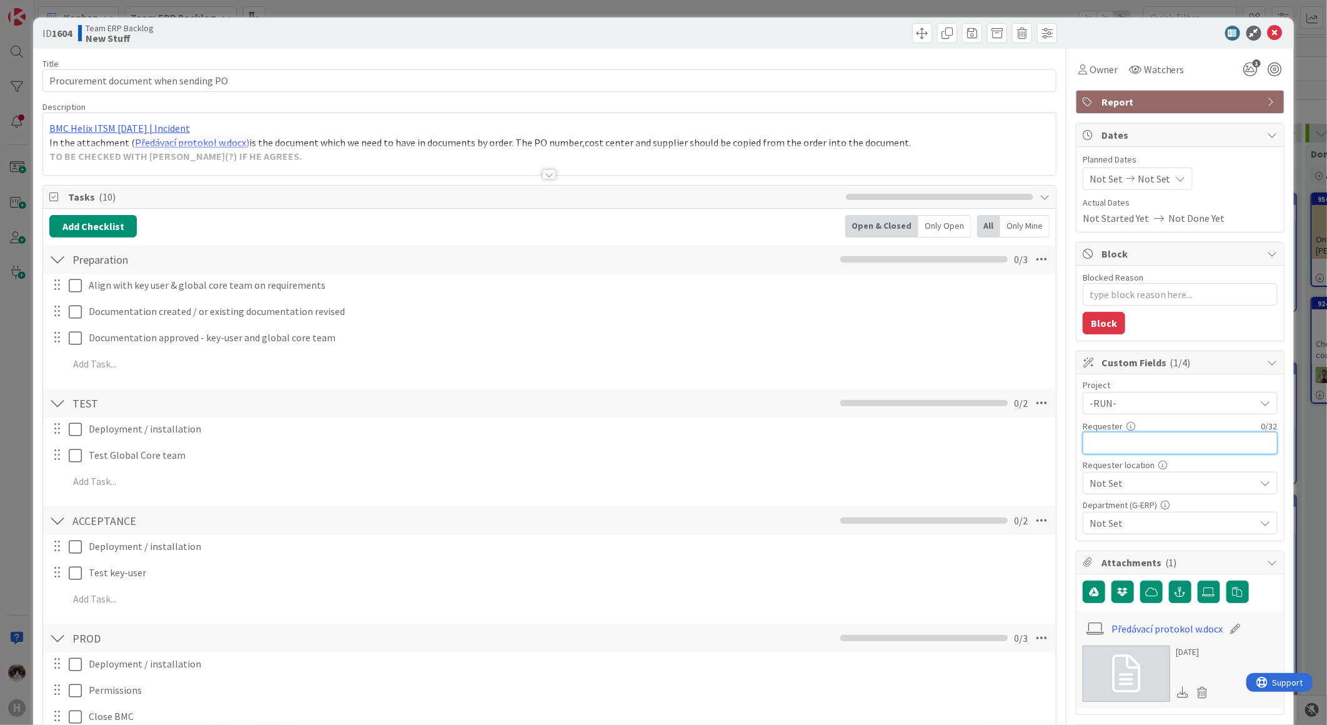
click at [1138, 441] on input "text" at bounding box center [1180, 443] width 195 height 22
click at [544, 181] on div "Title 36 / 128 Procurement document when sending PO Description BMC Helix ITSM …" at bounding box center [549, 641] width 1014 height 1184
click at [545, 175] on div at bounding box center [549, 174] width 14 height 10
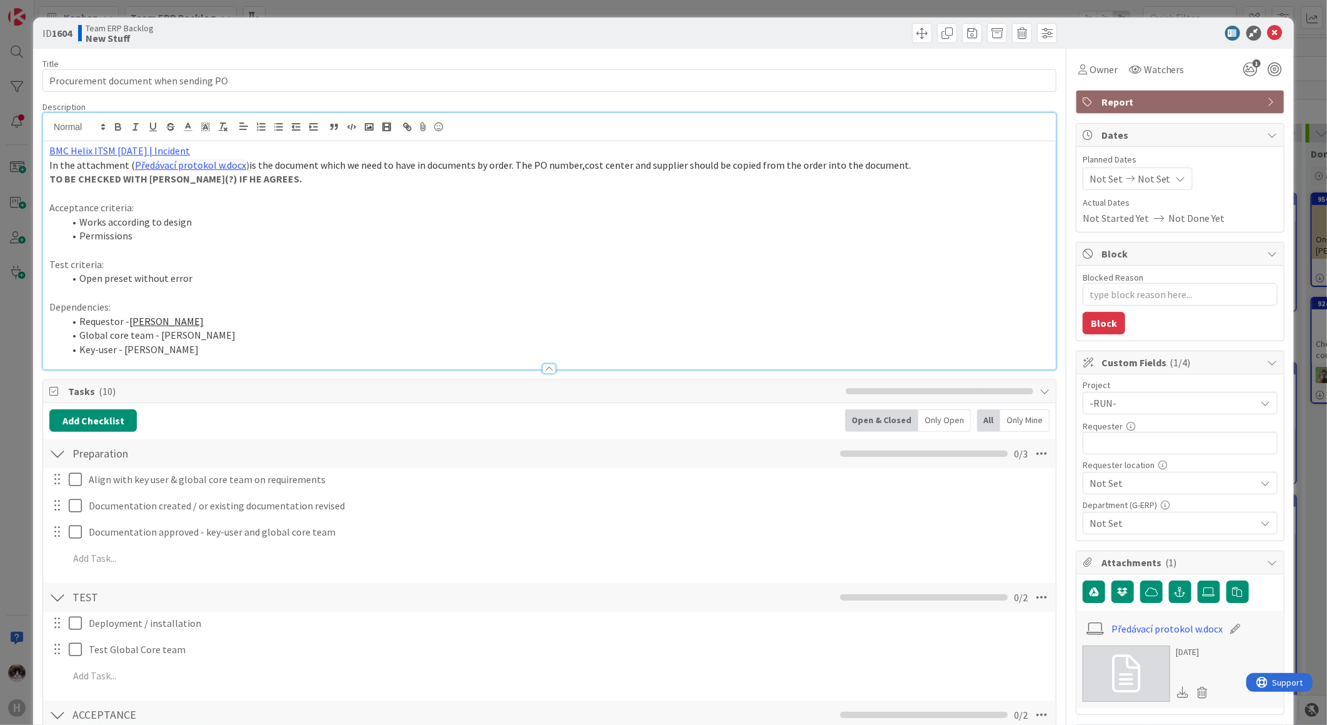
type textarea "x"
drag, startPoint x: 201, startPoint y: 320, endPoint x: 128, endPoint y: 326, distance: 72.8
click at [128, 326] on li "Requestor - [PERSON_NAME]" at bounding box center [556, 321] width 985 height 14
copy link "[PERSON_NAME]"
click at [1150, 447] on input "text" at bounding box center [1180, 443] width 195 height 22
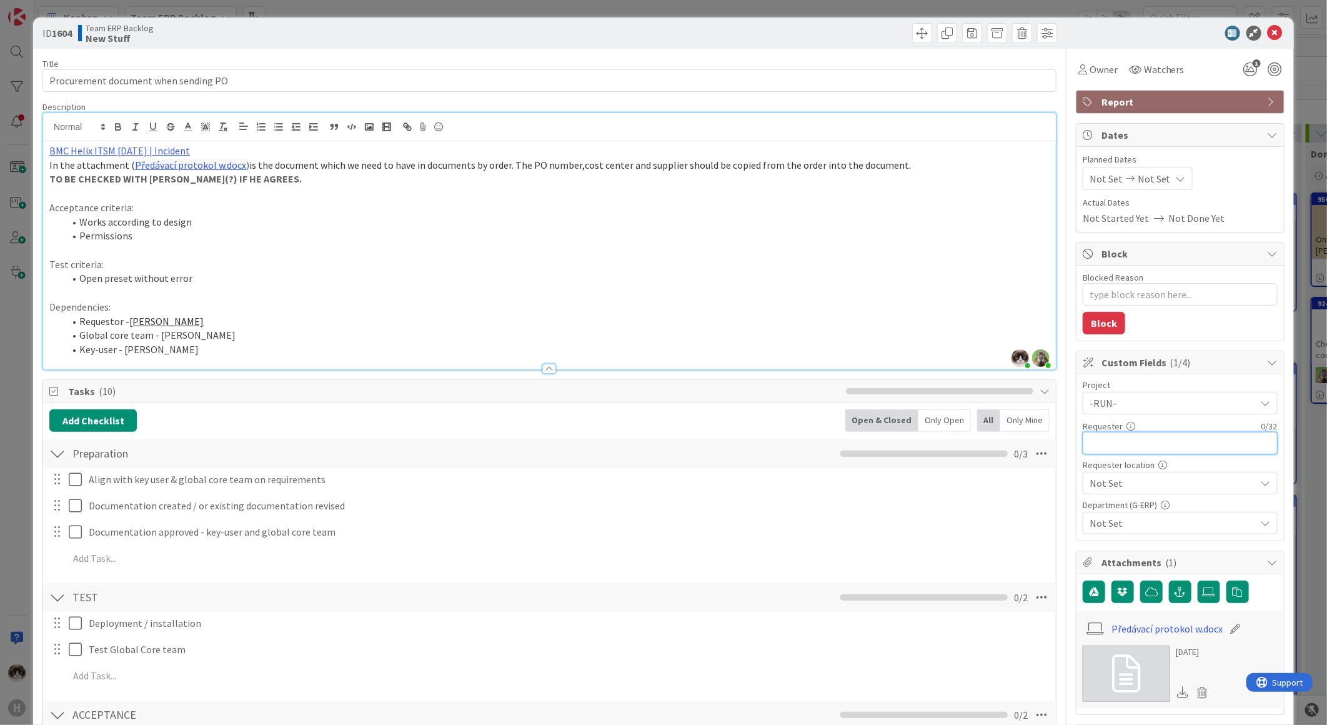
paste input "[PERSON_NAME]"
type input "[PERSON_NAME]"
click at [1153, 412] on span "Not Set" at bounding box center [1170, 402] width 160 height 17
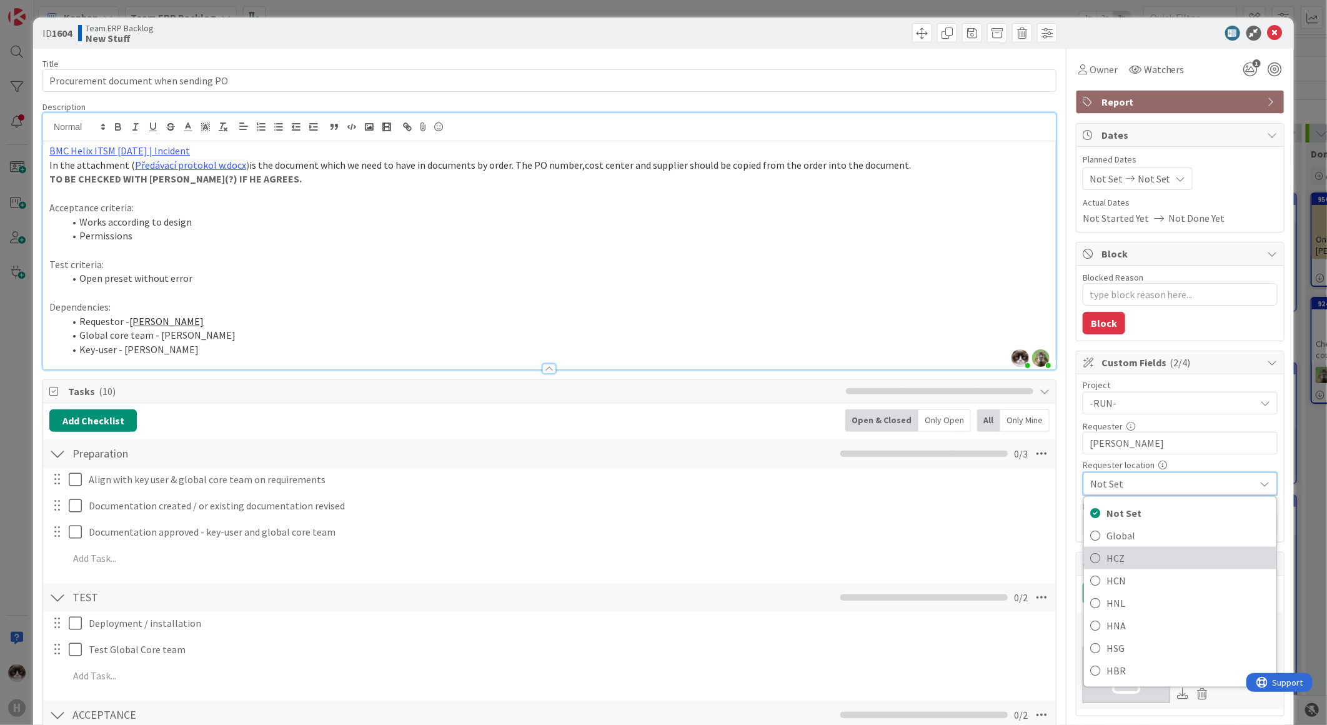
click at [1123, 563] on span "HCZ" at bounding box center [1189, 558] width 164 height 19
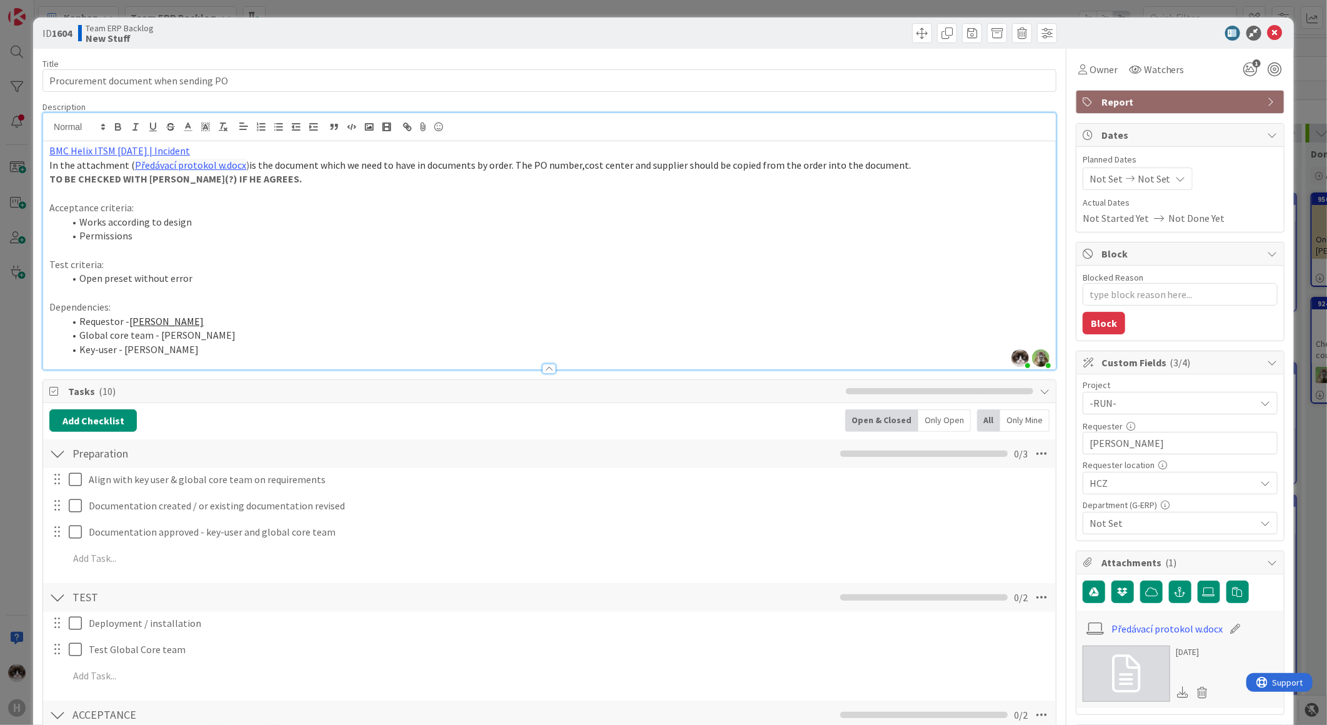
click at [1135, 524] on span "Not Set" at bounding box center [1173, 523] width 166 height 15
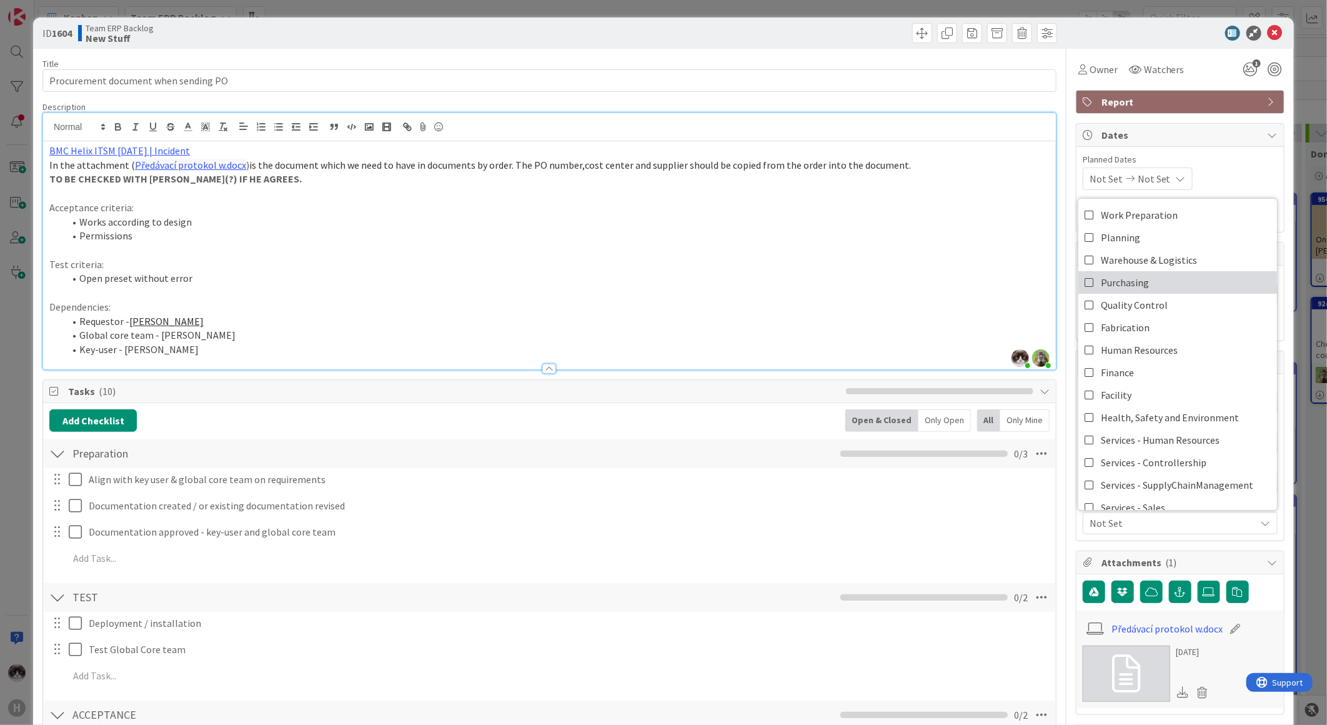
click at [1085, 289] on icon at bounding box center [1090, 282] width 10 height 19
click at [844, 306] on p "Dependencies:" at bounding box center [549, 307] width 1000 height 14
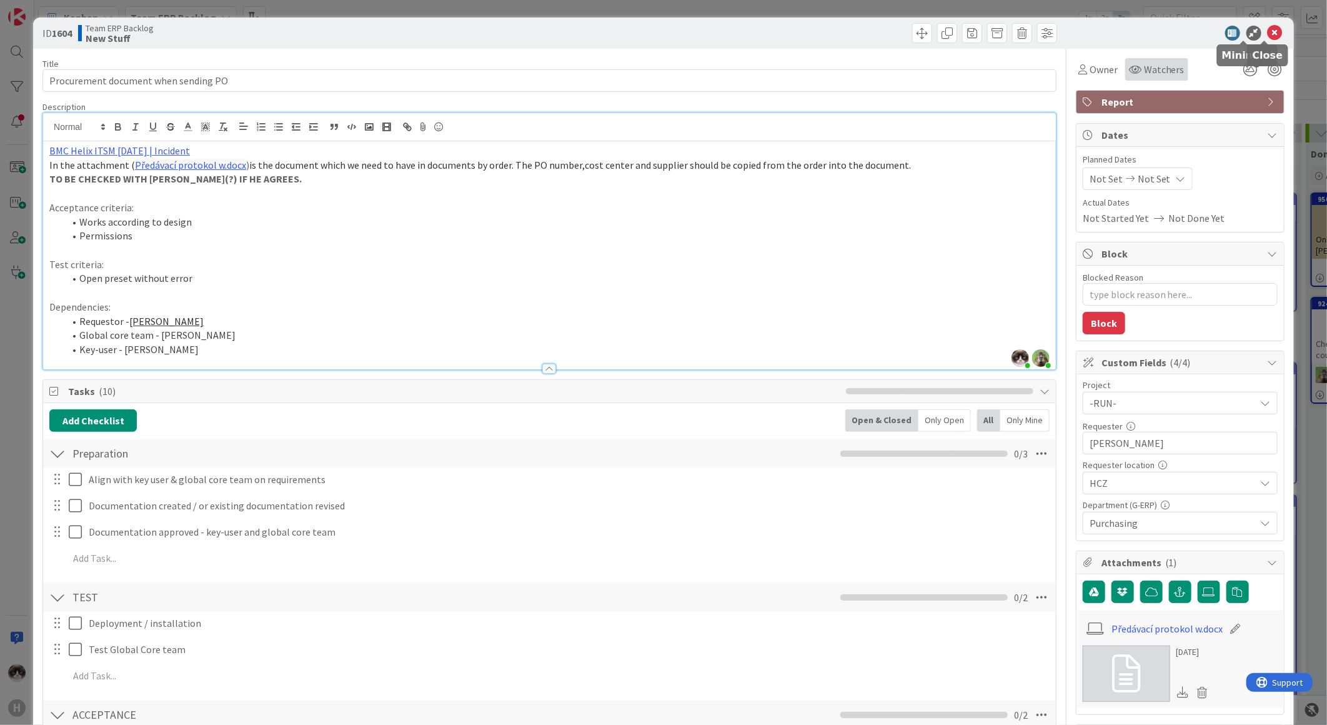
click at [1268, 29] on icon at bounding box center [1275, 33] width 15 height 15
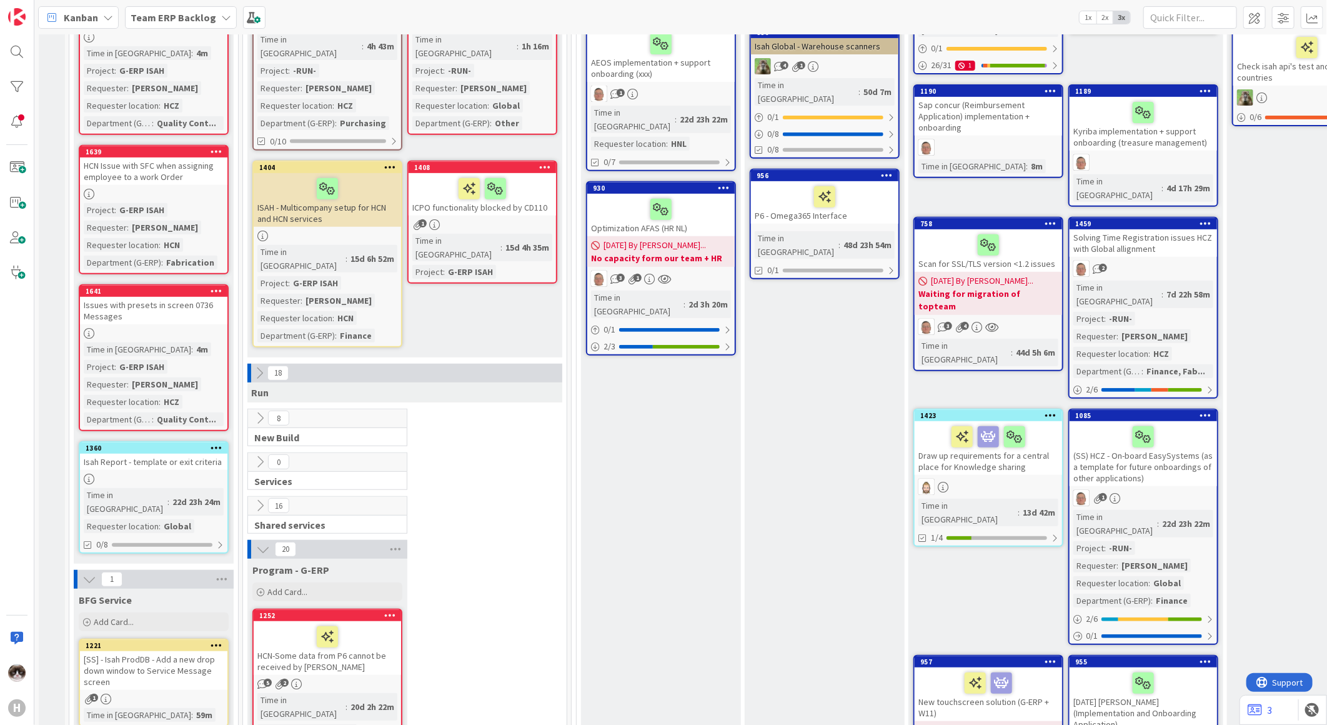
click at [259, 411] on icon at bounding box center [260, 418] width 14 height 14
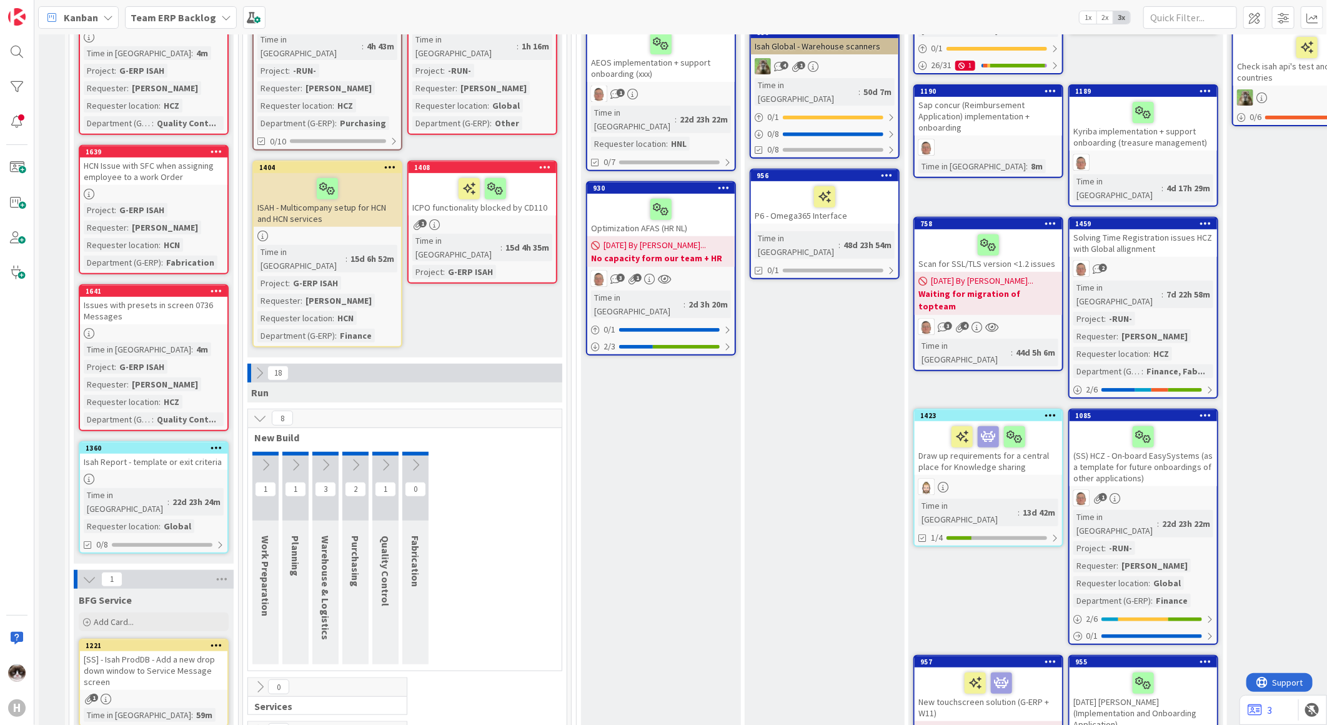
click at [349, 458] on icon at bounding box center [356, 465] width 14 height 14
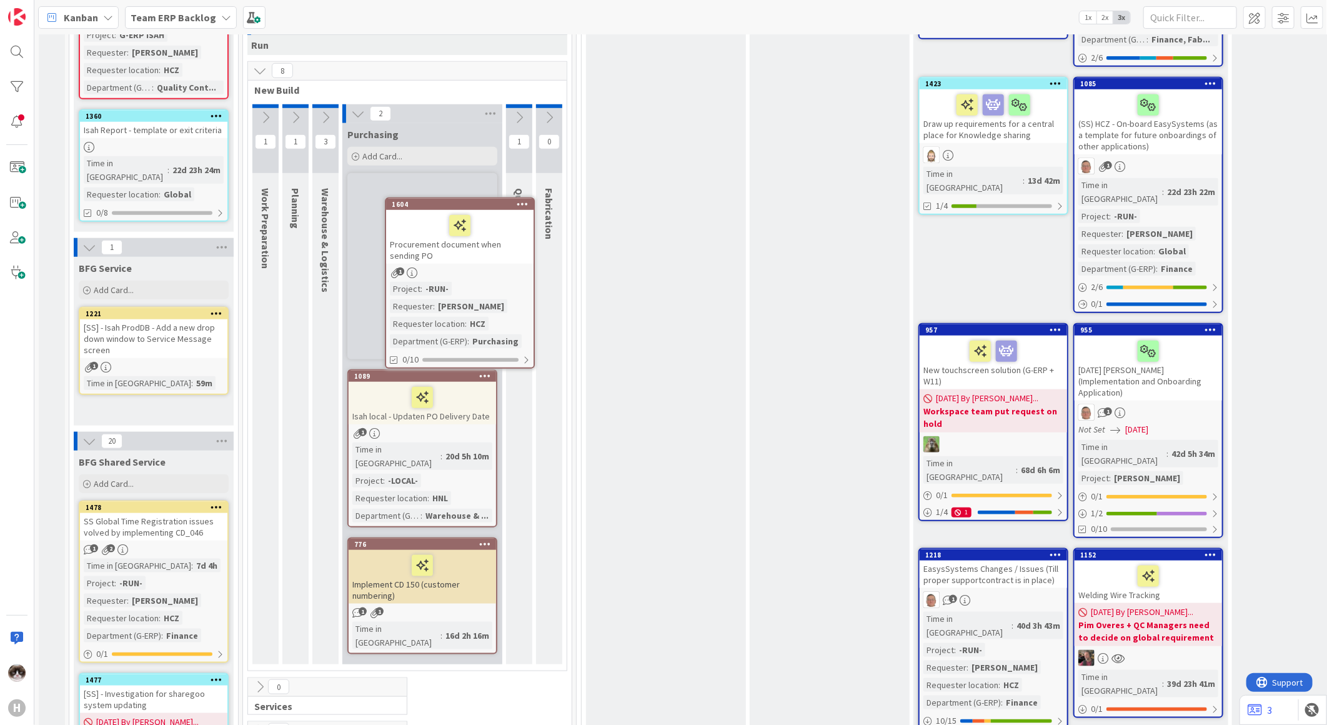
scroll to position [609, 0]
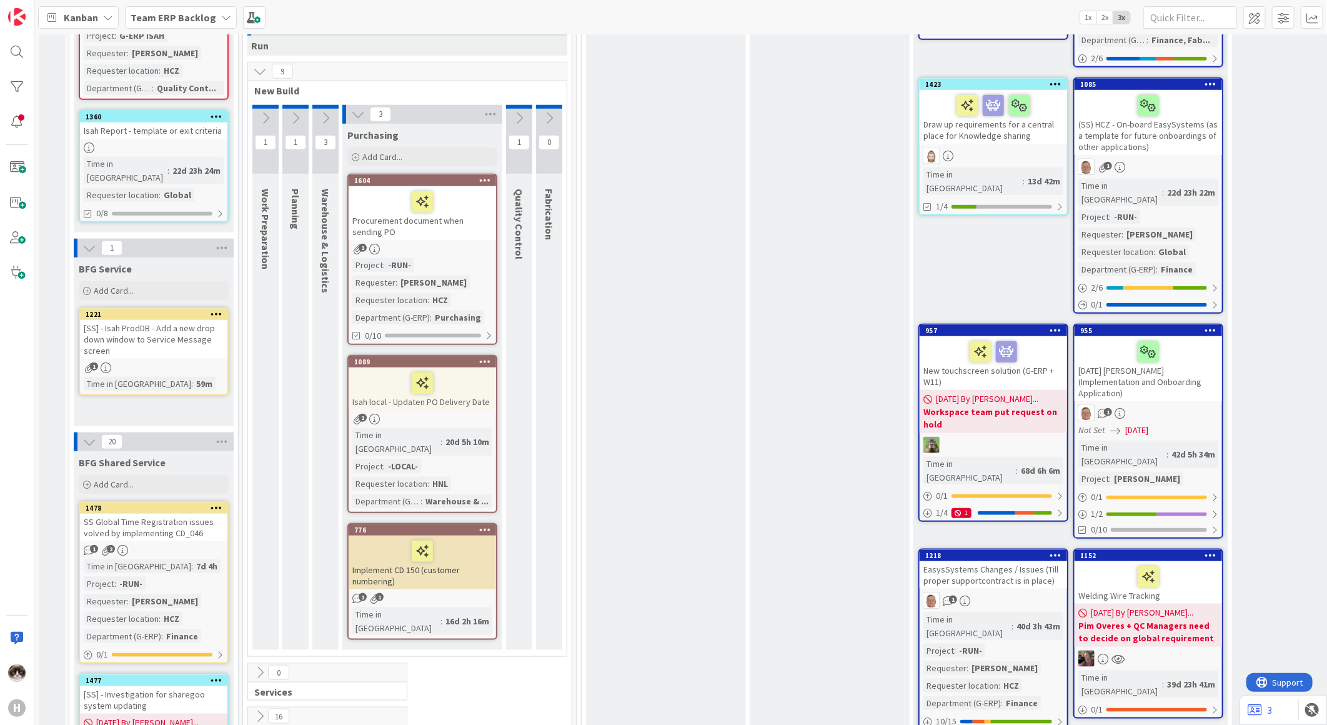
click at [472, 663] on div "0 Services" at bounding box center [408, 685] width 324 height 44
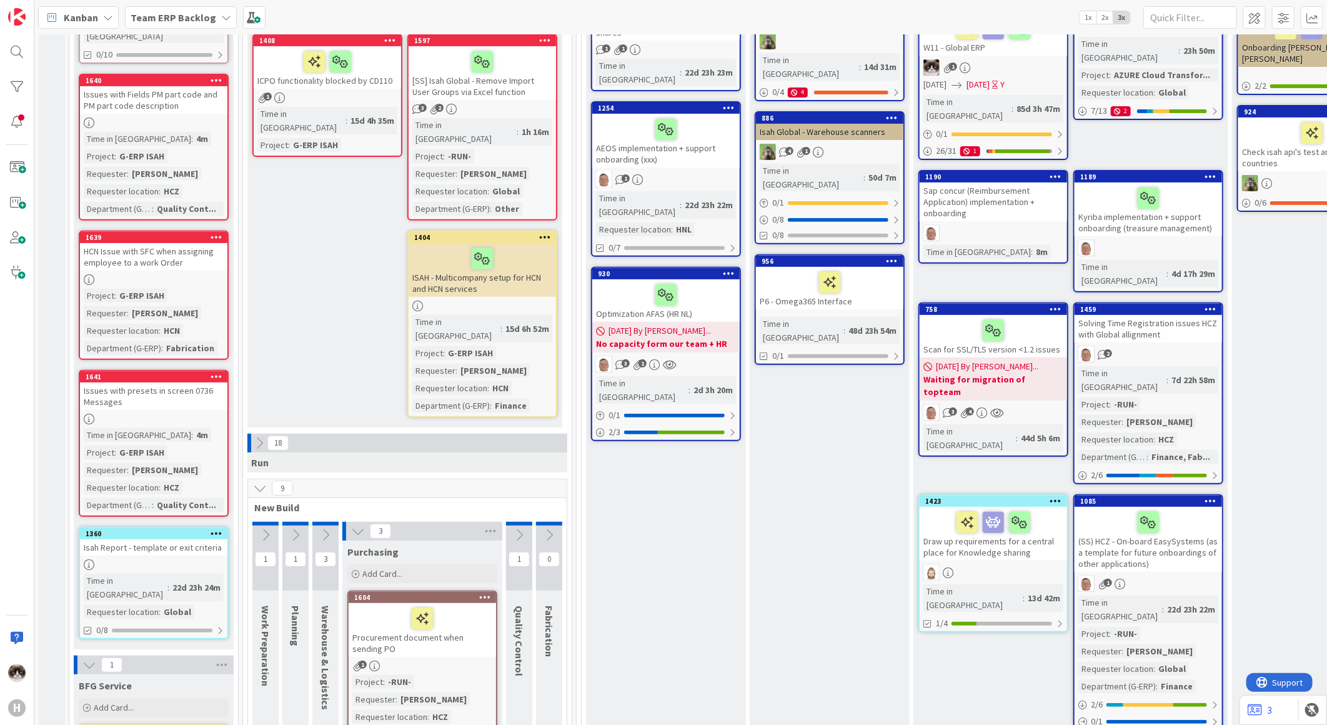
scroll to position [0, 0]
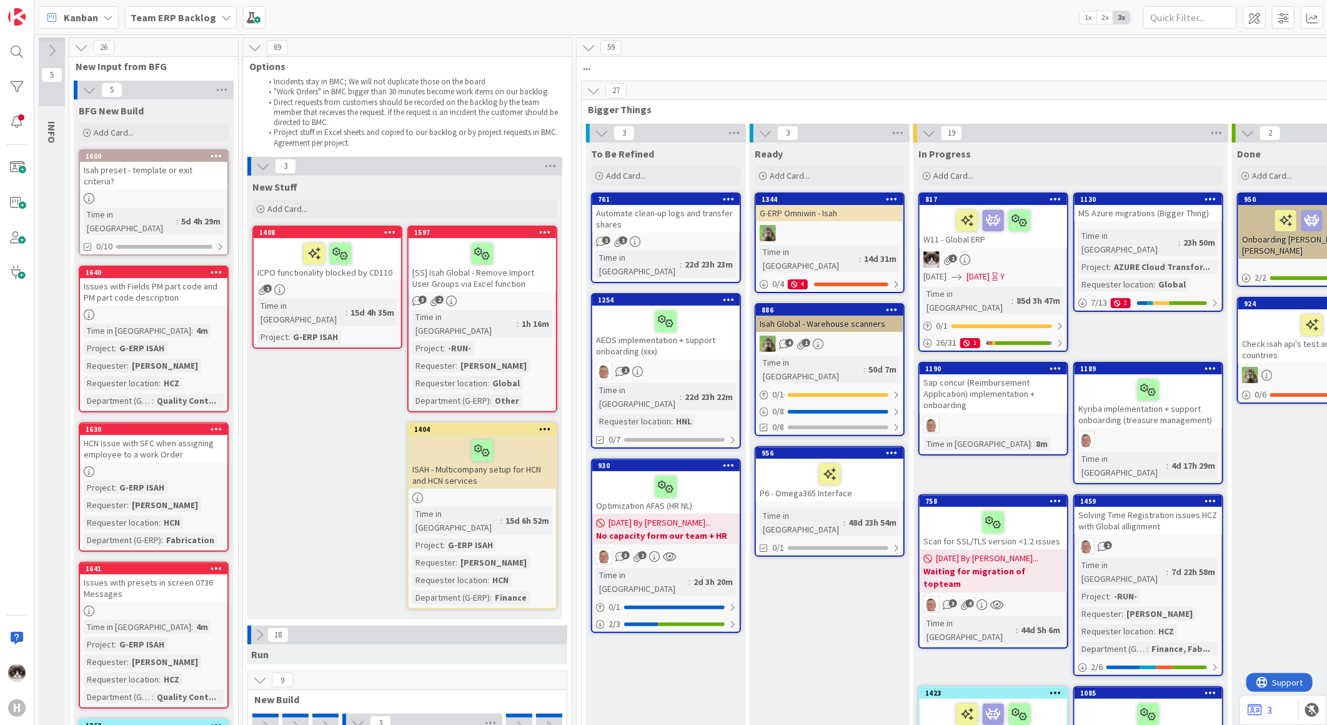
click at [522, 327] on div "Time in Column : 1h 16m Project : -RUN- Requester : [PERSON_NAME] Requester loc…" at bounding box center [482, 358] width 140 height 97
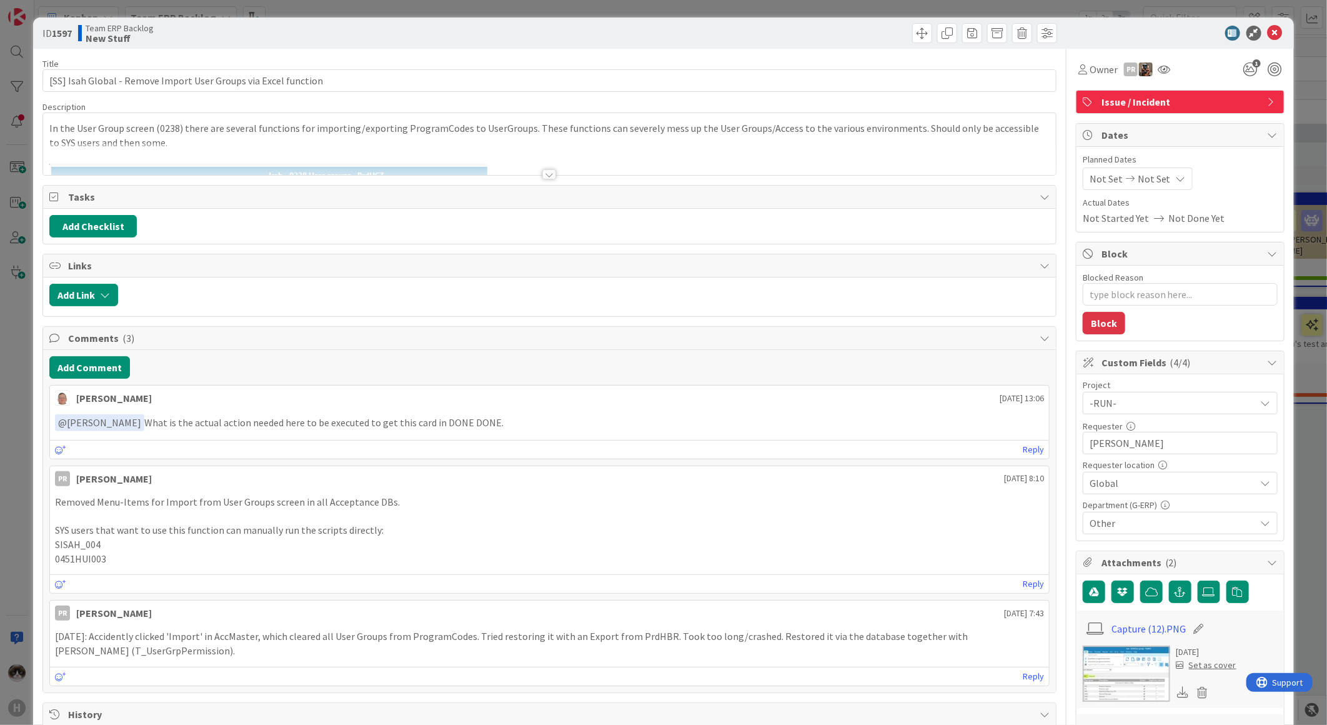
type textarea "x"
click at [547, 177] on div at bounding box center [549, 174] width 14 height 10
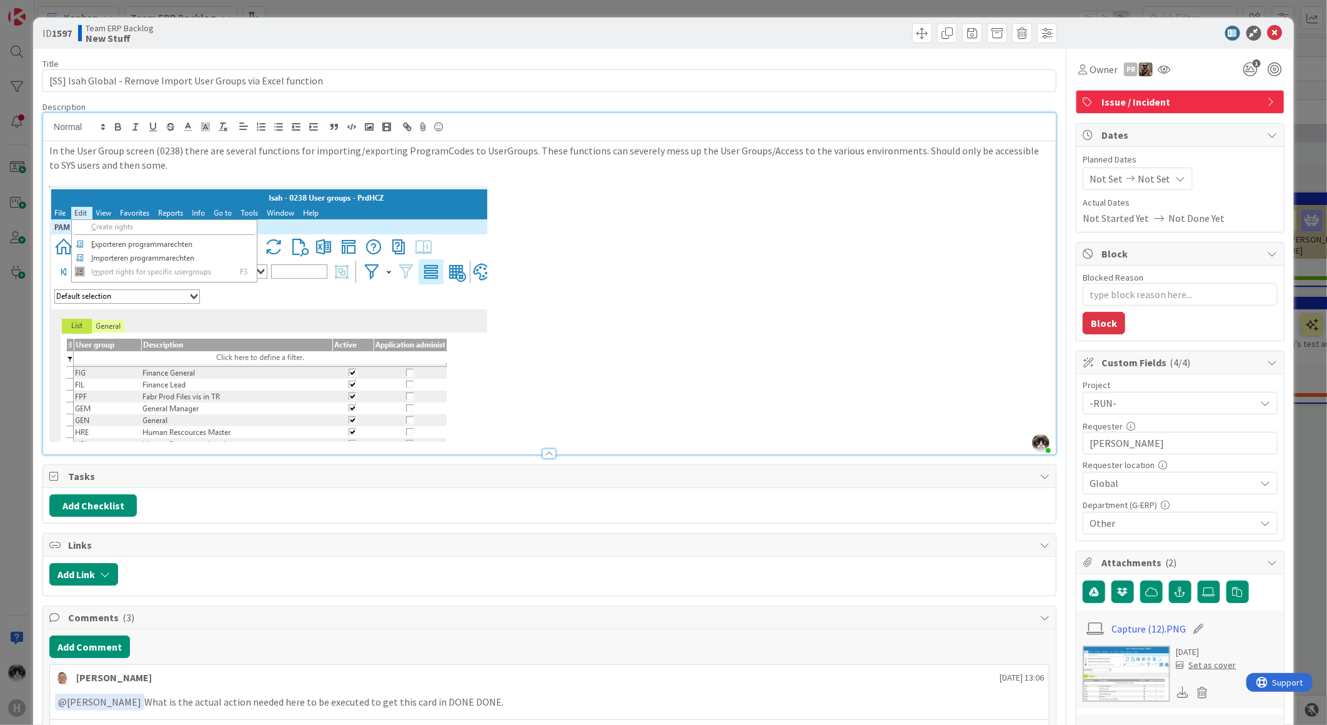
scroll to position [277, 0]
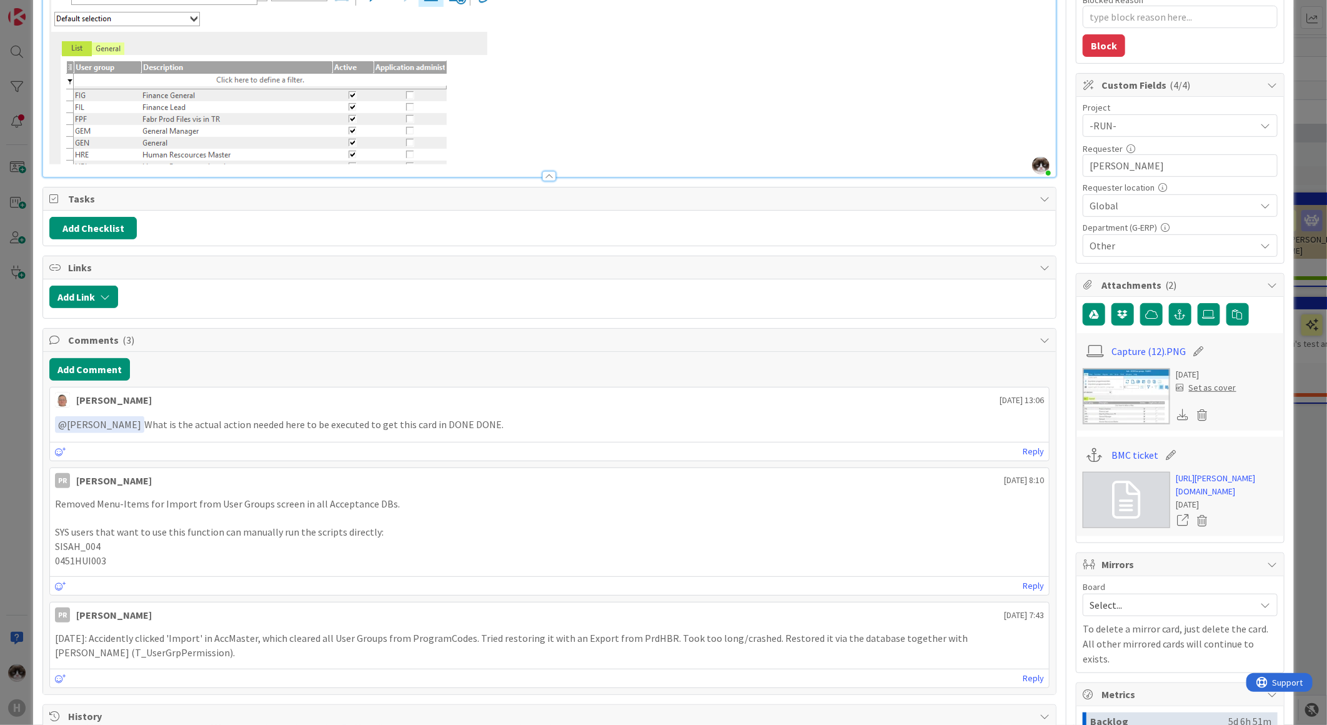
drag, startPoint x: 346, startPoint y: 424, endPoint x: 559, endPoint y: 414, distance: 212.7
click at [559, 414] on div "﻿ @ [PERSON_NAME] ﻿ What is the actual action needed here to be executed to get…" at bounding box center [549, 424] width 999 height 27
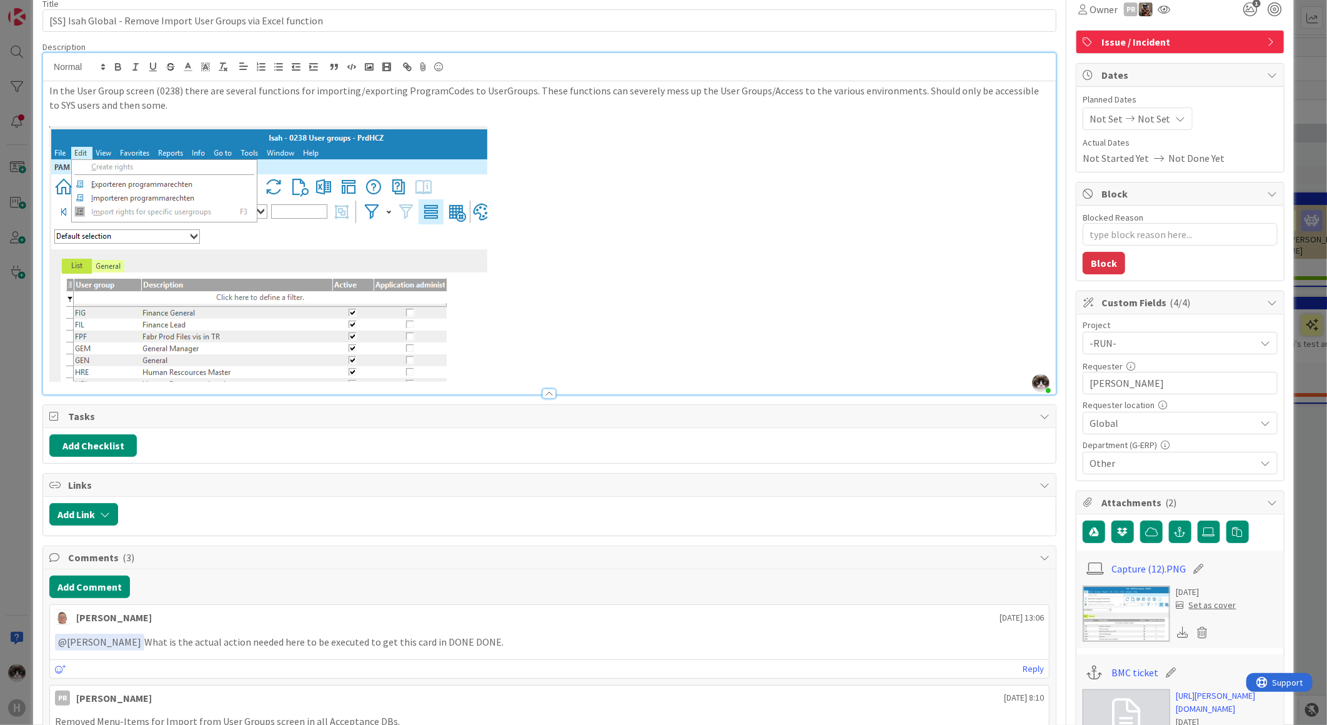
scroll to position [0, 0]
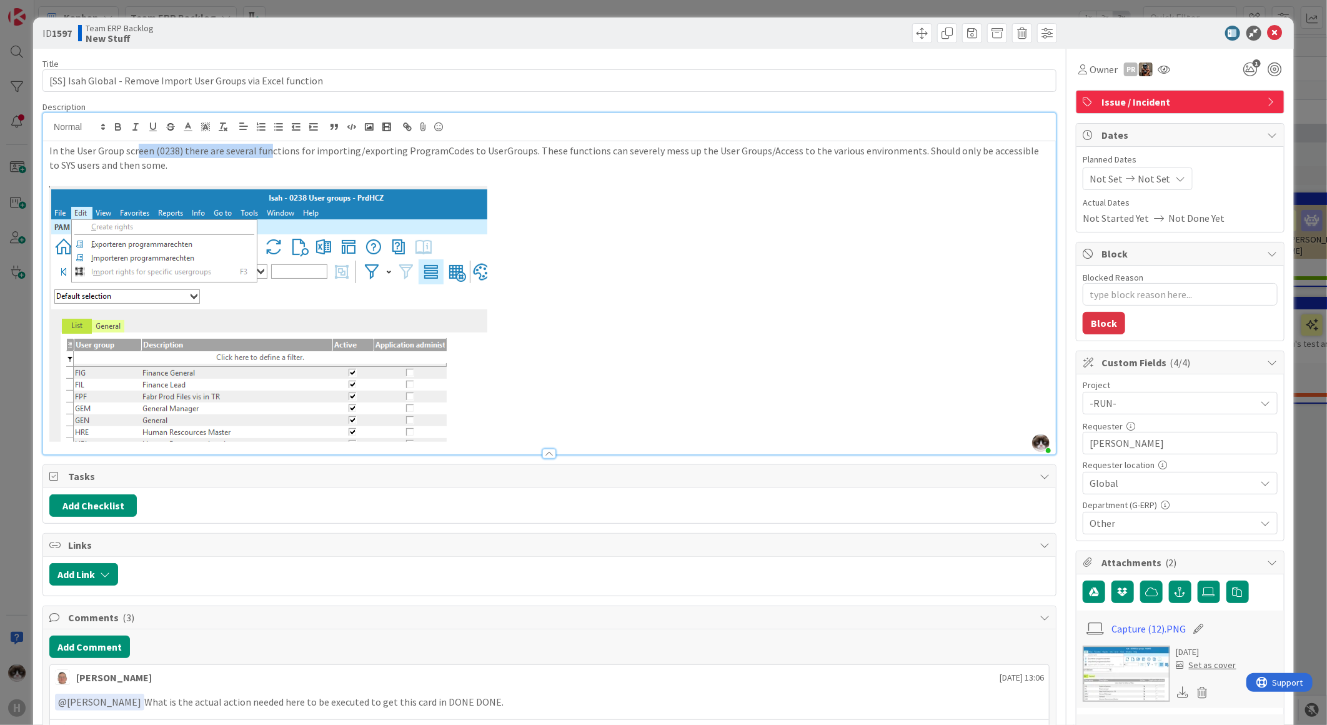
drag, startPoint x: 141, startPoint y: 156, endPoint x: 267, endPoint y: 156, distance: 126.2
click at [267, 156] on p "In the User Group screen (0238) there are several functions for importing/expor…" at bounding box center [549, 158] width 1000 height 28
drag, startPoint x: 479, startPoint y: 152, endPoint x: 574, endPoint y: 162, distance: 94.9
click at [573, 152] on p "In the User Group screen (0238) there are several functions for importing/expor…" at bounding box center [549, 158] width 1000 height 28
click at [164, 171] on p "In the User Group screen (0238) there are several functions for importing/expor…" at bounding box center [549, 158] width 1000 height 28
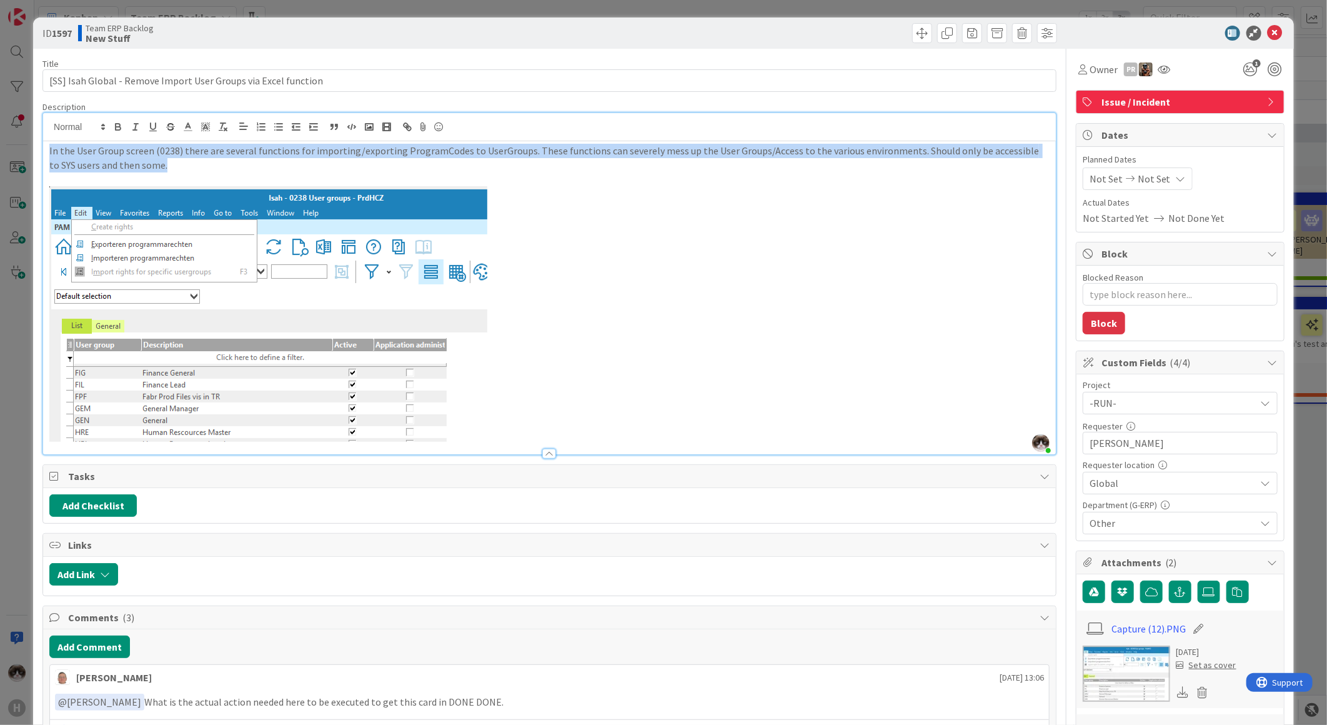
drag, startPoint x: 157, startPoint y: 170, endPoint x: 23, endPoint y: 149, distance: 135.4
click at [23, 149] on div "ID 1597 Team ERP Backlog New Stuff Title 63 / 128 [SS] Isah Global - Remove Imp…" at bounding box center [663, 362] width 1327 height 725
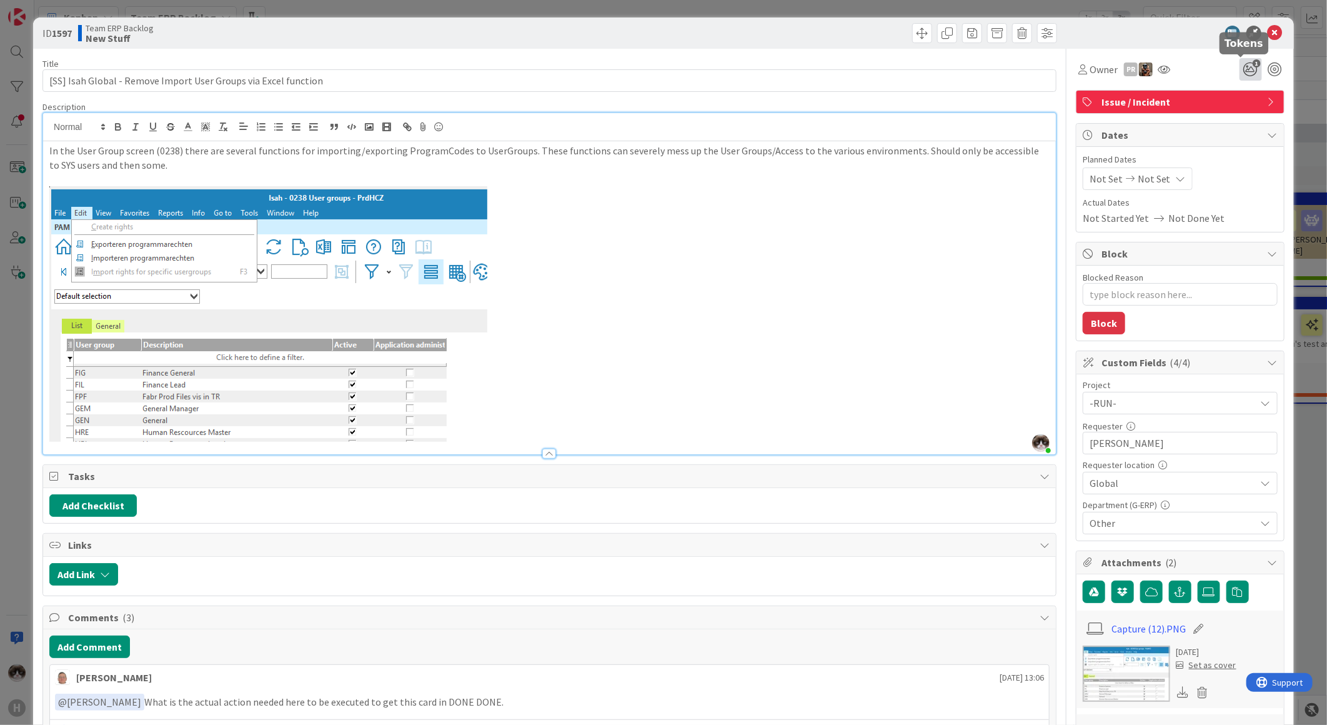
click at [1240, 66] on icon "1" at bounding box center [1251, 69] width 22 height 22
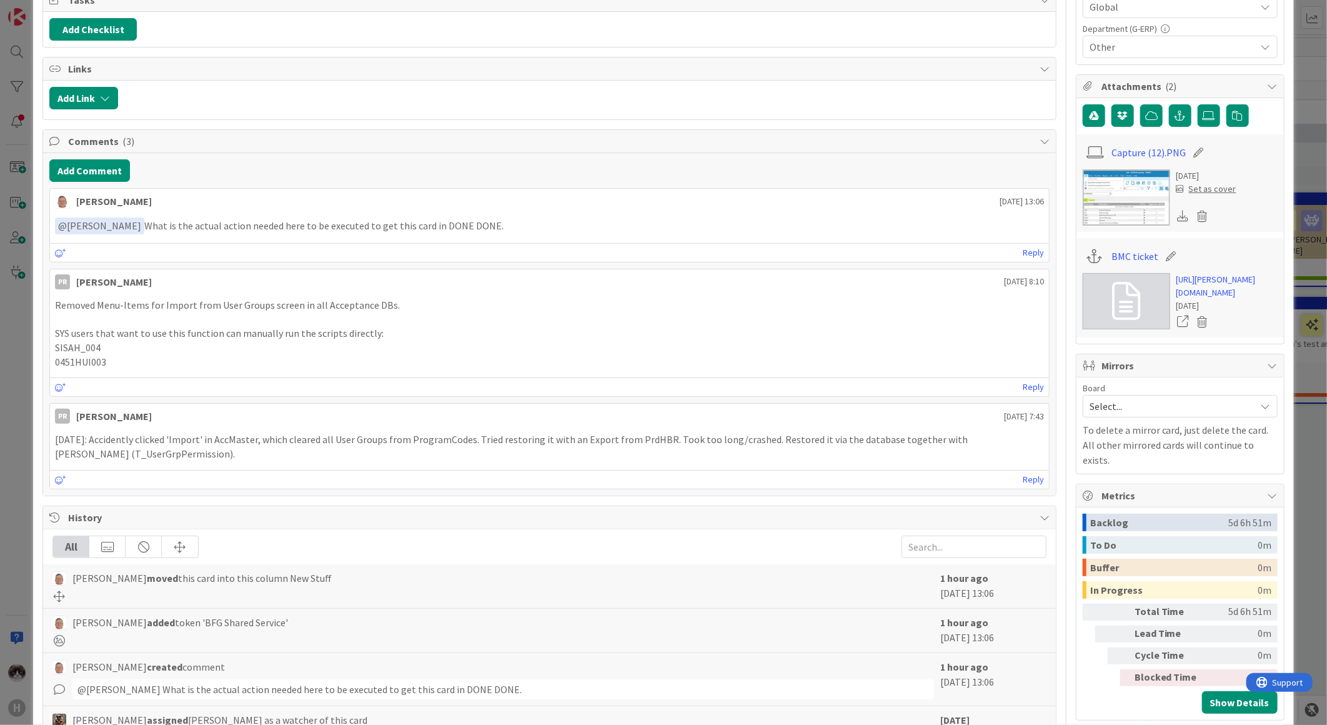
scroll to position [611, 0]
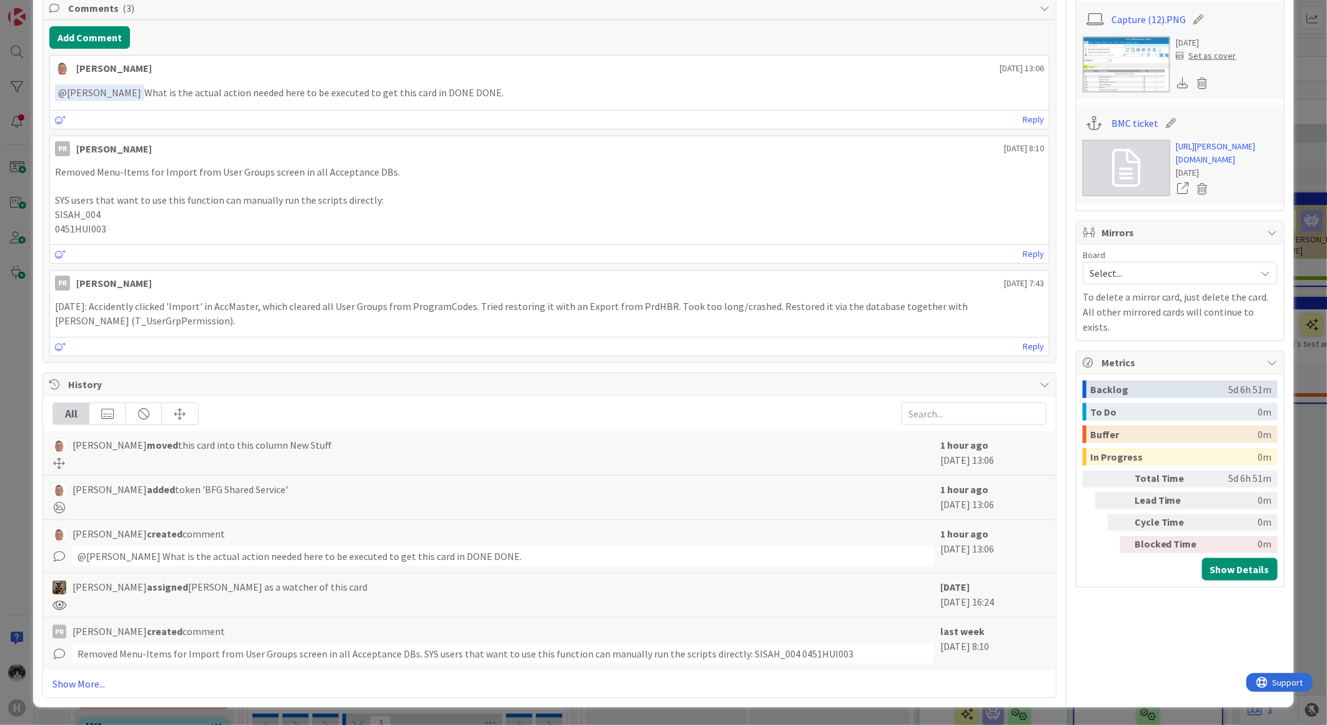
click at [86, 669] on div "PR [PERSON_NAME] created comment Removed Menu-Items for Import from User Groups…" at bounding box center [549, 643] width 1013 height 52
click at [87, 682] on link "Show More..." at bounding box center [549, 683] width 994 height 15
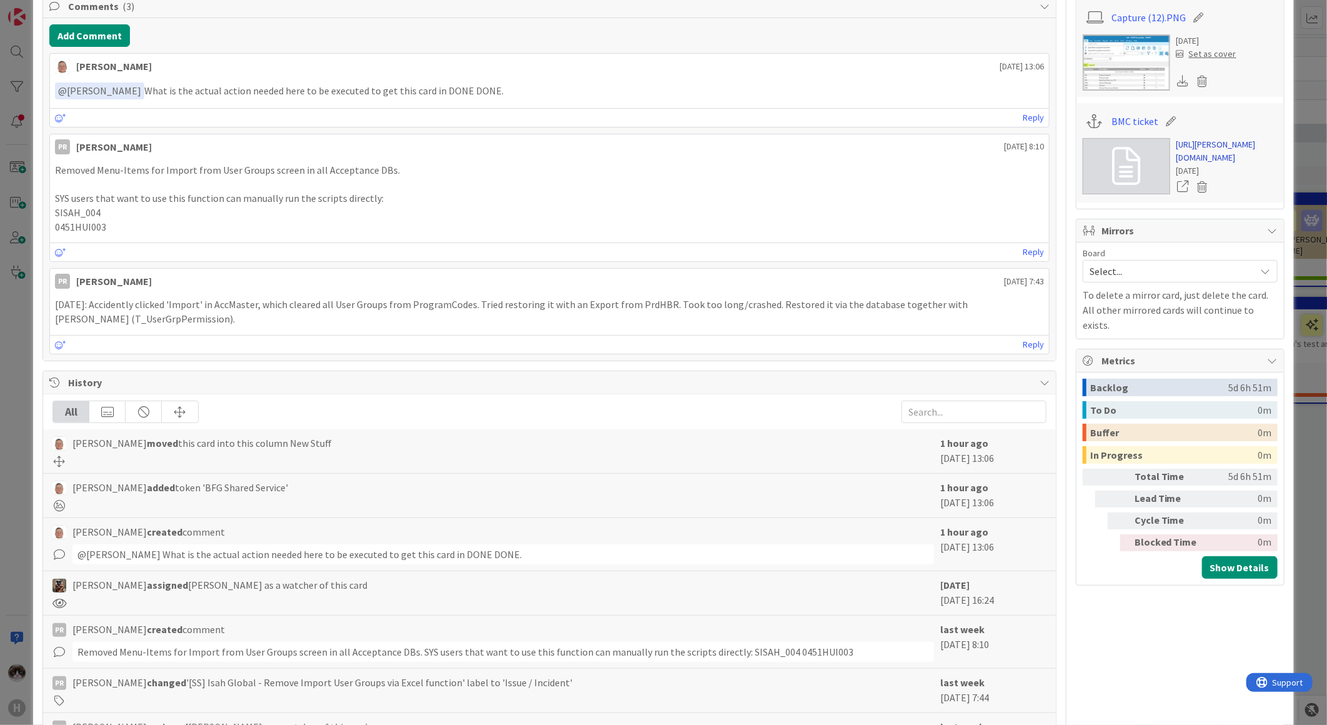
click at [1217, 157] on link "[URL][PERSON_NAME][DOMAIN_NAME]" at bounding box center [1227, 151] width 101 height 26
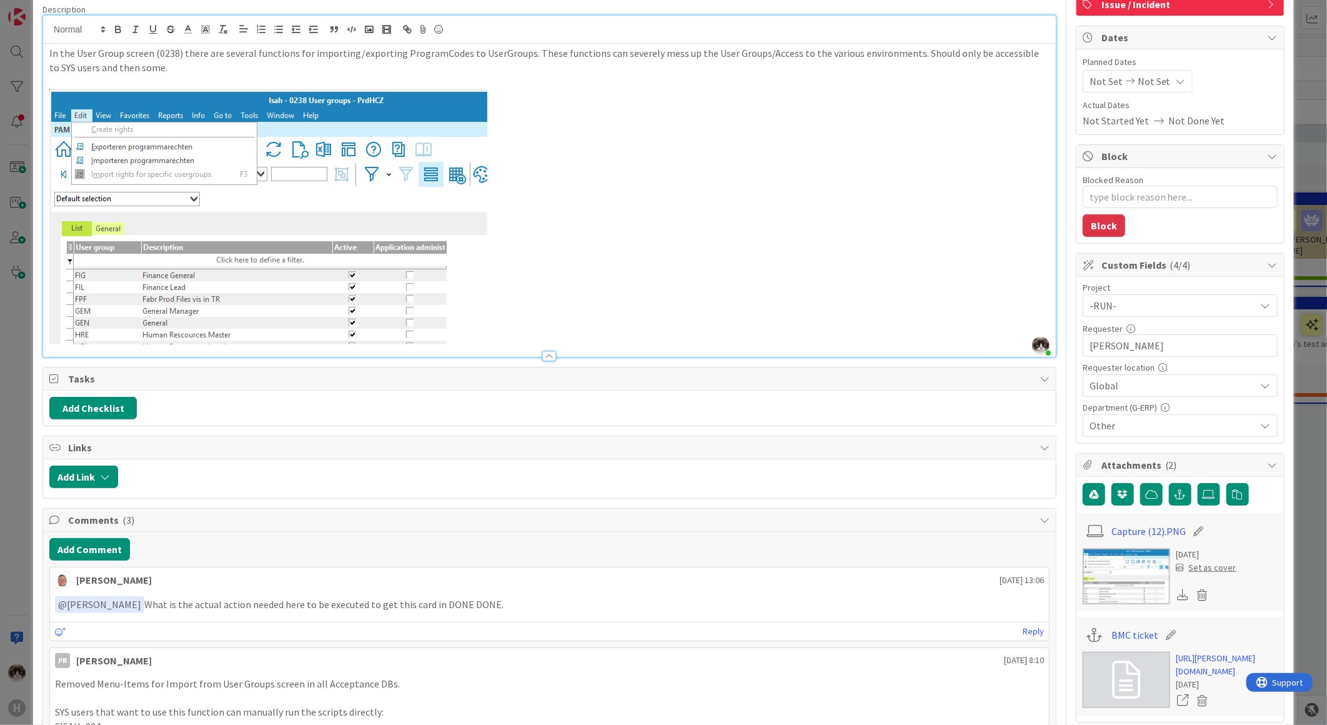
scroll to position [0, 0]
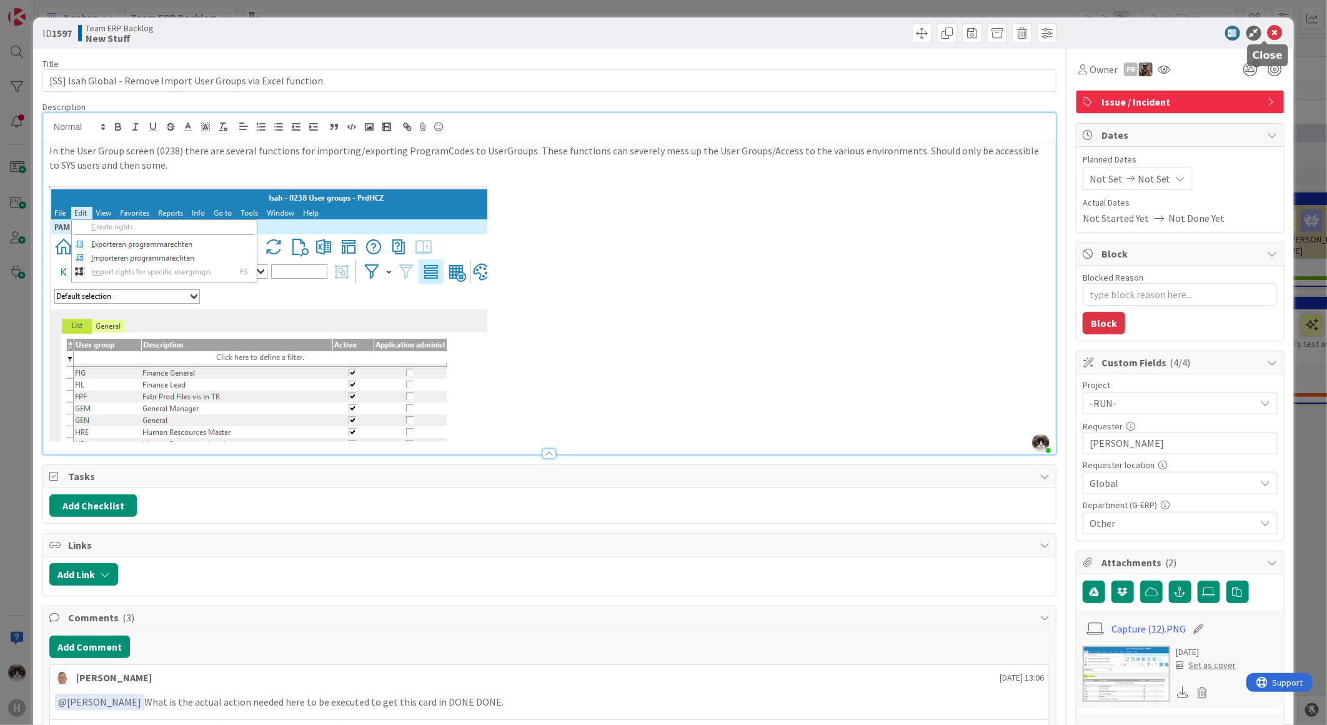
click at [1268, 32] on icon at bounding box center [1275, 33] width 15 height 15
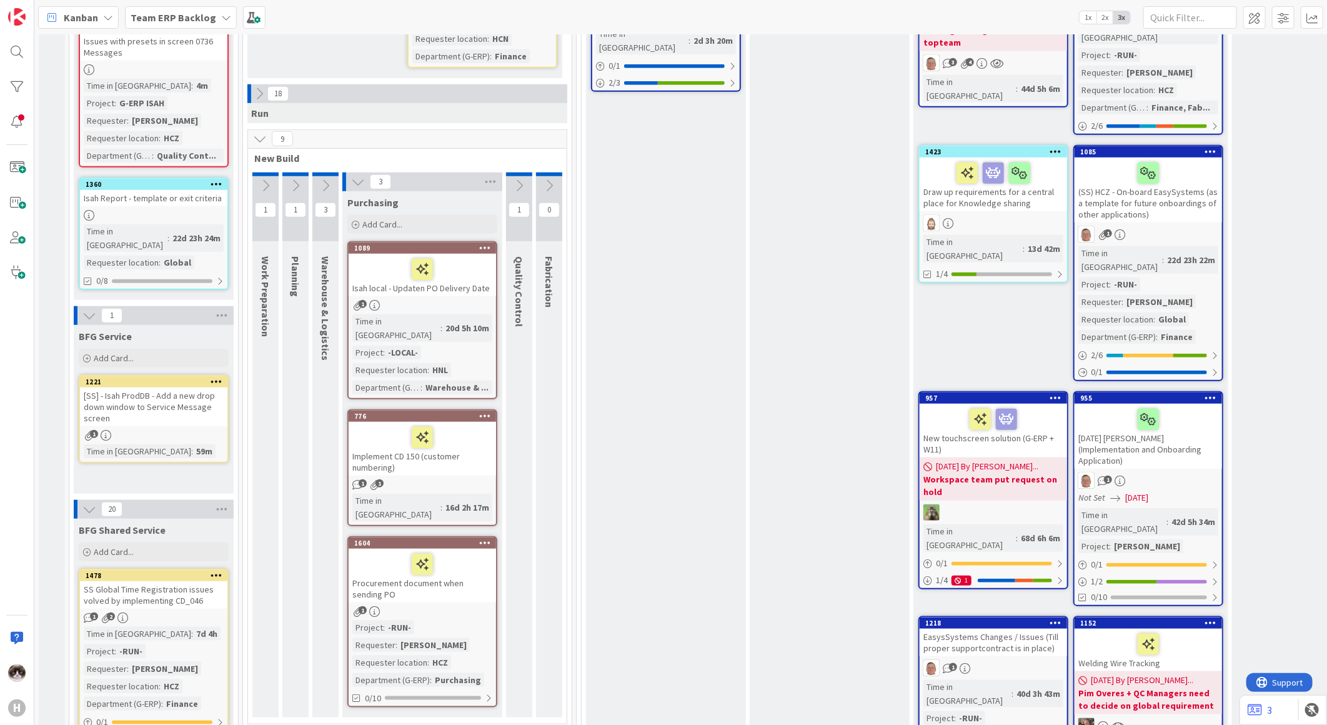
scroll to position [694, 0]
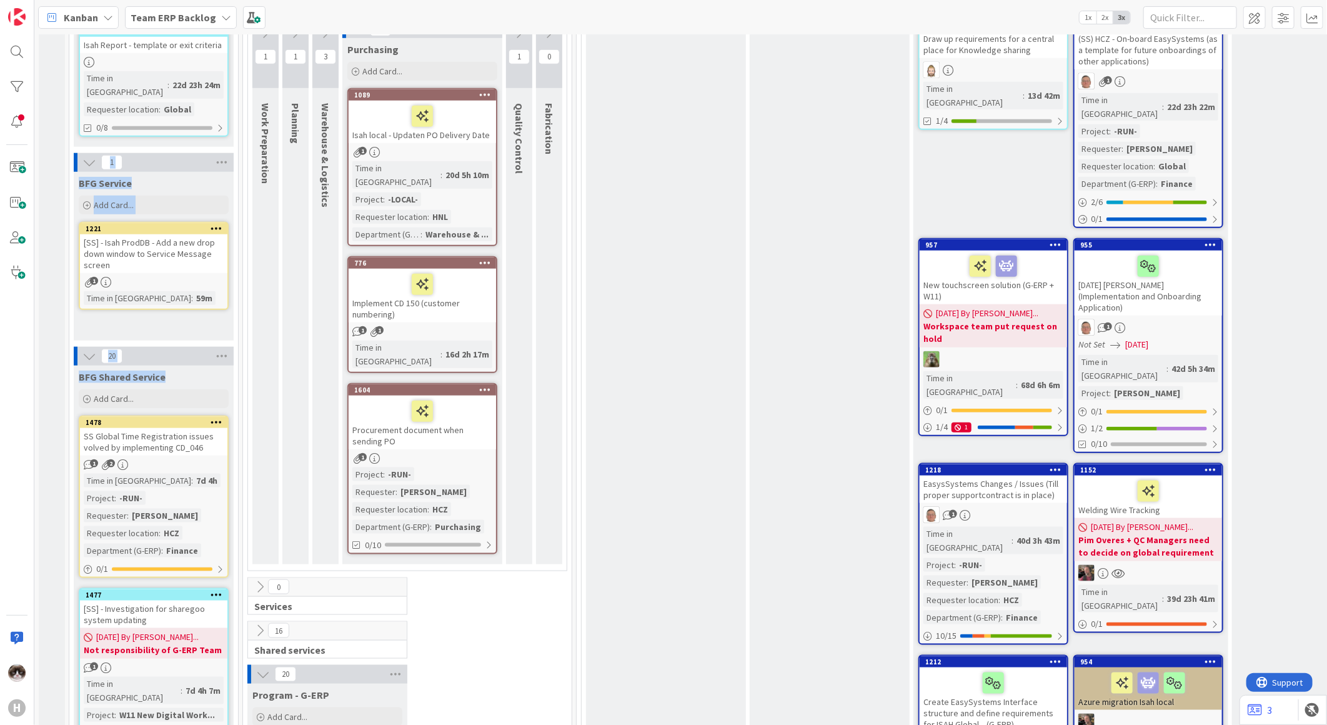
drag, startPoint x: 169, startPoint y: 337, endPoint x: 60, endPoint y: 339, distance: 109.4
drag, startPoint x: 60, startPoint y: 339, endPoint x: 157, endPoint y: 330, distance: 97.3
click at [157, 371] on span "BFG Shared Service" at bounding box center [122, 377] width 87 height 12
click at [167, 371] on div "BFG Shared Service" at bounding box center [154, 377] width 150 height 12
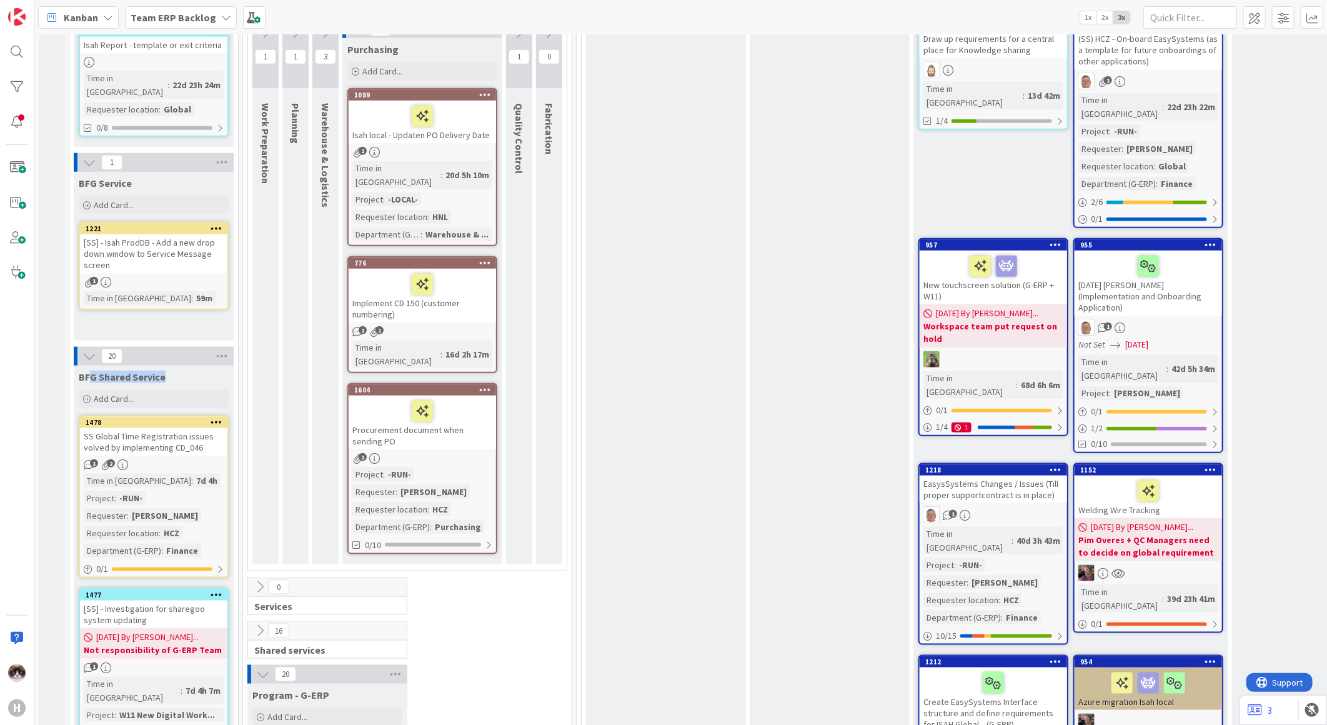
drag, startPoint x: 169, startPoint y: 330, endPoint x: 90, endPoint y: 330, distance: 78.7
click at [90, 371] on div "BFG Shared Service" at bounding box center [154, 377] width 150 height 12
drag, startPoint x: 90, startPoint y: 330, endPoint x: 267, endPoint y: 280, distance: 183.8
click at [267, 280] on div "1 Work Preparation" at bounding box center [265, 291] width 26 height 545
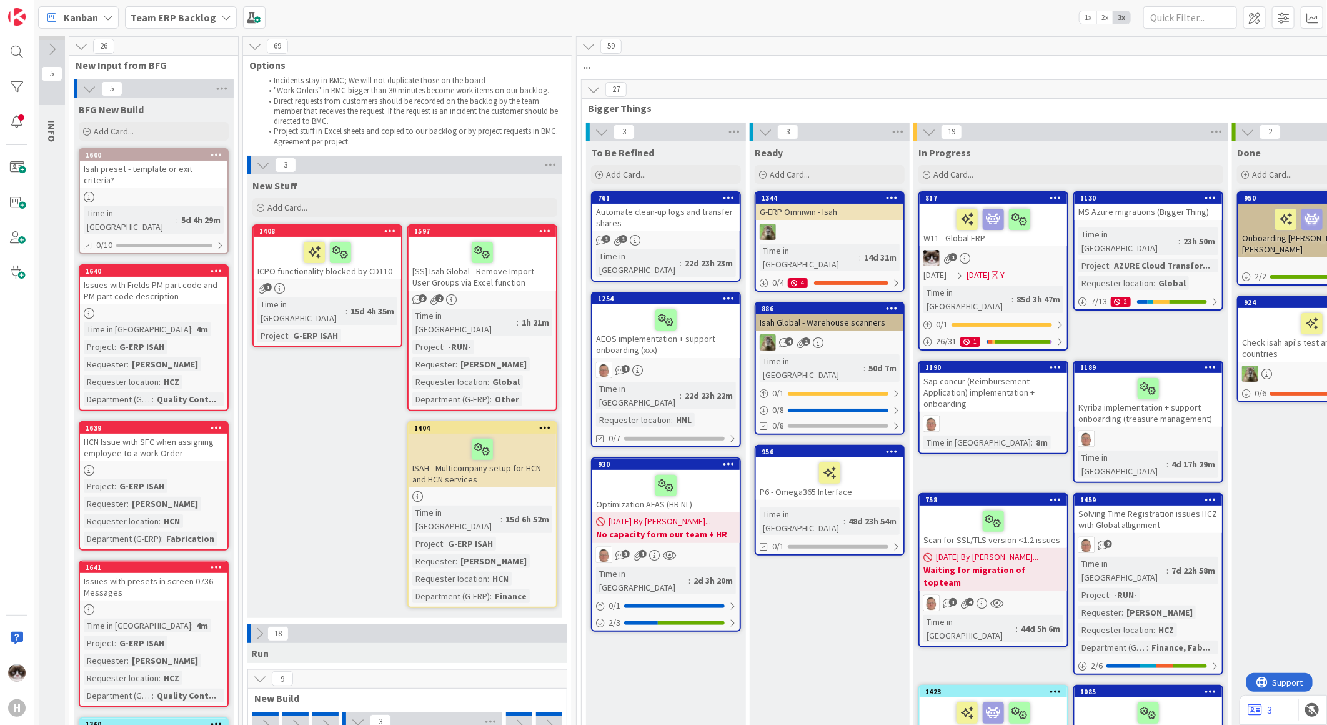
scroll to position [0, 0]
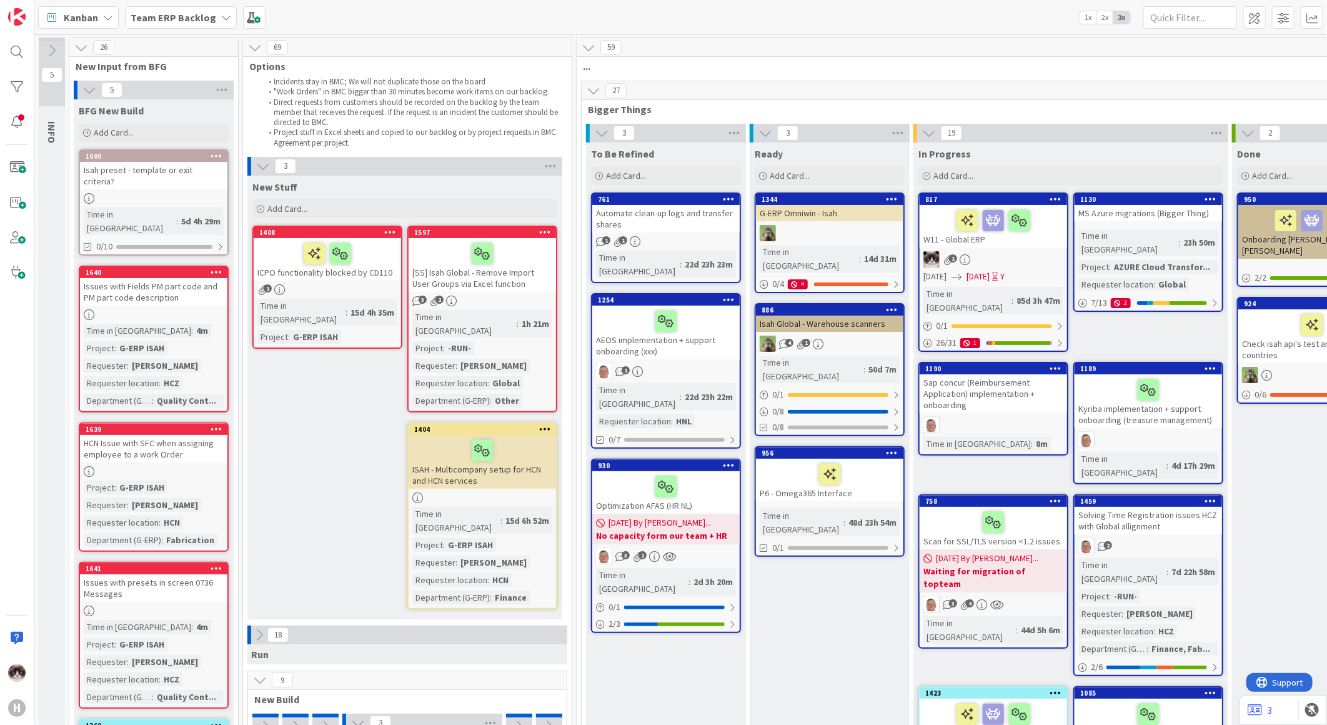
click at [334, 448] on div "New Stuff Add Card... 1597 [SS] Isah Global - Remove Import User Groups via Exc…" at bounding box center [404, 398] width 315 height 444
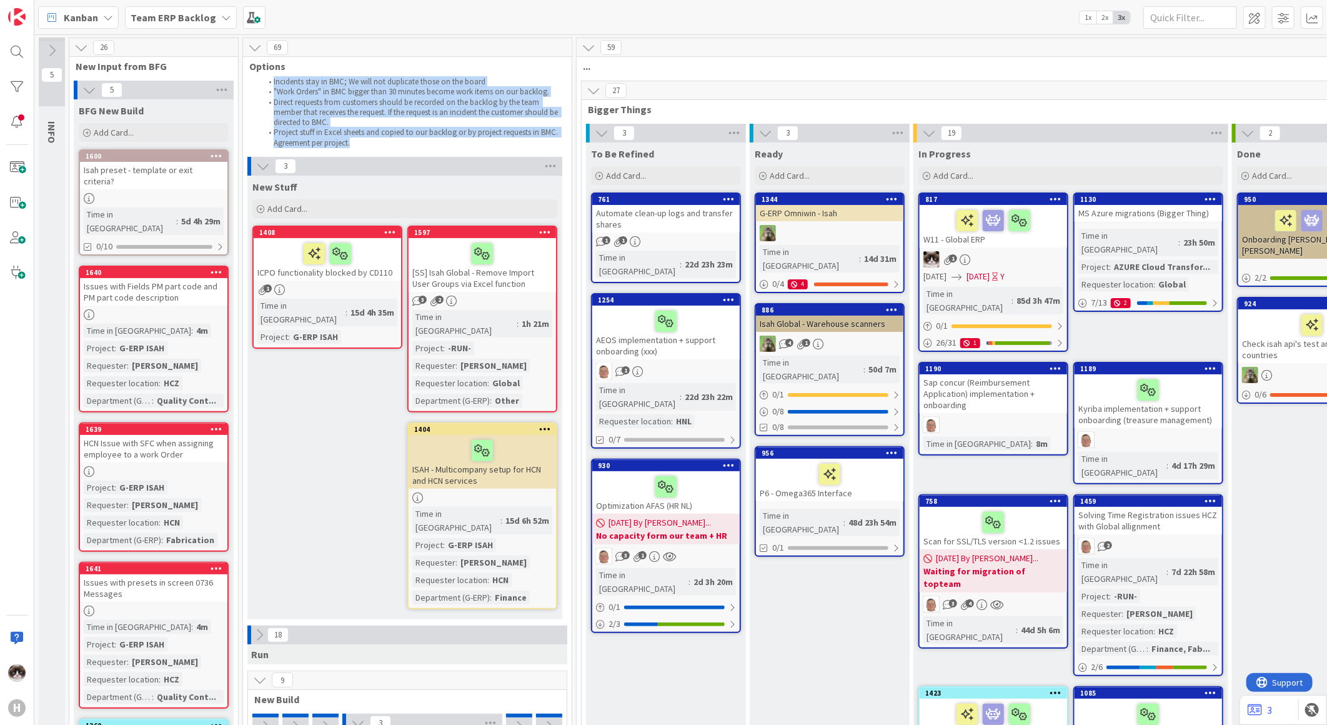
drag, startPoint x: 269, startPoint y: 83, endPoint x: 423, endPoint y: 146, distance: 166.5
click at [423, 146] on ol "Incidents stay in BMC; We will not duplicate those on the board "Work Orders" i…" at bounding box center [407, 112] width 316 height 71
drag, startPoint x: 423, startPoint y: 146, endPoint x: 408, endPoint y: 142, distance: 15.5
click at [408, 142] on li "Project stuff in Excel sheets and copied to our backlog or by project requests …" at bounding box center [414, 137] width 304 height 21
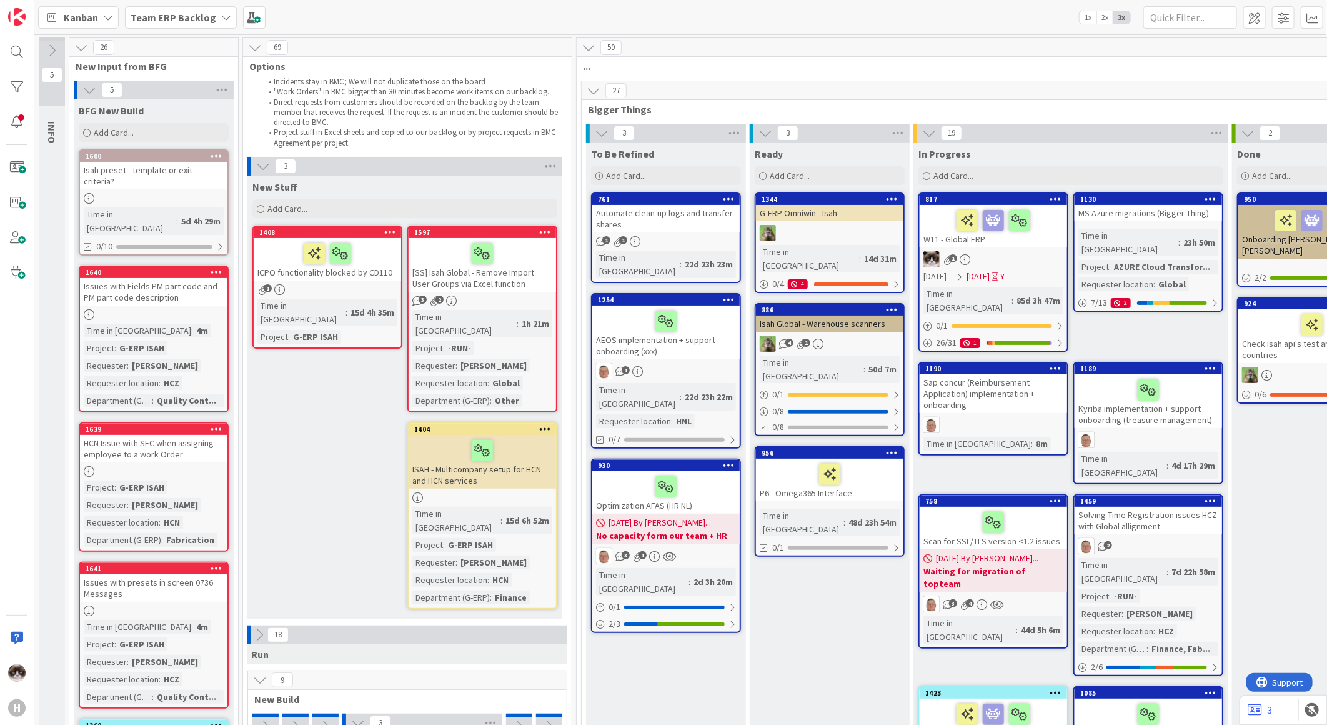
click at [466, 130] on li "Project stuff in Excel sheets and copied to our backlog or by project requests …" at bounding box center [414, 137] width 304 height 21
click at [1248, 19] on span at bounding box center [1254, 17] width 22 height 22
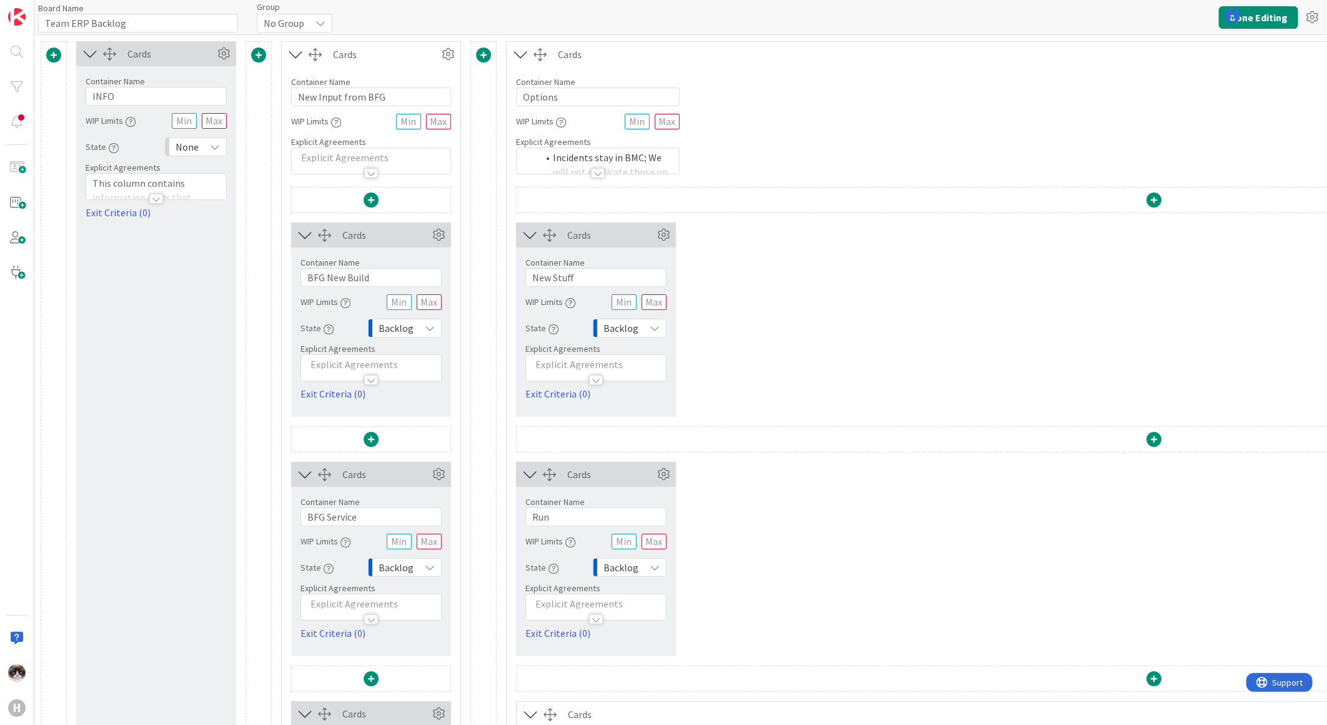
type input "Team ERP Backlog"
click at [1248, 19] on button "Done Editing" at bounding box center [1258, 17] width 79 height 22
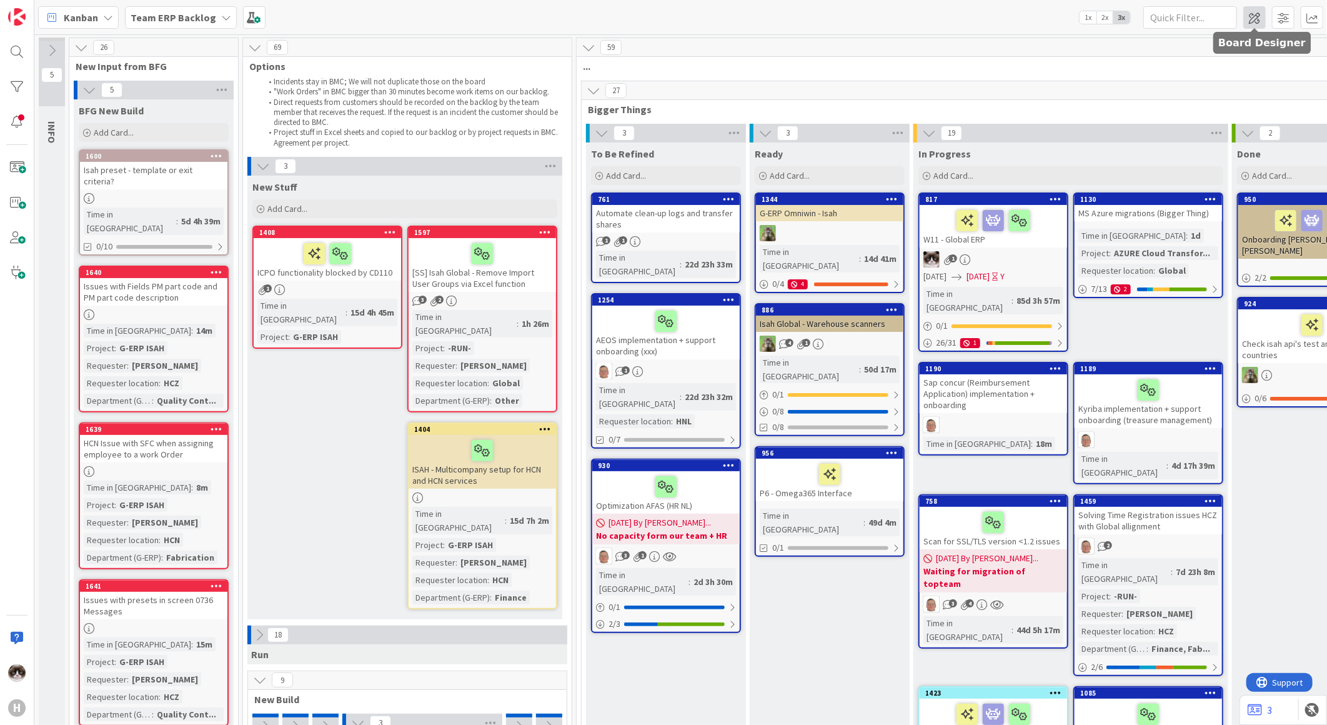
click at [1259, 19] on span at bounding box center [1254, 17] width 22 height 22
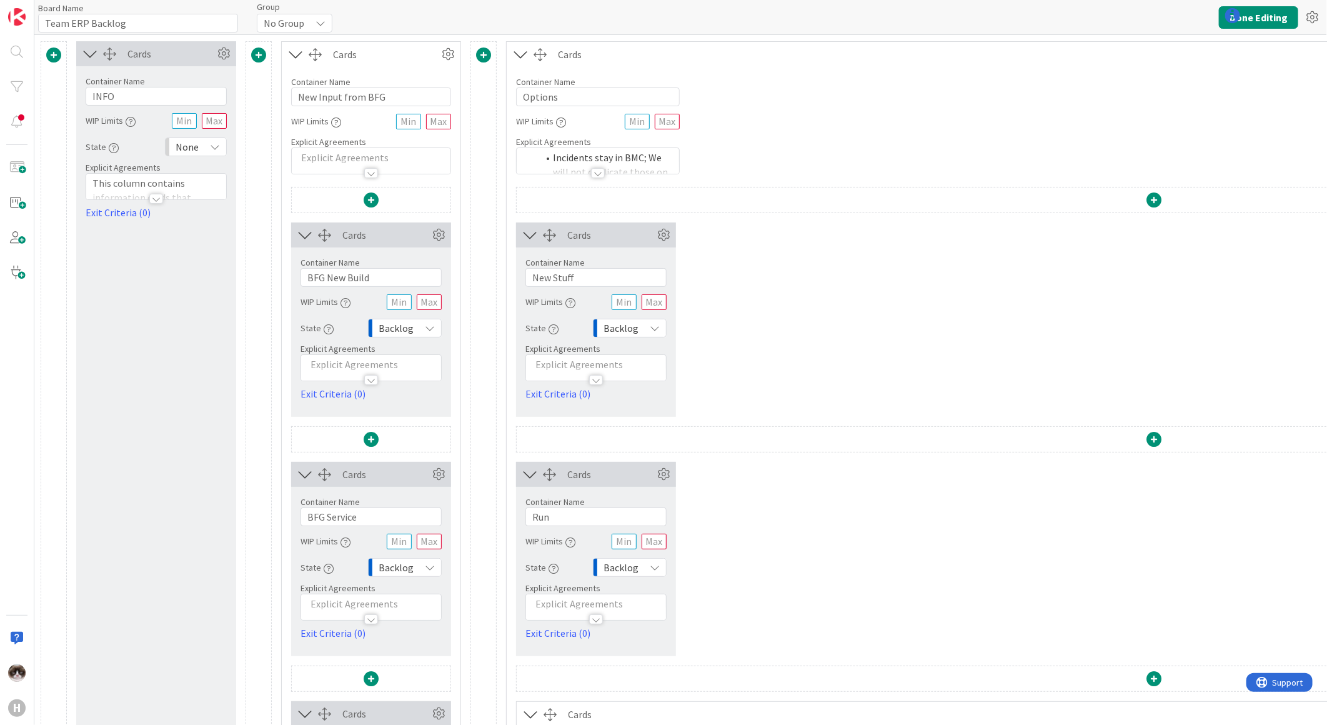
type input "Team ERP Backlog"
click at [595, 170] on div at bounding box center [598, 173] width 14 height 10
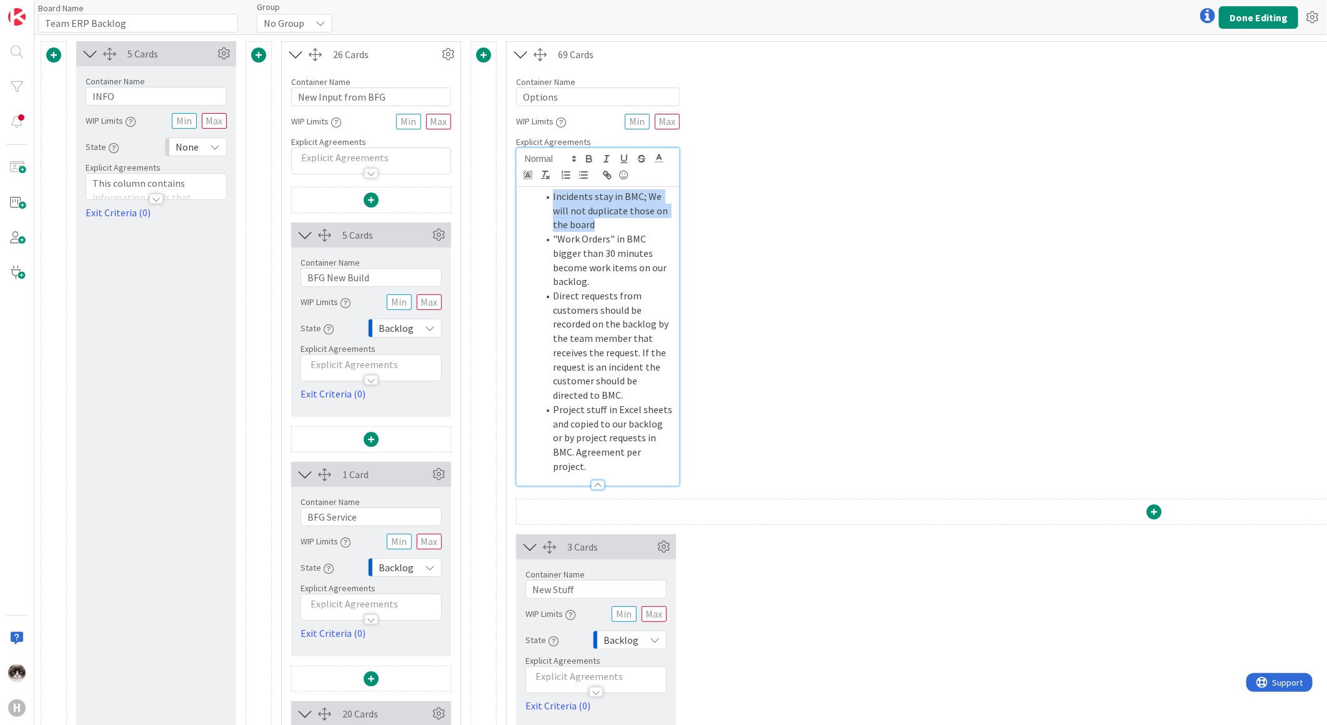
drag, startPoint x: 609, startPoint y: 220, endPoint x: 585, endPoint y: 214, distance: 23.9
click at [547, 199] on li "Incidents stay in BMC; We will not duplicate those on the board" at bounding box center [605, 210] width 135 height 42
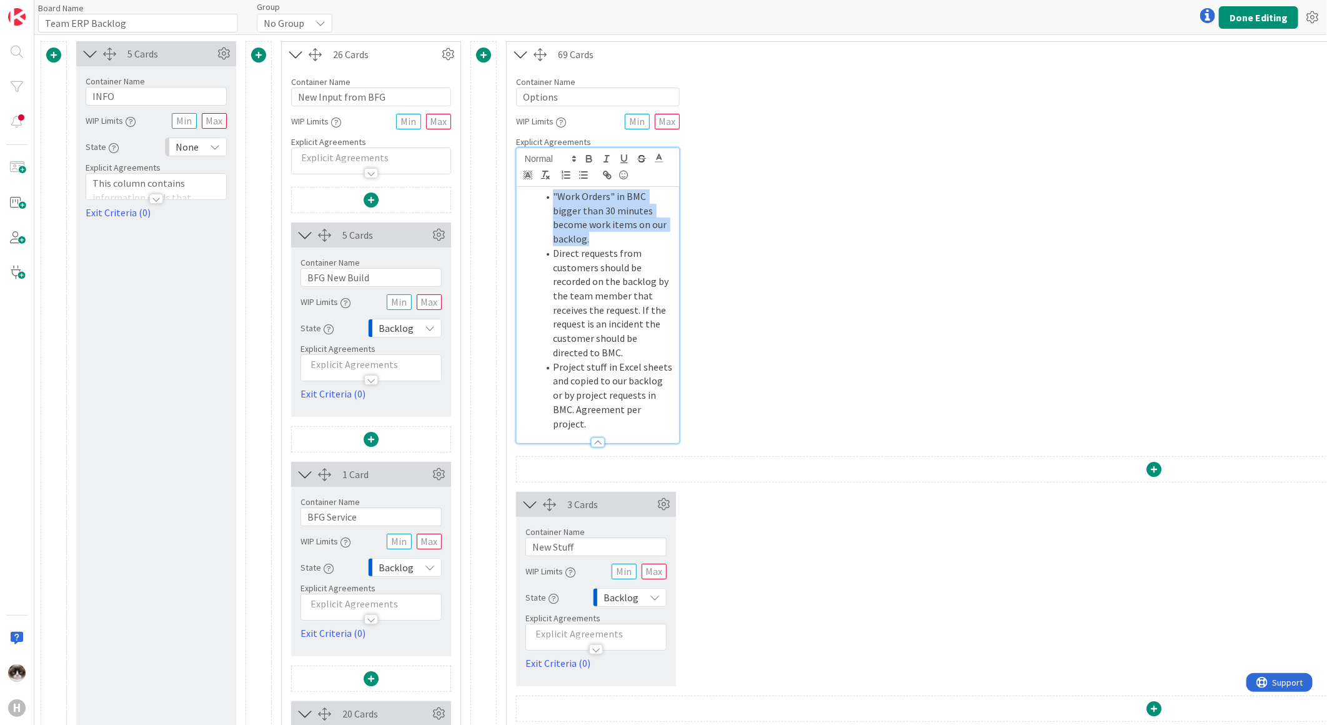
drag, startPoint x: 666, startPoint y: 227, endPoint x: 539, endPoint y: 202, distance: 129.9
click at [539, 202] on li ""Work Orders" in BMC bigger than 30 minutes become work items on our backlog." at bounding box center [605, 217] width 135 height 57
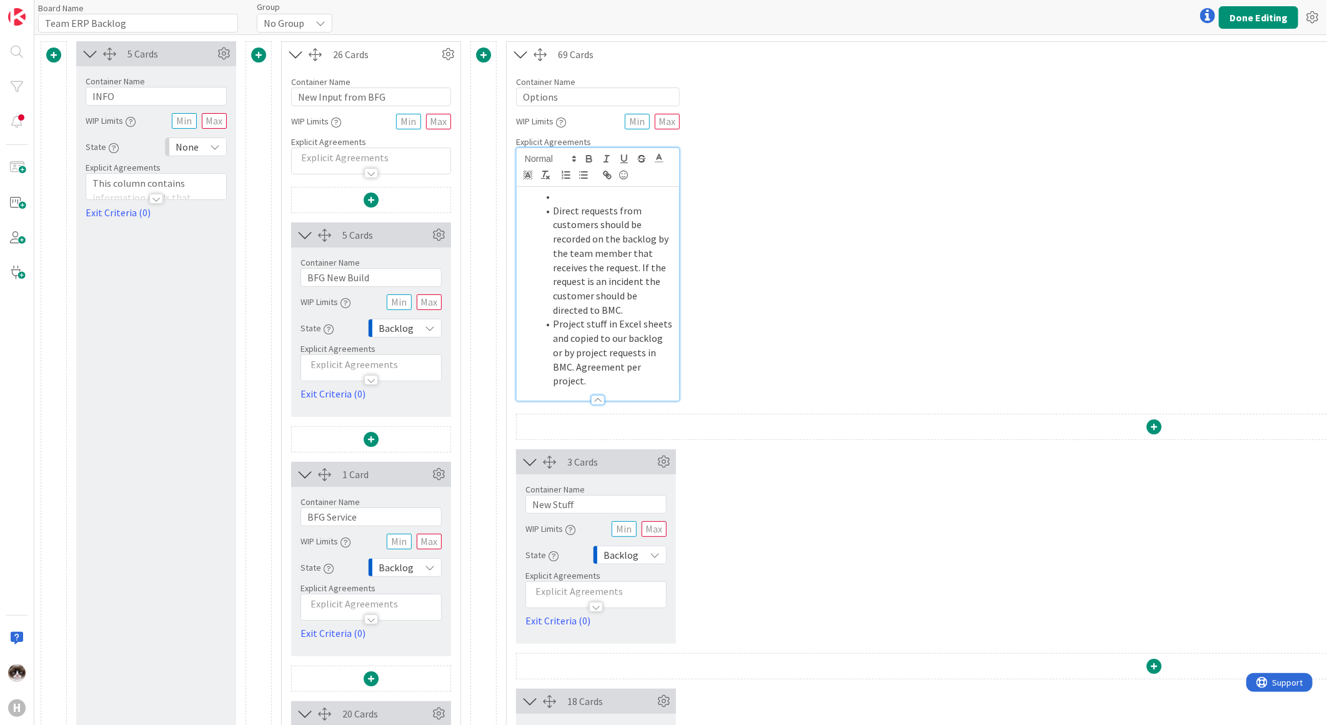
click at [366, 177] on div at bounding box center [371, 173] width 14 height 10
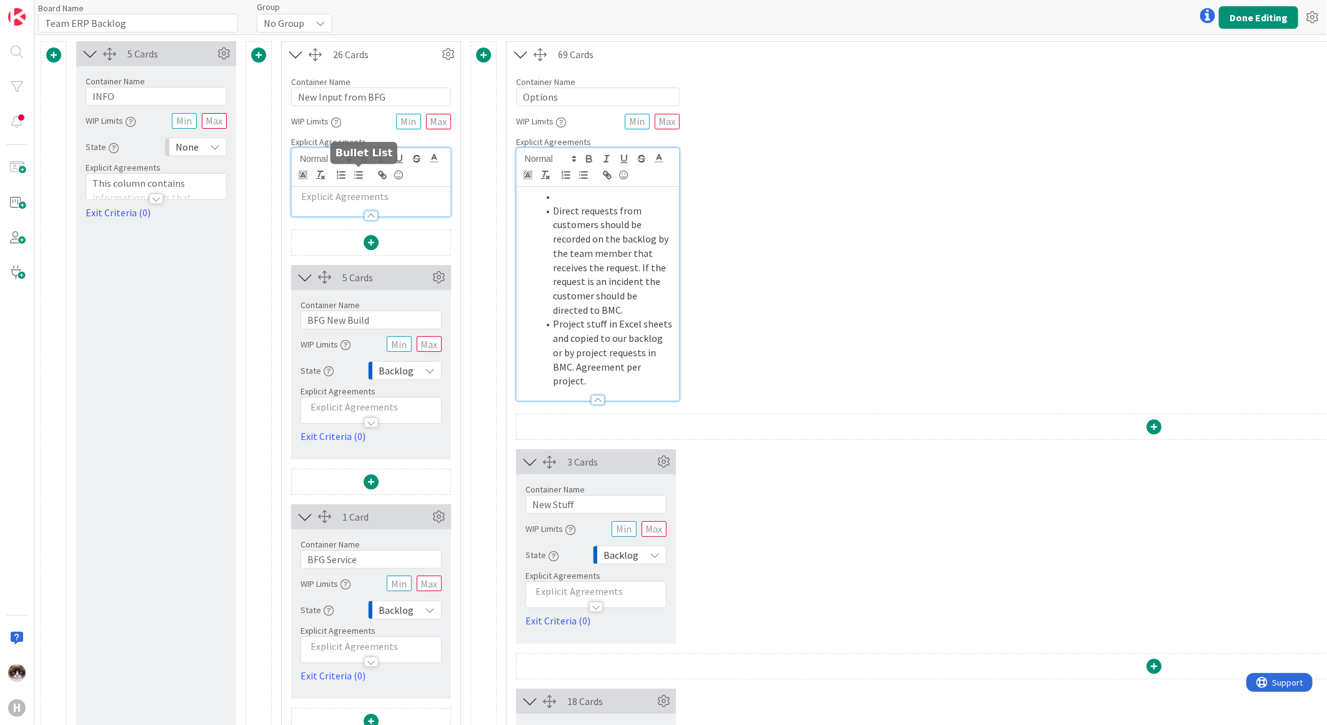
click at [364, 196] on p at bounding box center [371, 196] width 146 height 14
click at [313, 201] on p at bounding box center [371, 196] width 146 height 14
click at [559, 196] on li at bounding box center [605, 196] width 135 height 14
click at [382, 200] on p at bounding box center [371, 196] width 146 height 14
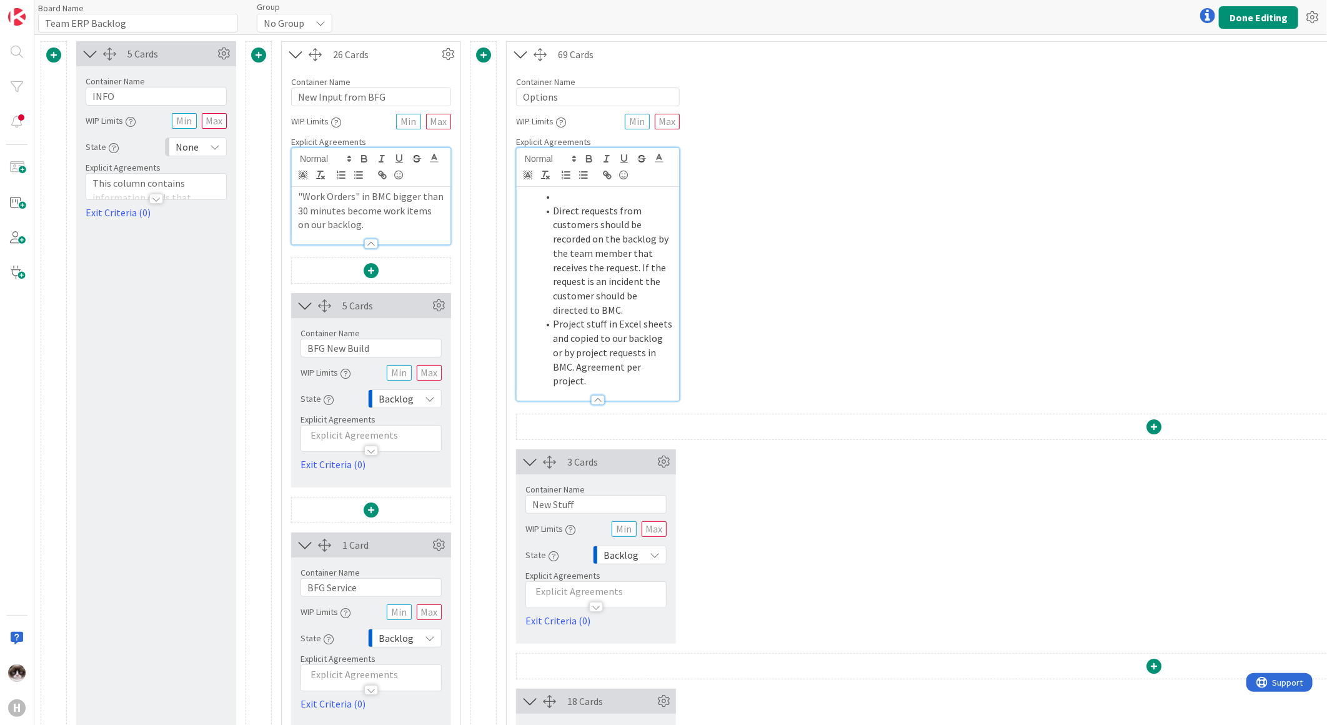
click at [392, 217] on p ""Work Orders" in BMC bigger than 30 minutes become work items on our backlog." at bounding box center [371, 210] width 146 height 42
click at [407, 221] on p ""Work Orders" in BMC bigger than 30 minutes become work items on our backlog." at bounding box center [371, 210] width 146 height 42
drag, startPoint x: 584, startPoint y: 209, endPoint x: 639, endPoint y: 245, distance: 66.0
click at [639, 245] on li "Direct requests from customers should be recorded on the backlog by the team me…" at bounding box center [605, 261] width 135 height 114
click at [585, 257] on li "Direct requests from customers should be recorded on the backlog by the team me…" at bounding box center [605, 261] width 135 height 114
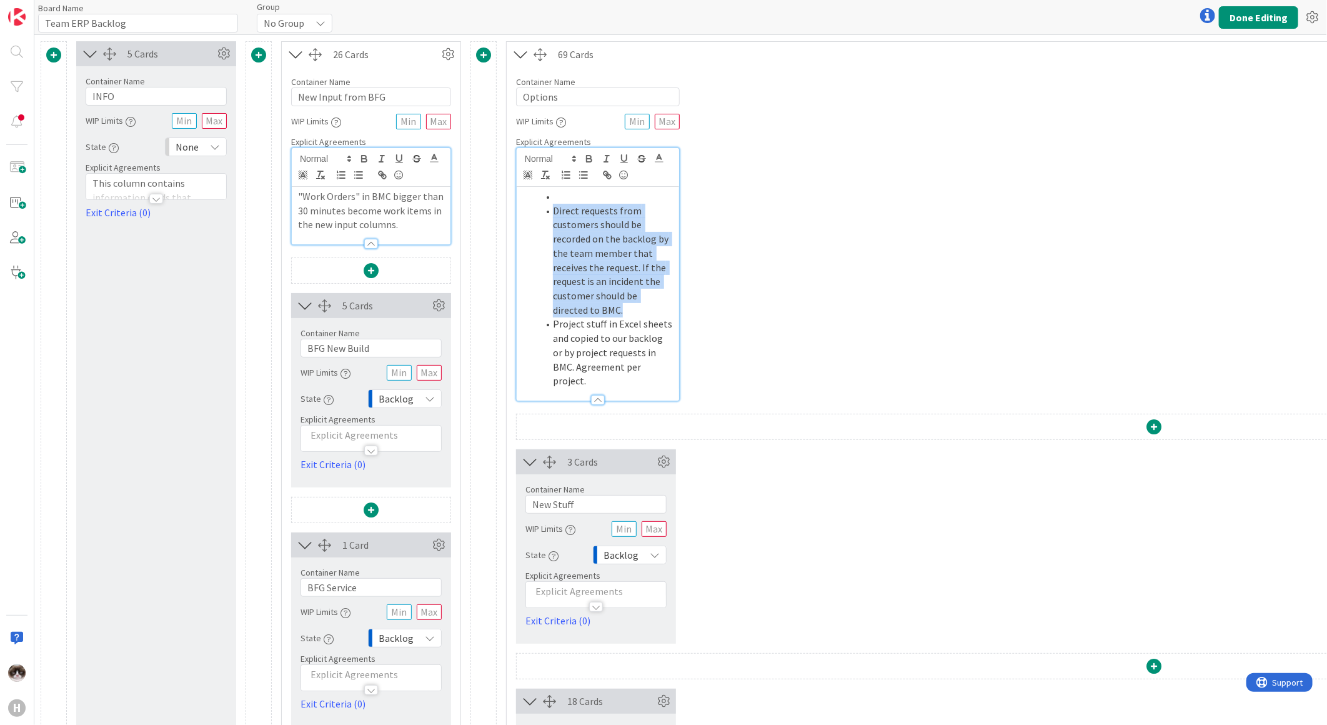
drag, startPoint x: 602, startPoint y: 309, endPoint x: 547, endPoint y: 216, distance: 107.8
click at [547, 216] on li "Direct requests from customers should be recorded on the backlog by the team me…" at bounding box center [605, 261] width 135 height 114
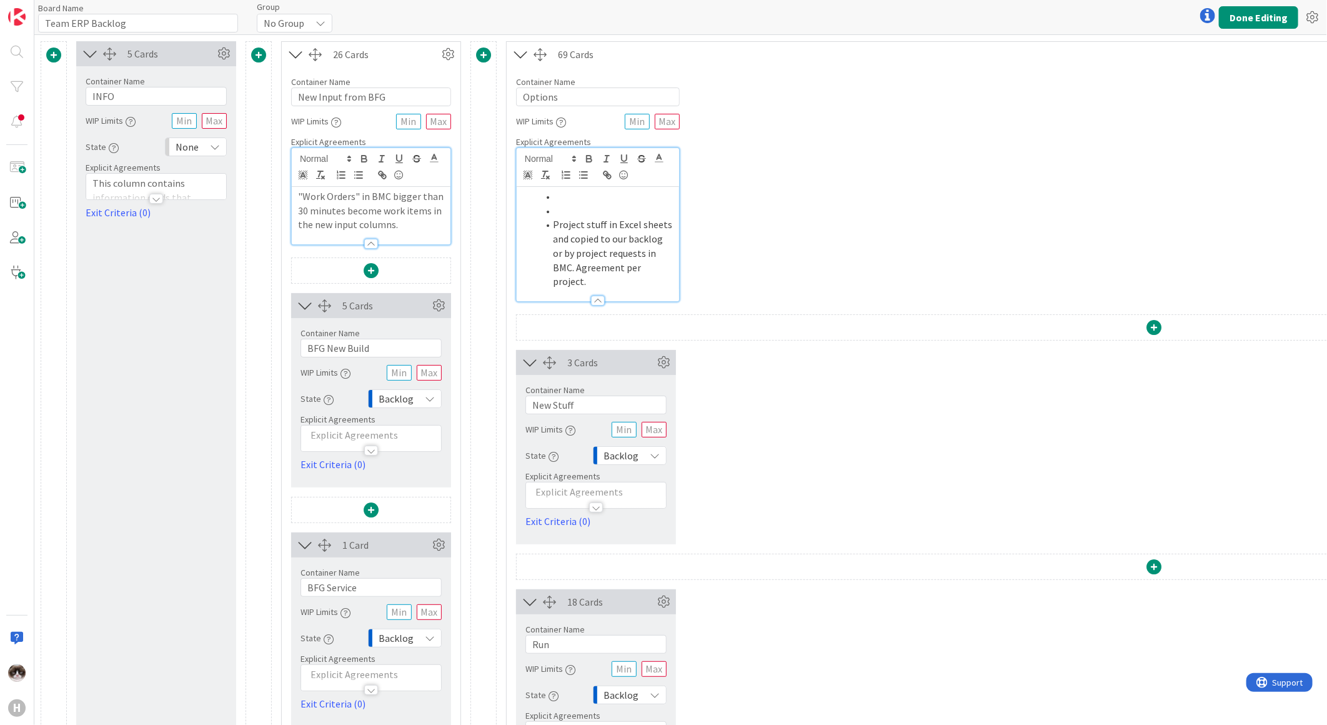
click at [414, 227] on p ""Work Orders" in BMC bigger than 30 minutes become work items in the new input …" at bounding box center [371, 210] width 146 height 42
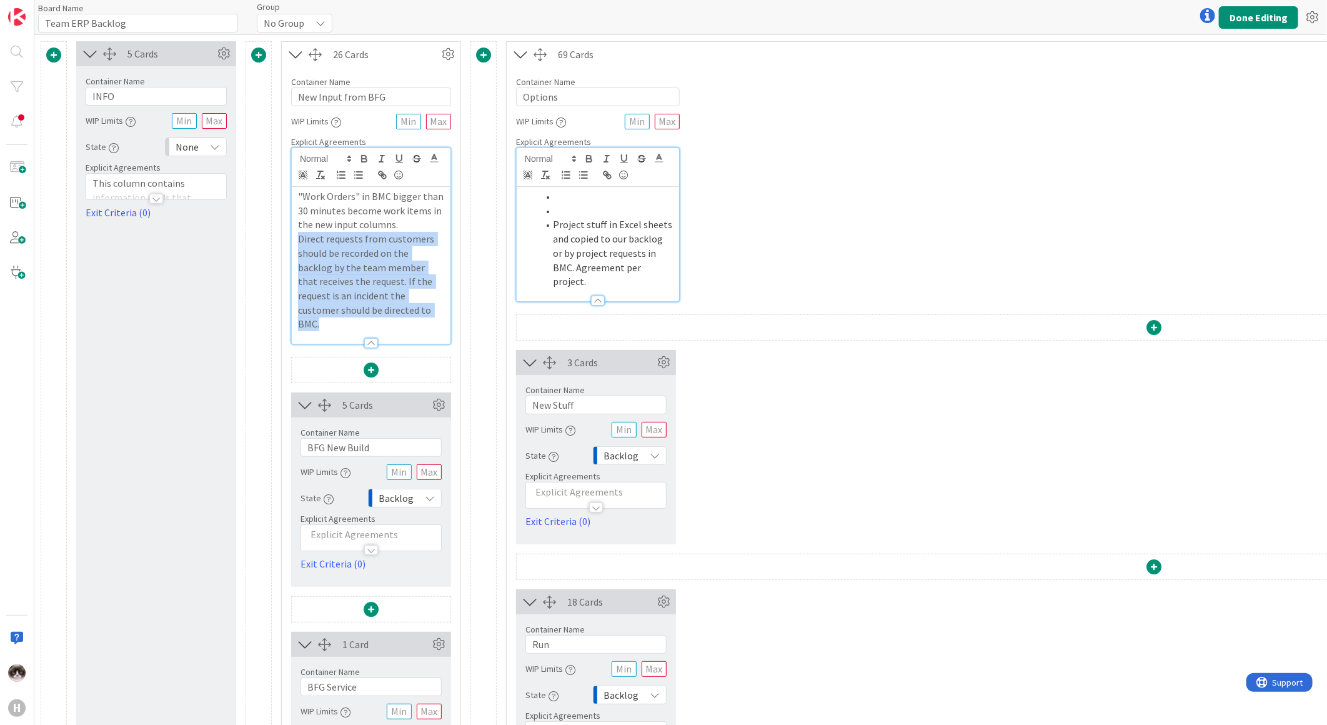
drag, startPoint x: 277, startPoint y: 239, endPoint x: 294, endPoint y: 238, distance: 16.3
click at [294, 238] on div ""Work Orders" in BMC bigger than 30 minutes become work items in the new input …" at bounding box center [371, 265] width 159 height 157
click at [355, 175] on line "button" at bounding box center [355, 175] width 0 height 0
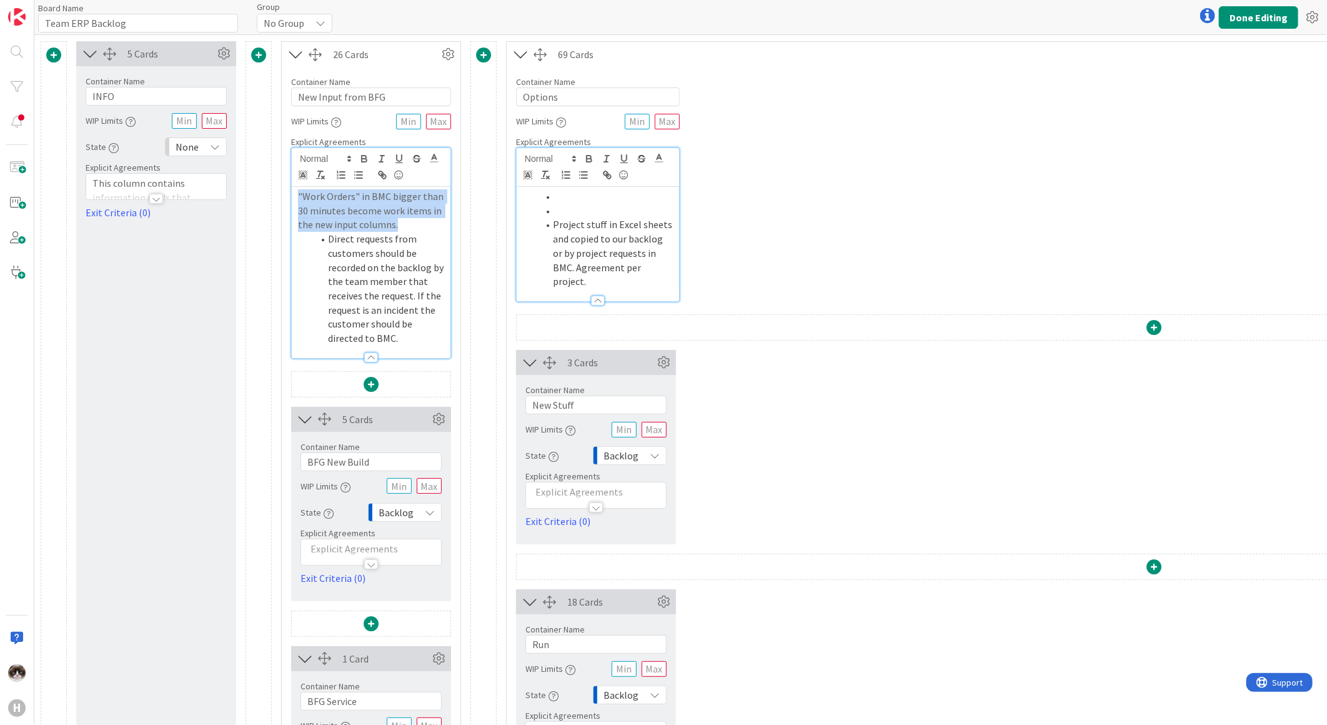
drag, startPoint x: 397, startPoint y: 229, endPoint x: 271, endPoint y: 191, distance: 132.6
click at [359, 180] on icon "button" at bounding box center [358, 174] width 11 height 11
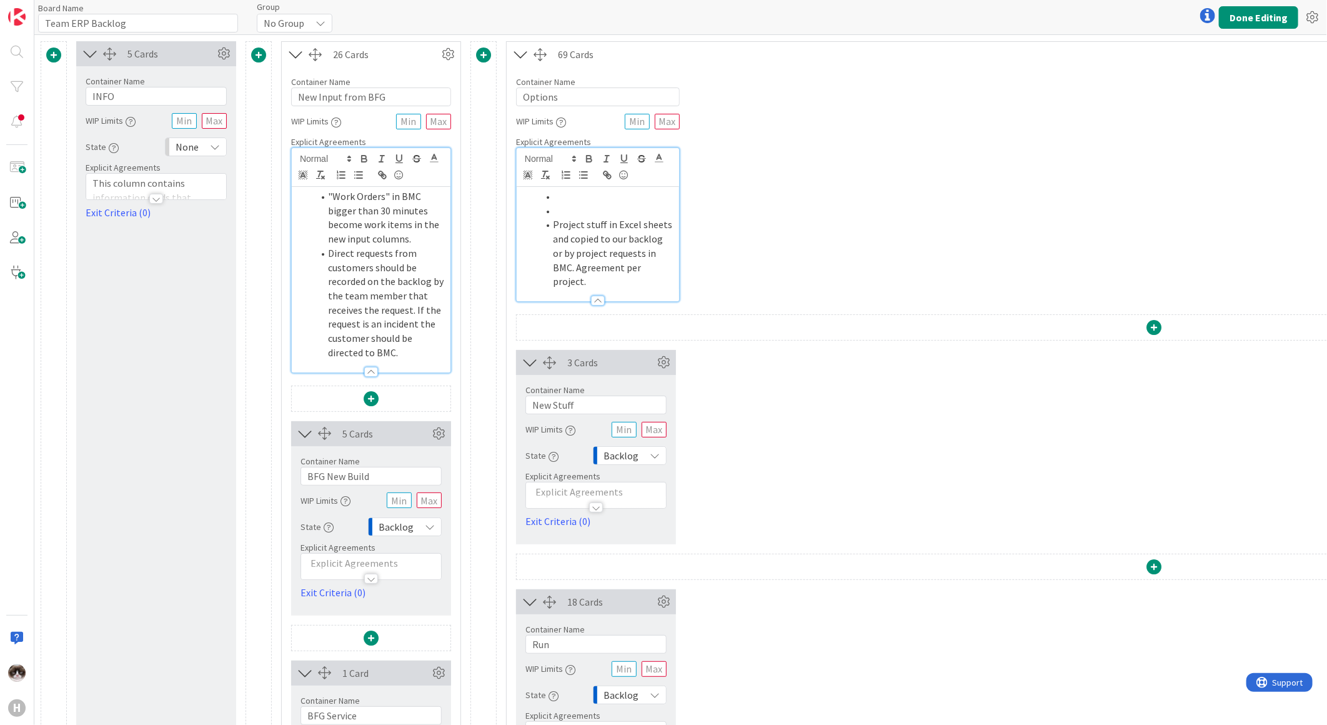
click at [304, 212] on ol ""Work Orders" in BMC bigger than 30 minutes become work items in the new input …" at bounding box center [371, 274] width 146 height 171
drag, startPoint x: 635, startPoint y: 267, endPoint x: 519, endPoint y: 185, distance: 143.0
click at [519, 185] on div "Project stuff in Excel sheets and copied to our backlog or by project requests …" at bounding box center [598, 224] width 162 height 153
click at [625, 226] on li "Project stuff in Excel sheets and copied to our backlog or by project requests …" at bounding box center [605, 252] width 135 height 71
drag, startPoint x: 557, startPoint y: 225, endPoint x: 627, endPoint y: 244, distance: 72.5
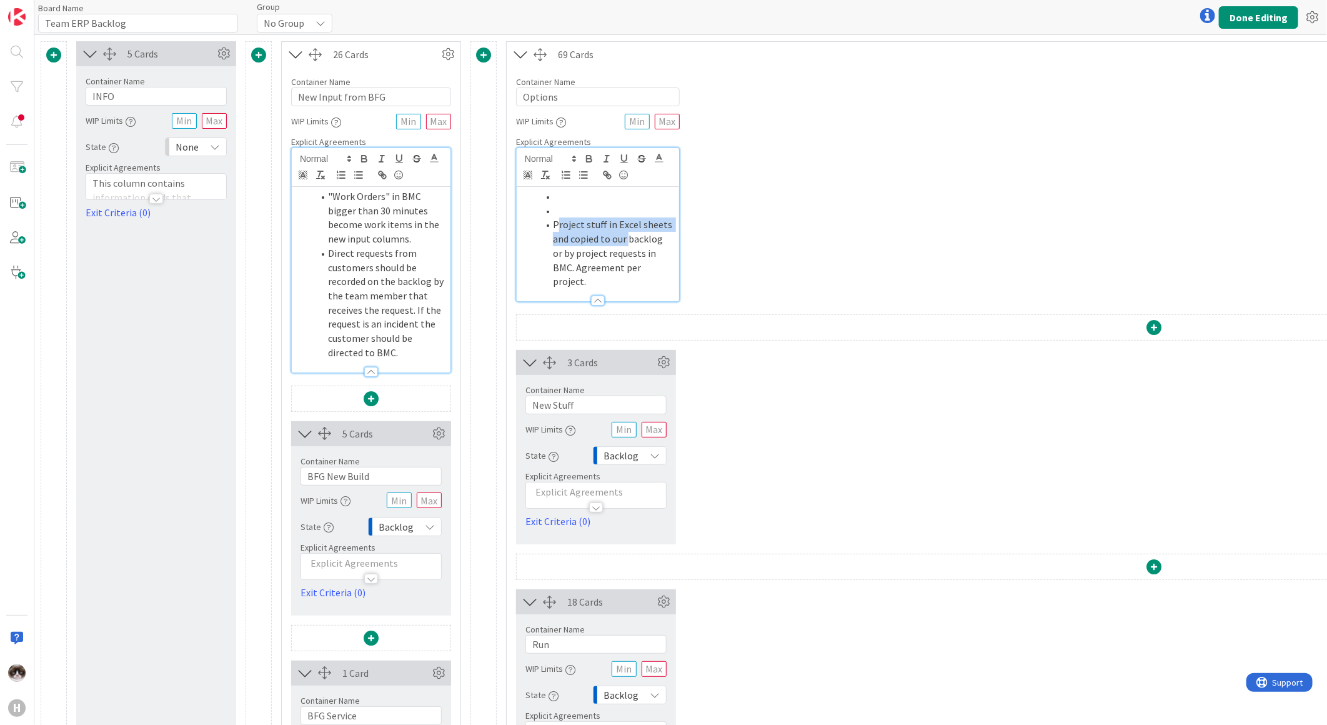
click at [627, 244] on li "Project stuff in Excel sheets and copied to our backlog or by project requests …" at bounding box center [605, 252] width 135 height 71
click at [404, 354] on li "Direct requests from customers should be recorded on the backlog by the team me…" at bounding box center [378, 303] width 131 height 114
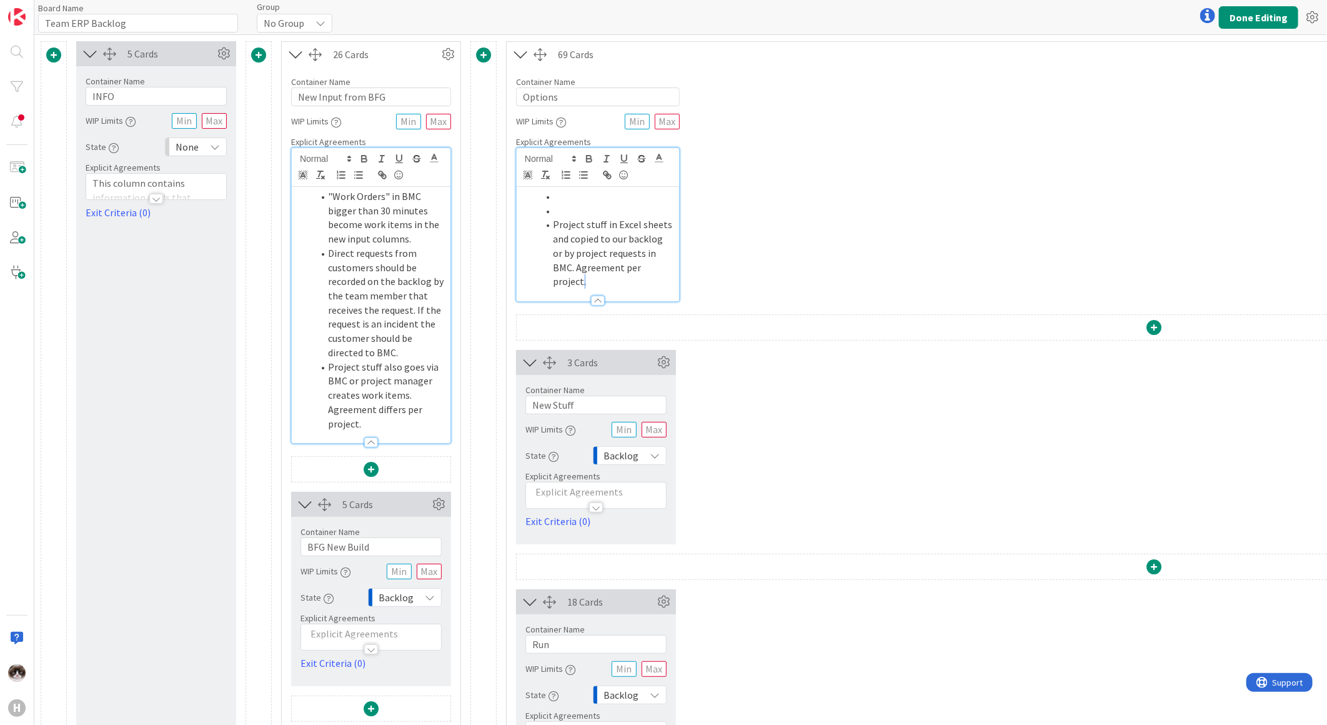
click at [651, 272] on li "Project stuff in Excel sheets and copied to our backlog or by project requests …" at bounding box center [605, 252] width 135 height 71
drag, startPoint x: 656, startPoint y: 273, endPoint x: 654, endPoint y: 248, distance: 25.1
click at [547, 202] on ol "Project stuff in Excel sheets and copied to our backlog or by project requests …" at bounding box center [598, 238] width 150 height 99
drag, startPoint x: 657, startPoint y: 267, endPoint x: 519, endPoint y: 188, distance: 159.8
click at [519, 188] on div "Project stuff in Excel sheets and copied to our backlog or by project requests …" at bounding box center [598, 244] width 162 height 114
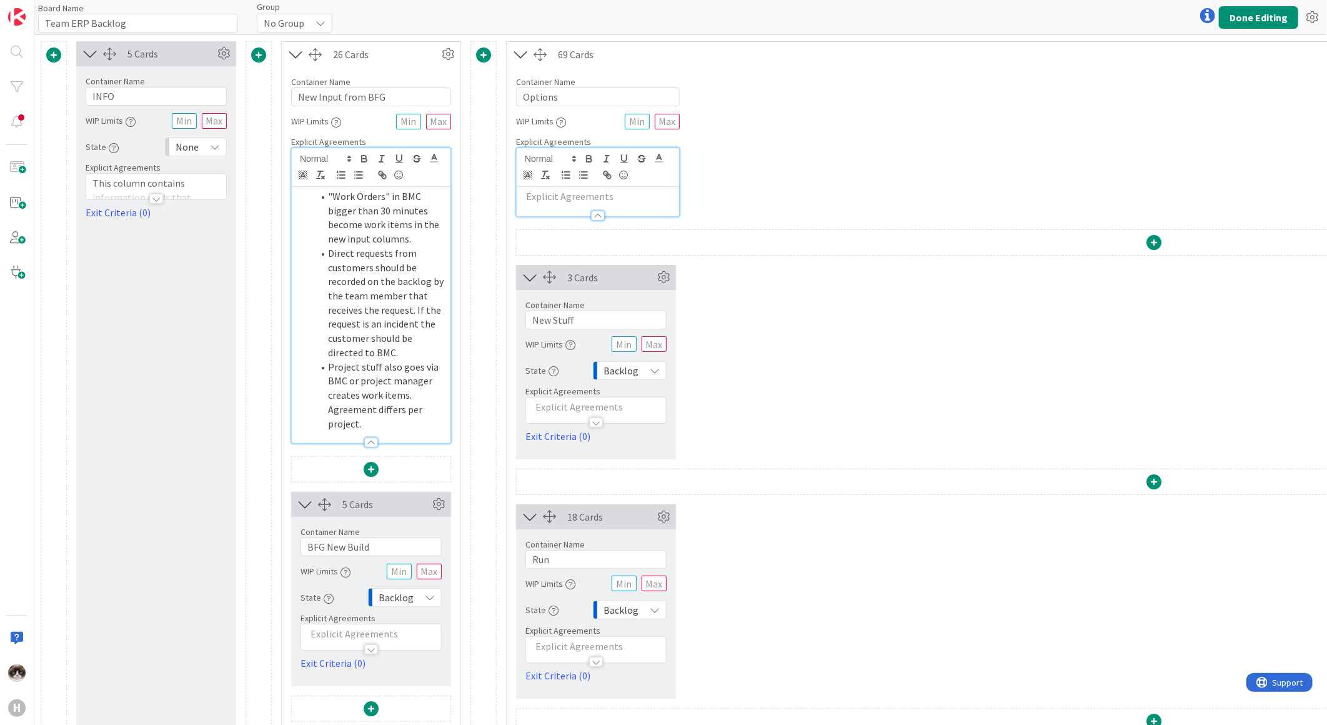
drag, startPoint x: 852, startPoint y: 188, endPoint x: 897, endPoint y: 182, distance: 45.3
click at [853, 188] on div "Container Name 7 / 64 Options WIP Limits Explicit Agreements" at bounding box center [1154, 142] width 1295 height 150
click at [1282, 9] on button "Done Editing" at bounding box center [1258, 17] width 79 height 22
click at [1254, 19] on button "Done Editing" at bounding box center [1258, 17] width 79 height 22
click at [1251, 15] on button "Done Editing" at bounding box center [1258, 17] width 79 height 22
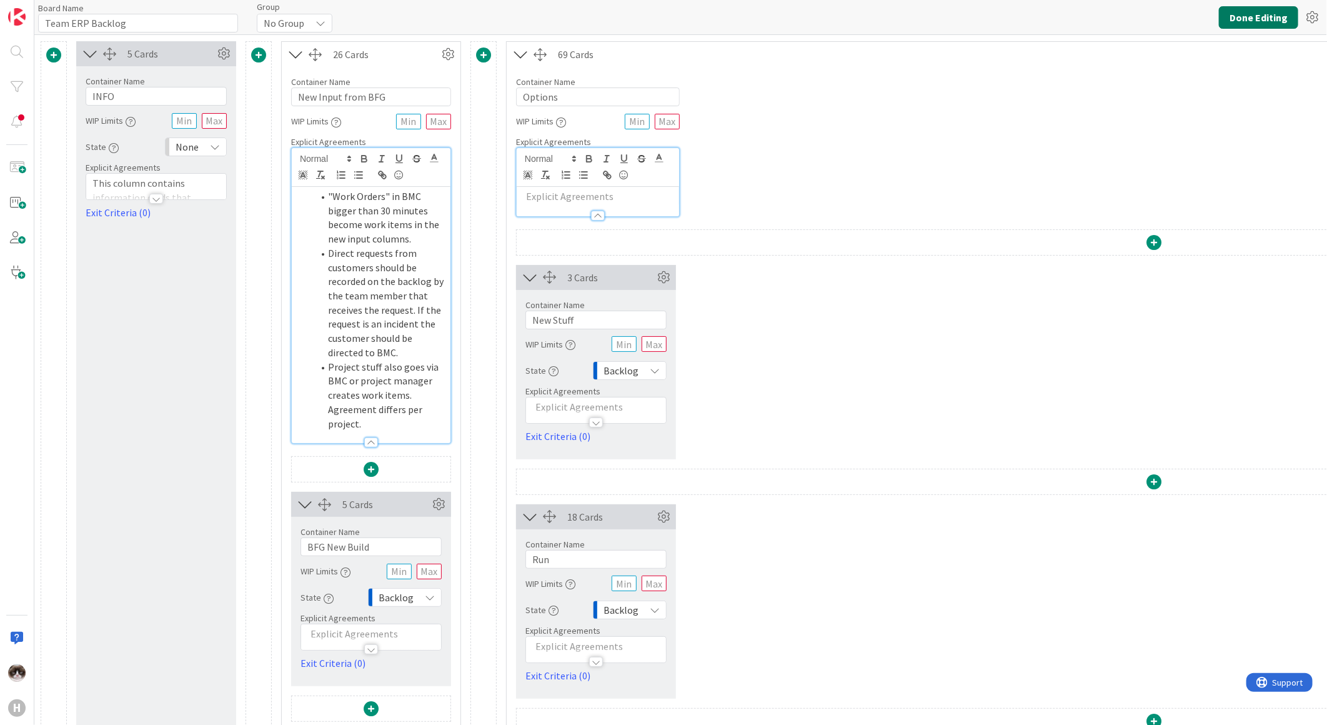
click at [1242, 22] on button "Done Editing" at bounding box center [1258, 17] width 79 height 22
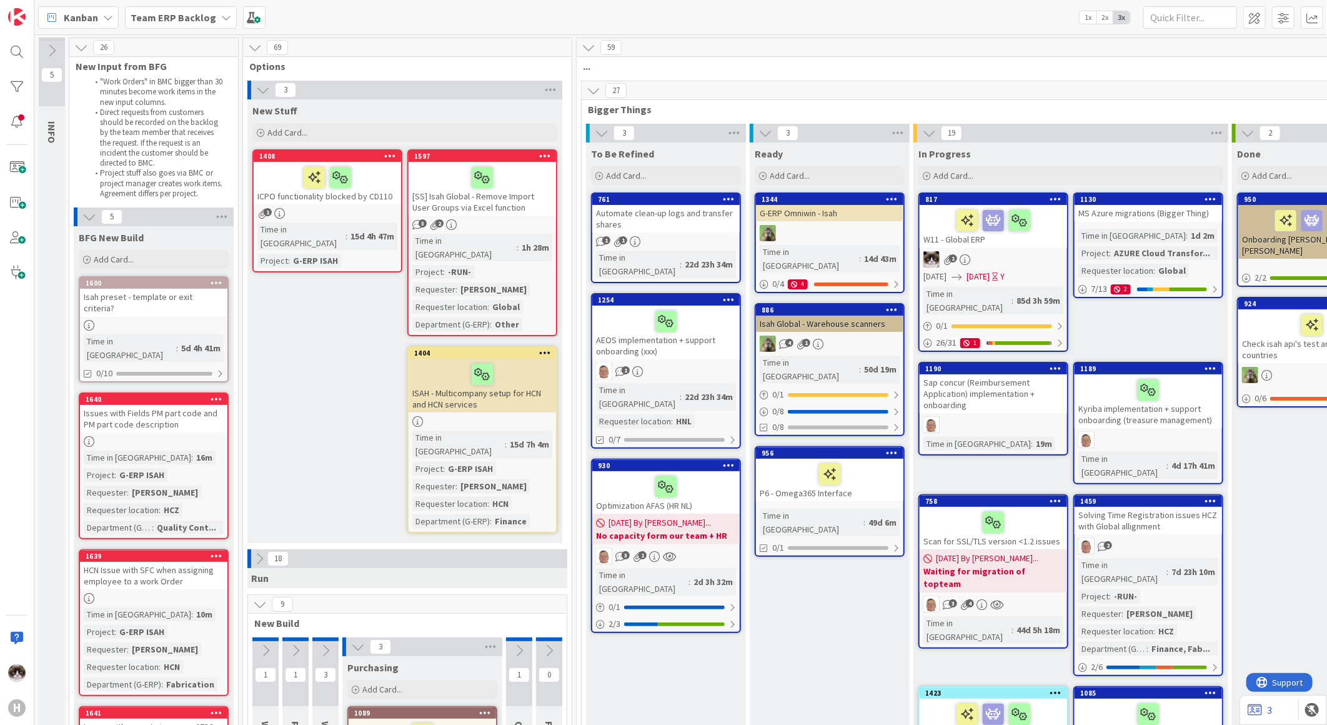
click at [176, 19] on b "Team ERP Backlog" at bounding box center [174, 17] width 86 height 12
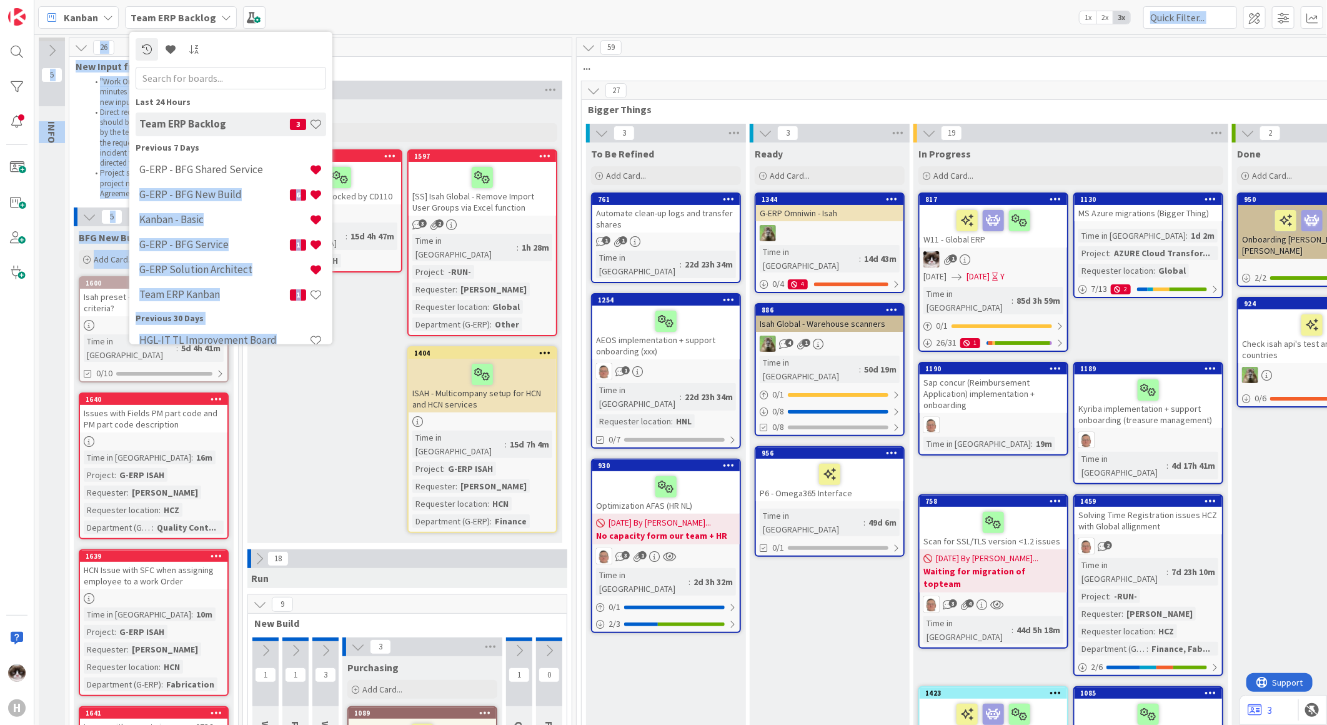
drag, startPoint x: 259, startPoint y: 173, endPoint x: 386, endPoint y: 298, distance: 178.5
click at [386, 298] on div "Kanban Team ERP Backlog Last 24 Hours Team ERP Backlog 3 Previous 7 Days G-ERP …" at bounding box center [680, 362] width 1293 height 725
click at [217, 249] on h4 "G-ERP - BFG Service" at bounding box center [214, 244] width 151 height 12
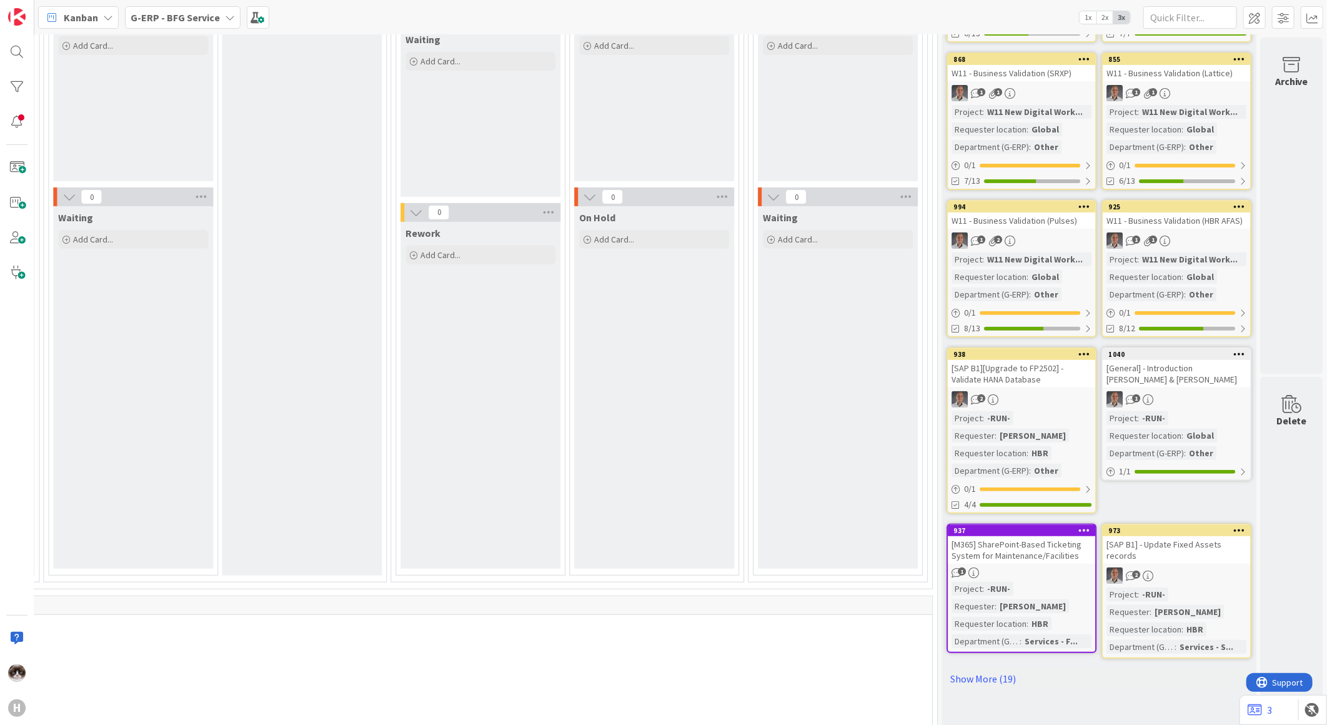
scroll to position [416, 1734]
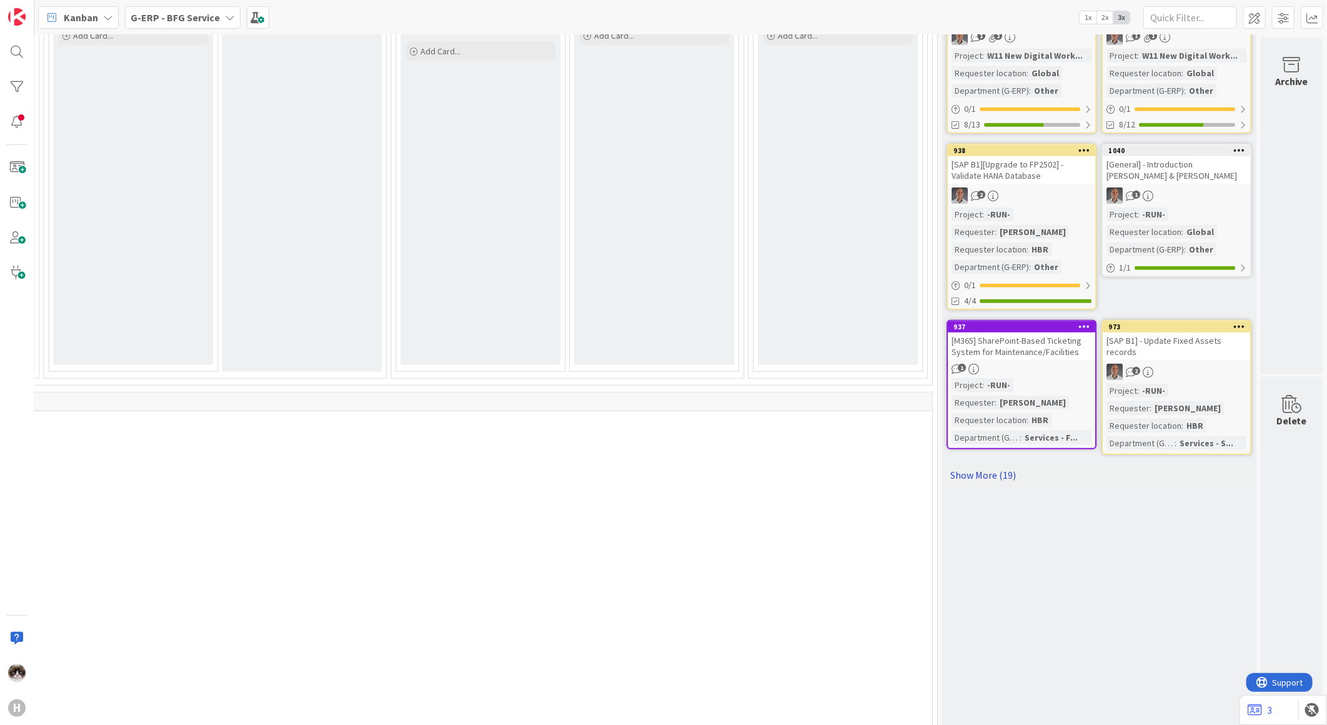
click at [992, 465] on link "Show More (19)" at bounding box center [1099, 475] width 305 height 20
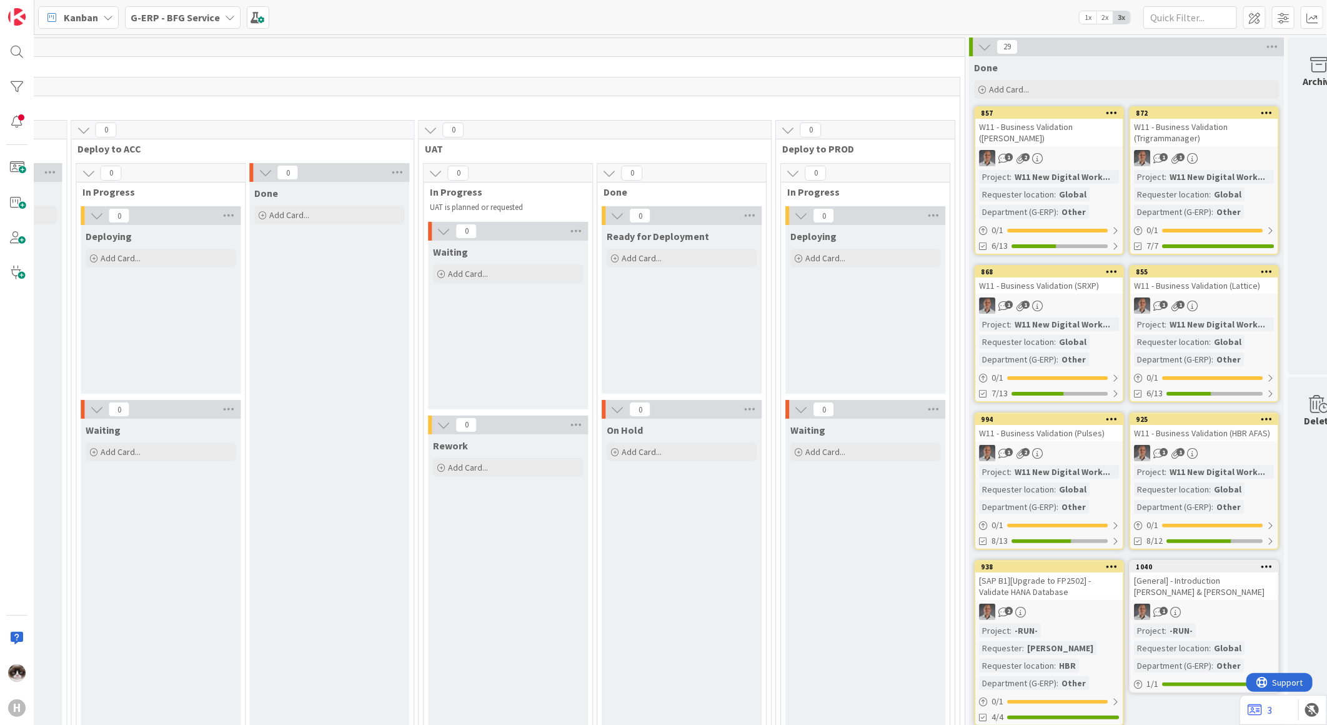
scroll to position [0, 1734]
